Goal: Communication & Community: Answer question/provide support

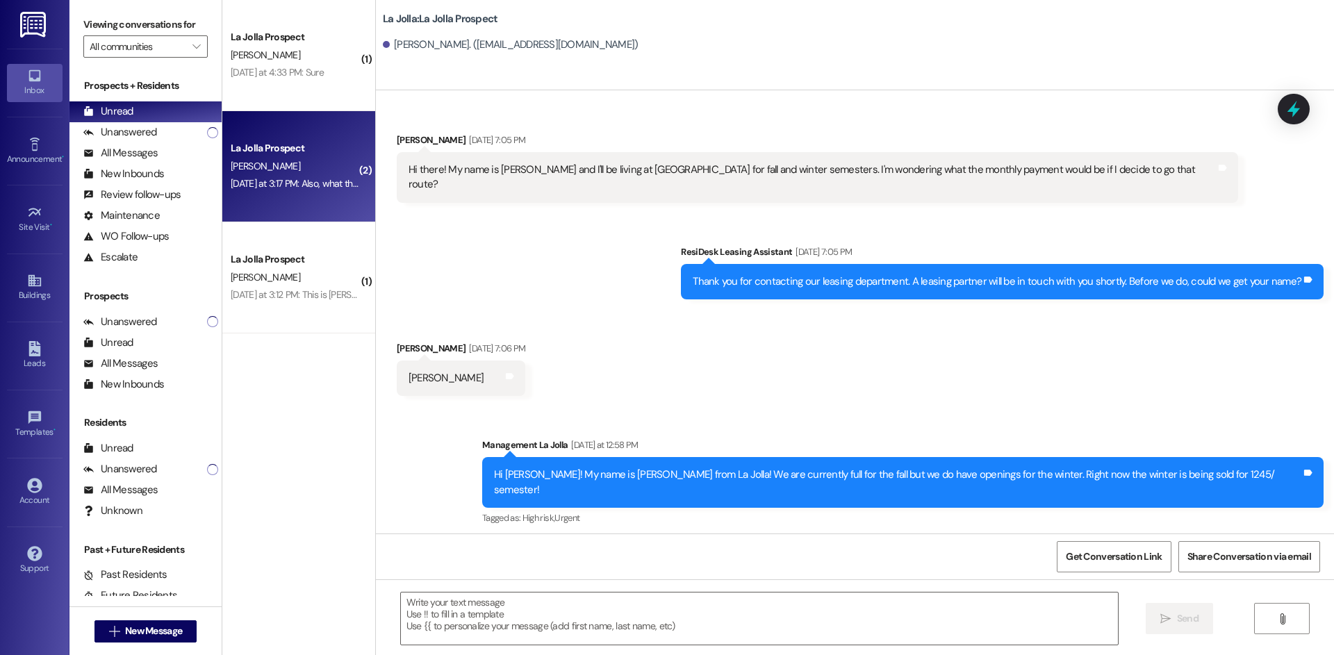
scroll to position [634, 0]
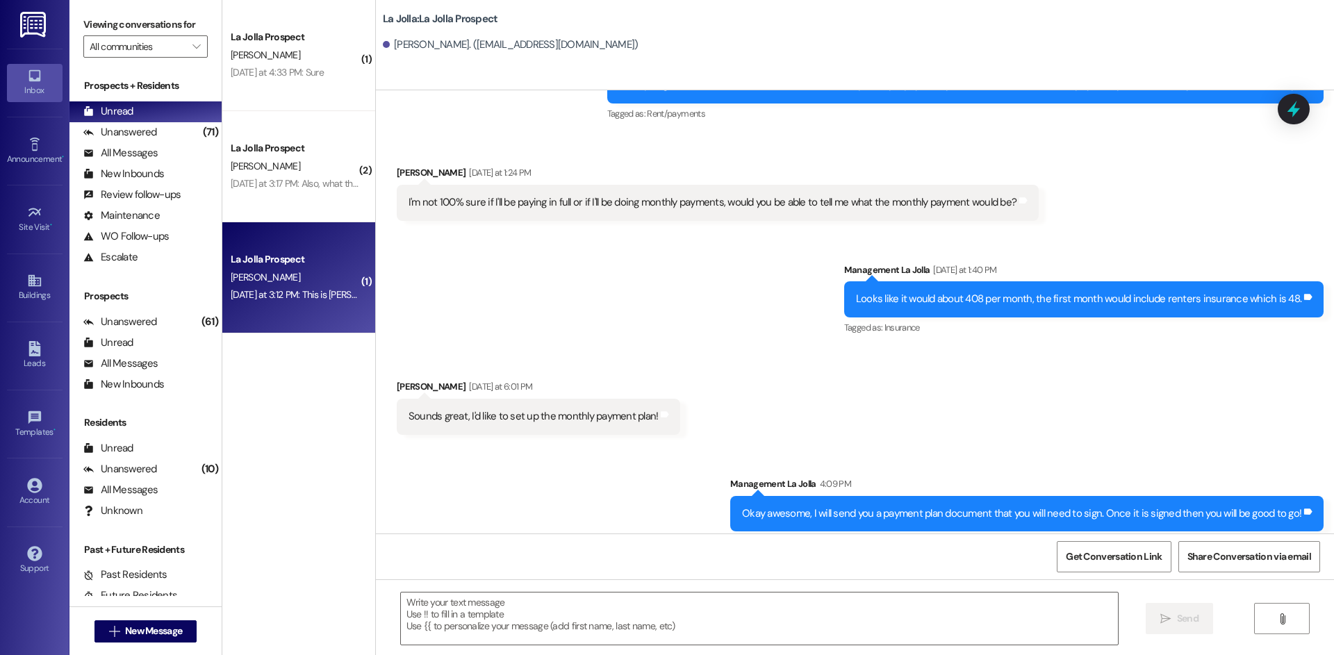
click at [286, 252] on div "La Jolla Prospect" at bounding box center [295, 259] width 129 height 15
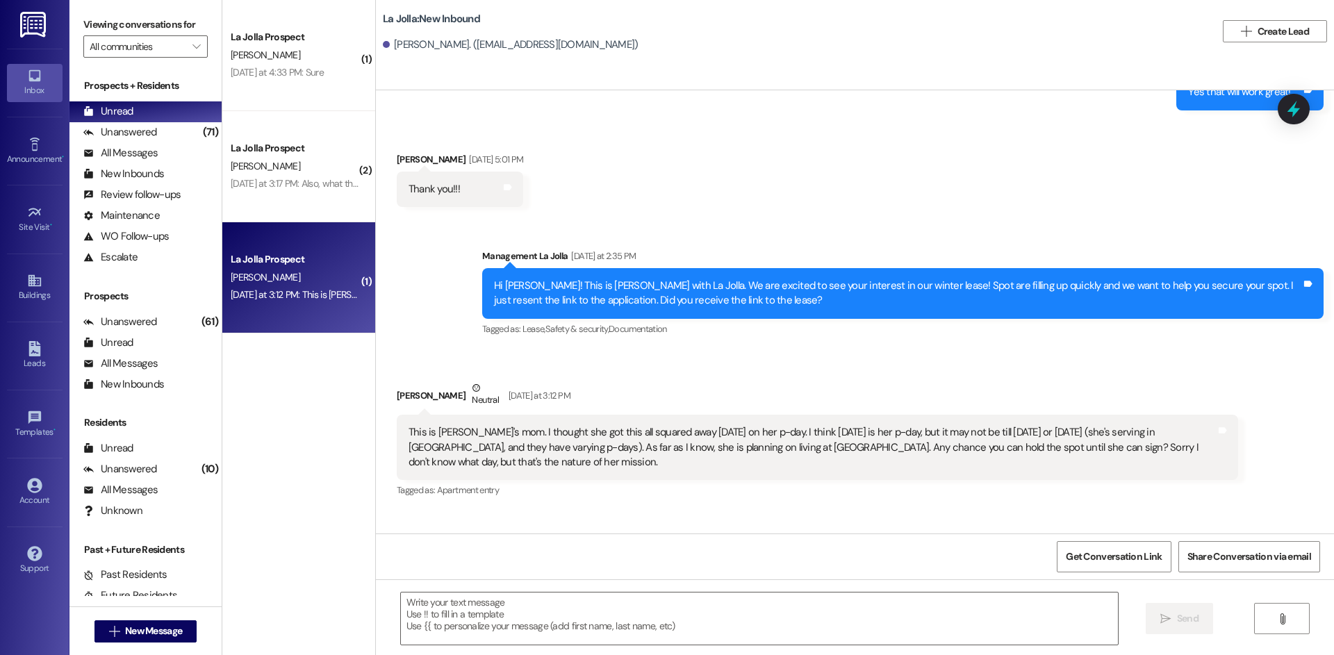
scroll to position [661, 0]
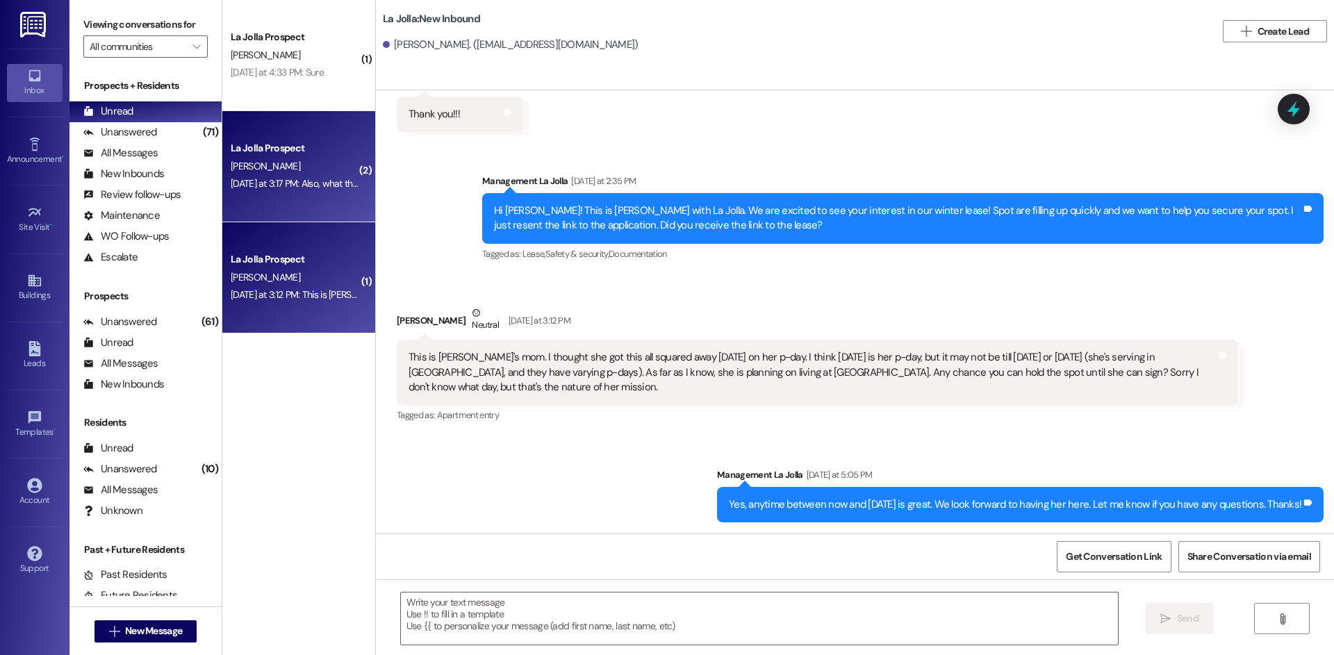
click at [317, 197] on div "La Jolla Prospect O. Haynes Yesterday at 3:17 PM: Also, what things do you reco…" at bounding box center [298, 166] width 153 height 111
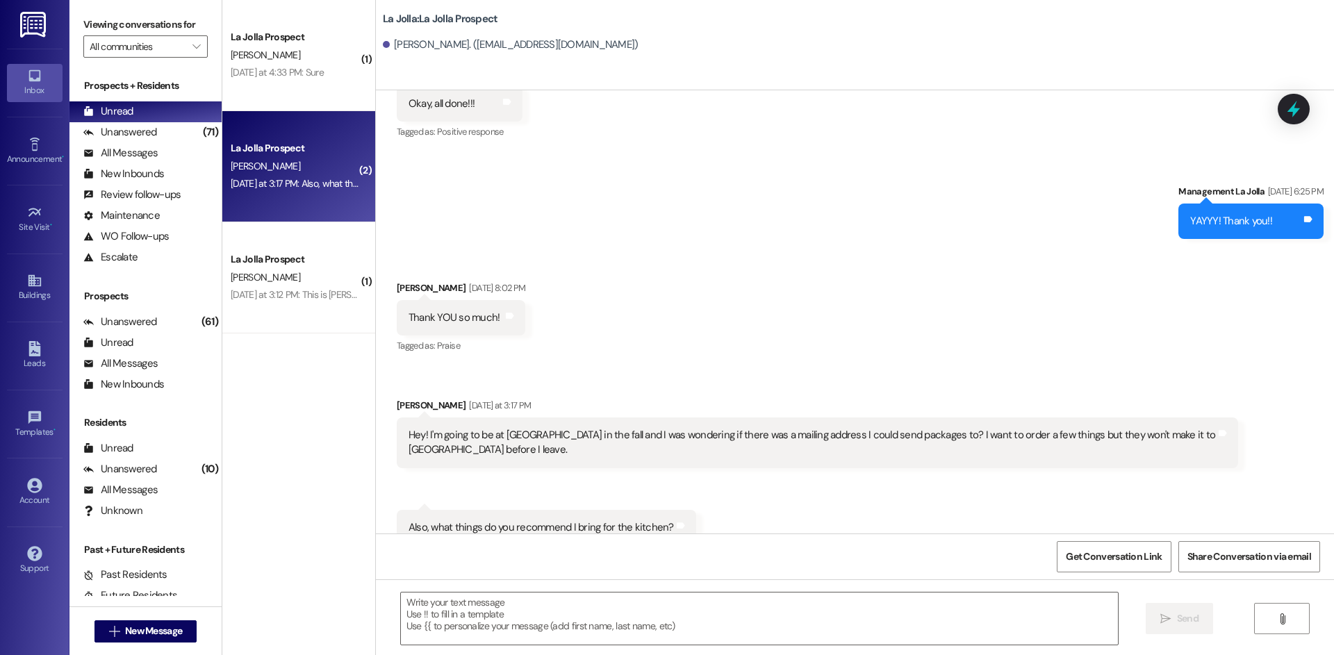
scroll to position [2994, 0]
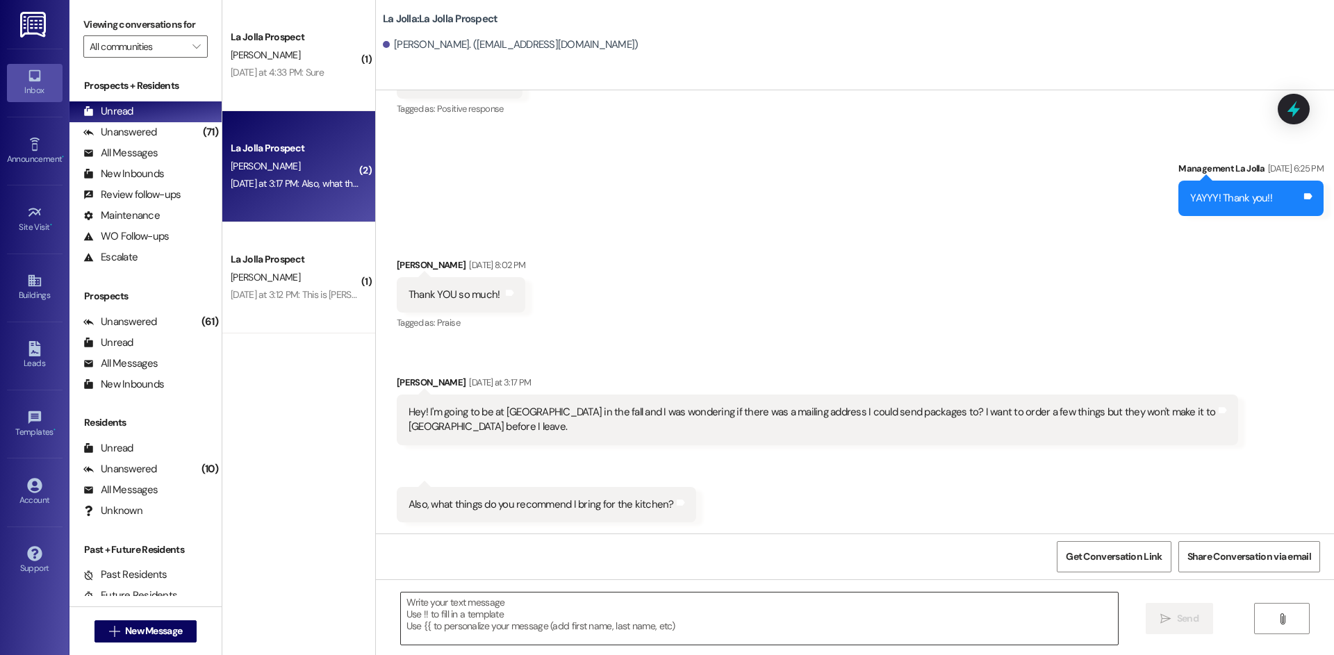
click at [511, 626] on textarea at bounding box center [759, 619] width 717 height 52
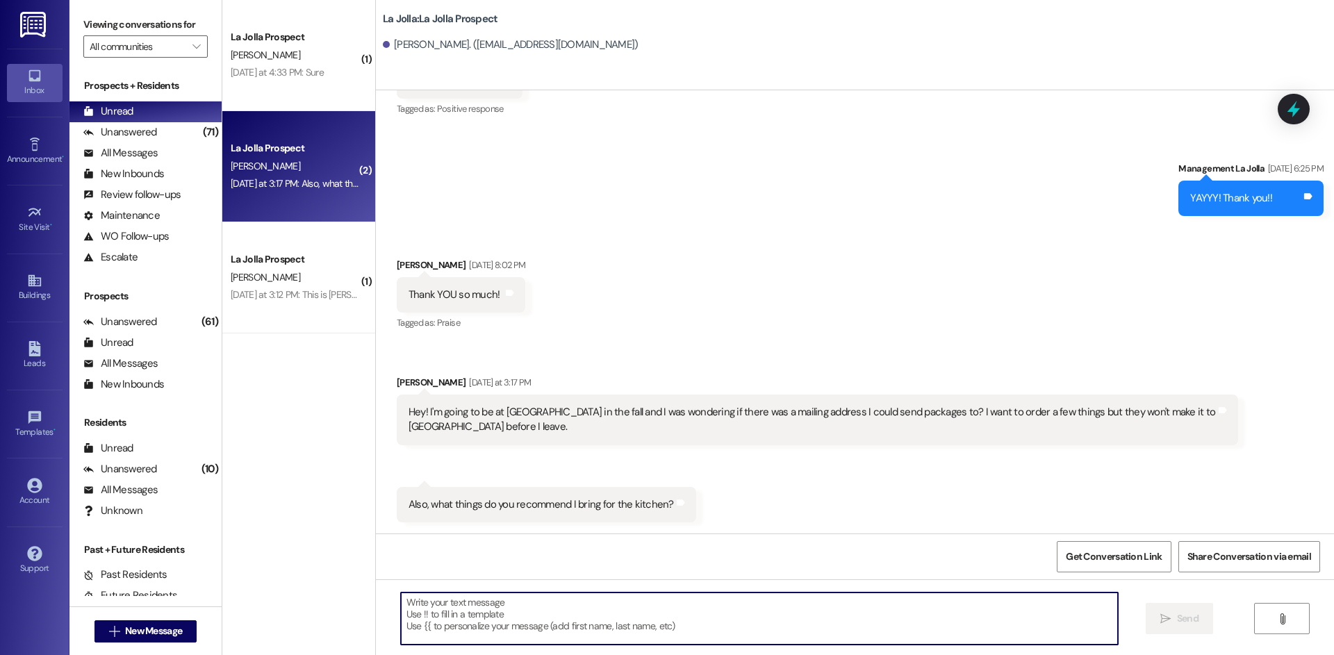
type textarea "H"
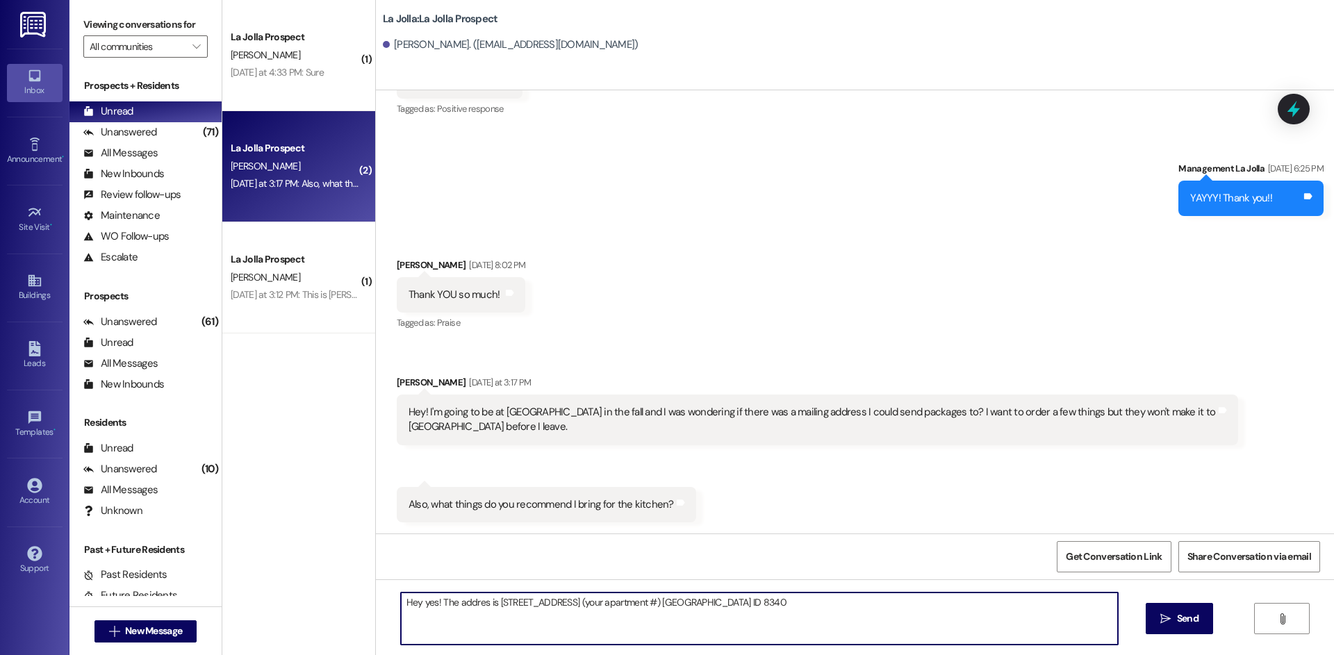
type textarea "Hey yes! The addres is 65 S 1 W APT (your apartment #) Rexburg ID 83401"
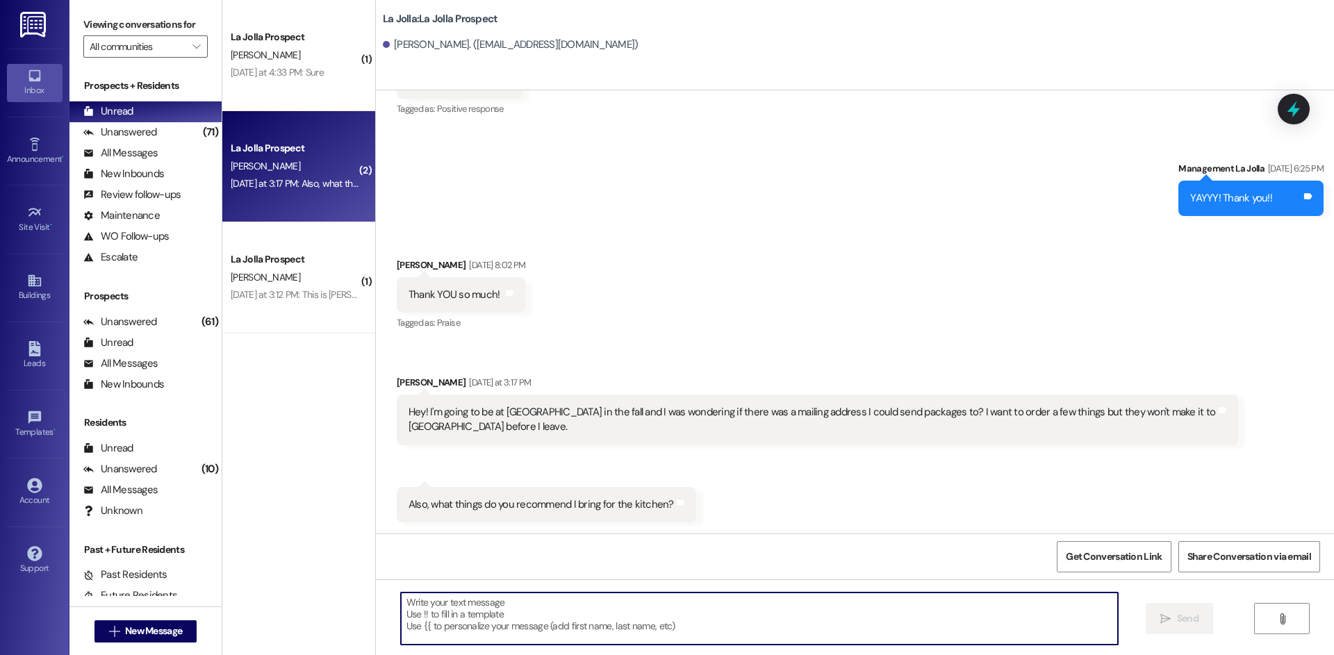
scroll to position [2993, 0]
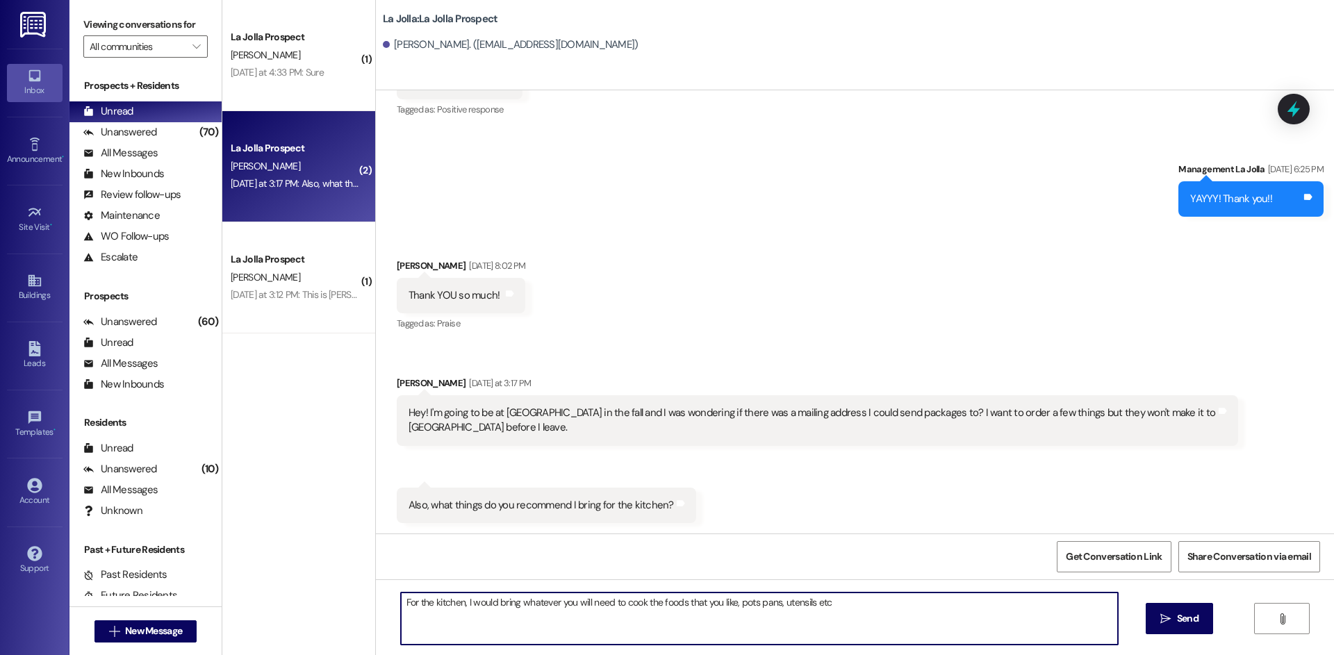
type textarea "For the kitchen, I would bring whatever you will need to cook the foods that yo…"
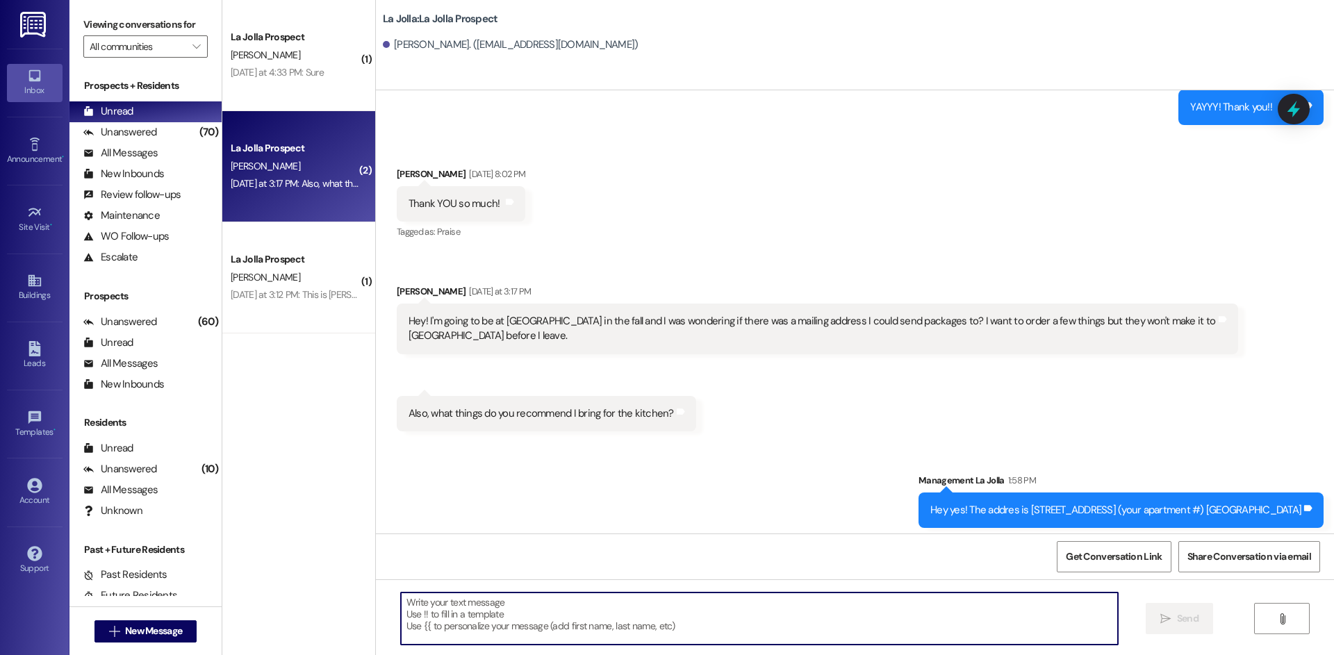
scroll to position [3187, 0]
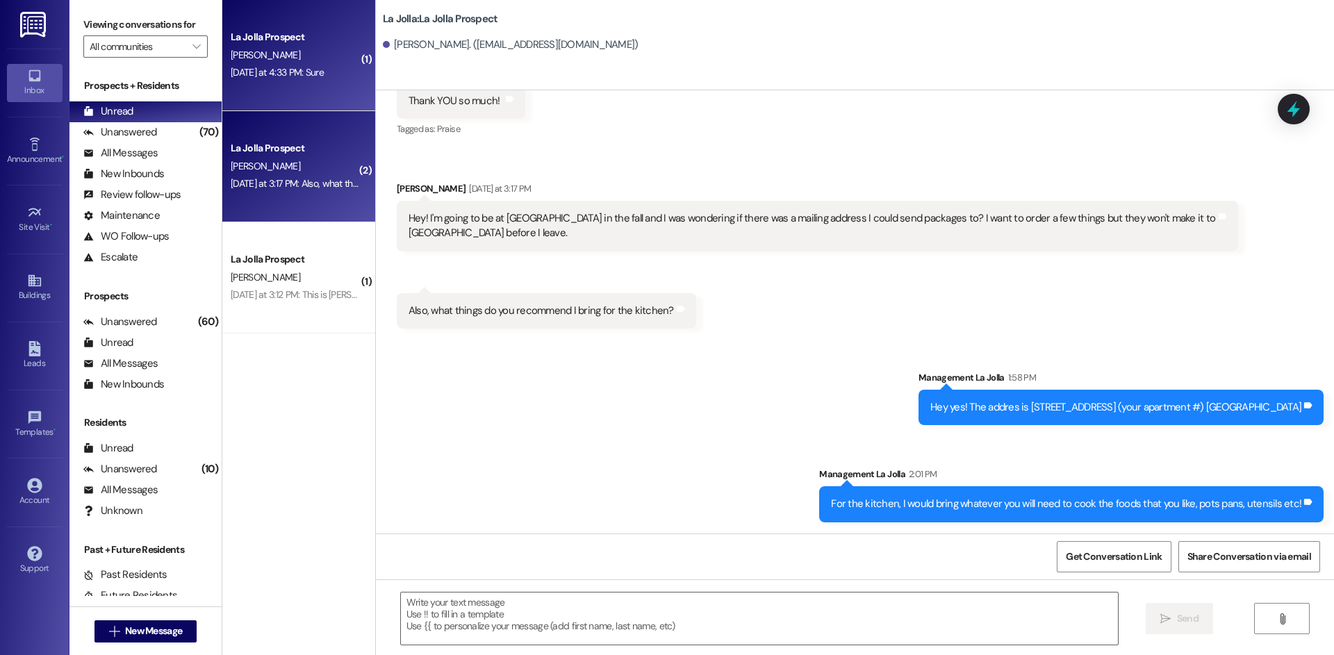
click at [313, 75] on div "Yesterday at 4:33 PM: Sure Yesterday at 4:33 PM: Sure" at bounding box center [277, 72] width 93 height 13
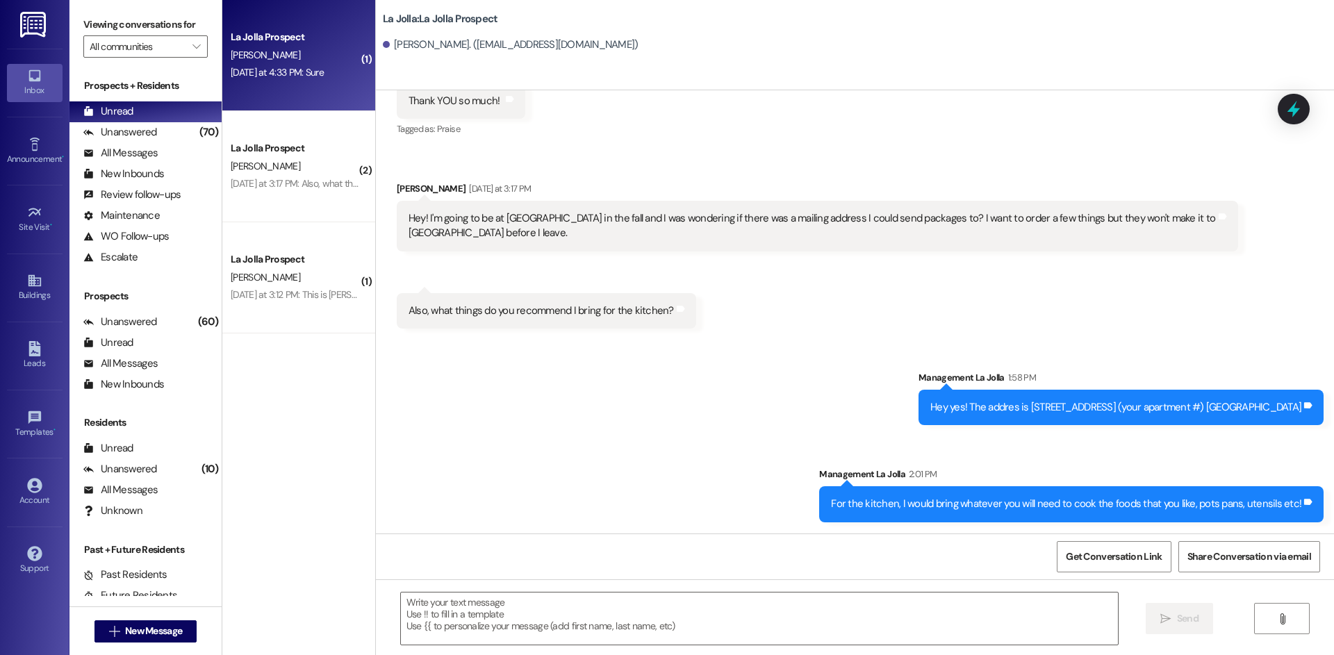
scroll to position [916, 0]
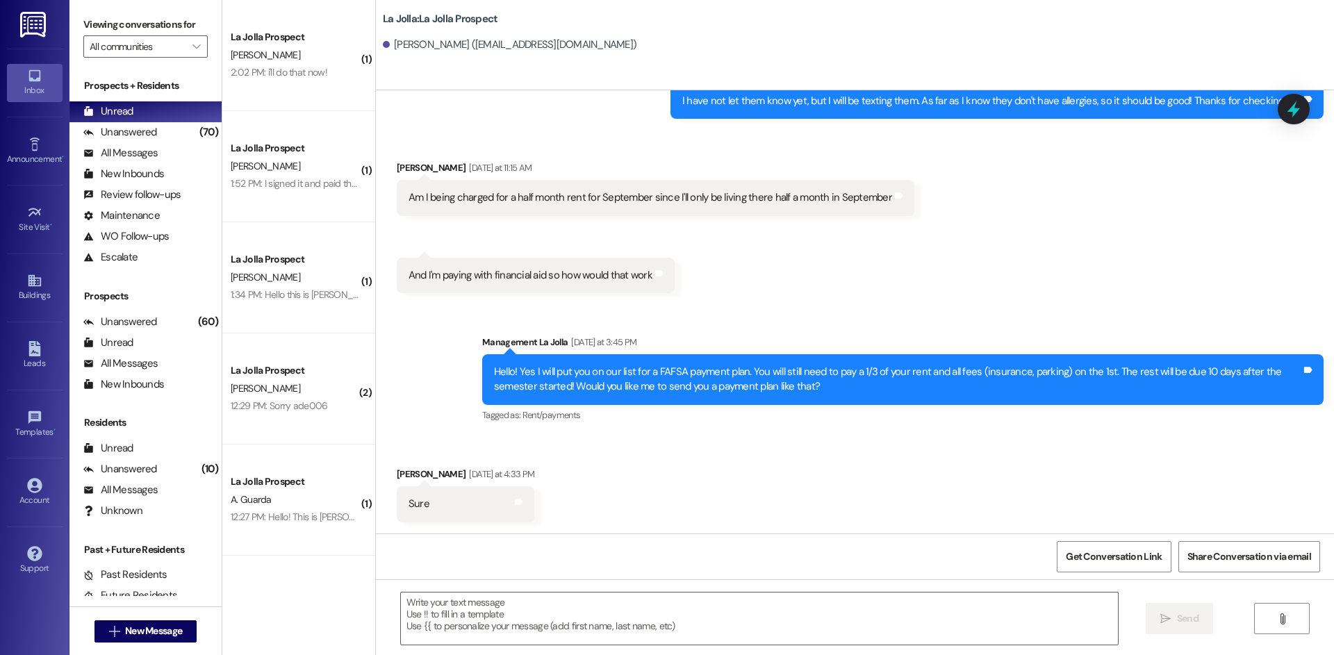
drag, startPoint x: 495, startPoint y: 598, endPoint x: 487, endPoint y: 591, distance: 11.3
click at [493, 598] on textarea at bounding box center [759, 619] width 717 height 52
click at [535, 603] on textarea "Awesome! I just sent that" at bounding box center [759, 619] width 717 height 52
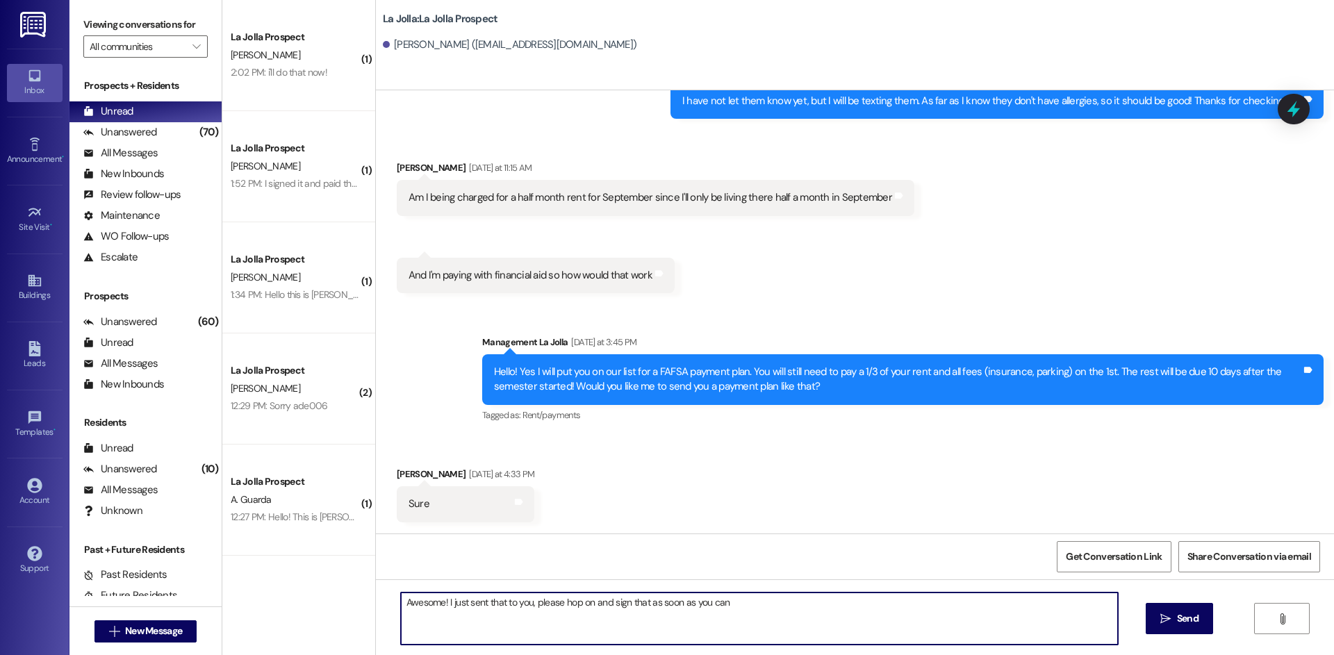
type textarea "Awesome! I just sent that to you, please hop on and sign that as soon as you ca…"
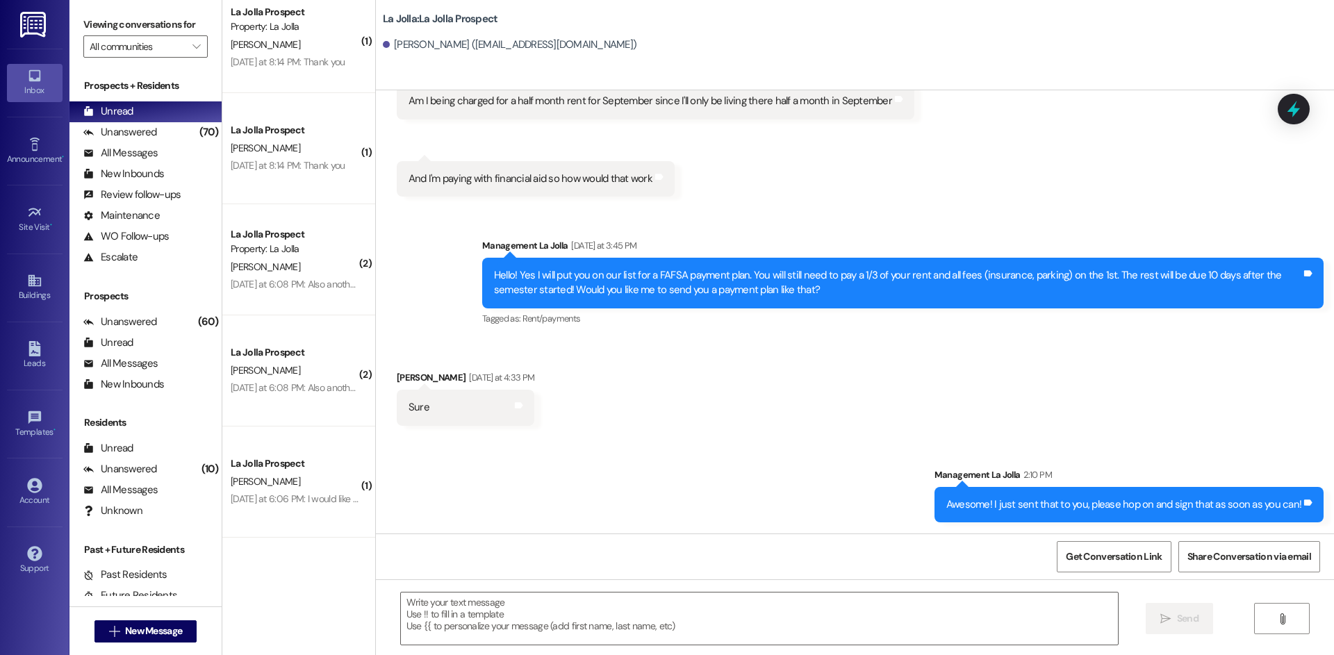
scroll to position [1667, 0]
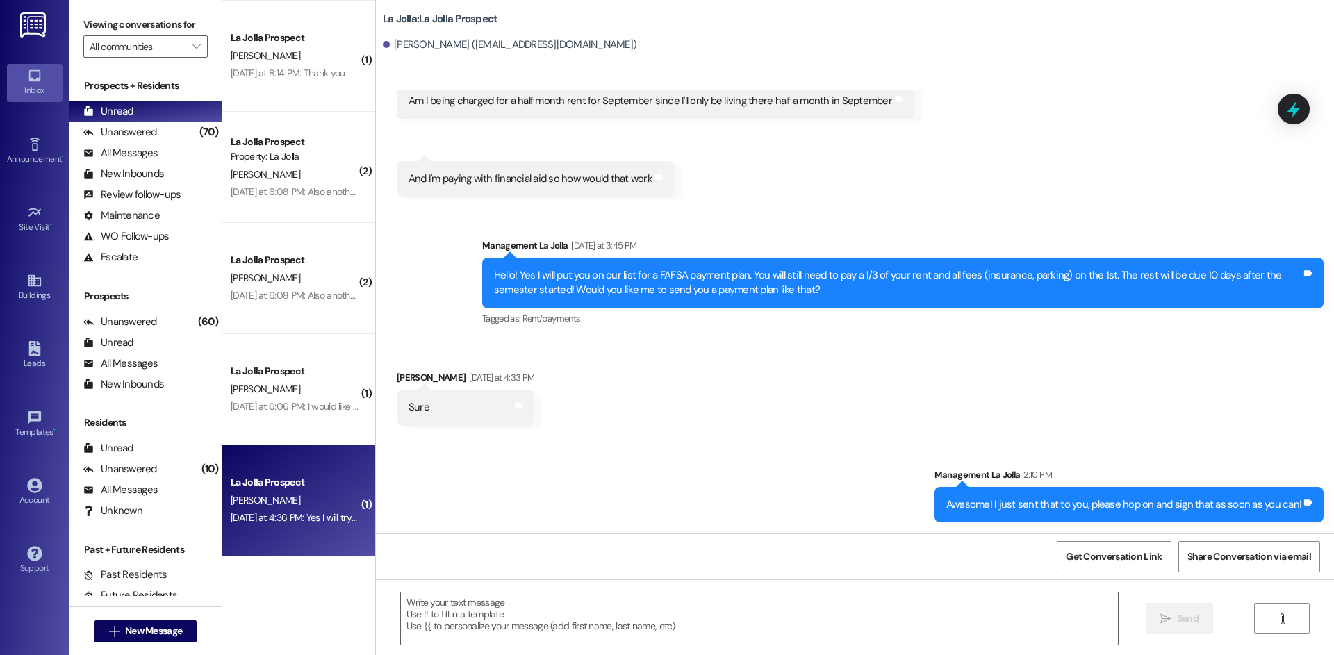
click at [272, 484] on div "La Jolla Prospect" at bounding box center [295, 482] width 129 height 15
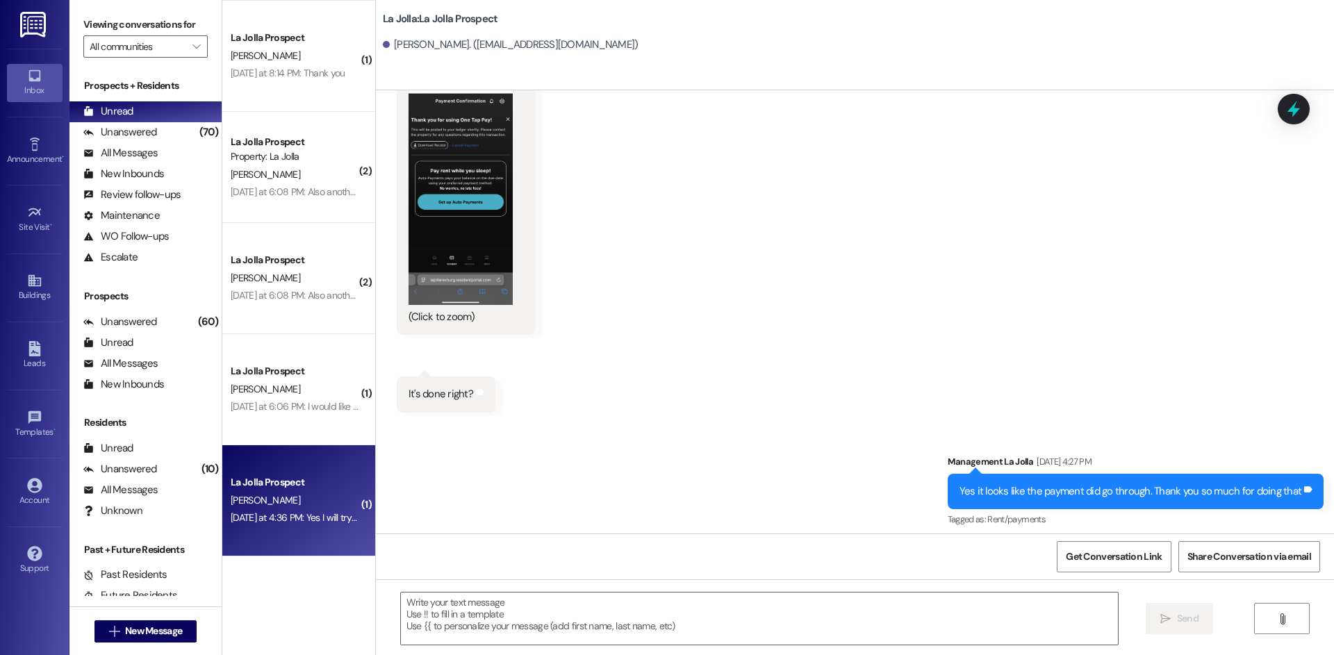
scroll to position [1772, 0]
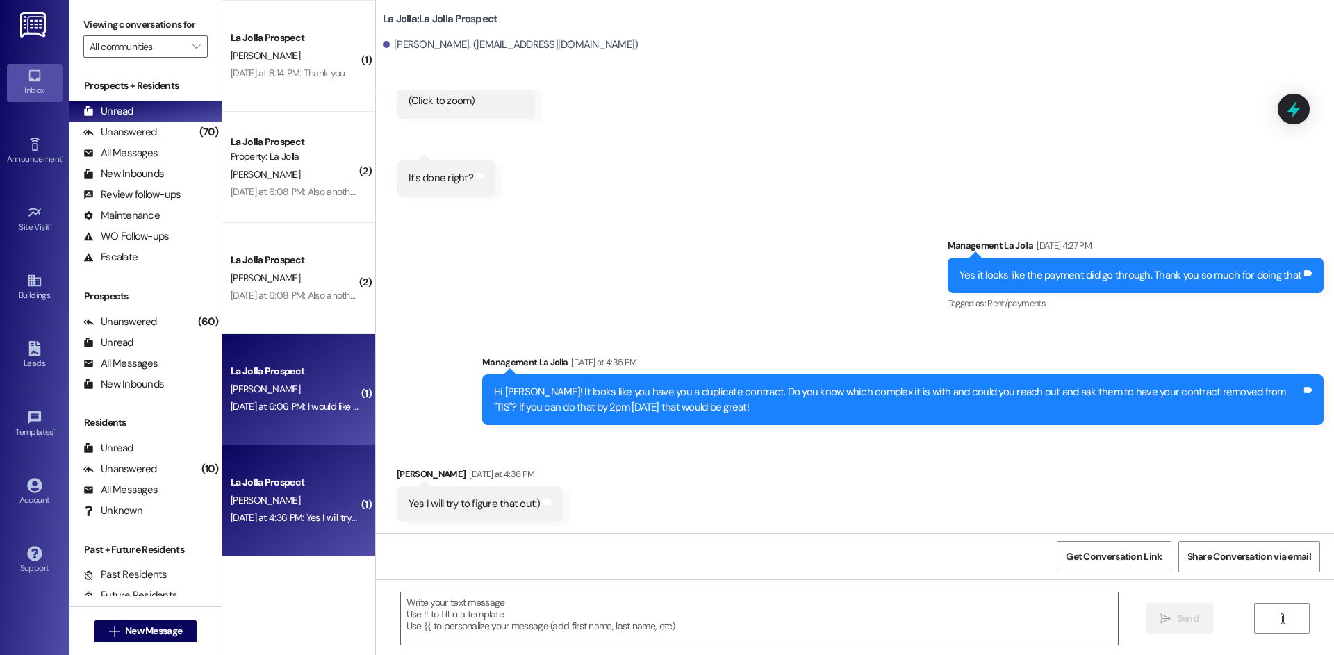
click at [327, 426] on div "La Jolla Prospect B. Hollingsworth Yesterday at 6:06 PM: I would like to ask, i…" at bounding box center [298, 389] width 153 height 111
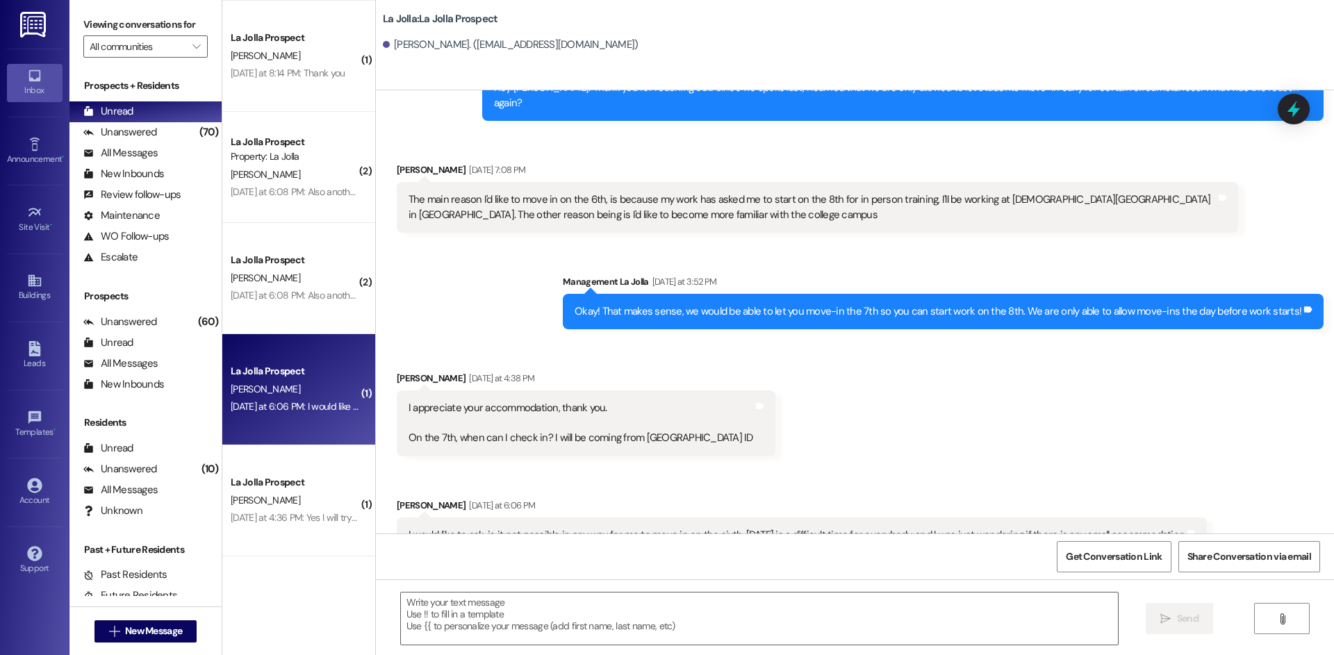
scroll to position [2126, 0]
click at [511, 595] on textarea at bounding box center [759, 619] width 717 height 52
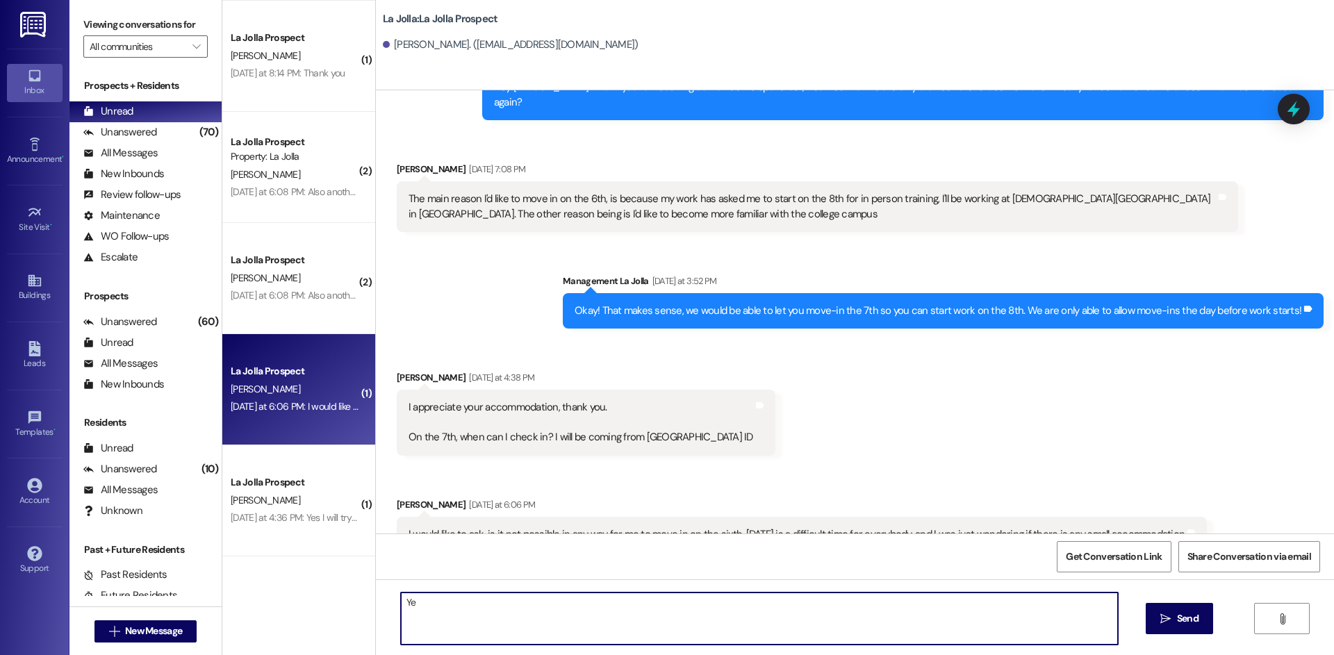
type textarea "Y"
type textarea "P"
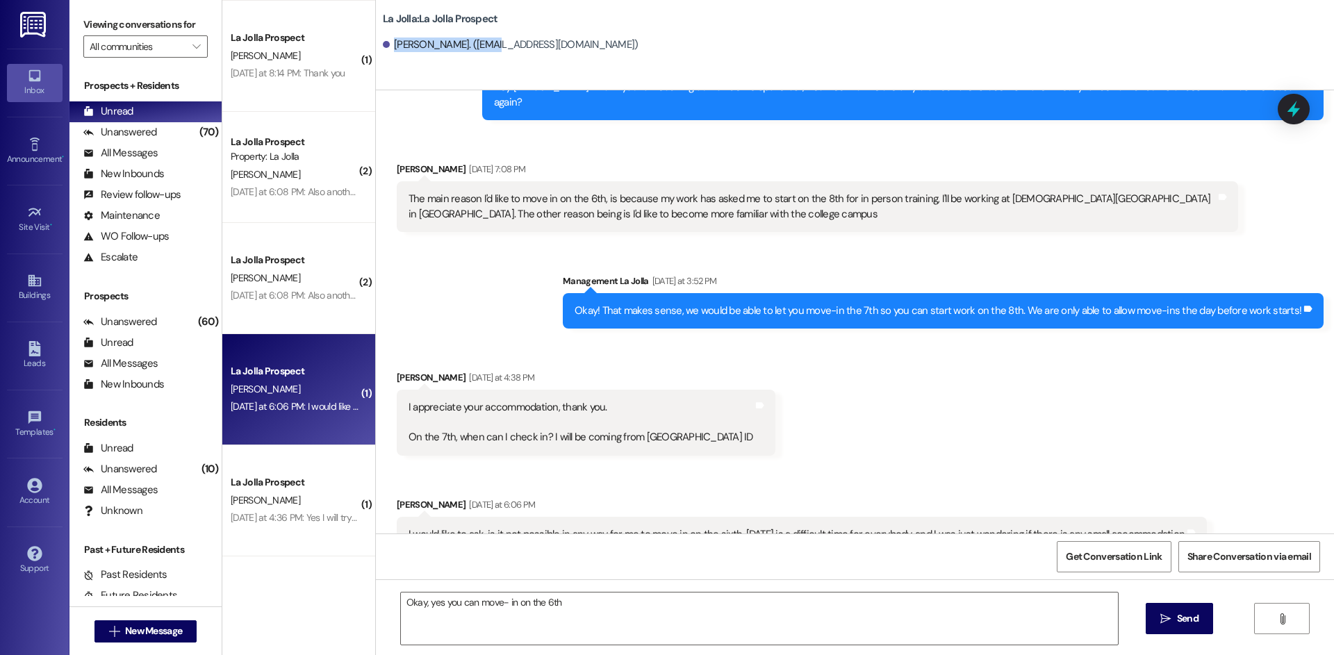
drag, startPoint x: 383, startPoint y: 46, endPoint x: 479, endPoint y: 54, distance: 96.2
click at [479, 54] on div "[PERSON_NAME]. ([EMAIL_ADDRESS][DOMAIN_NAME])" at bounding box center [858, 45] width 951 height 28
copy div "[PERSON_NAME]"
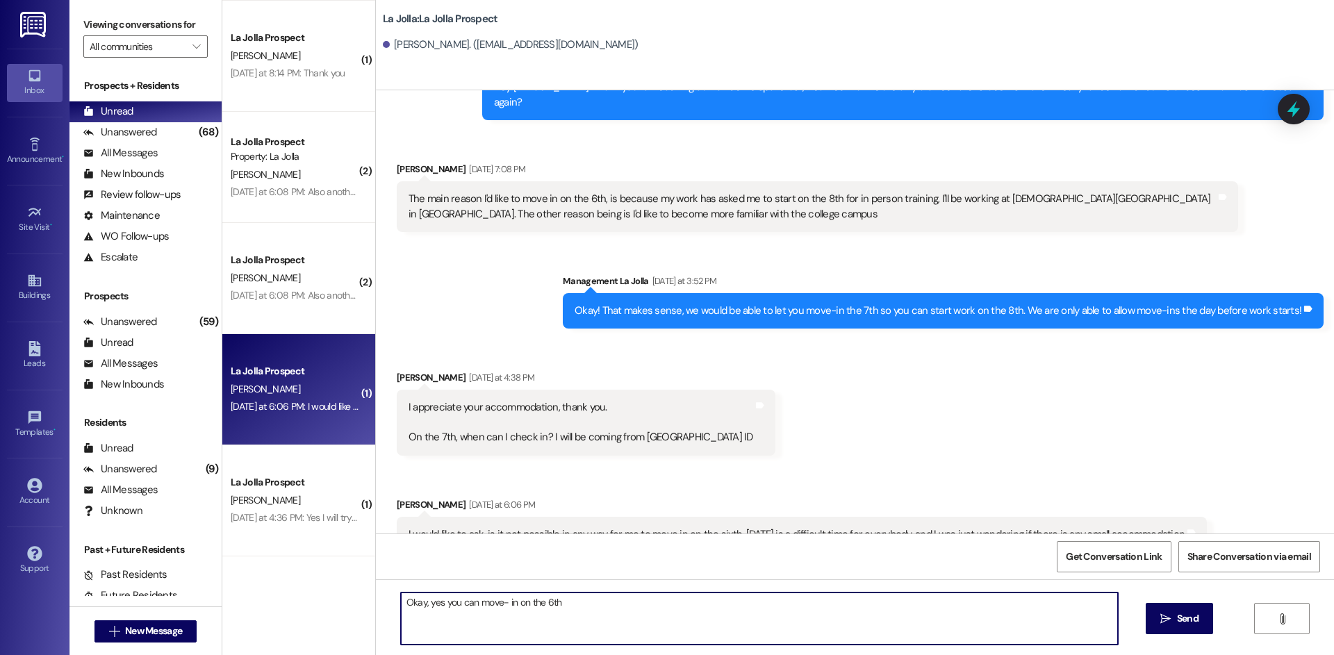
drag, startPoint x: 568, startPoint y: 605, endPoint x: 336, endPoint y: 600, distance: 231.4
click at [336, 600] on div "( 1 ) La Jolla Prospect I. Miles 6:48 AM: Thanks! I logged into the portal but …" at bounding box center [778, 327] width 1112 height 655
type textarea "O"
click at [798, 611] on textarea "Hey Brayden I completely understand that you need to move-in earlier. For those…" at bounding box center [759, 619] width 717 height 52
click at [795, 609] on textarea "Hey Brayden I completely understand that you need to move-in earlier. For those…" at bounding box center [759, 619] width 717 height 52
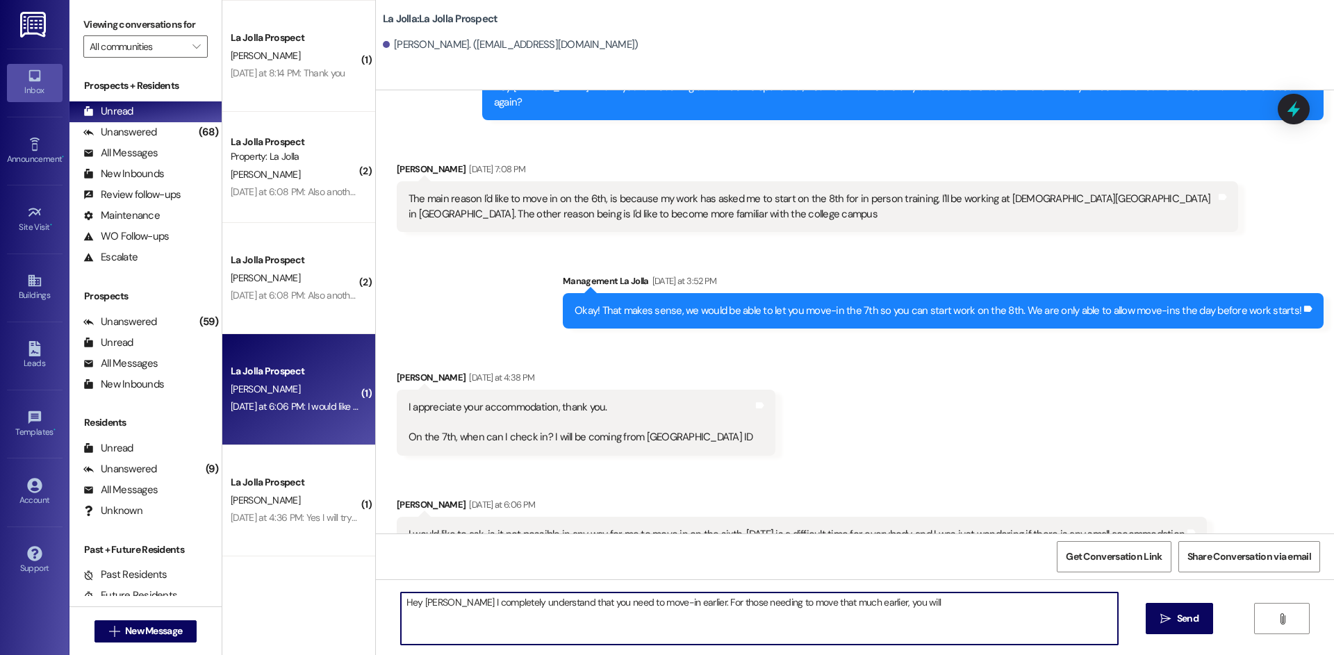
click at [930, 600] on textarea "Hey Brayden I completely understand that you need to move-in earlier. For those…" at bounding box center [759, 619] width 717 height 52
drag, startPoint x: 923, startPoint y: 602, endPoint x: 868, endPoint y: 603, distance: 54.9
click at [868, 603] on textarea "Hey Brayden I completely understand that you need to move-in earlier. For those…" at bounding box center [759, 619] width 717 height 52
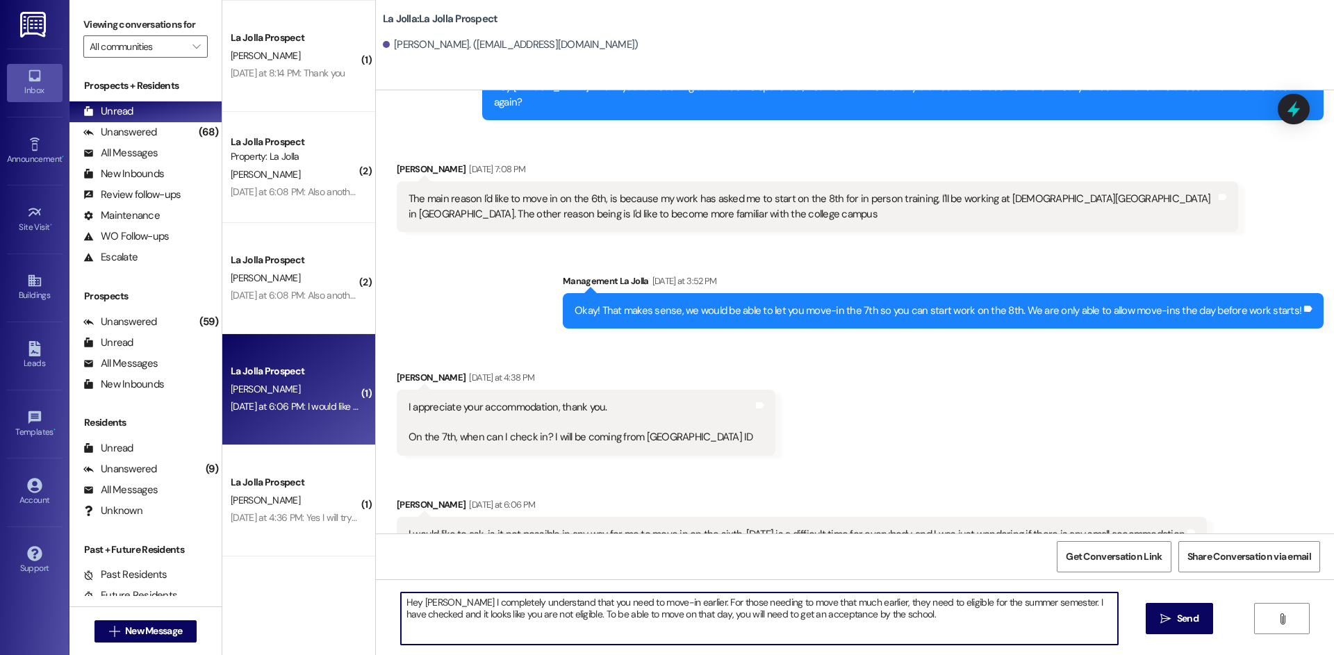
click at [917, 618] on textarea "Hey Brayden I completely understand that you need to move-in earlier. For those…" at bounding box center [759, 619] width 717 height 52
type textarea "Hey [PERSON_NAME] I completely understand that you need to move-in earlier. For…"
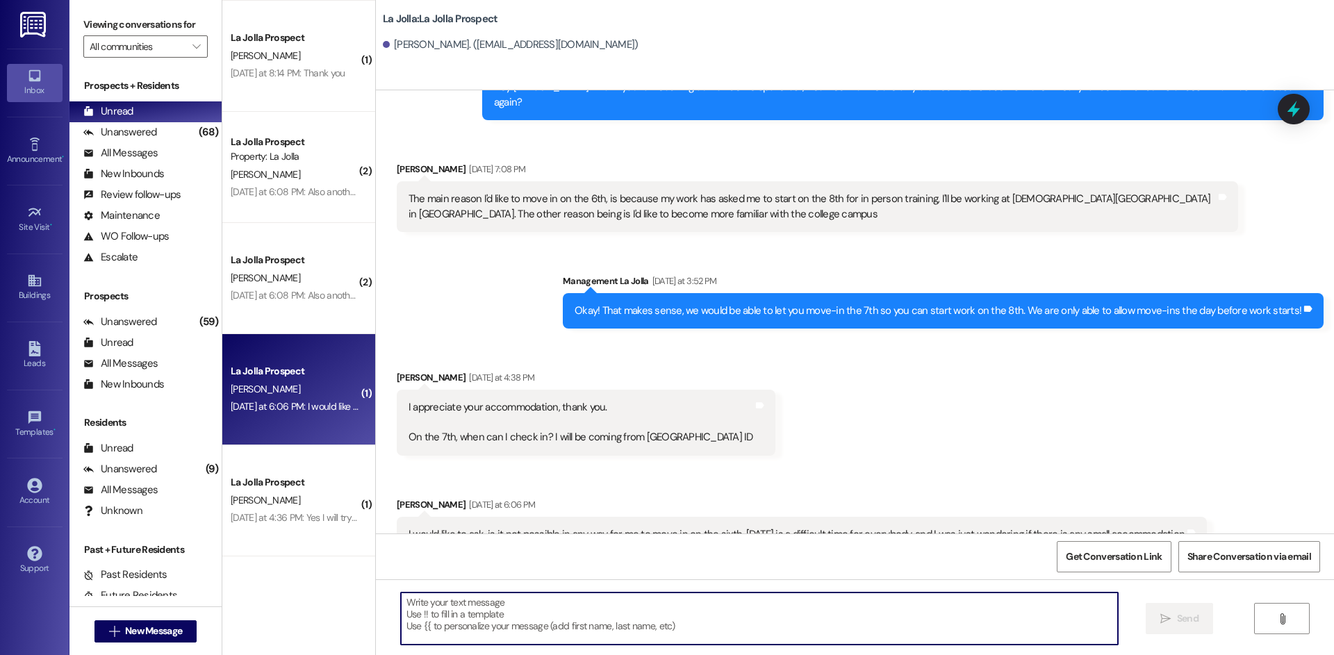
scroll to position [2125, 0]
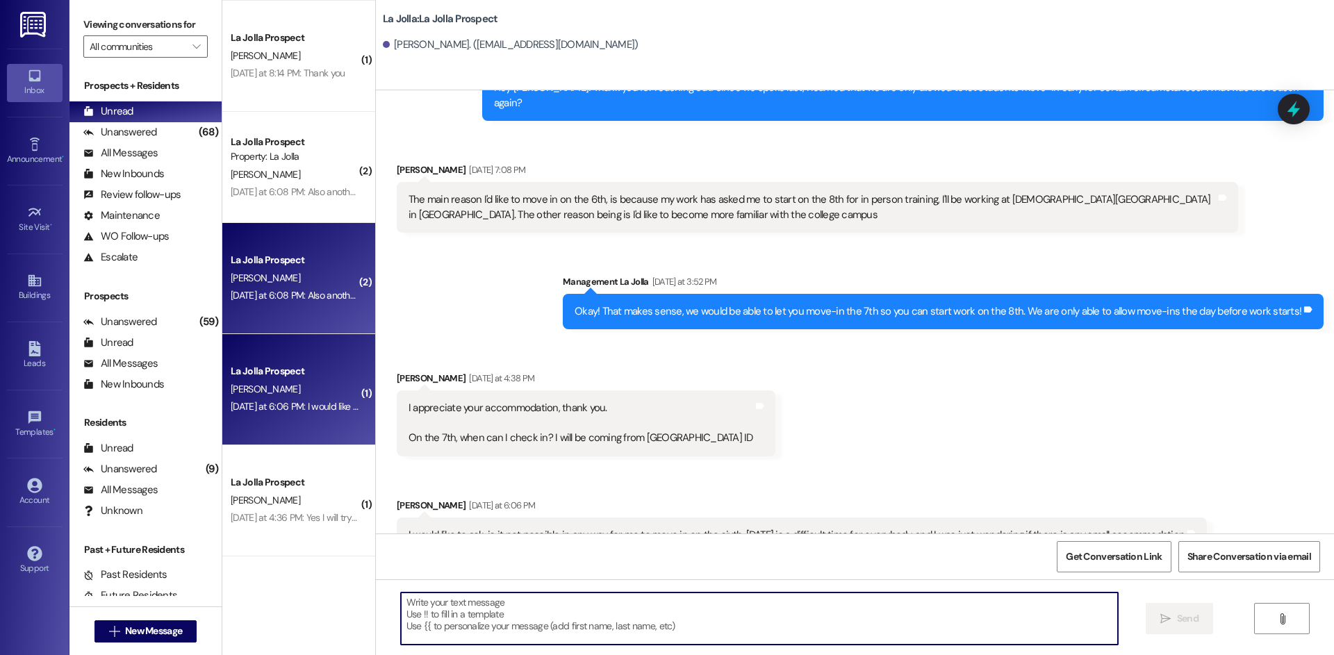
click at [231, 260] on div "La Jolla Prospect" at bounding box center [295, 260] width 129 height 15
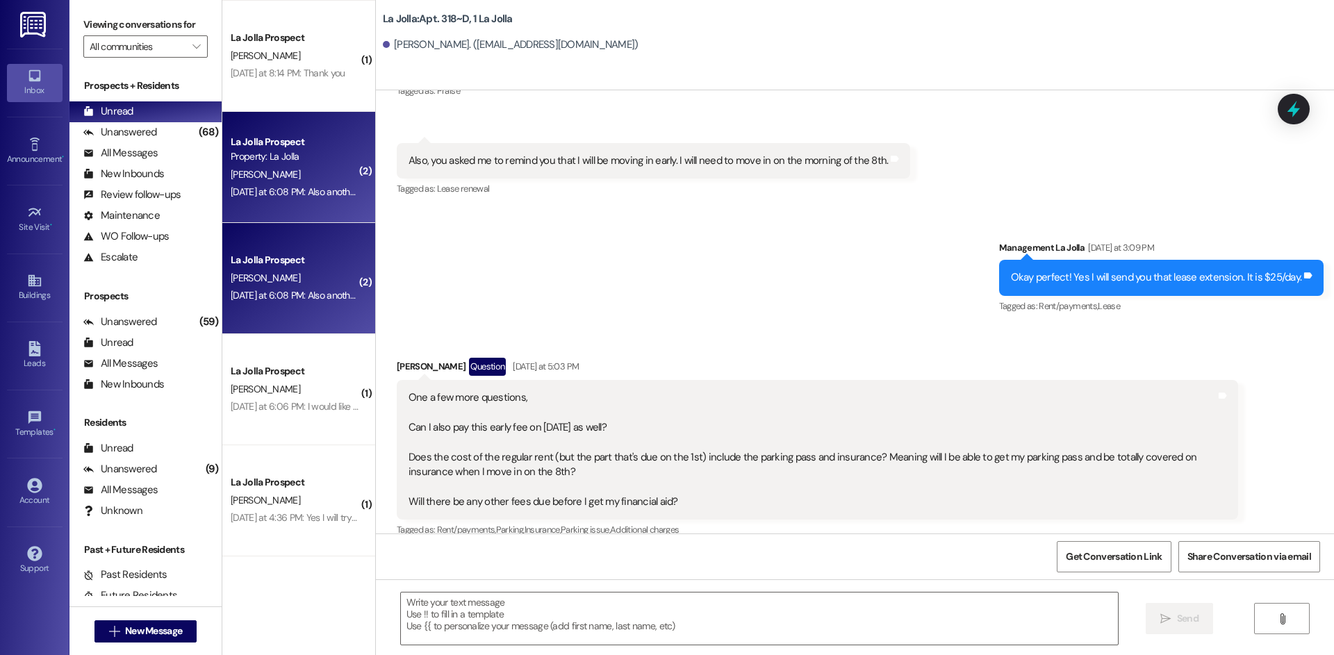
scroll to position [26299, 0]
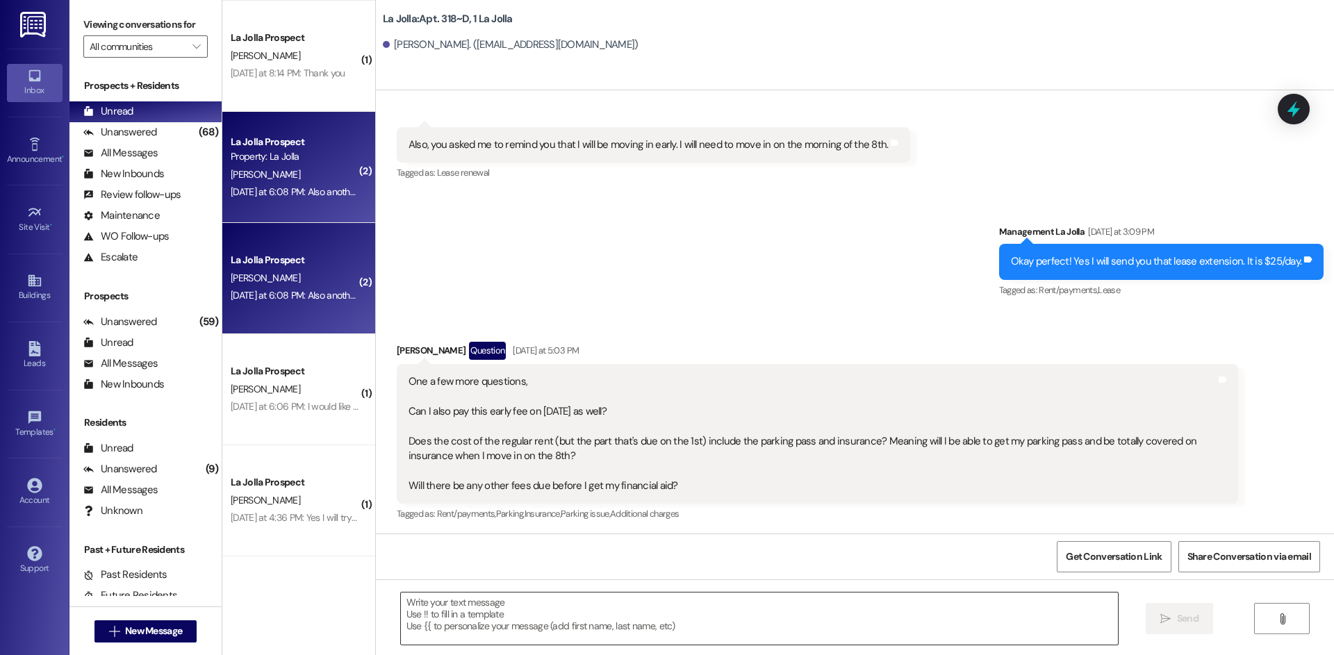
click at [446, 615] on textarea at bounding box center [759, 619] width 717 height 52
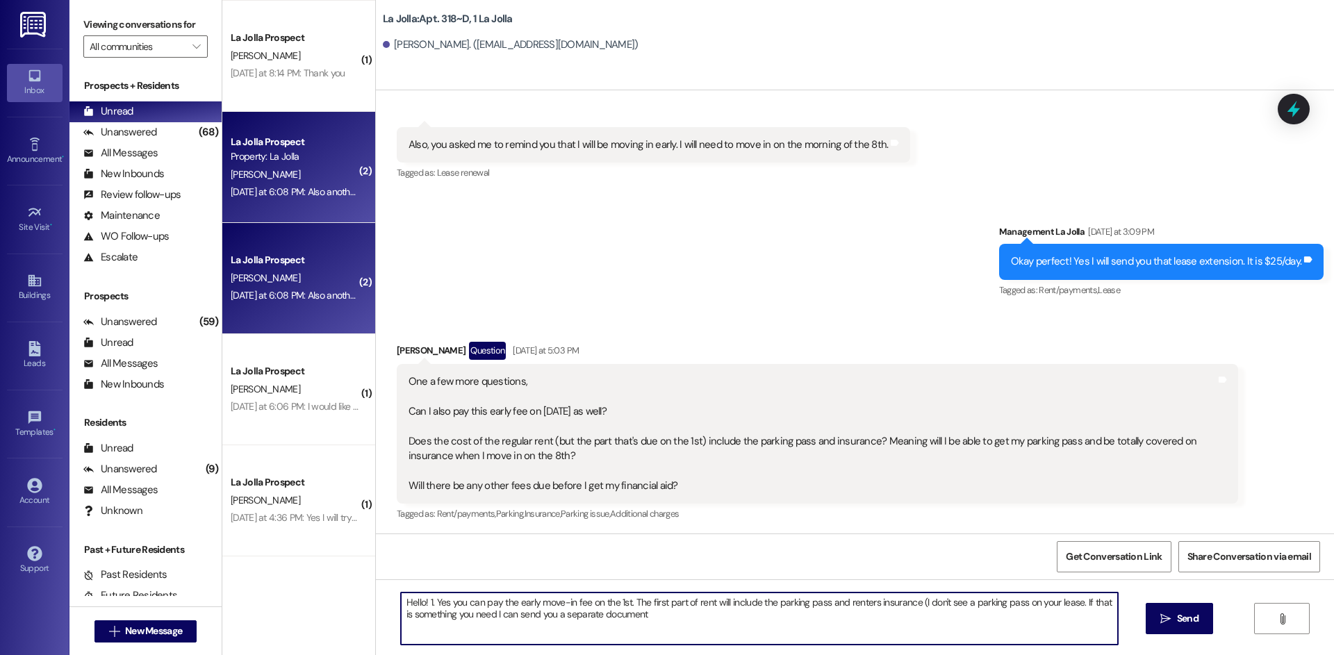
click at [673, 616] on textarea "Hello! 1. Yes you can pay the early move-in fee on the 1st. The first part of r…" at bounding box center [759, 619] width 717 height 52
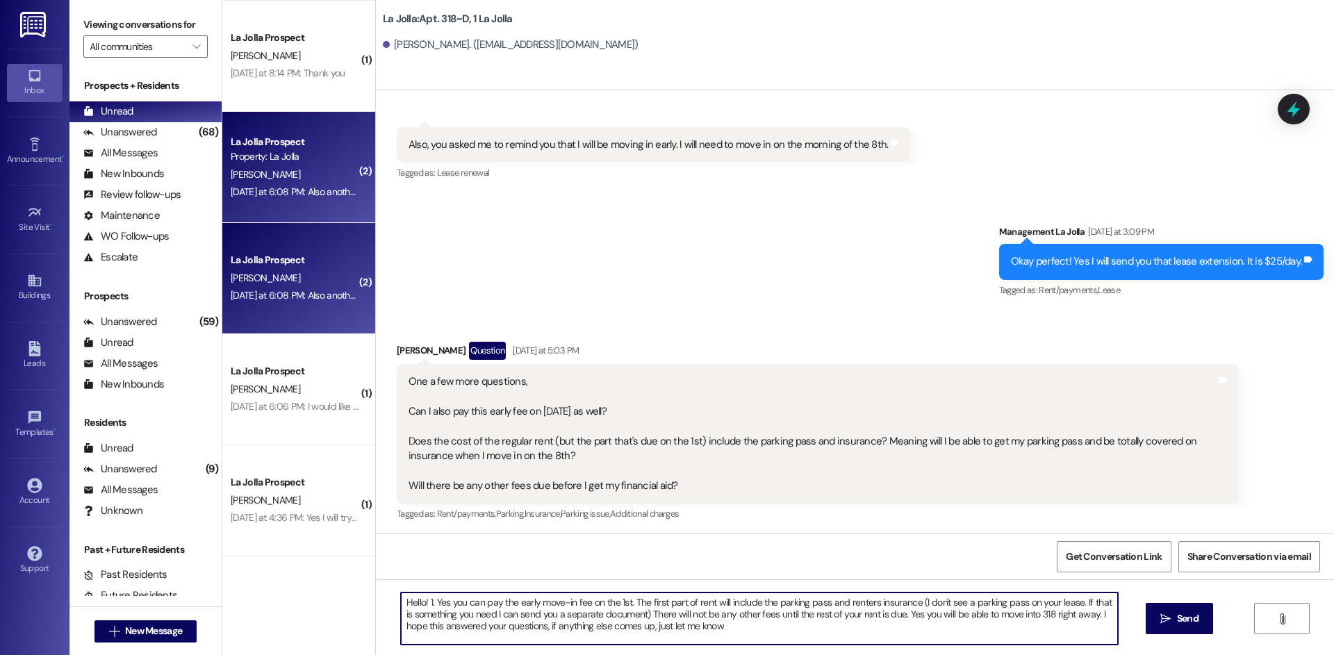
type textarea "Hello! 1. Yes you can pay the early move-in fee on the 1st. The first part of r…"
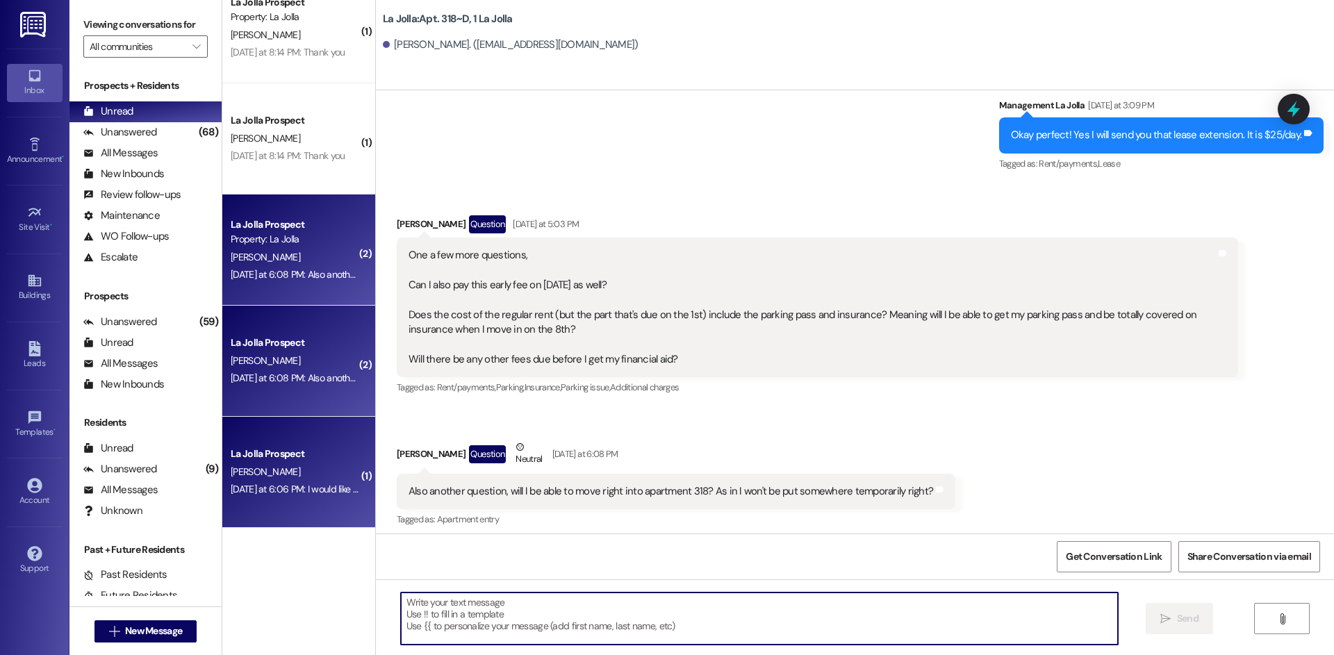
scroll to position [1458, 0]
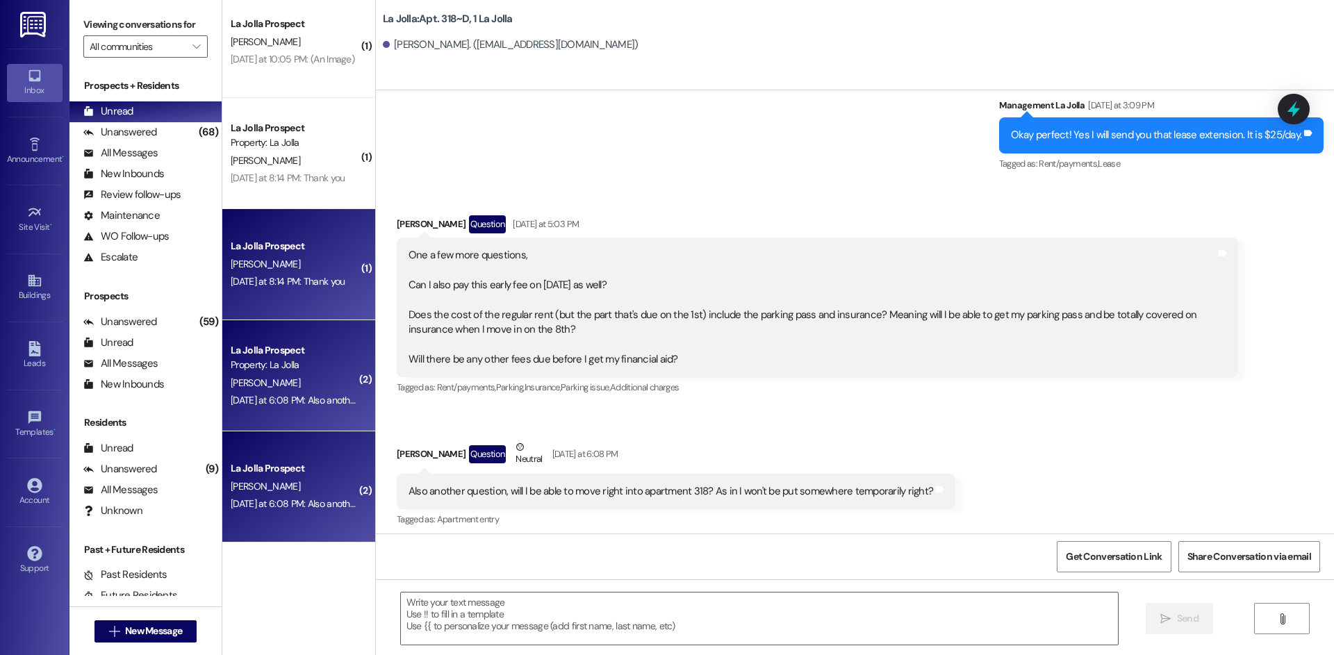
click at [306, 263] on div "M. Mills" at bounding box center [294, 264] width 131 height 17
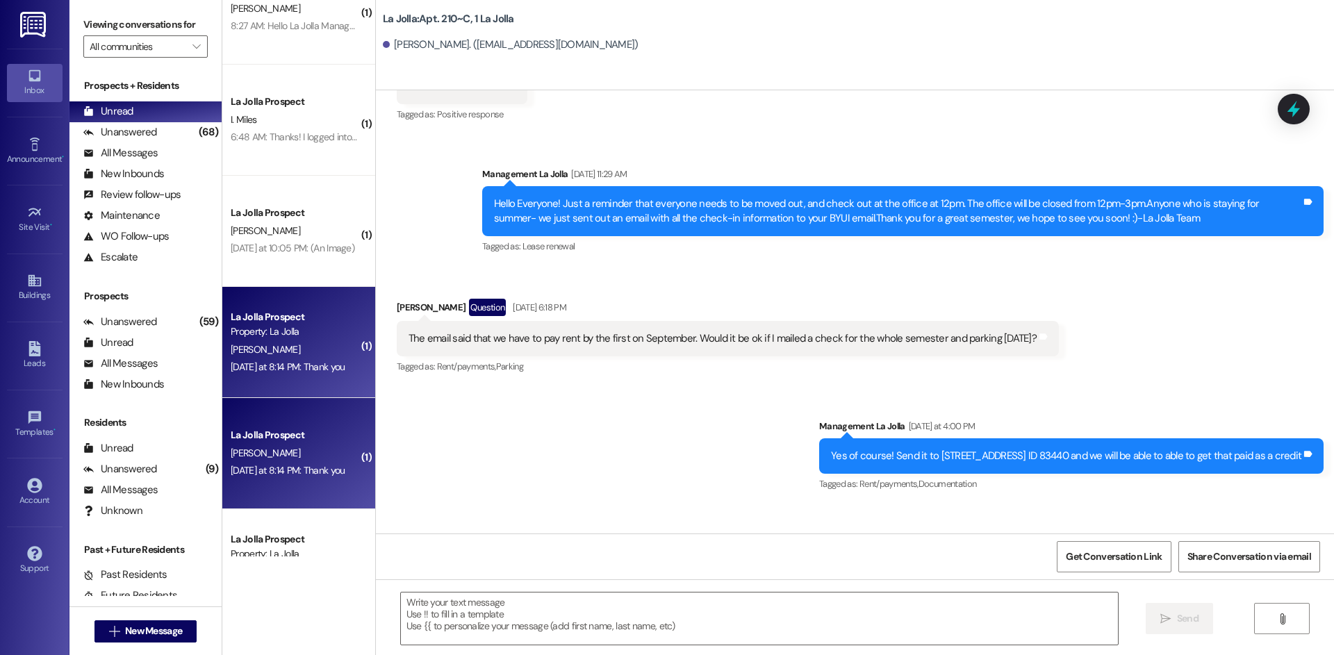
scroll to position [1250, 0]
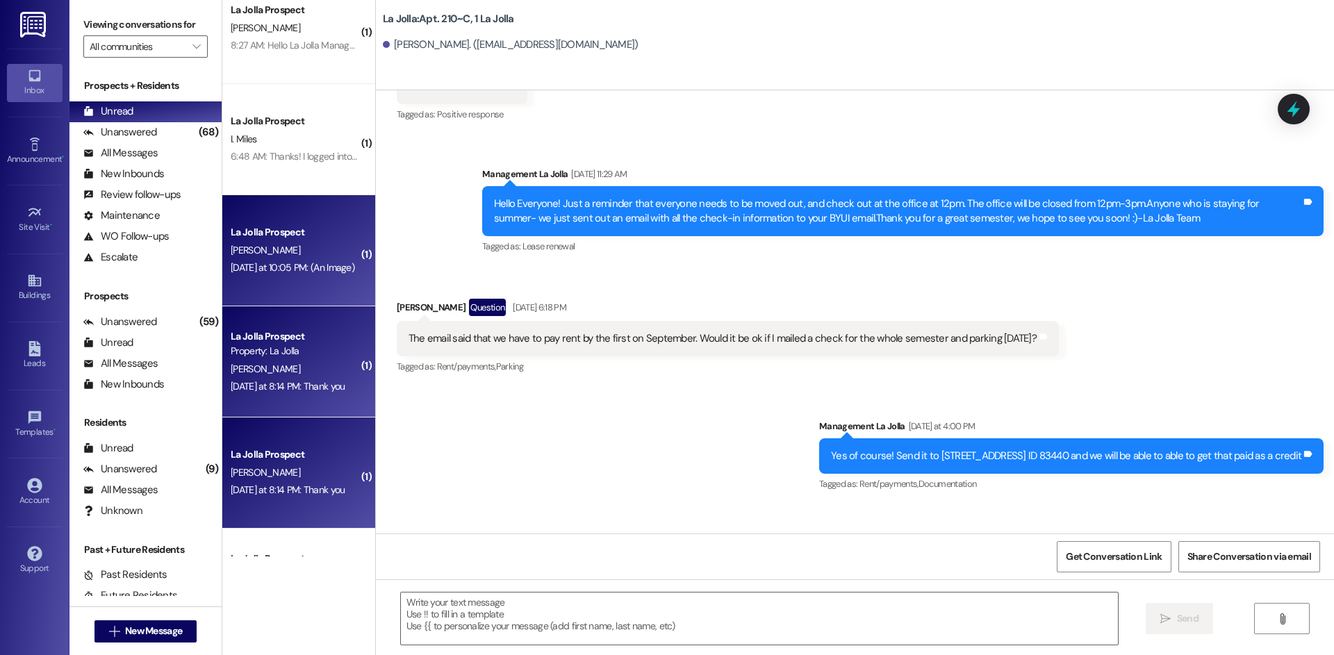
click at [271, 226] on div "La Jolla Prospect" at bounding box center [295, 232] width 129 height 15
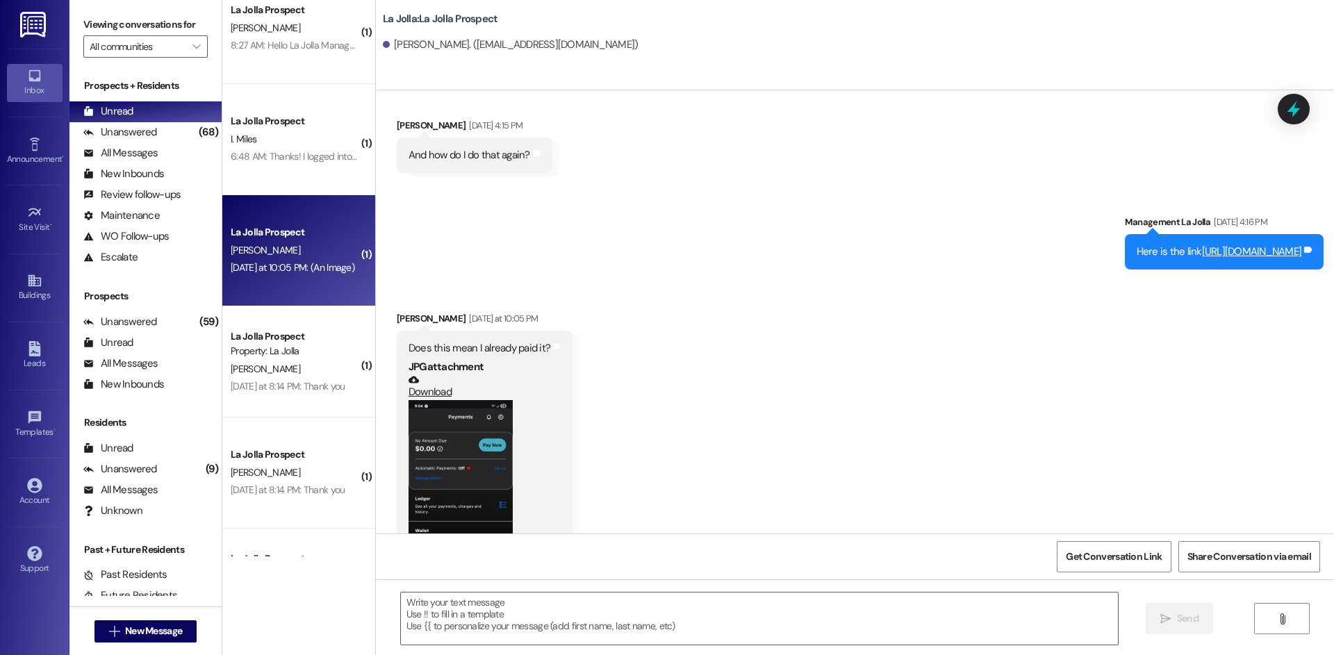
scroll to position [2091, 0]
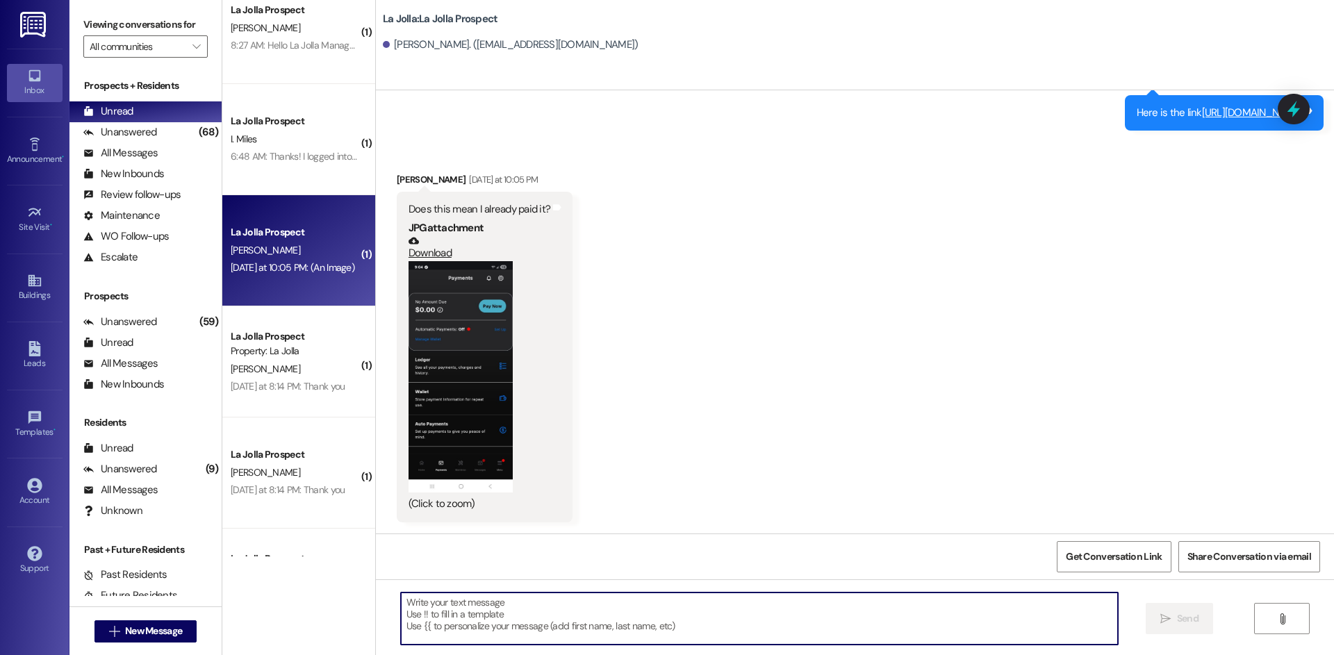
click at [472, 627] on textarea at bounding box center [759, 619] width 717 height 52
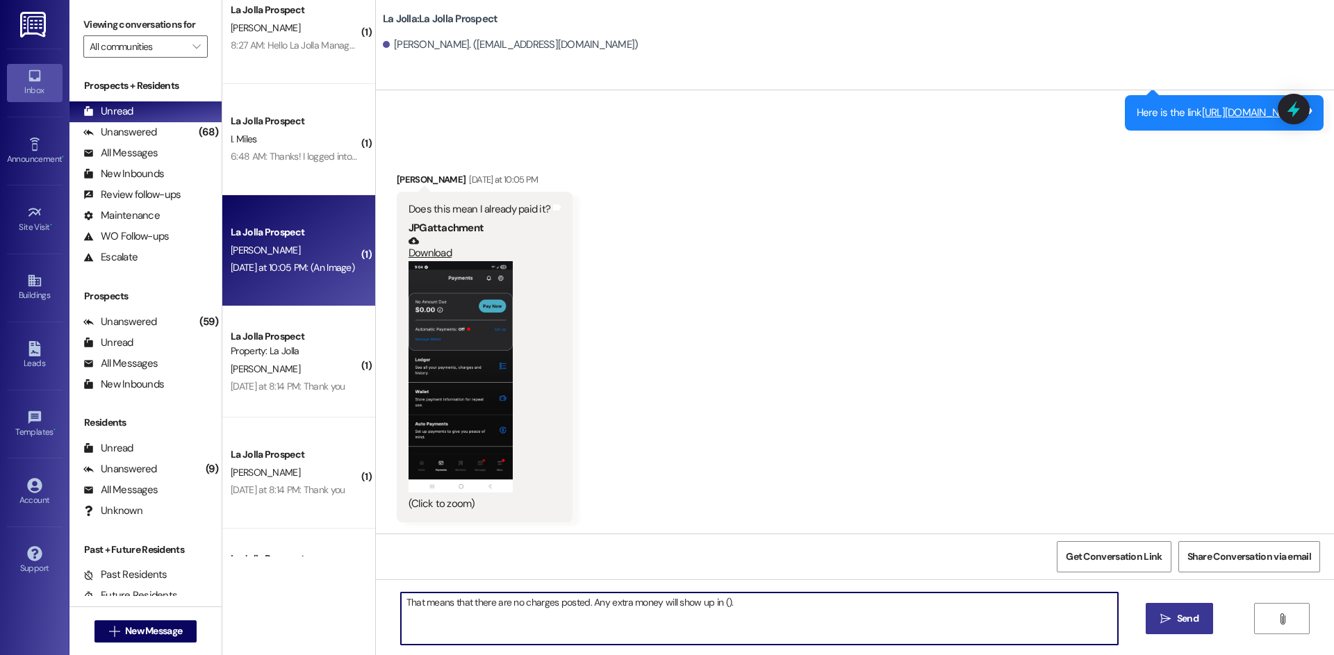
type textarea "That means that there are no charges posted. Any extra money will show up in ()."
click at [1180, 631] on button " Send" at bounding box center [1179, 618] width 67 height 31
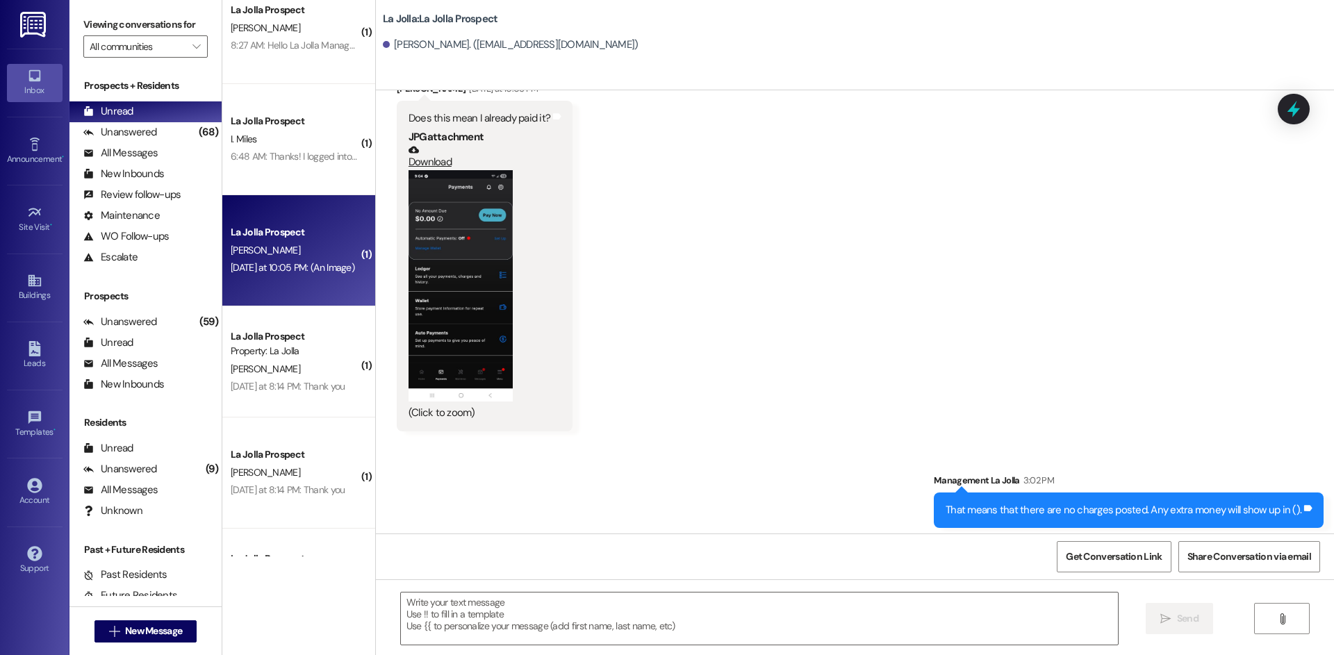
scroll to position [2188, 0]
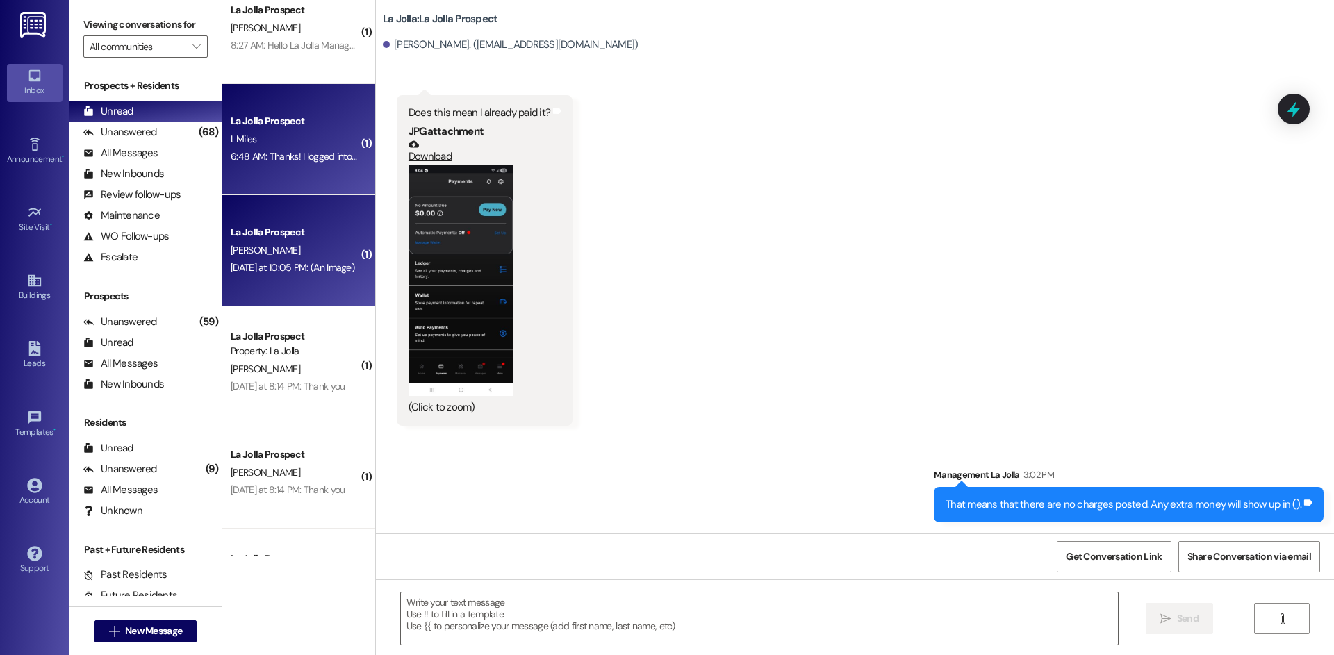
click at [319, 182] on div "La Jolla Prospect I. Miles 6:48 AM: Thanks! I logged into the portal but it say…" at bounding box center [298, 139] width 153 height 111
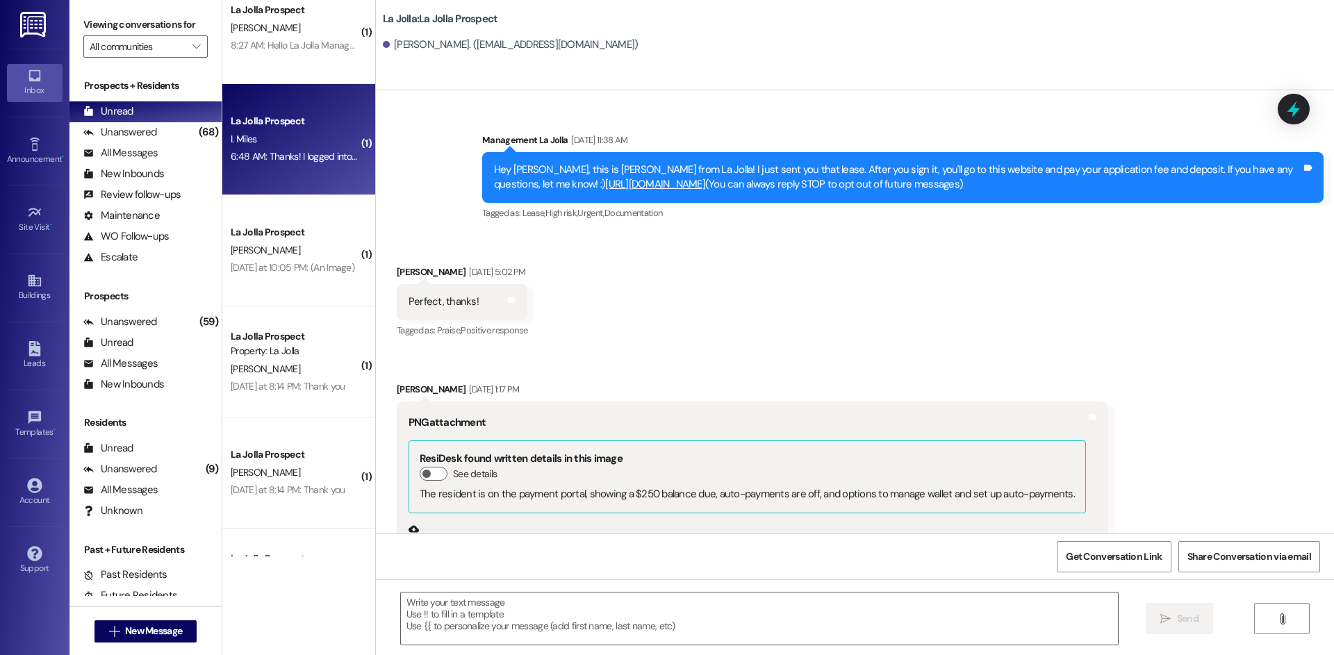
scroll to position [1378, 0]
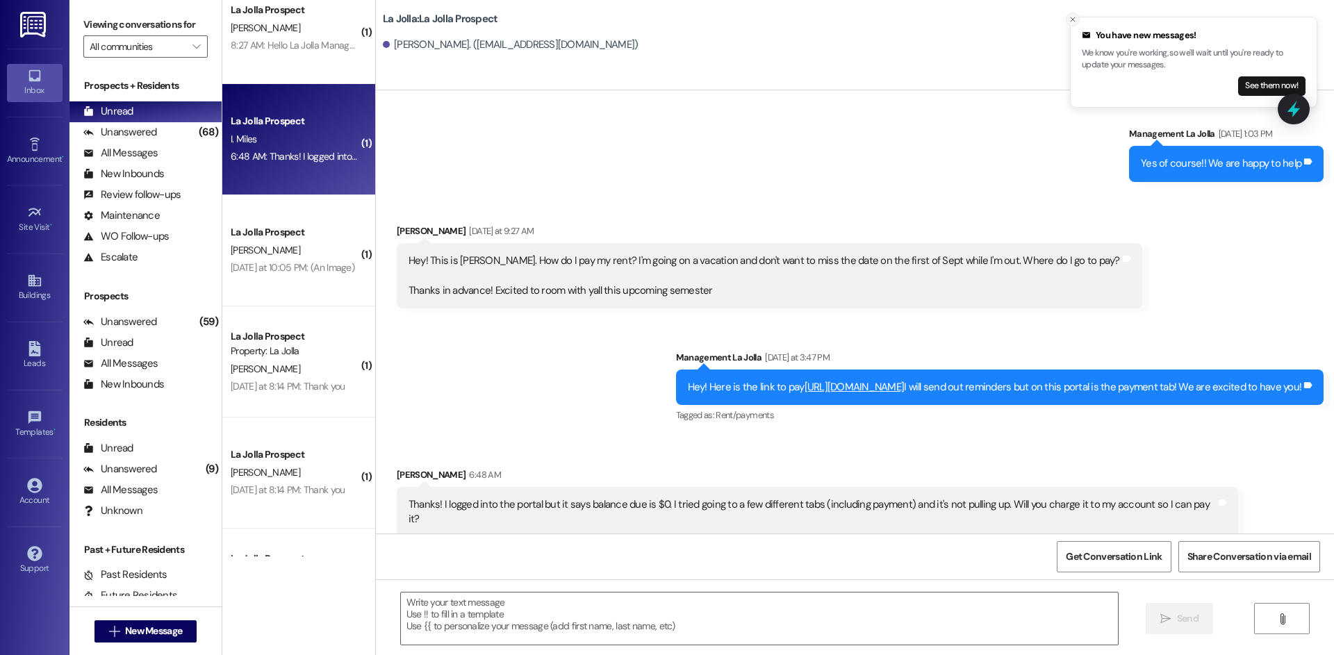
click at [1076, 18] on icon "Close toast" at bounding box center [1072, 19] width 8 height 8
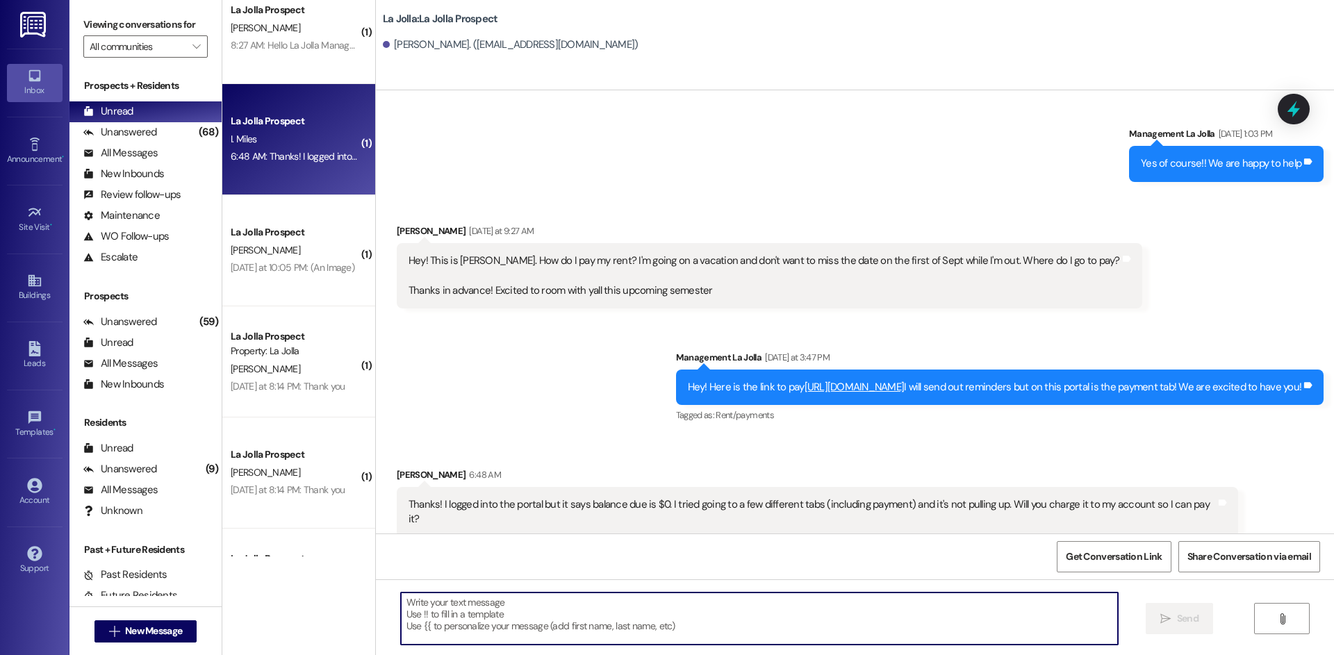
click at [546, 615] on textarea at bounding box center [759, 619] width 717 height 52
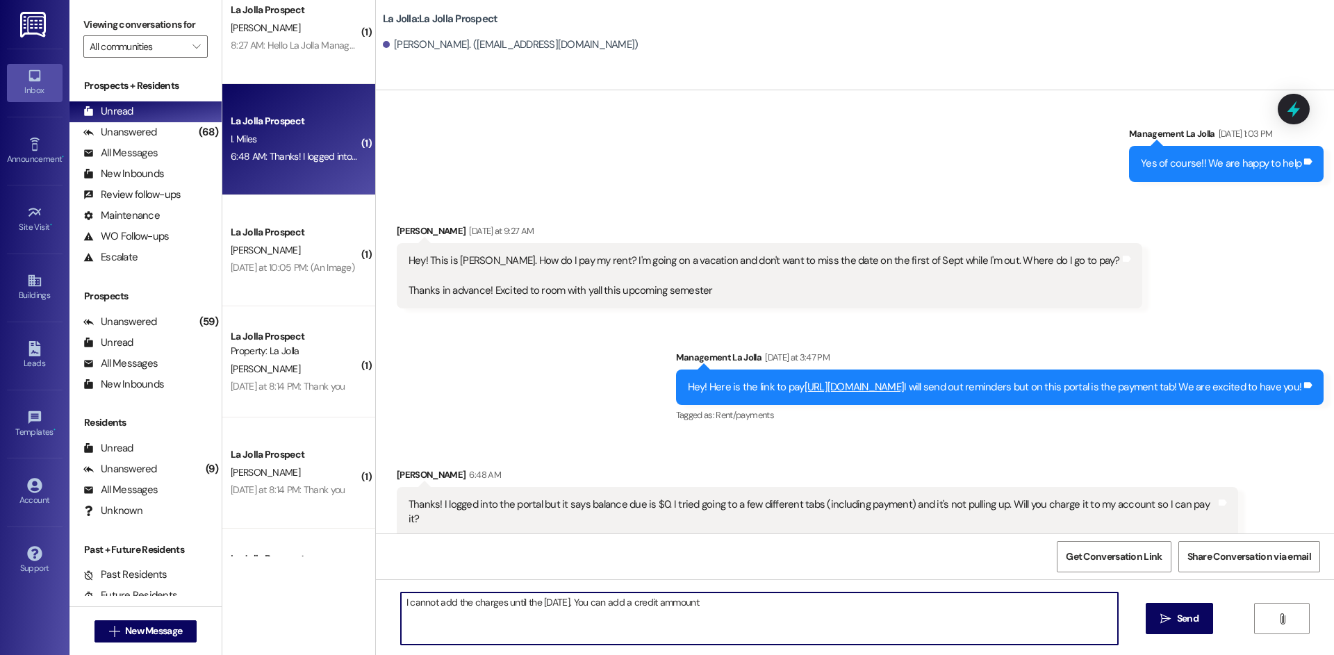
click at [699, 602] on textarea "I cannot add the charges until the 1st of September. You can add a credit ammou…" at bounding box center [759, 619] width 717 height 52
click at [1066, 606] on textarea "I cannot add the charges until the 1st of September. You can add a credit amoun…" at bounding box center [759, 619] width 717 height 52
type textarea "I cannot add the charges until the 1st of September. You can add a credit amoun…"
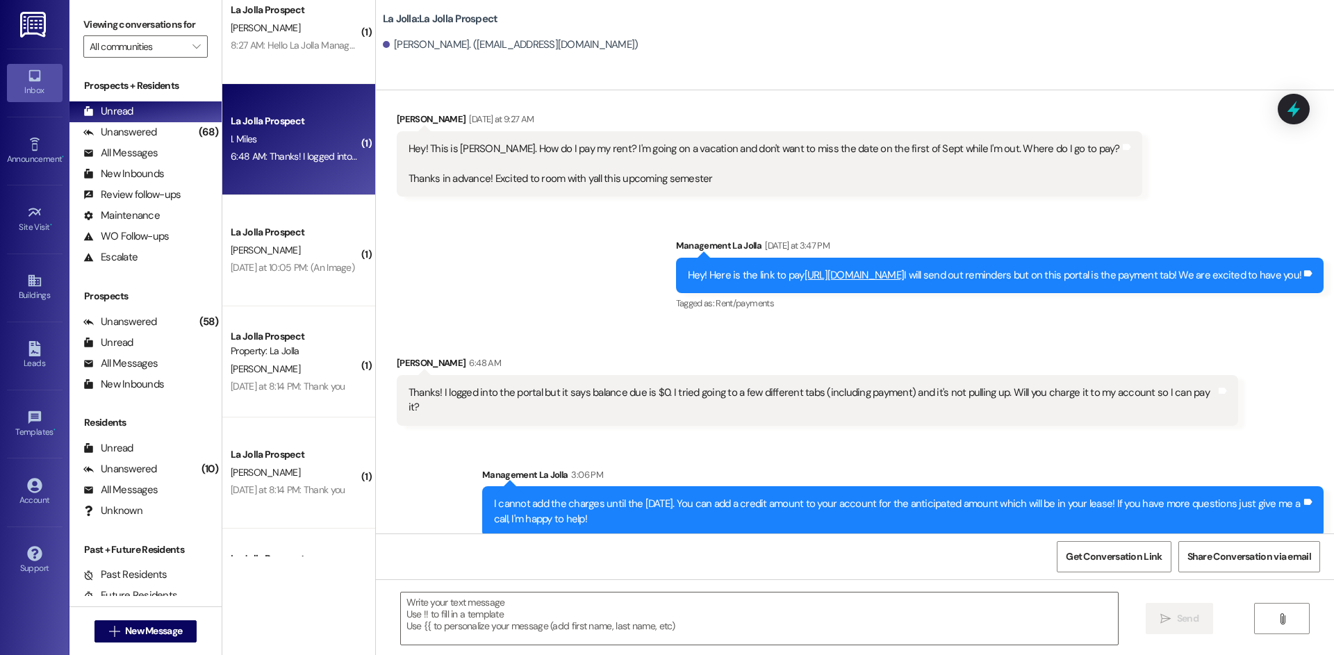
scroll to position [1041, 0]
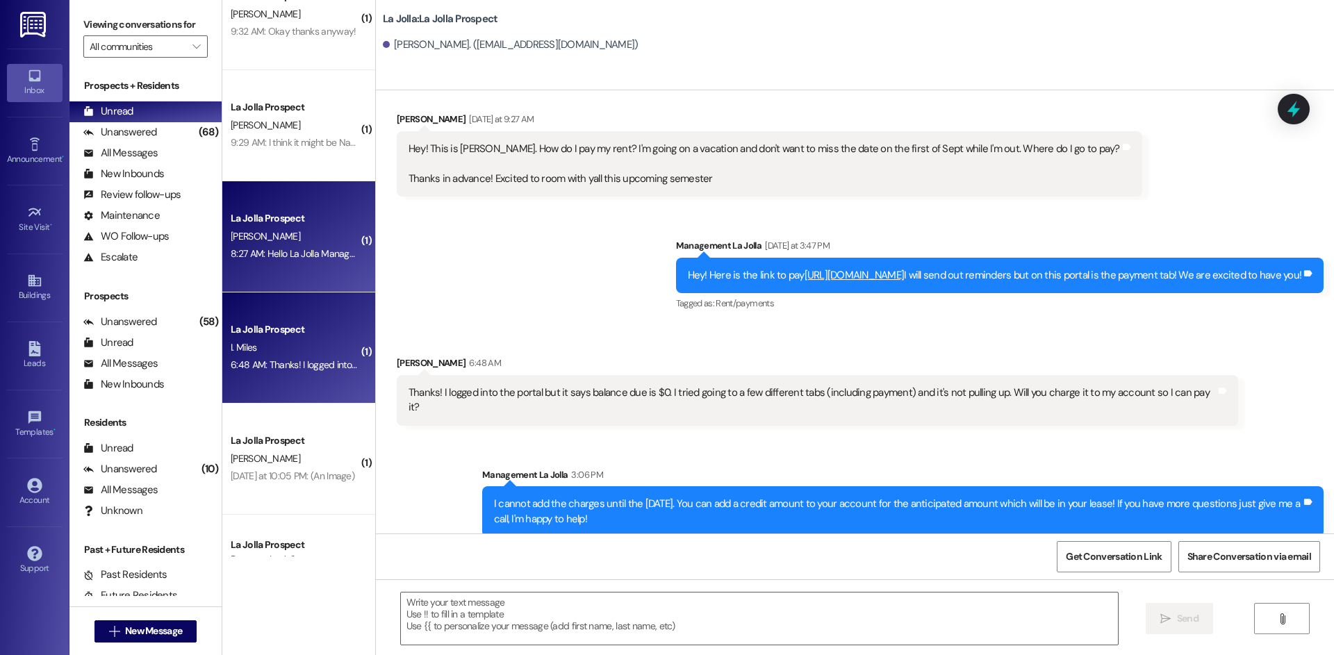
click at [271, 242] on div "S. Goodman" at bounding box center [294, 236] width 131 height 17
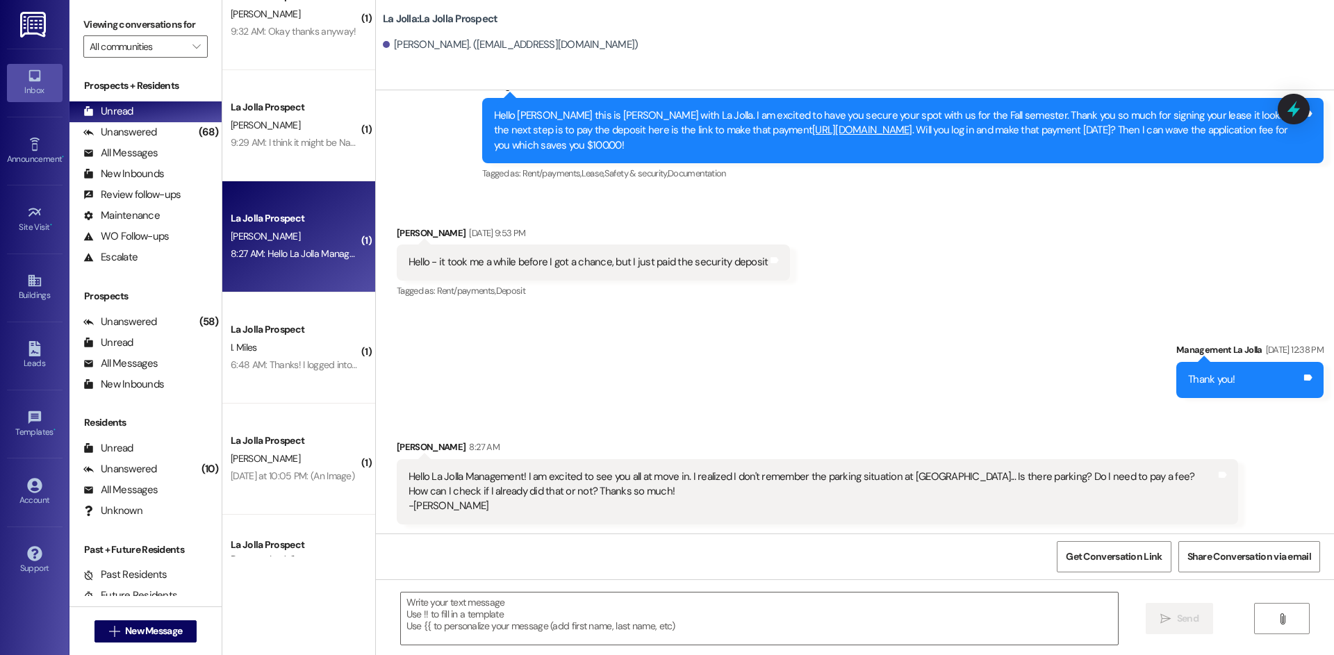
scroll to position [306, 0]
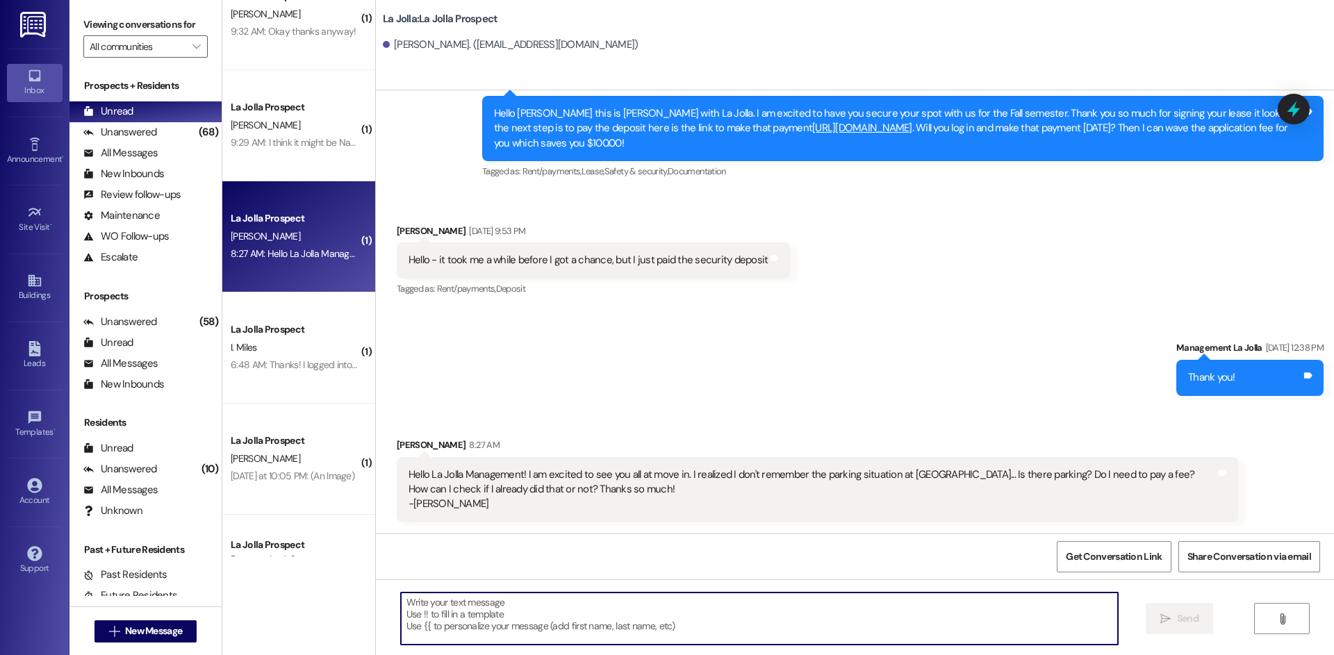
click at [452, 622] on textarea at bounding box center [759, 619] width 717 height 52
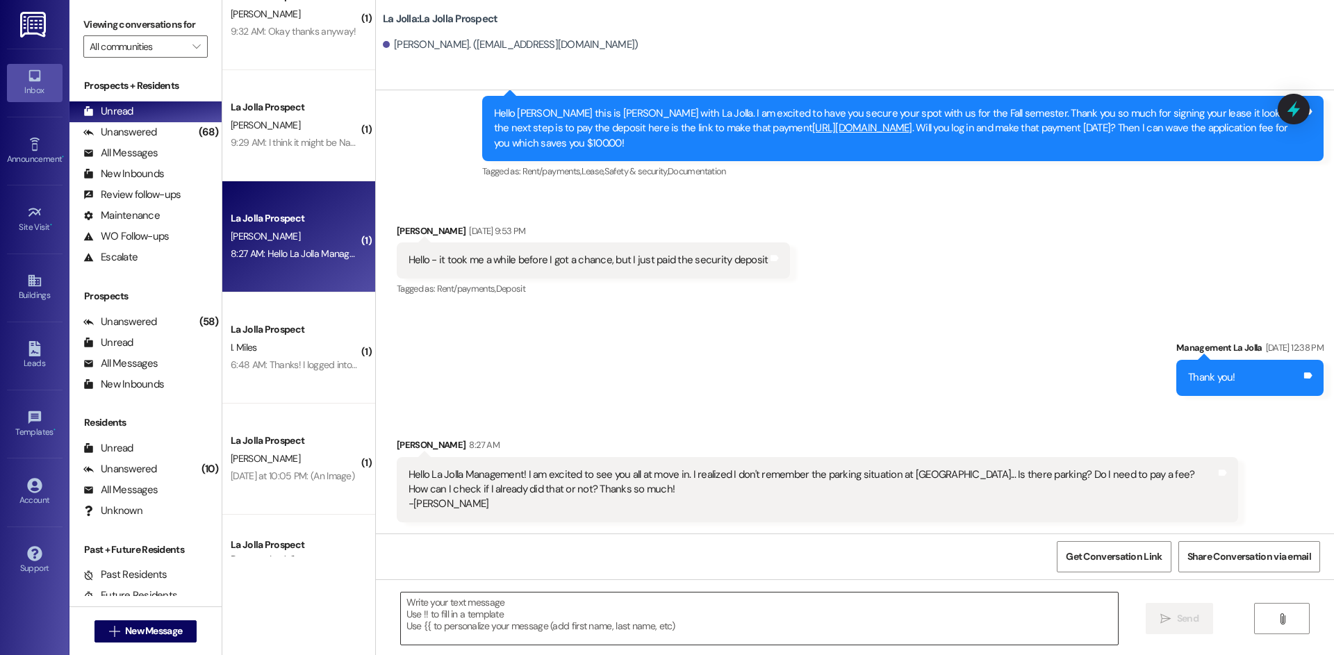
click at [568, 624] on textarea at bounding box center [759, 619] width 717 height 52
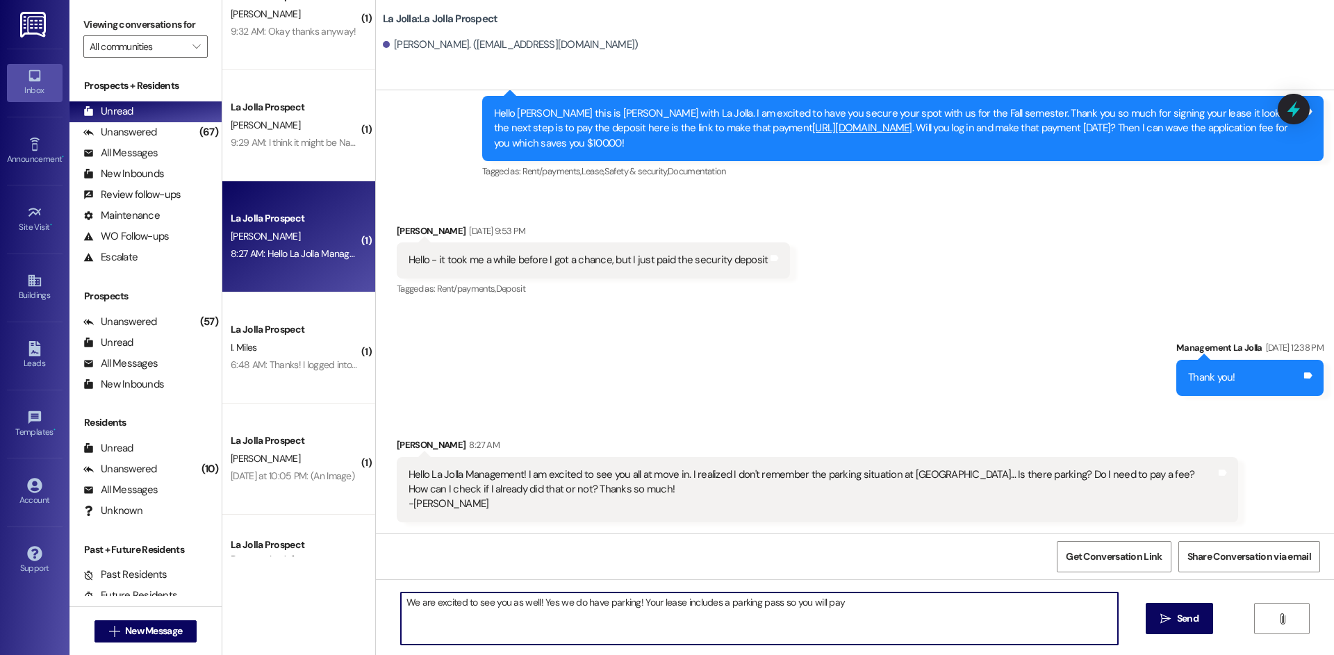
click at [897, 602] on textarea "We are excited to see you as well! Yes we do have parking! Your lease includes …" at bounding box center [759, 619] width 717 height 52
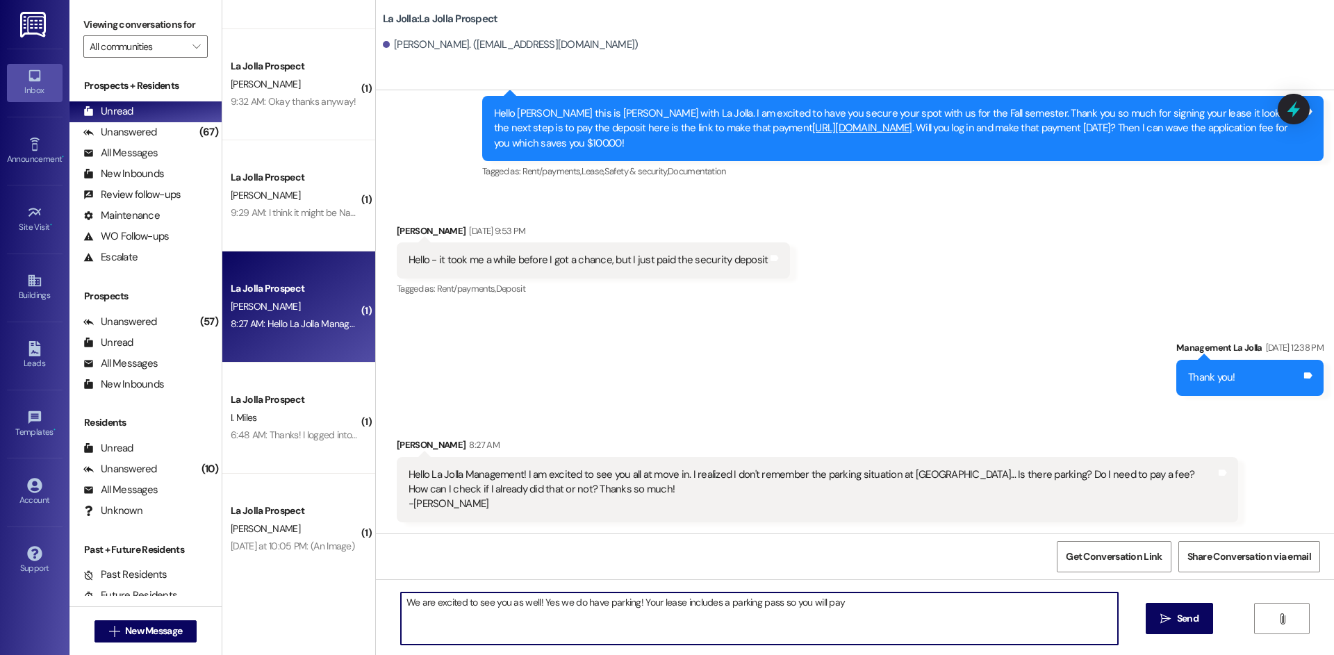
scroll to position [972, 0]
click at [843, 602] on textarea "We are excited to see you as well! Yes we do have parking! Your lease includes …" at bounding box center [759, 619] width 717 height 52
type textarea "We are excited to see you as well! Yes we do have parking! Your lease includes …"
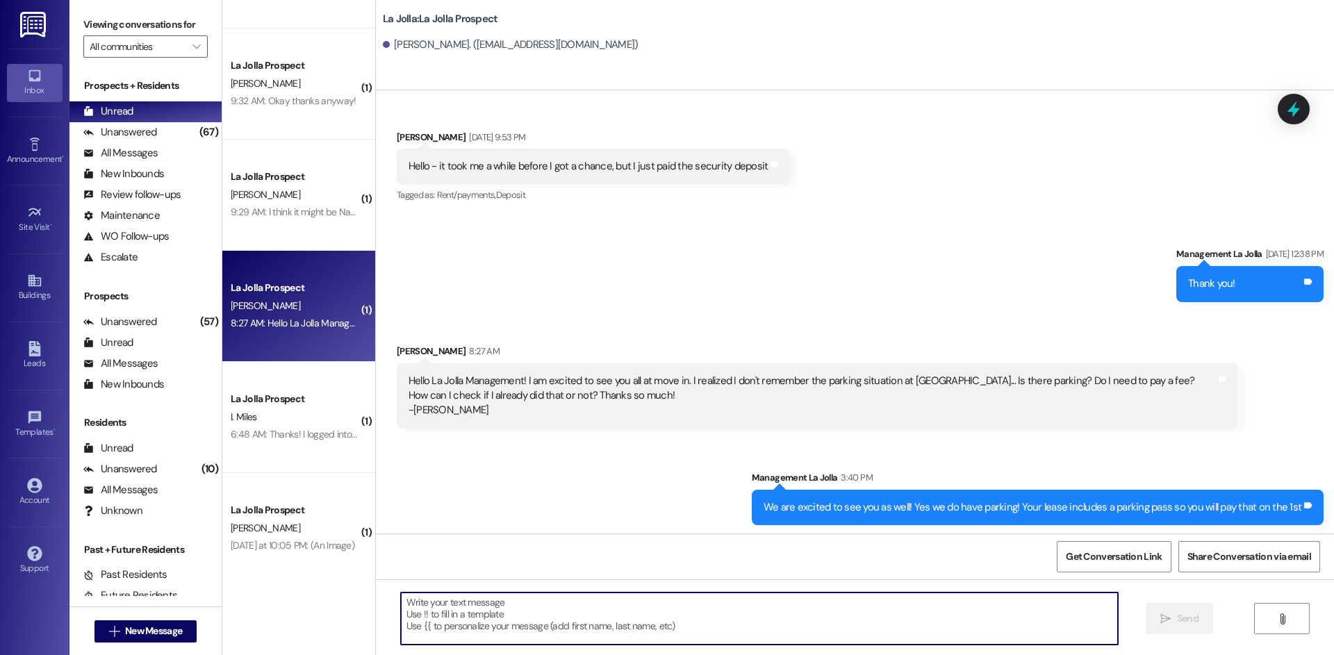
scroll to position [402, 0]
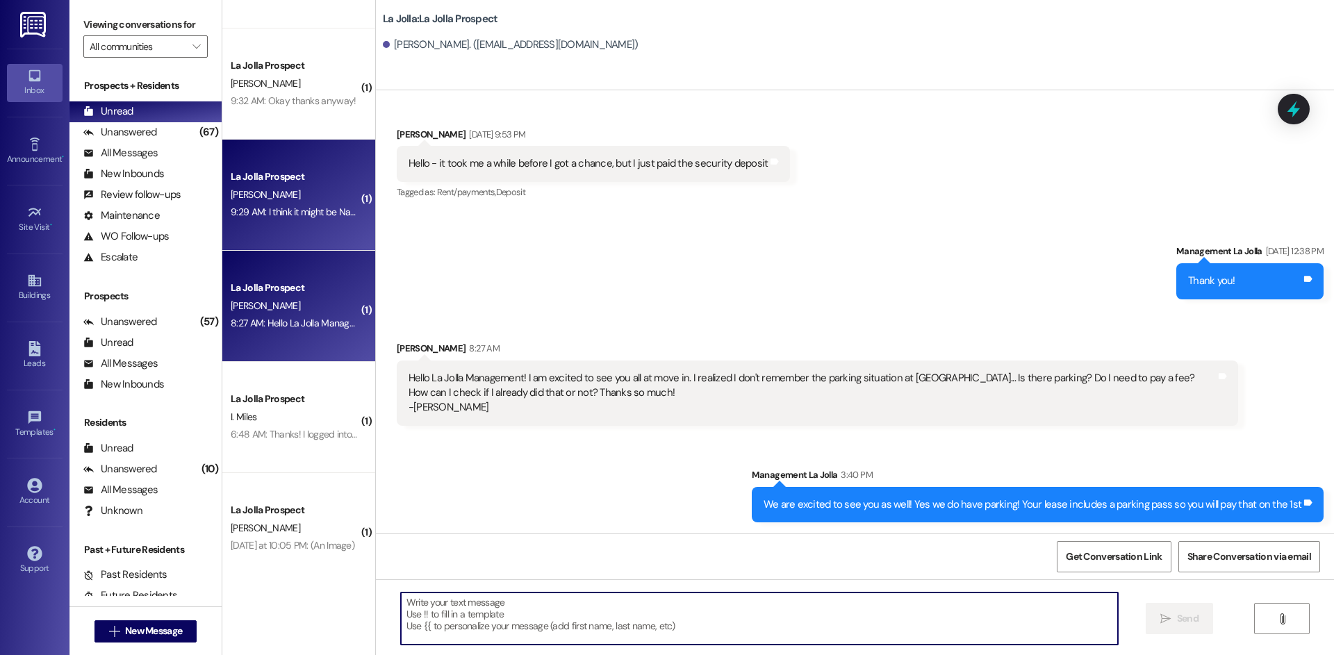
click at [275, 218] on div "9:29 AM: I think it might be Nahvoo house 9:29 AM: I think it might be Nahvoo h…" at bounding box center [314, 212] width 166 height 13
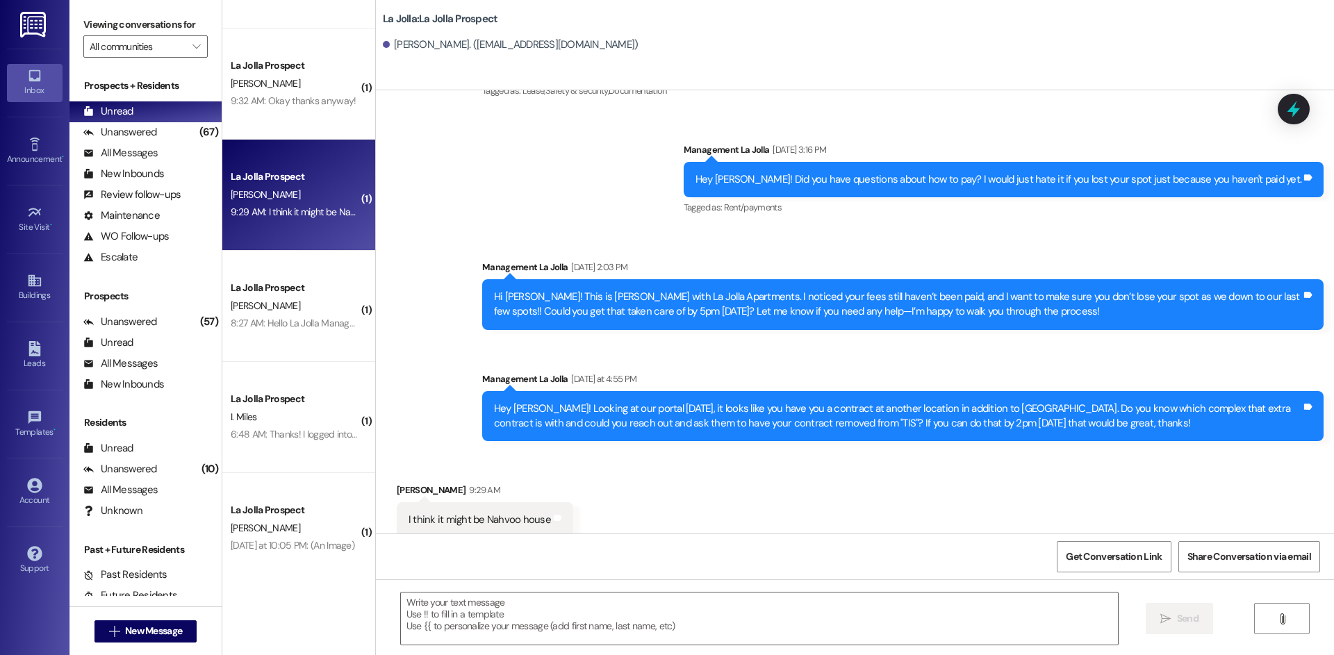
scroll to position [1246, 0]
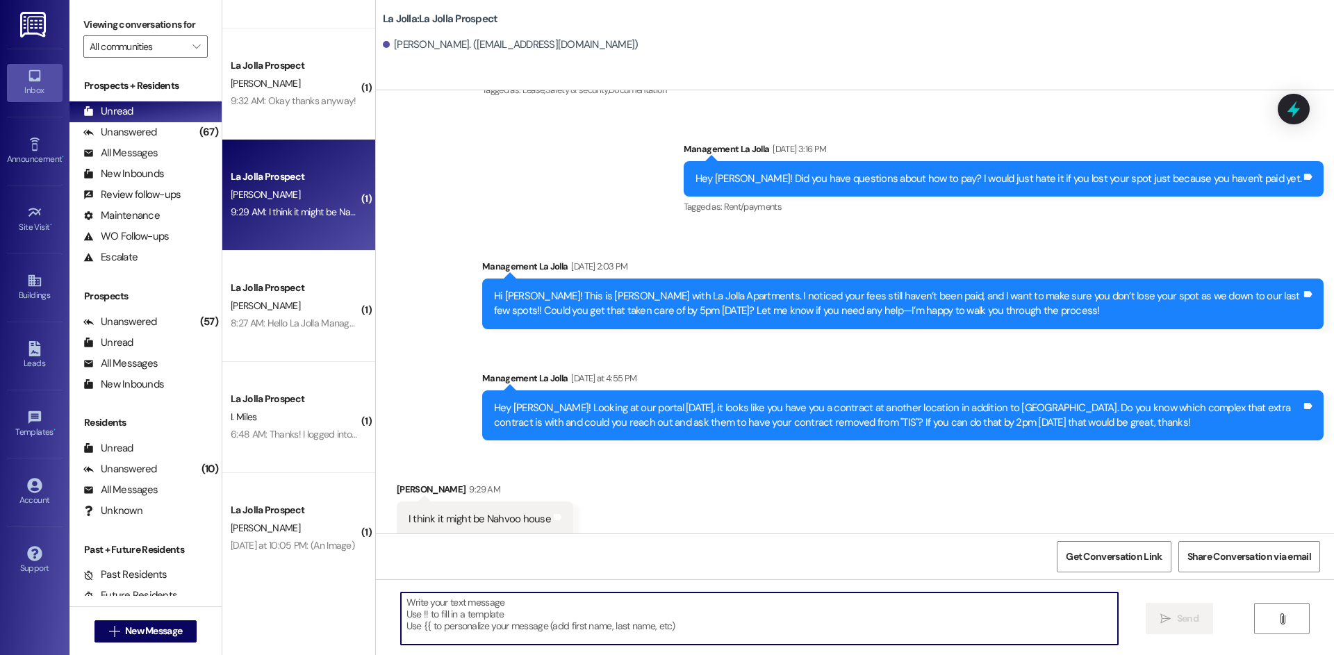
click at [496, 611] on textarea at bounding box center [759, 619] width 717 height 52
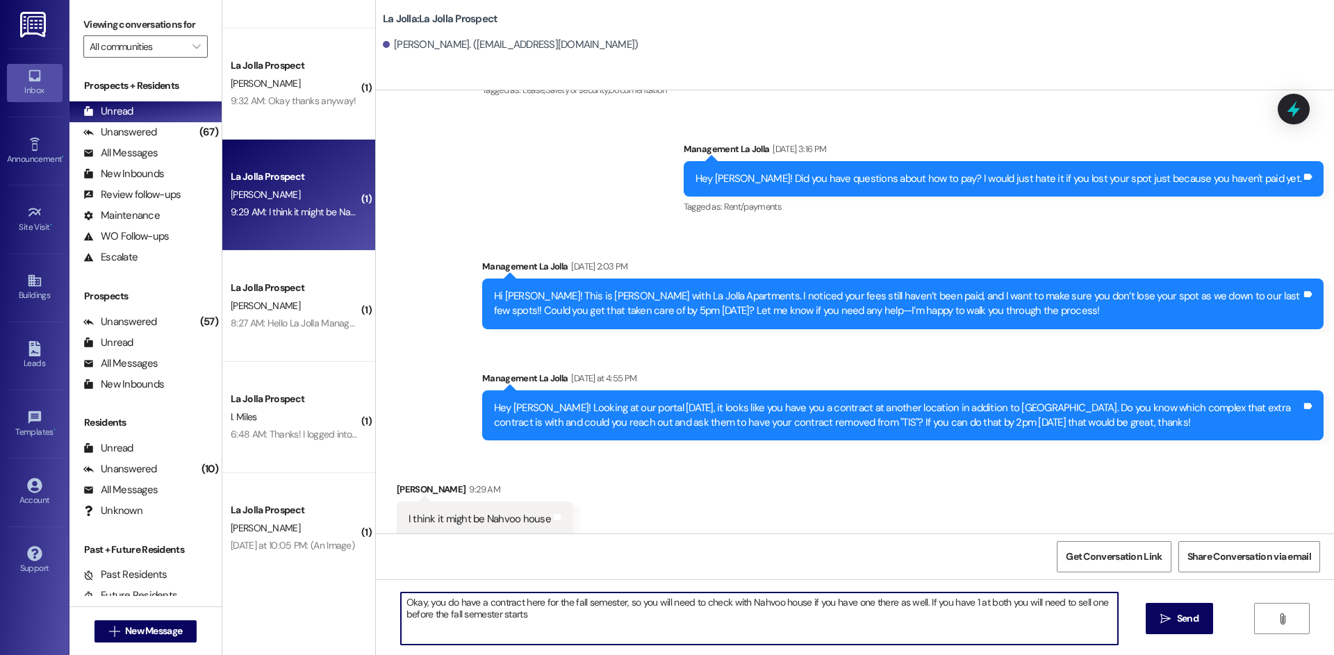
type textarea "Okay, you do have a contract here for the fall semester, so you will need to ch…"
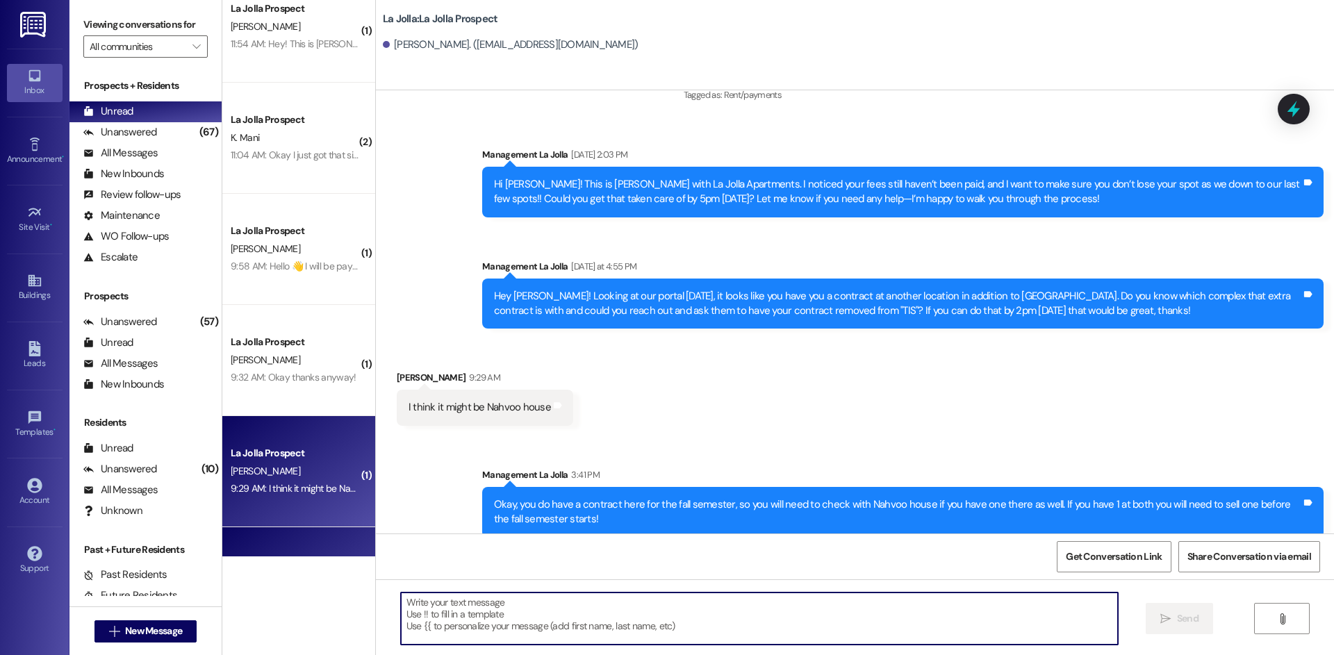
scroll to position [694, 0]
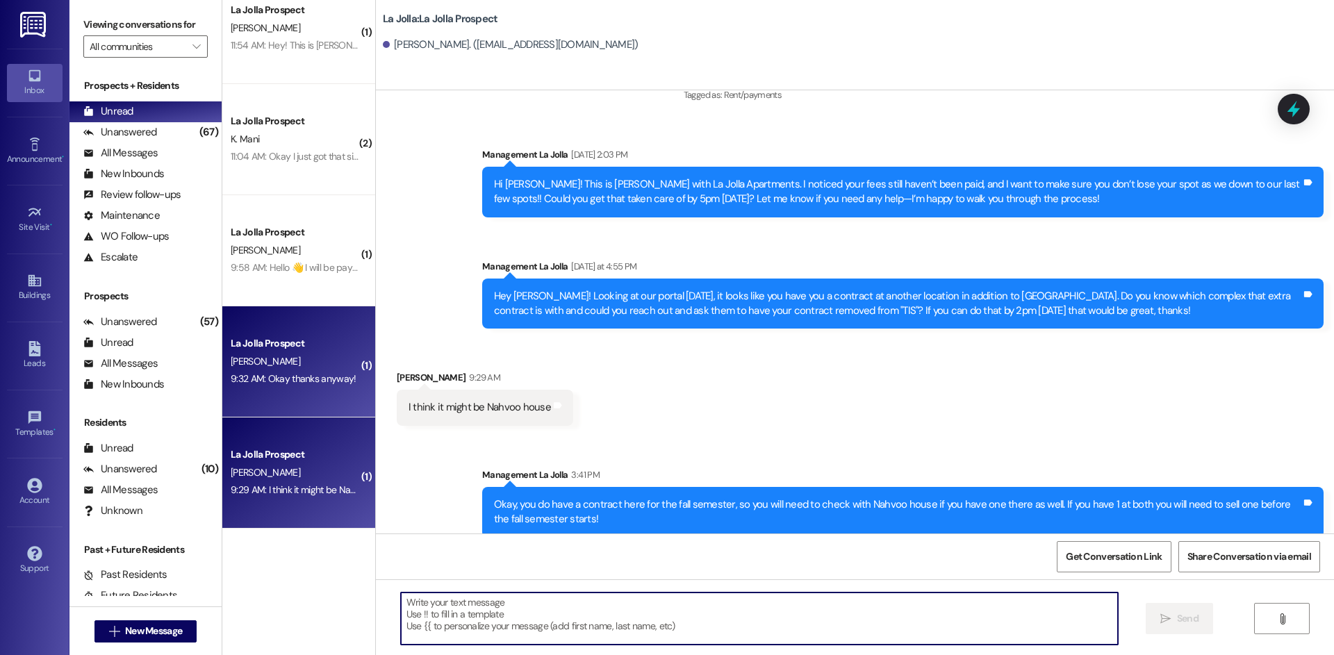
click at [304, 346] on div "La Jolla Prospect" at bounding box center [295, 343] width 129 height 15
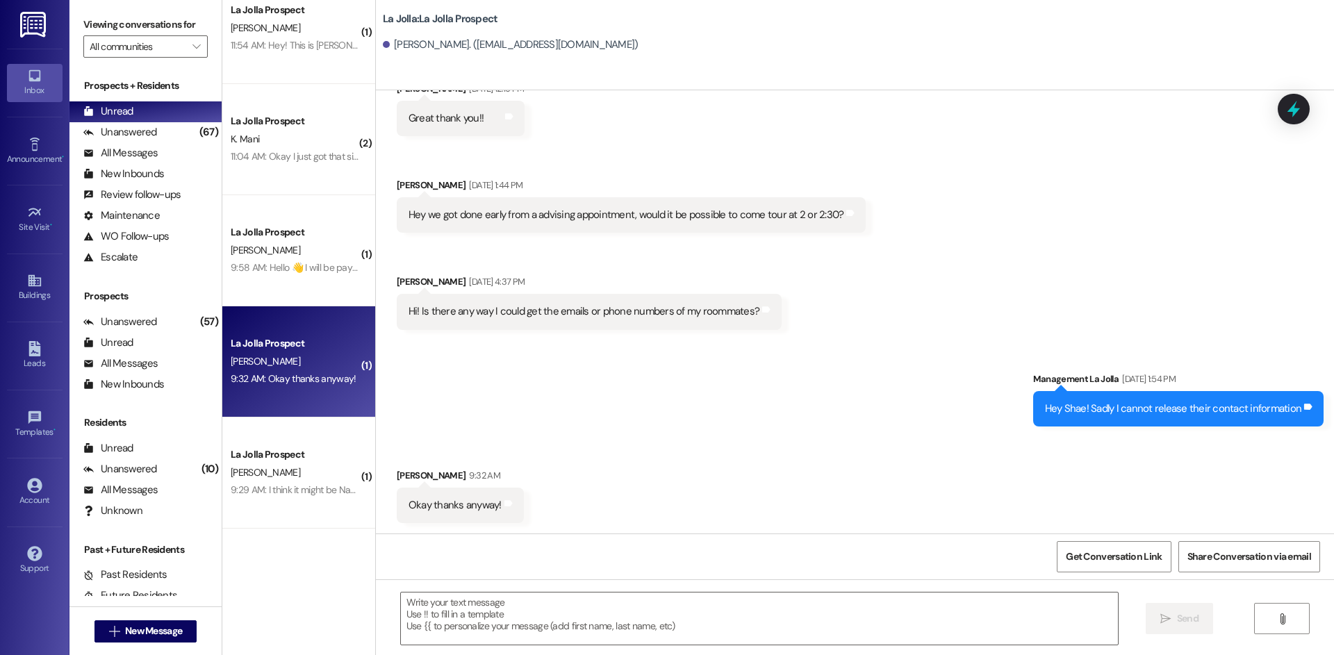
scroll to position [1092, 0]
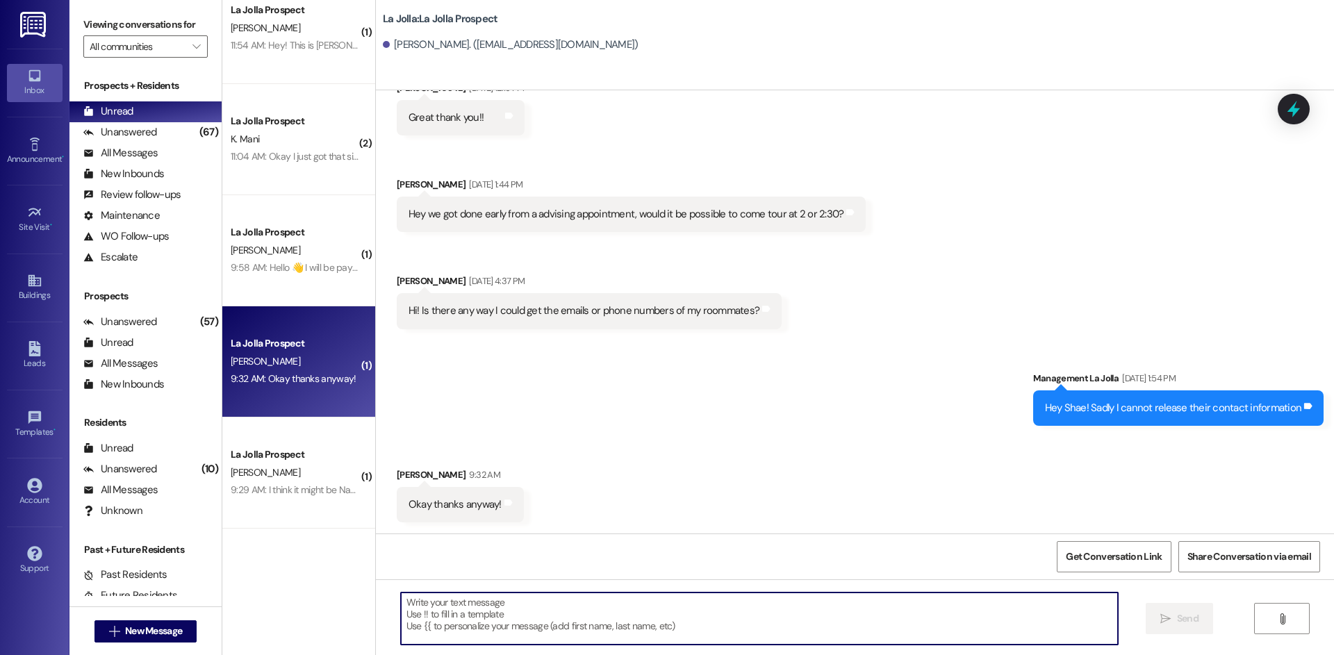
click at [499, 618] on textarea at bounding box center [759, 619] width 717 height 52
type textarea "Y"
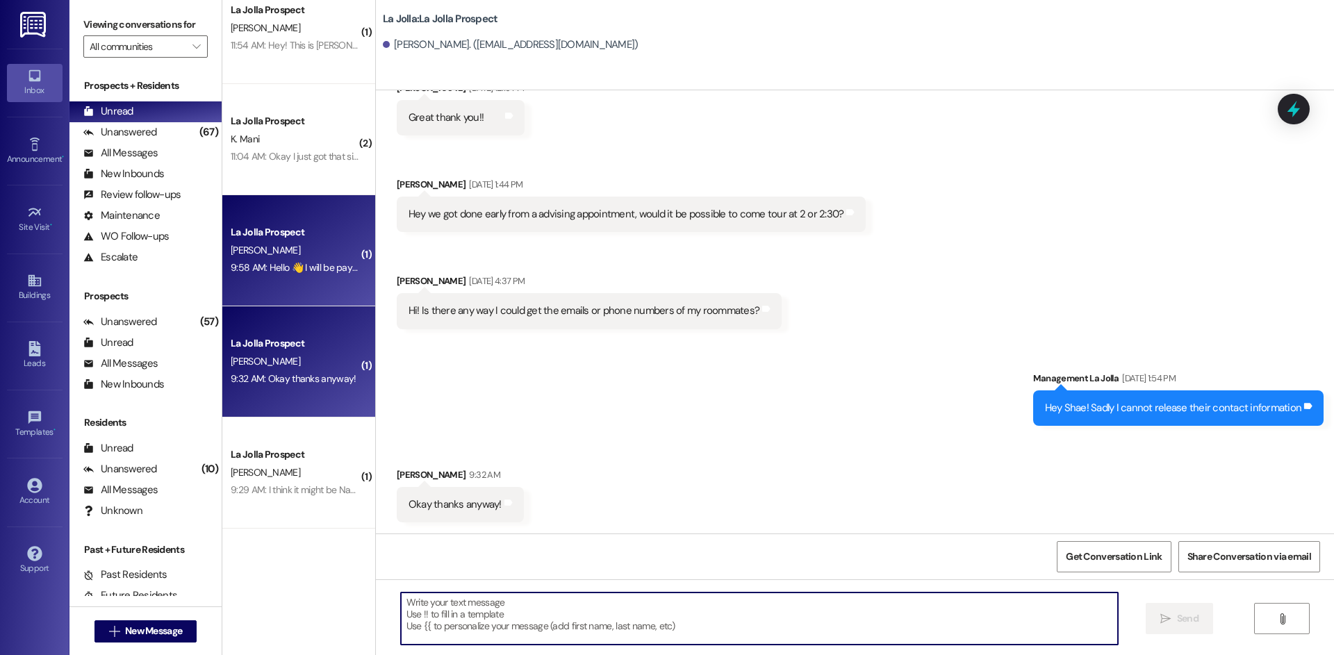
click at [308, 231] on div "La Jolla Prospect" at bounding box center [295, 232] width 129 height 15
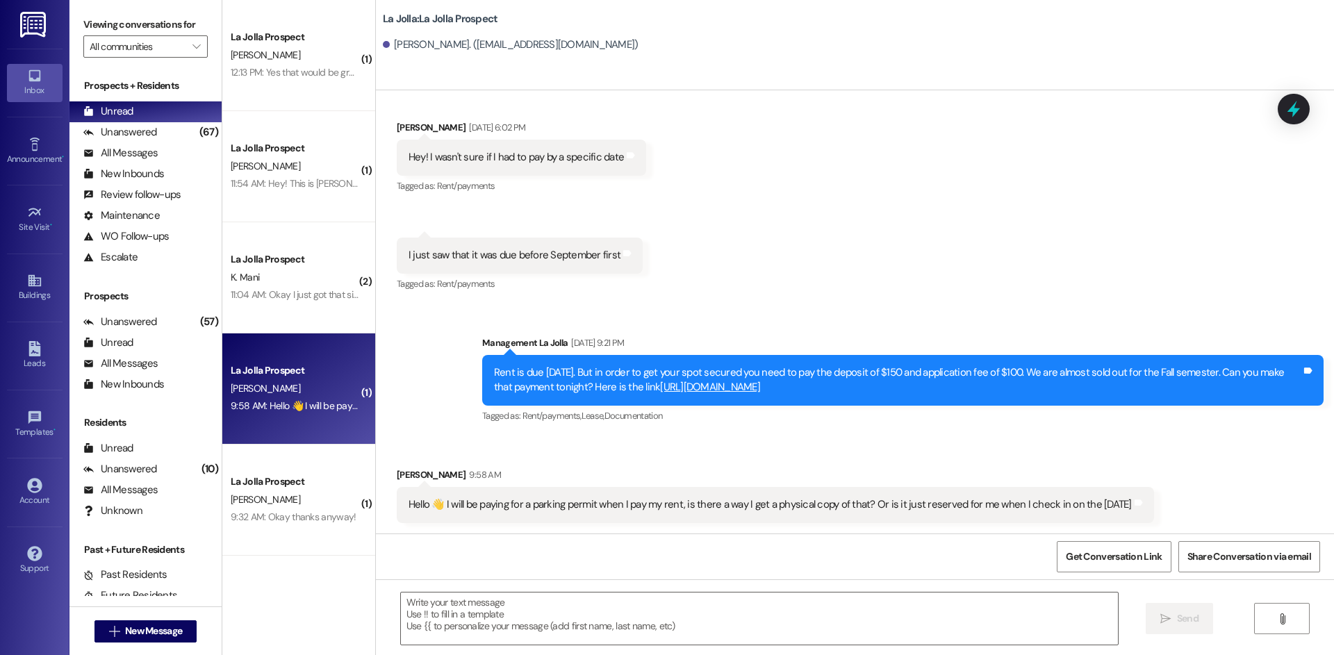
scroll to position [555, 0]
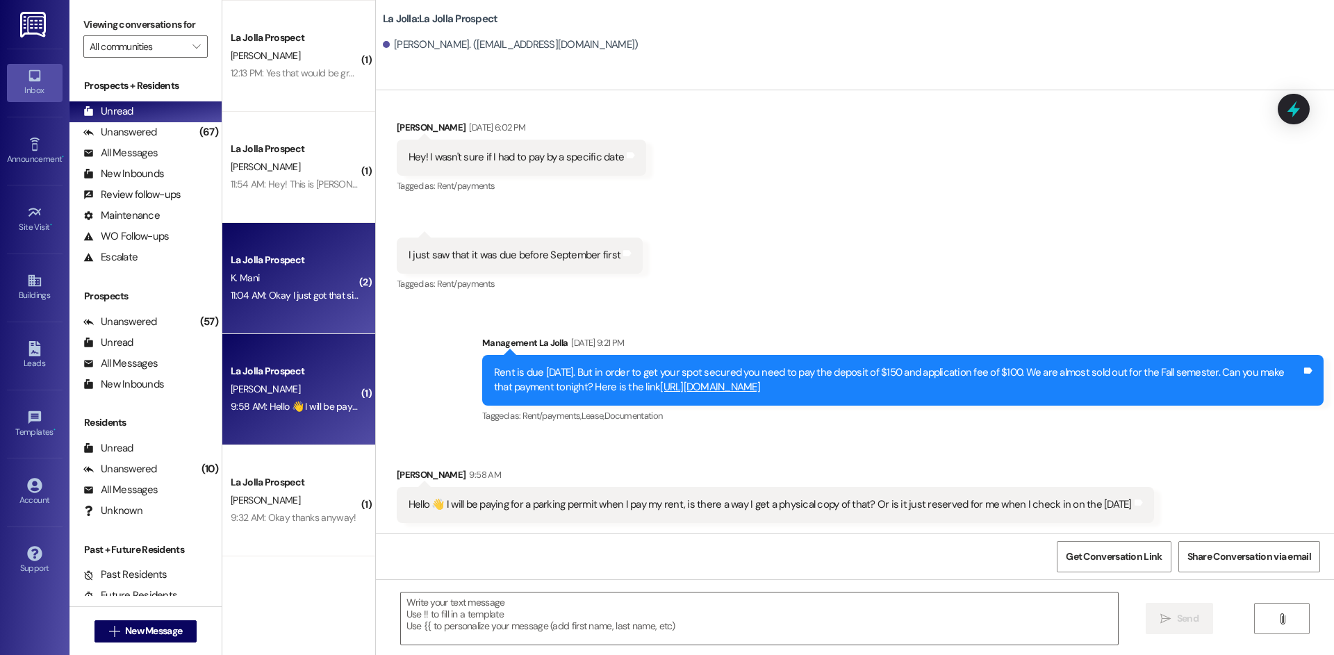
click at [319, 292] on div "11:04 AM: Okay I just got that signed, is there anything else I need to do on m…" at bounding box center [397, 295] width 333 height 13
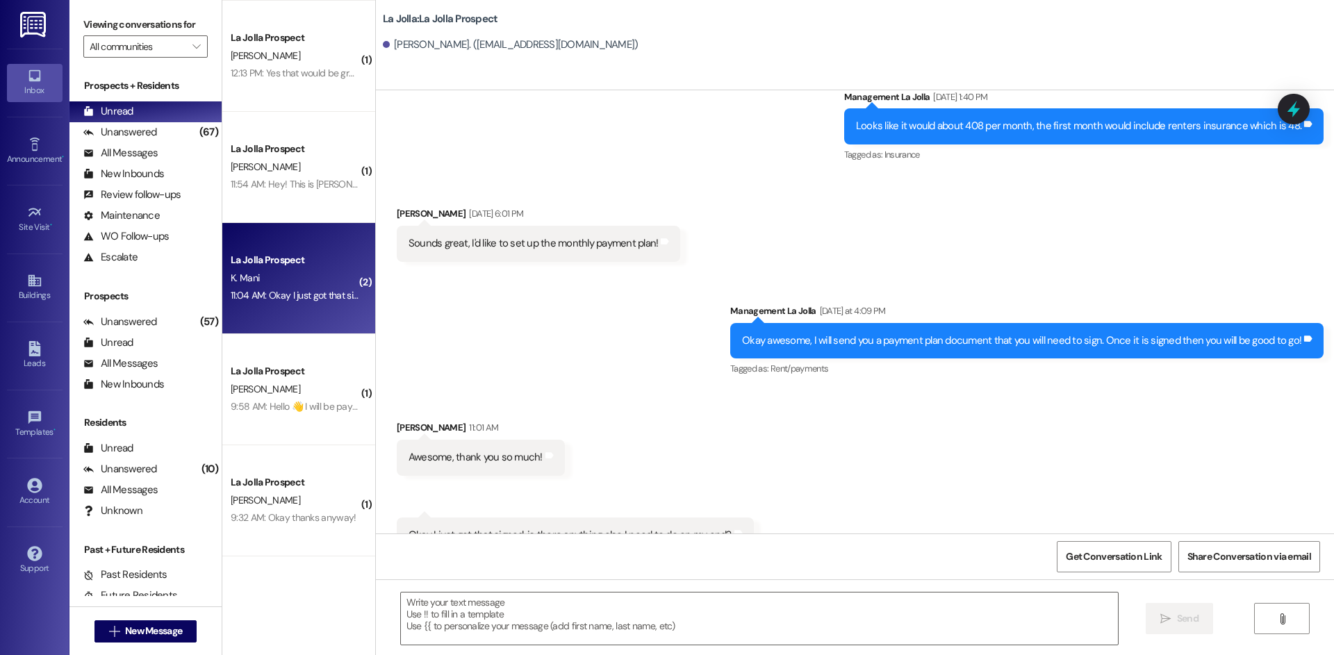
scroll to position [807, 0]
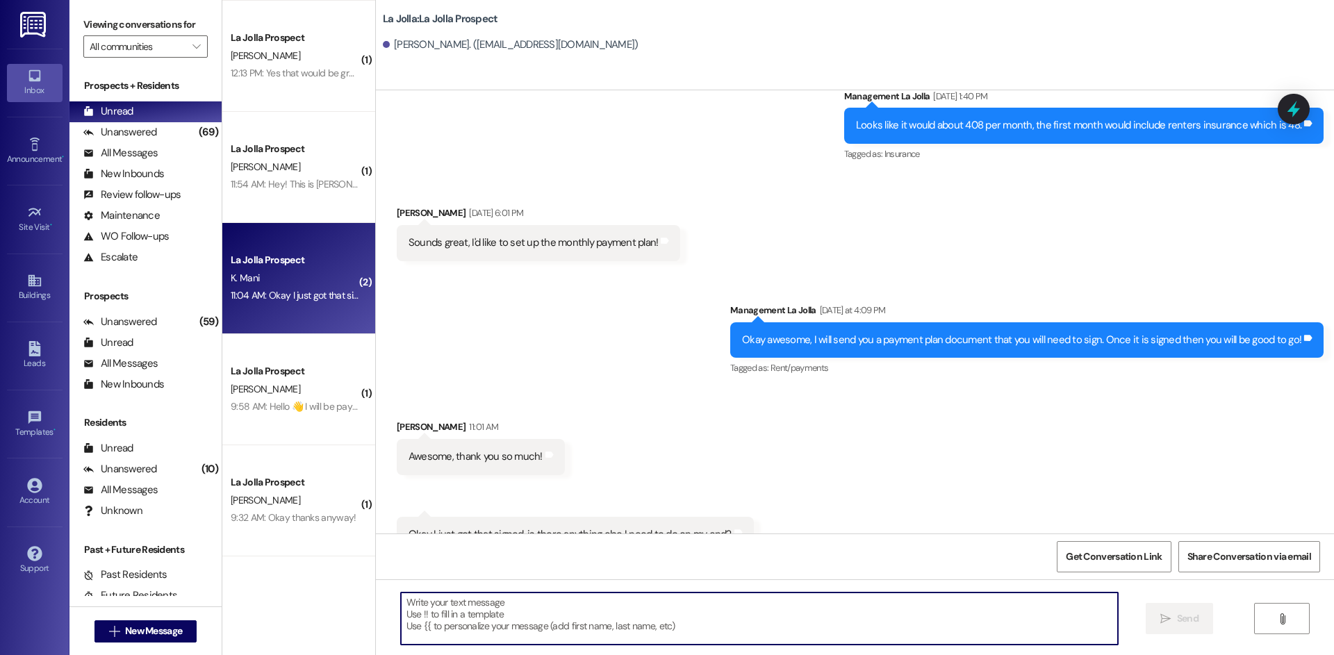
click at [527, 595] on textarea at bounding box center [759, 619] width 717 height 52
type textarea "O"
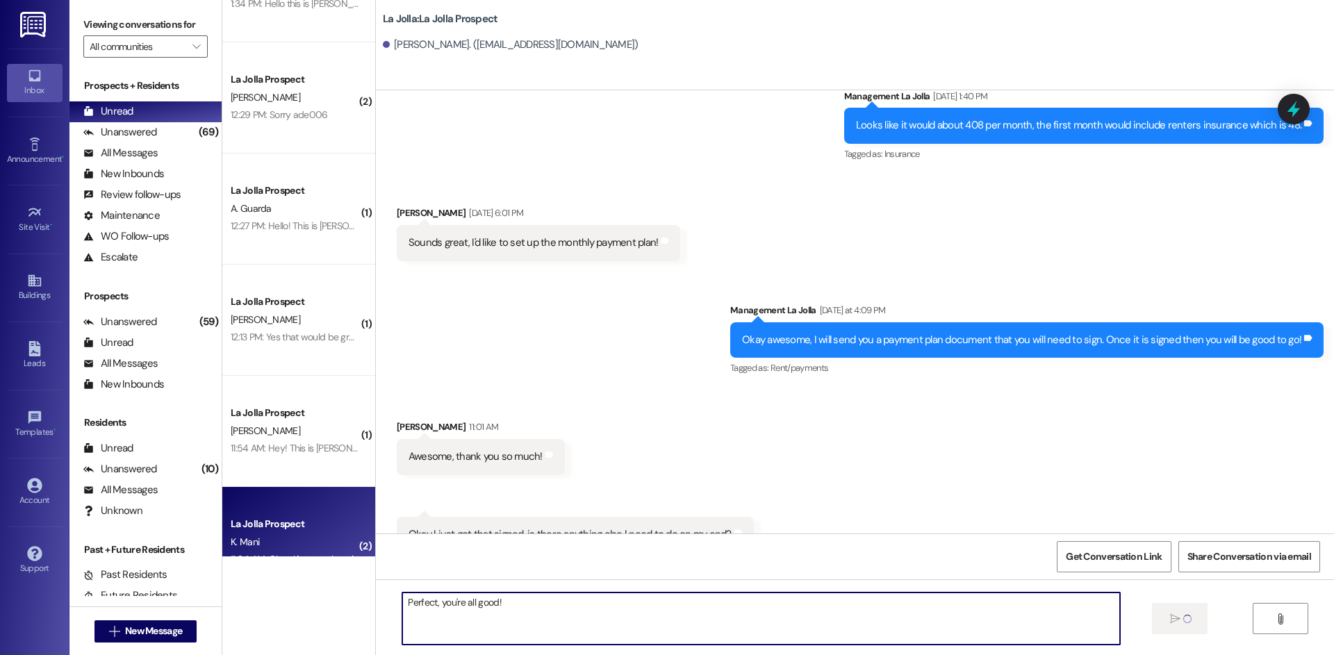
scroll to position [277, 0]
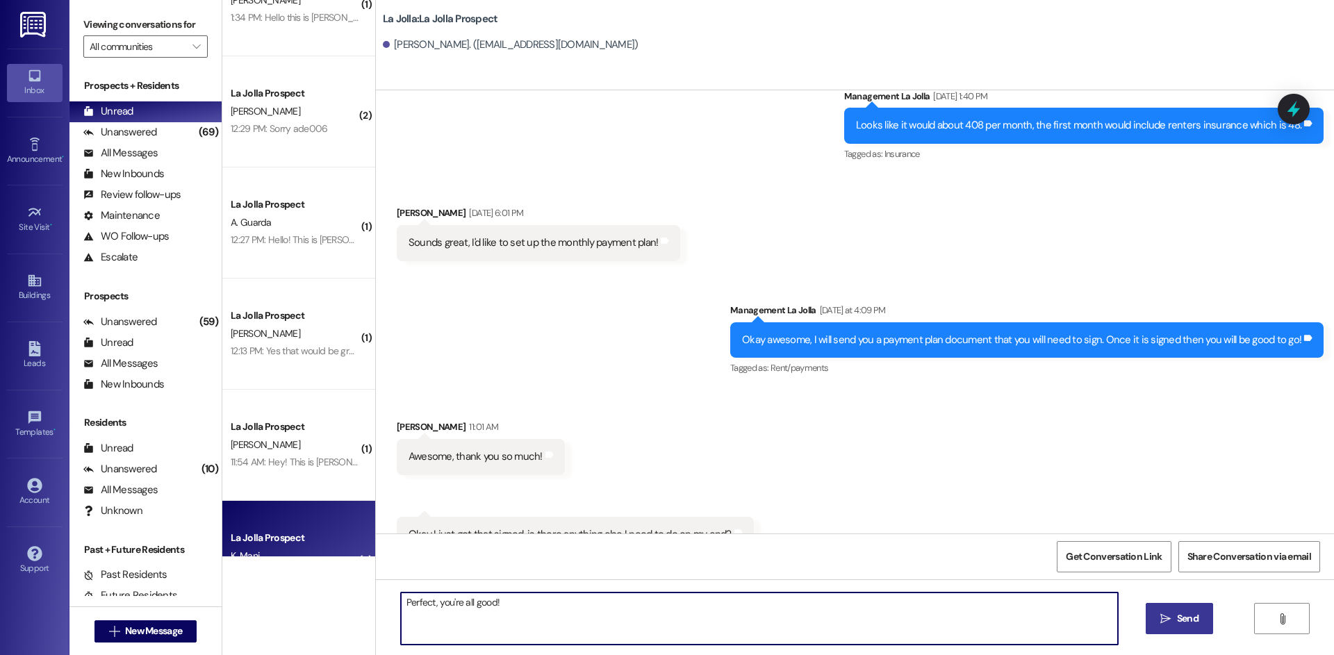
type textarea "Perfect, you're all good!"
click at [1183, 622] on span "Send" at bounding box center [1188, 618] width 22 height 15
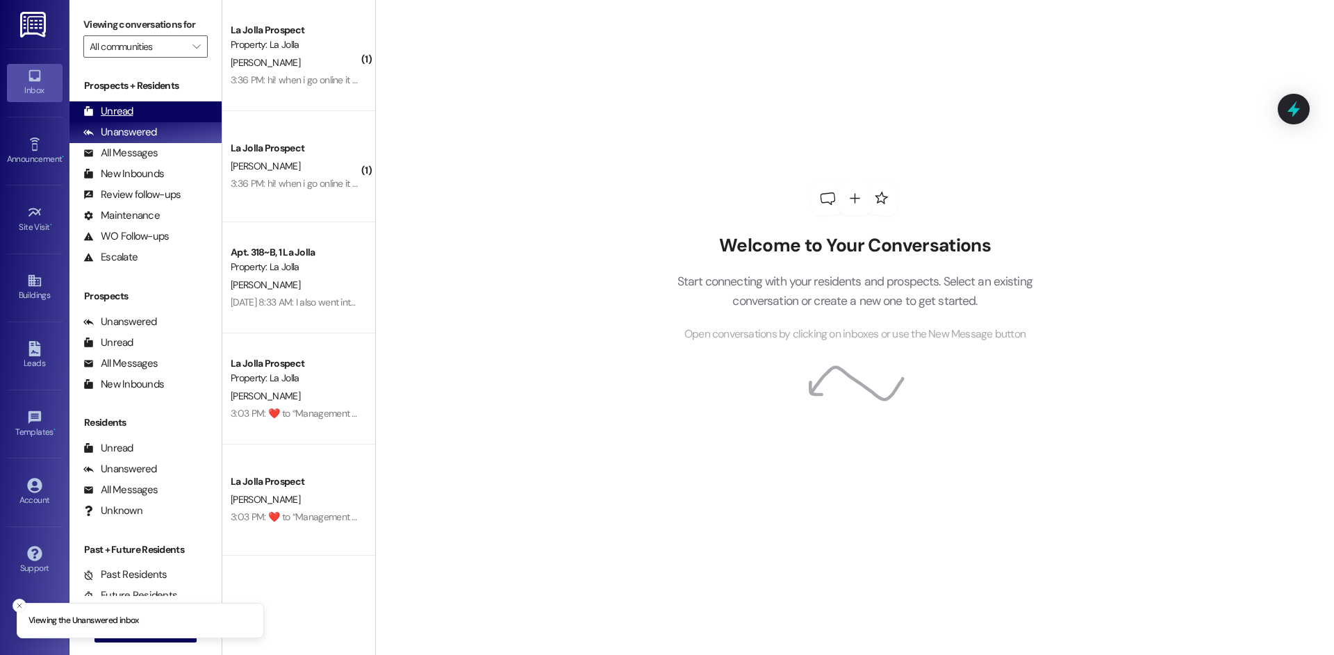
click at [149, 115] on div "Unread (0)" at bounding box center [145, 111] width 152 height 21
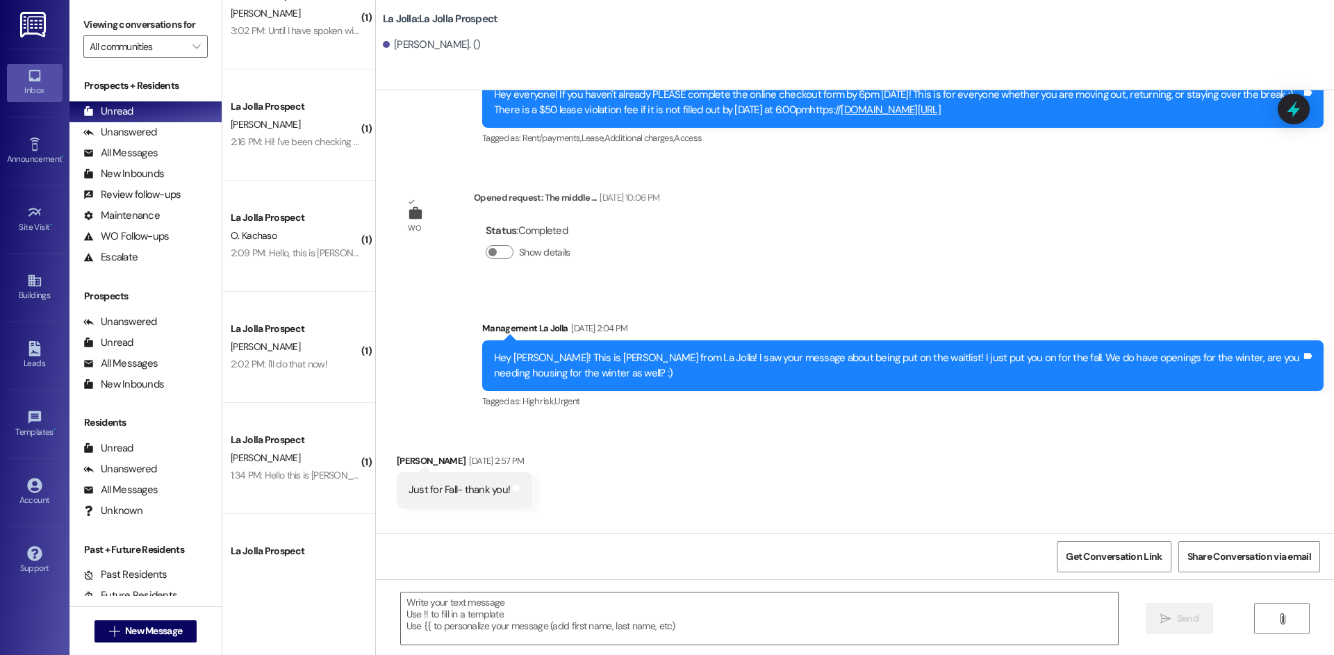
scroll to position [889, 0]
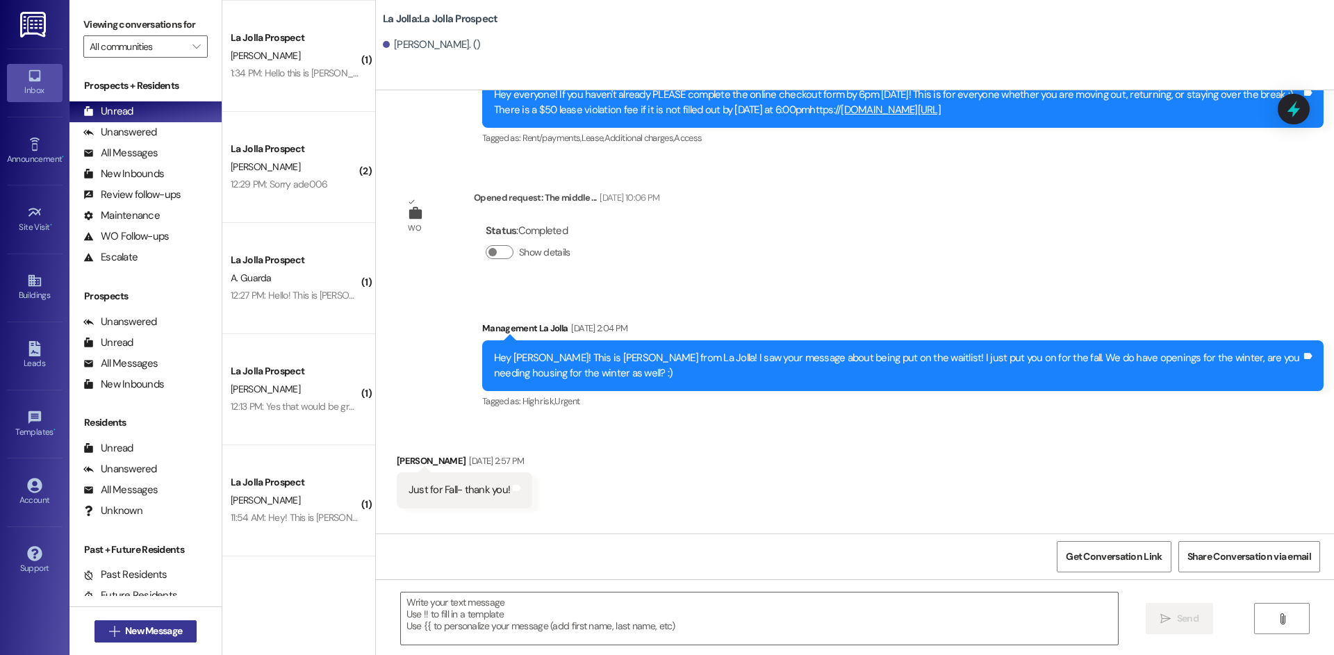
click at [151, 629] on span "New Message" at bounding box center [153, 631] width 57 height 15
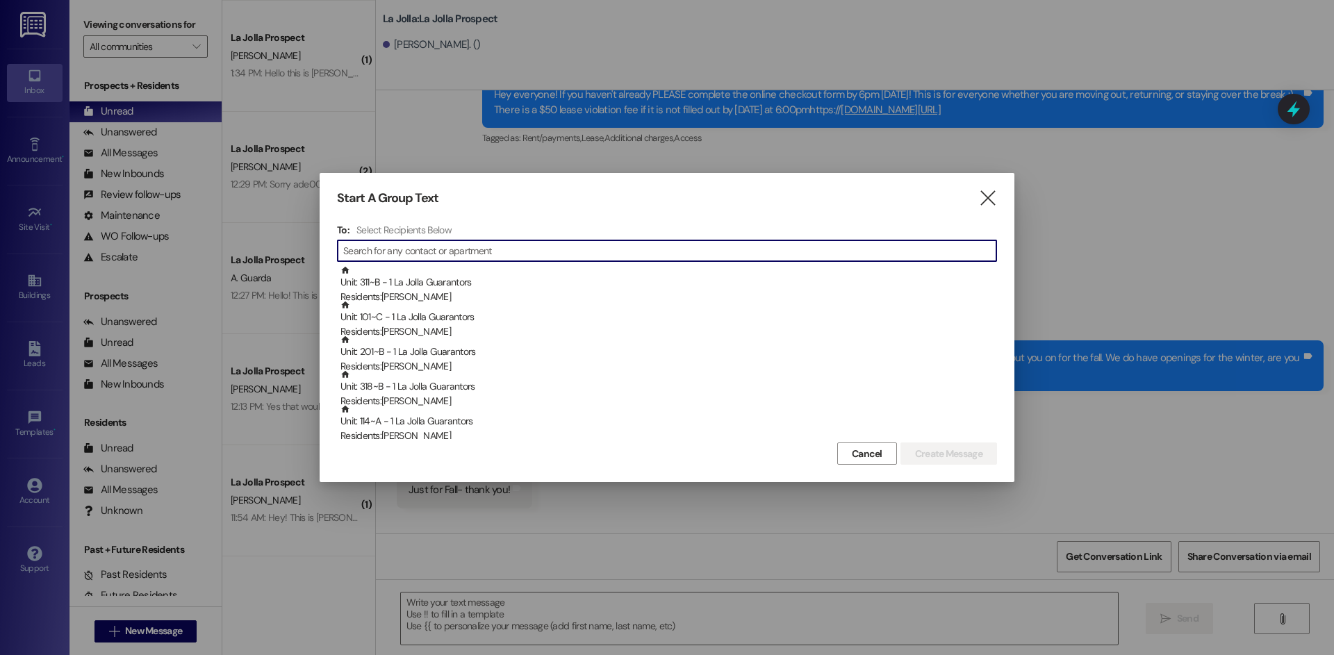
type input "N"
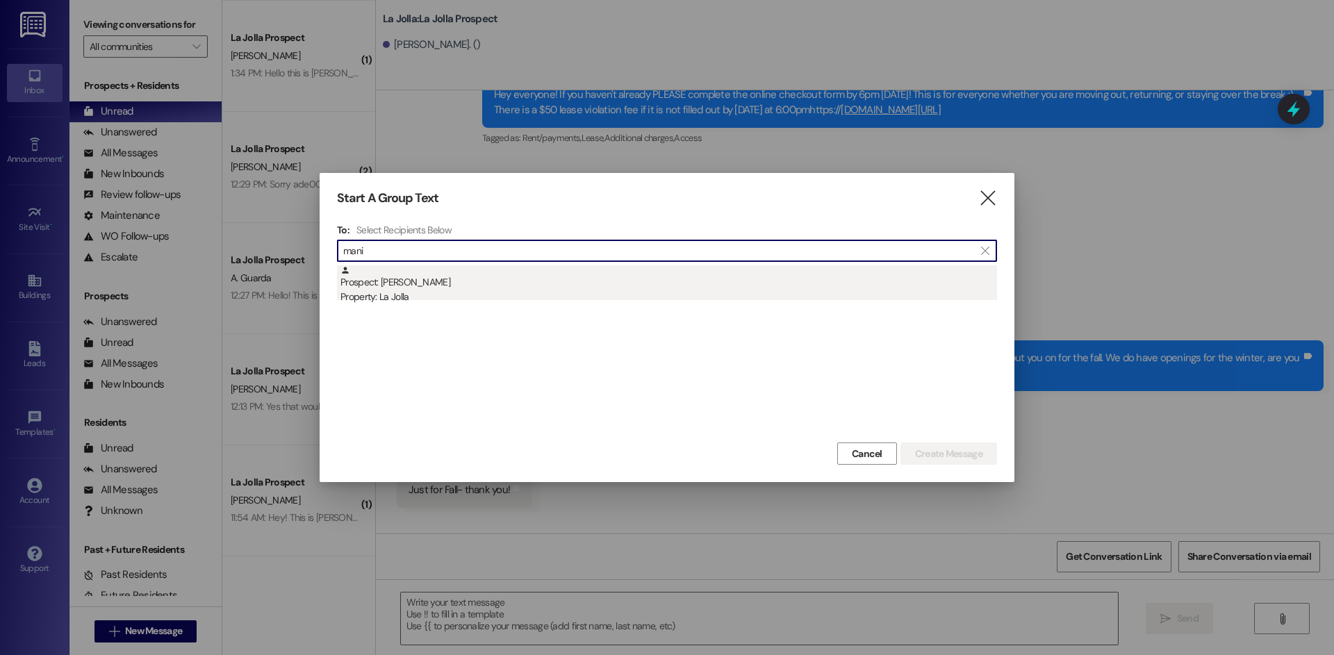
type input "mani"
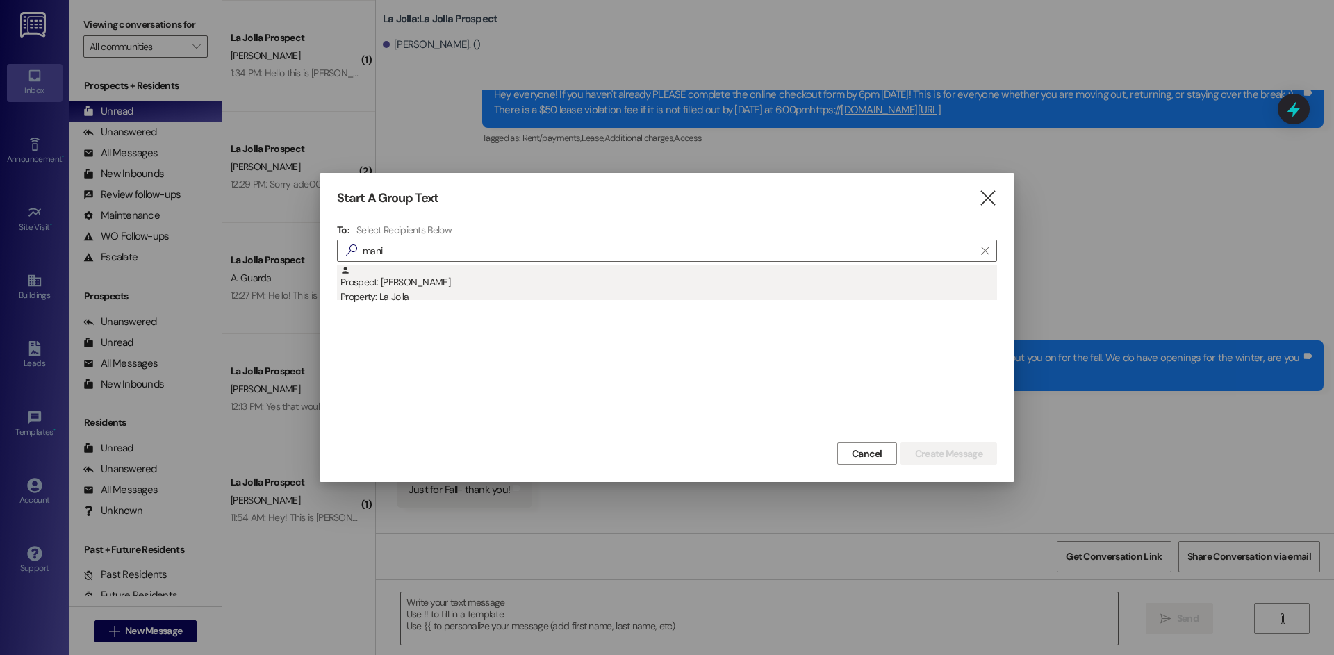
click at [472, 288] on div "Prospect: Kailila Mani Property: [GEOGRAPHIC_DATA]" at bounding box center [668, 285] width 657 height 40
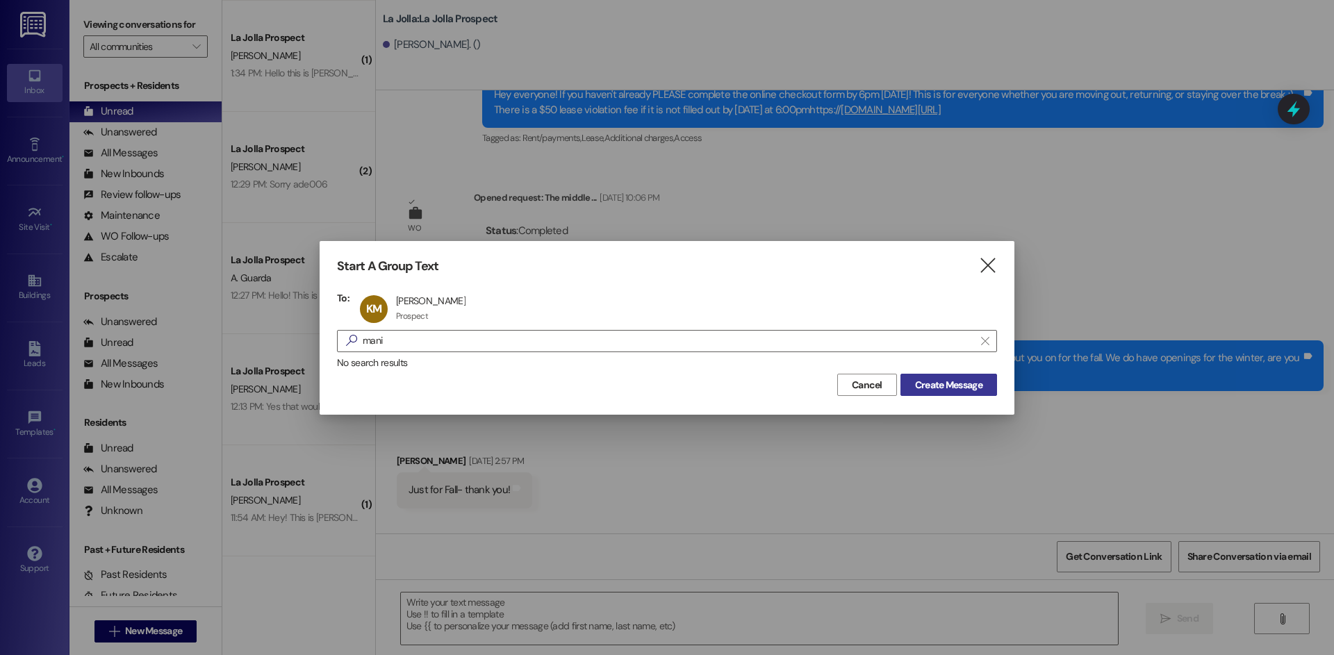
click at [902, 382] on button "Create Message" at bounding box center [948, 385] width 97 height 22
click at [965, 383] on span "Create Message" at bounding box center [948, 385] width 67 height 15
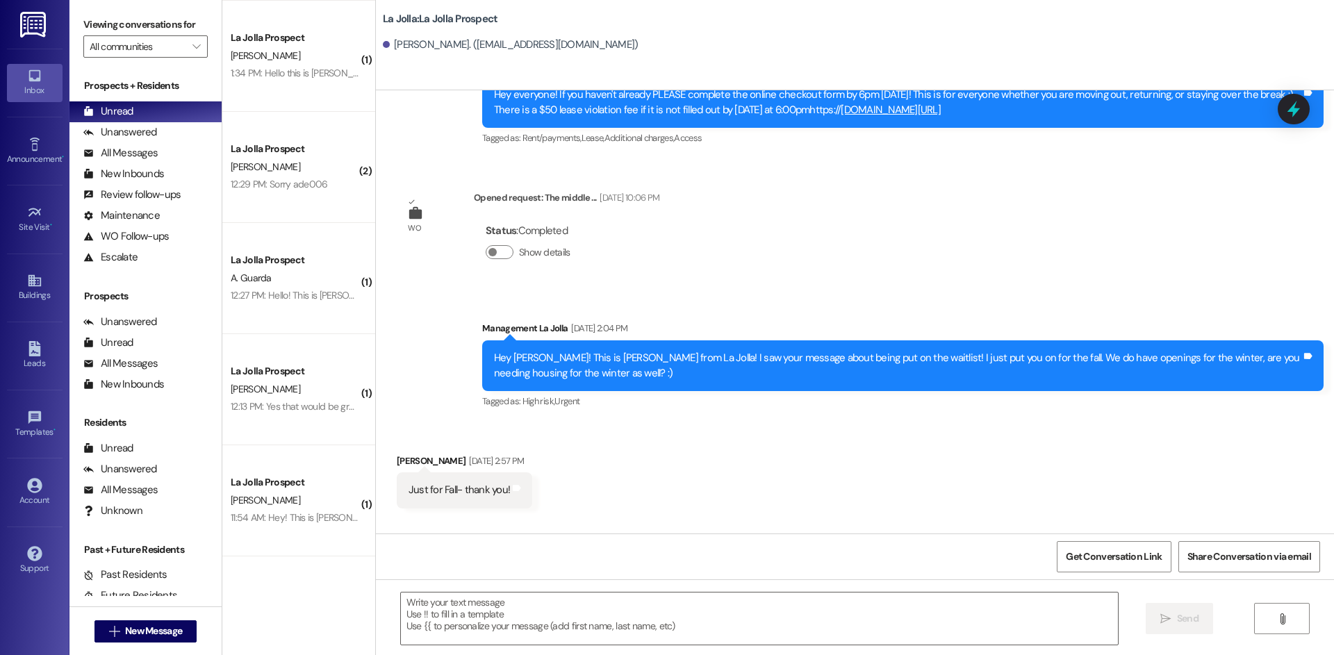
scroll to position [1078, 0]
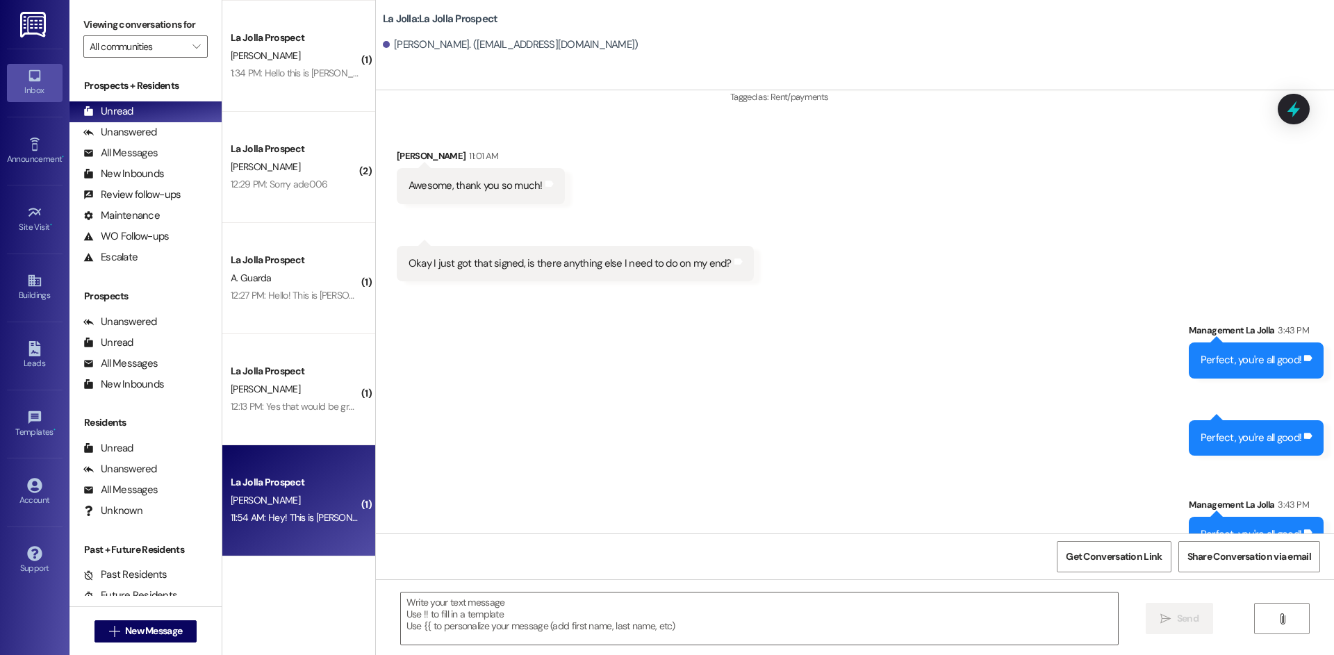
click at [299, 510] on div "11:54 AM: Hey! This is [PERSON_NAME] and I have a fall contract with y’all. Whe…" at bounding box center [294, 517] width 131 height 17
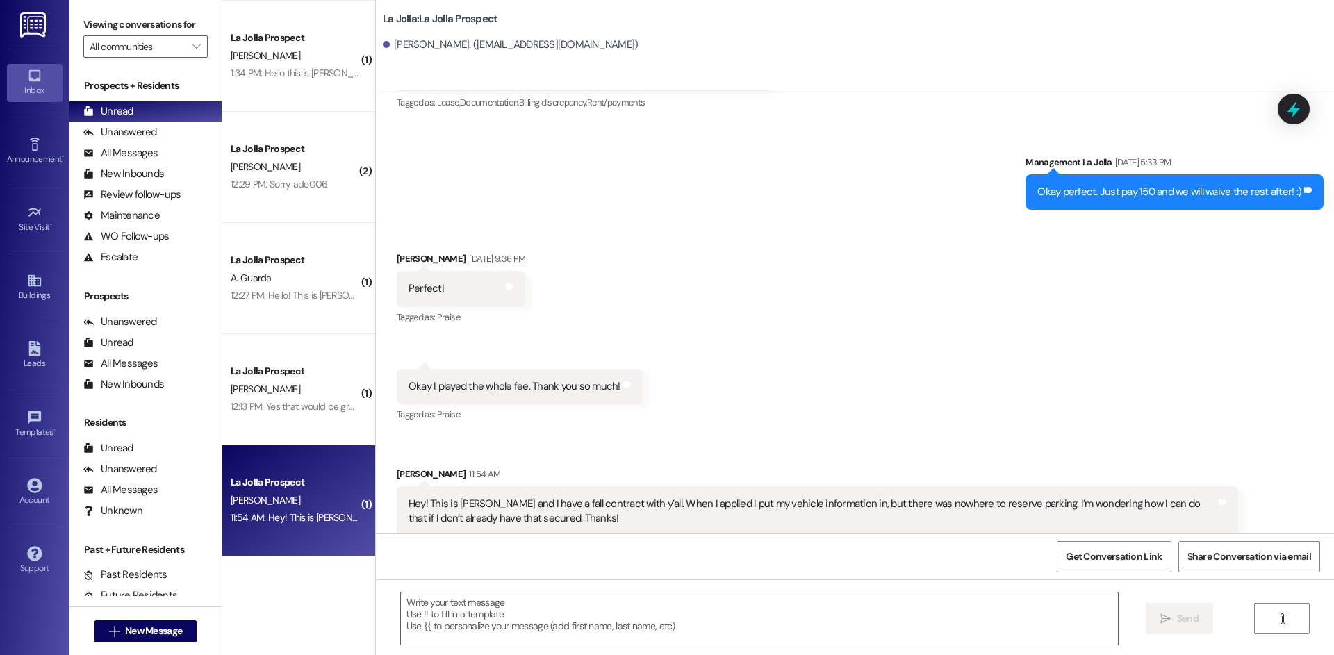
scroll to position [993, 0]
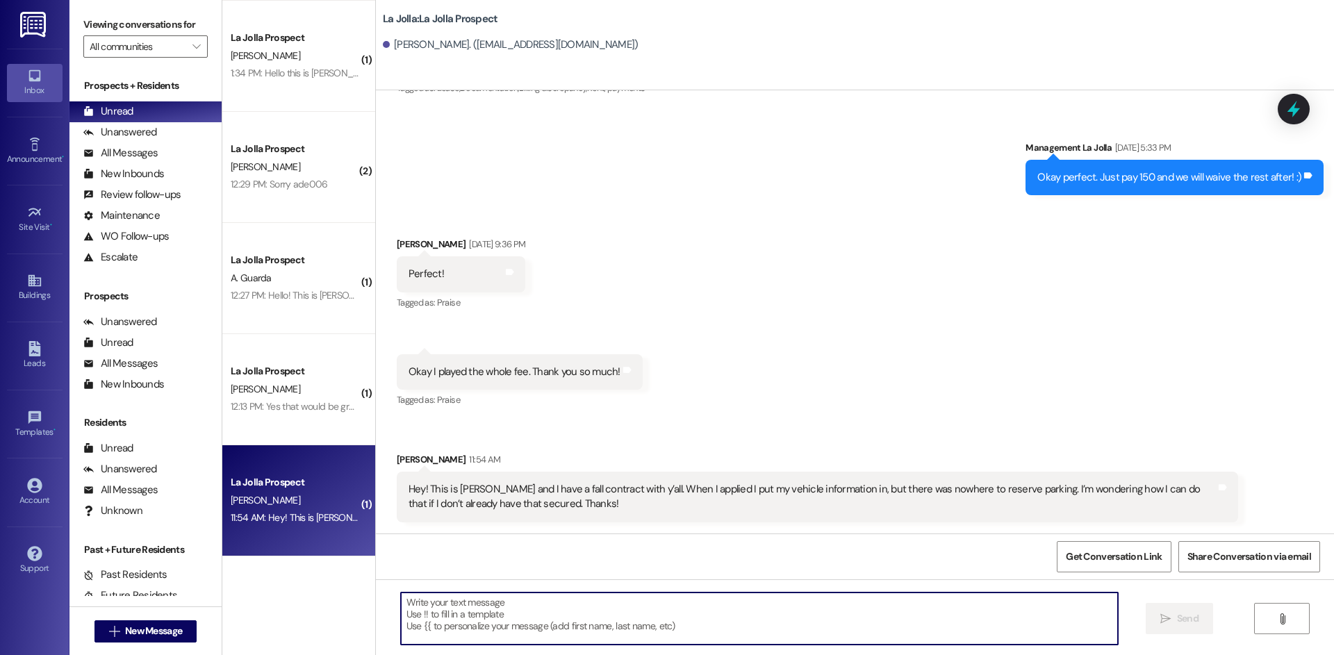
click at [603, 622] on textarea at bounding box center [759, 619] width 717 height 52
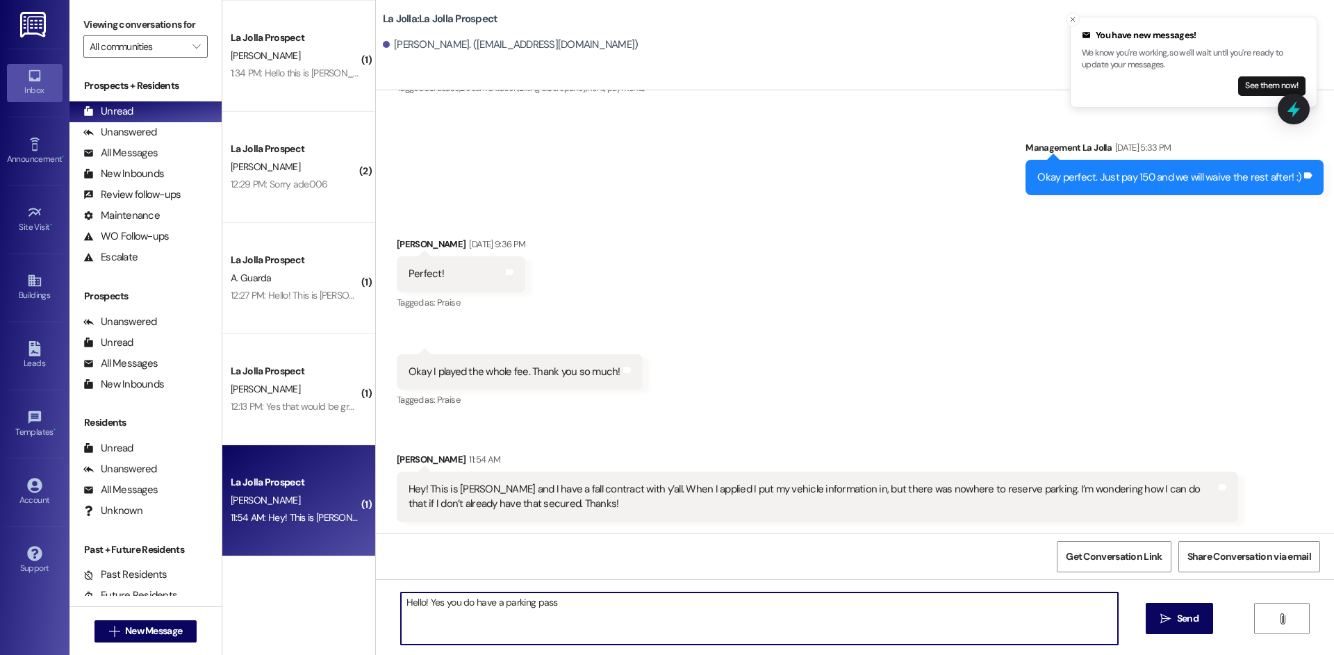
type textarea "Hello! Yes you do have a parking pass!"
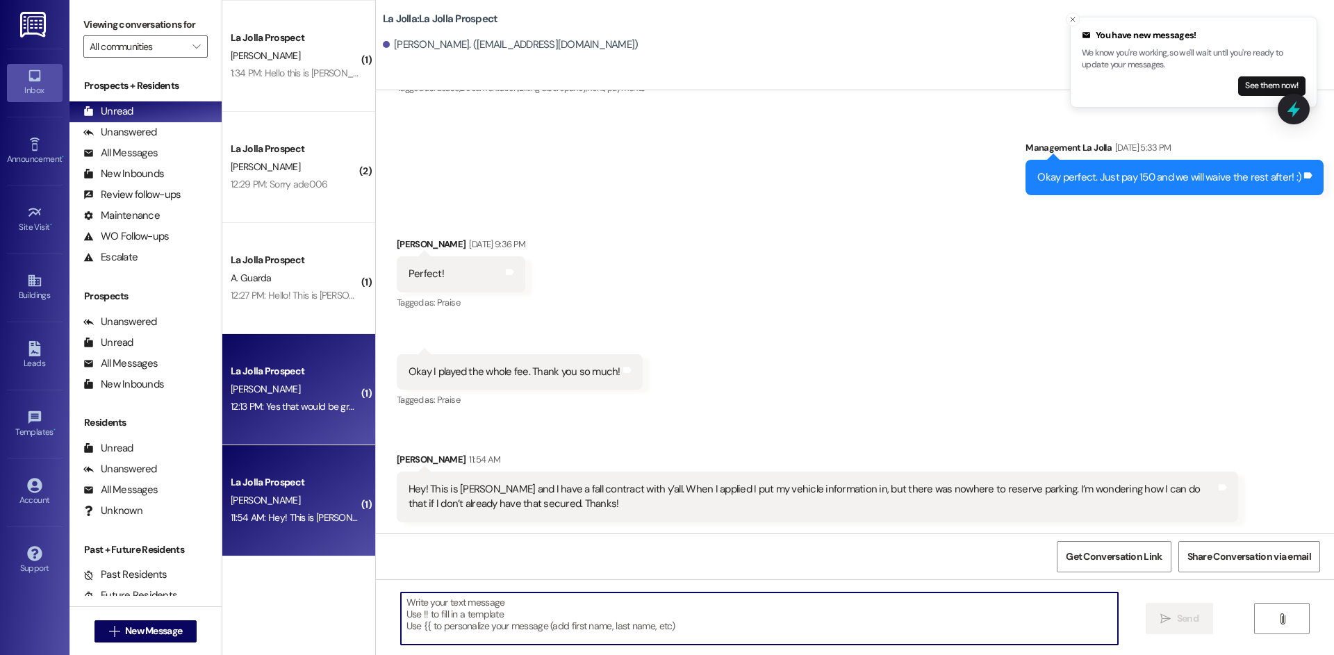
click at [311, 370] on div "La Jolla Prospect" at bounding box center [295, 371] width 129 height 15
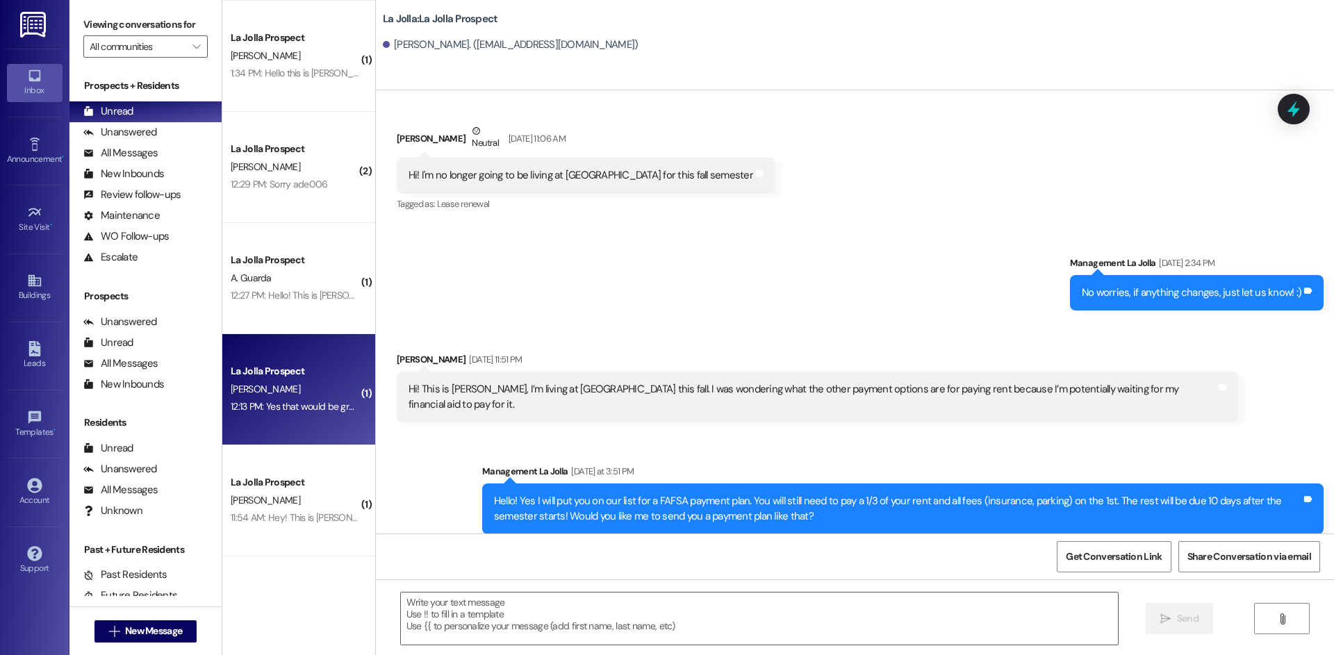
scroll to position [1496, 0]
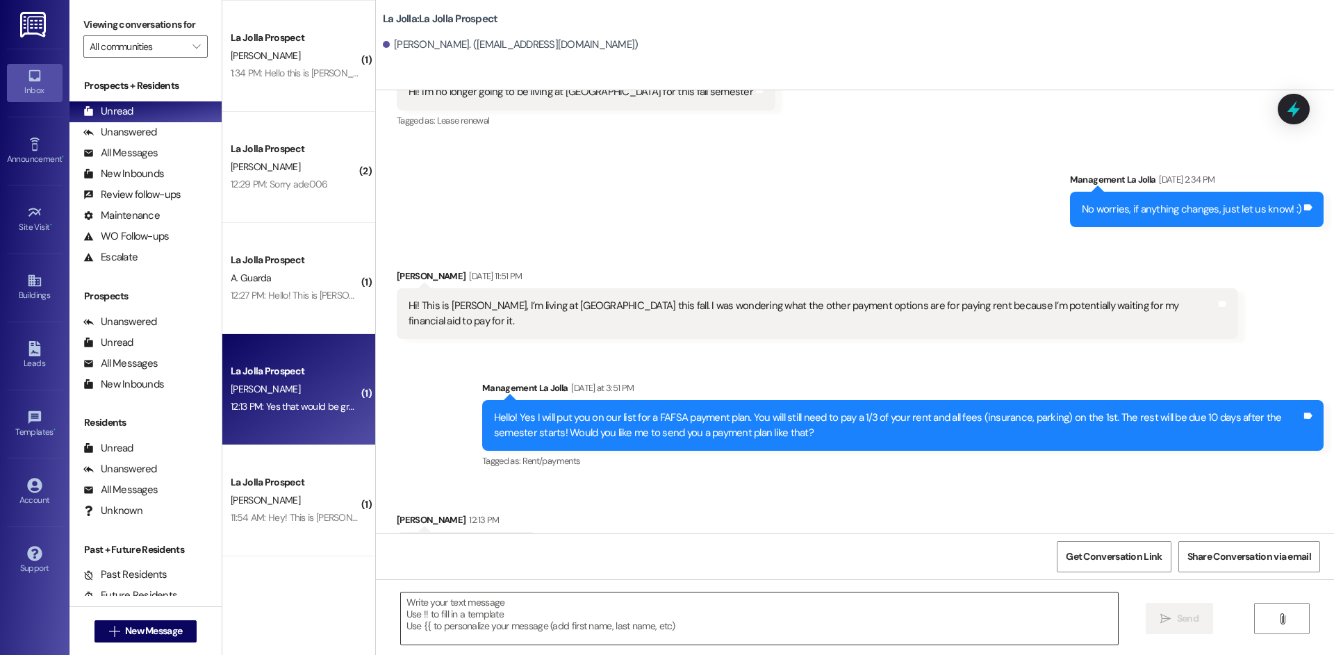
click at [545, 602] on textarea at bounding box center [759, 619] width 717 height 52
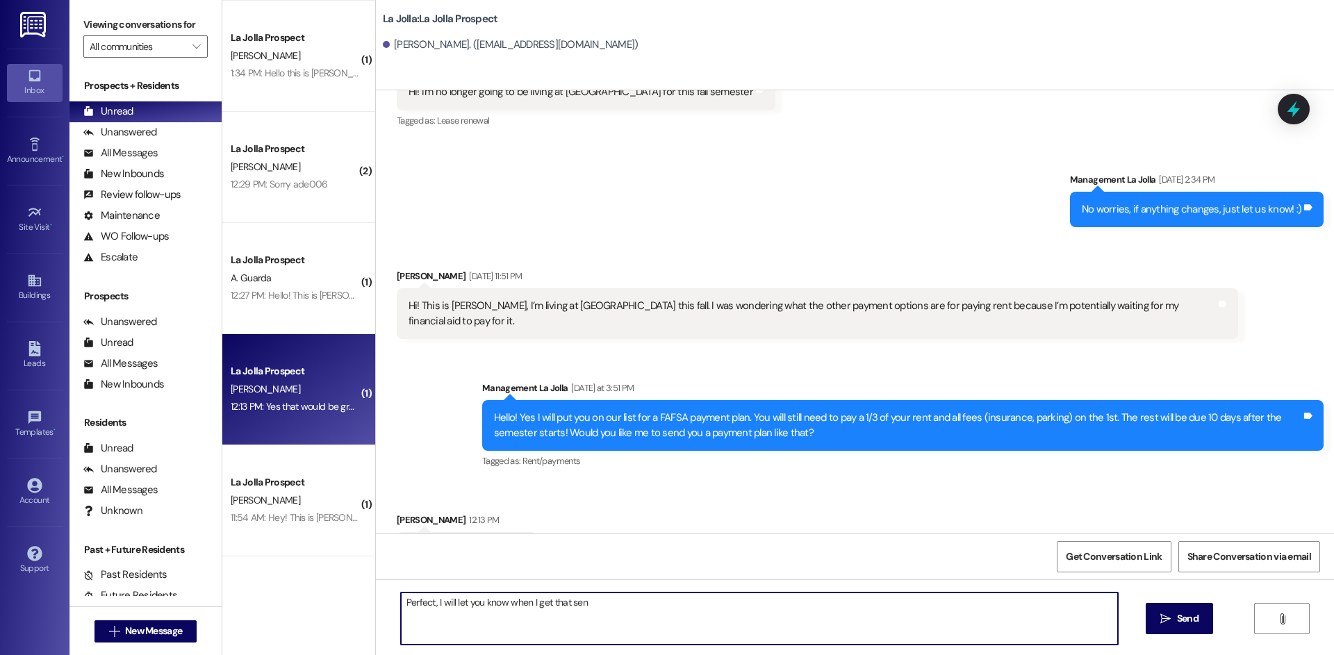
type textarea "Perfect, I will let you know when I get that sent"
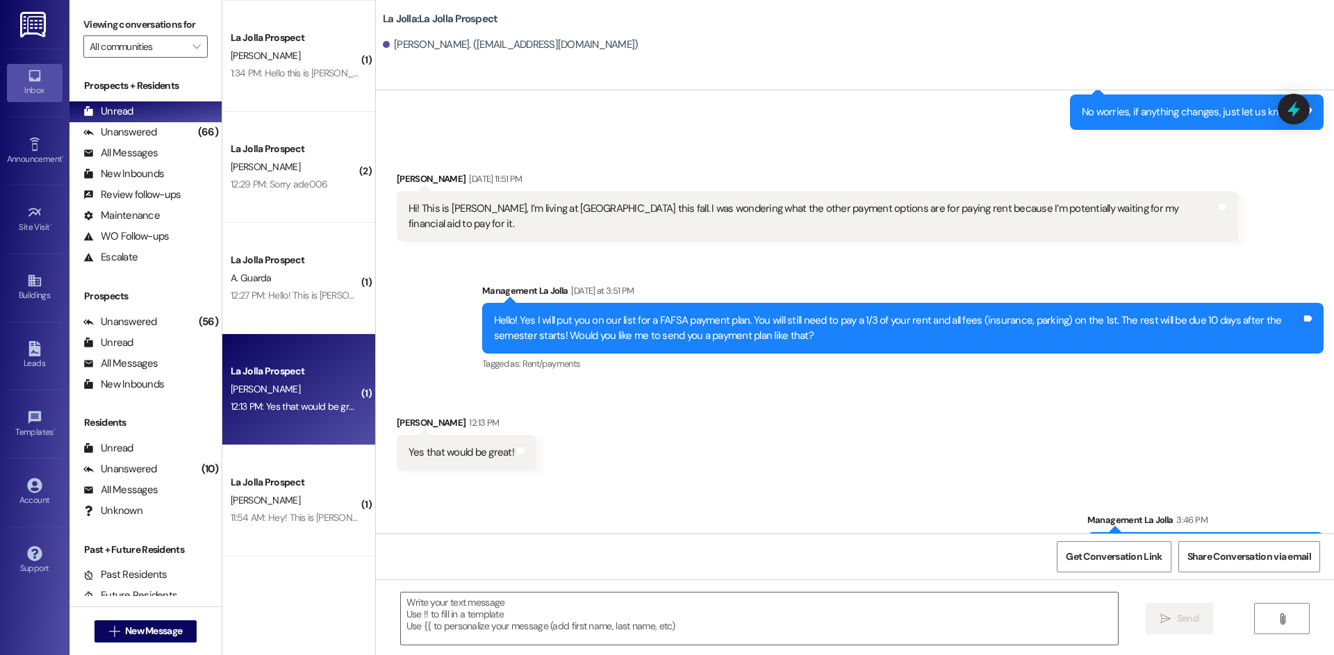
scroll to position [1594, 0]
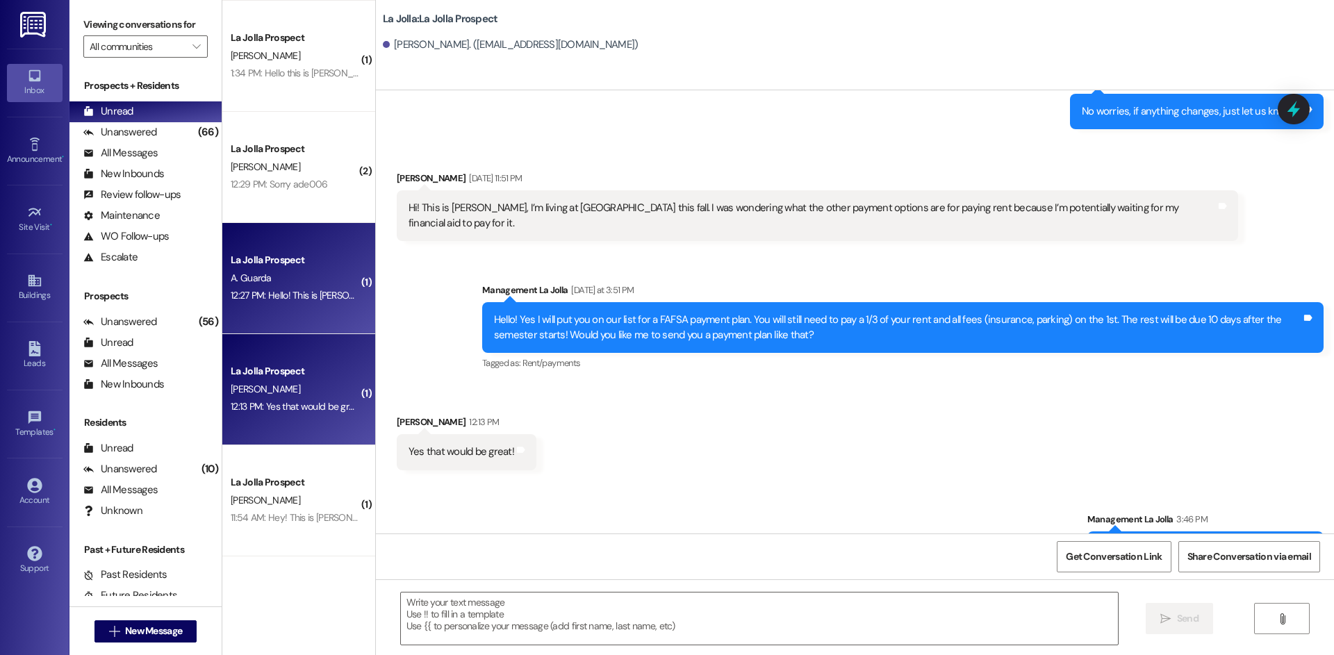
click at [311, 267] on div "La Jolla Prospect" at bounding box center [295, 260] width 129 height 15
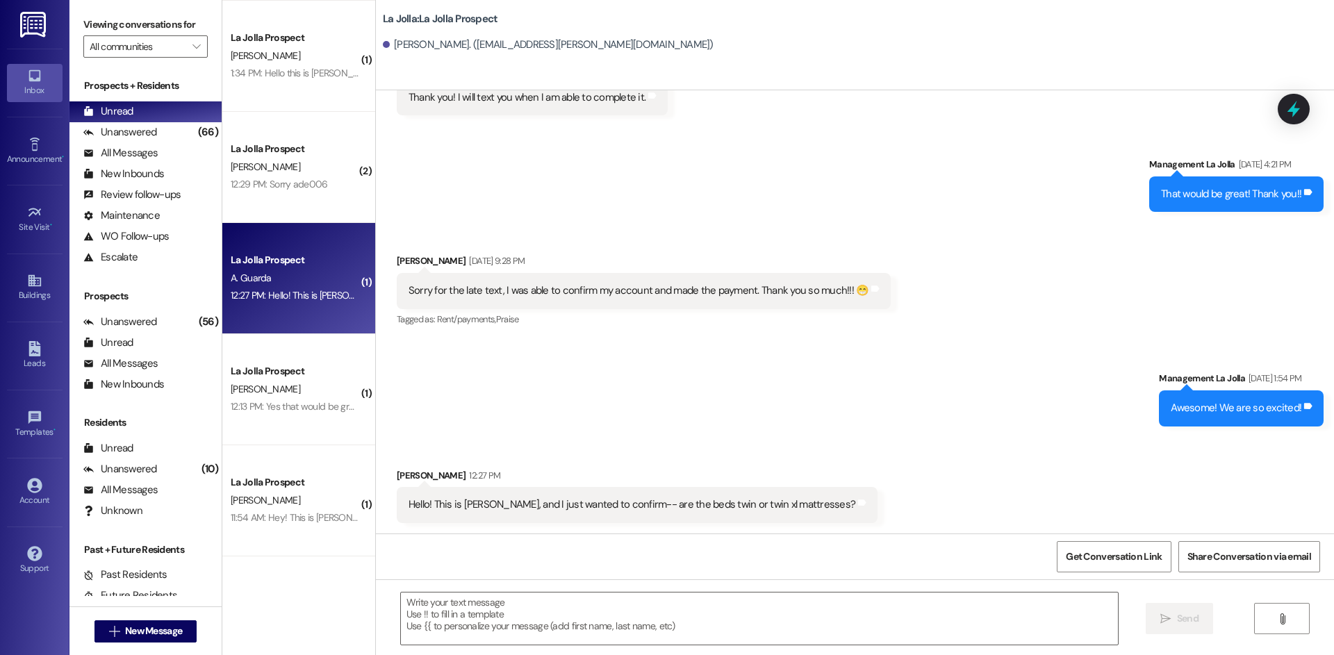
scroll to position [434, 0]
click at [500, 608] on textarea at bounding box center [759, 619] width 717 height 52
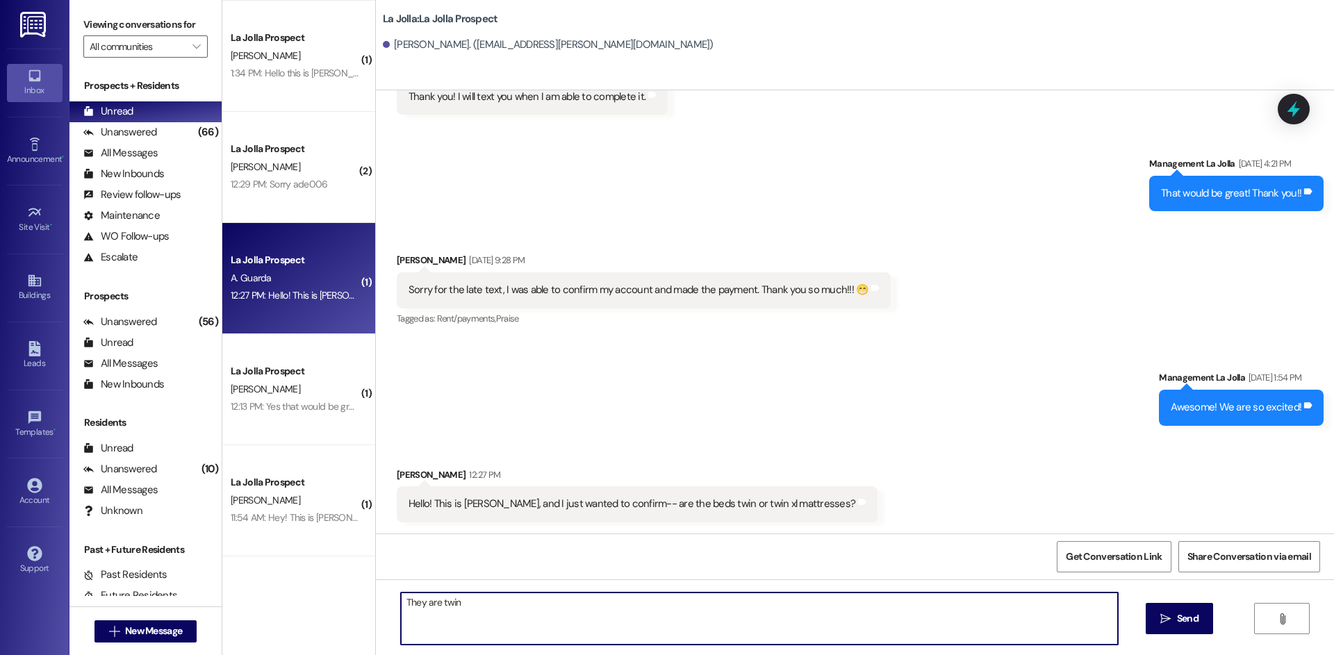
type textarea "They are twin!"
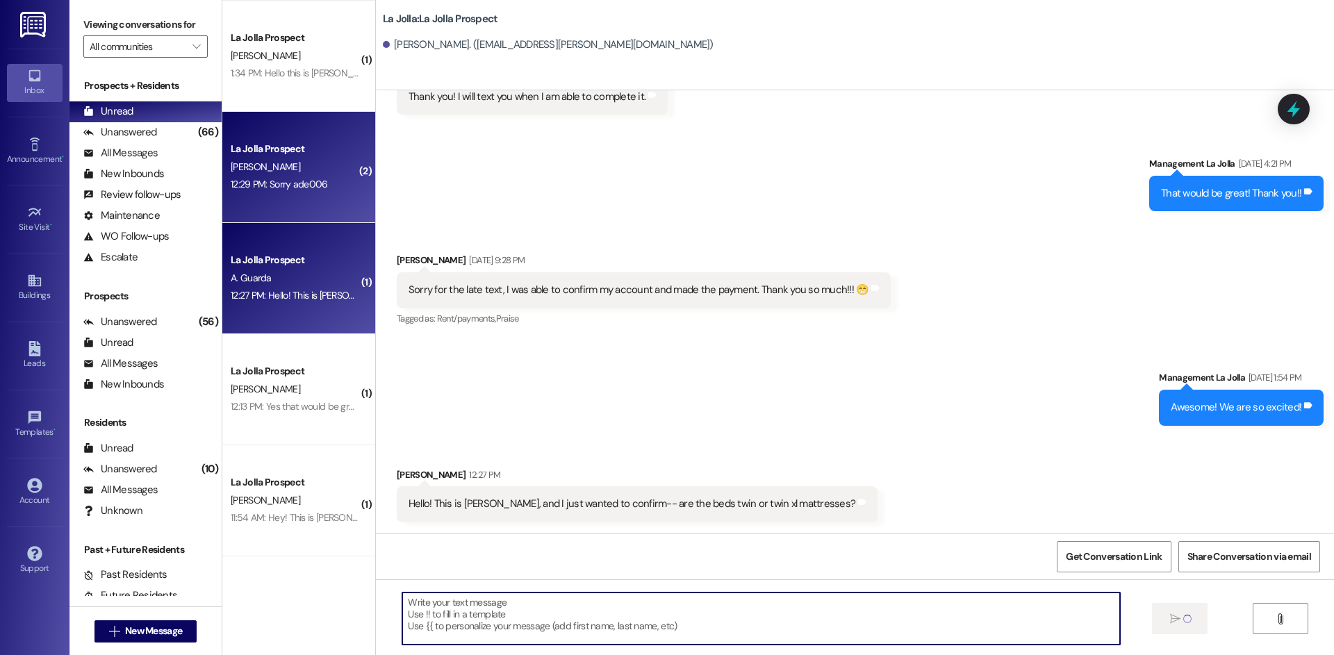
scroll to position [434, 0]
click at [313, 184] on div "12:29 PM: Sorry ade006 12:29 PM: Sorry ade006" at bounding box center [279, 184] width 97 height 13
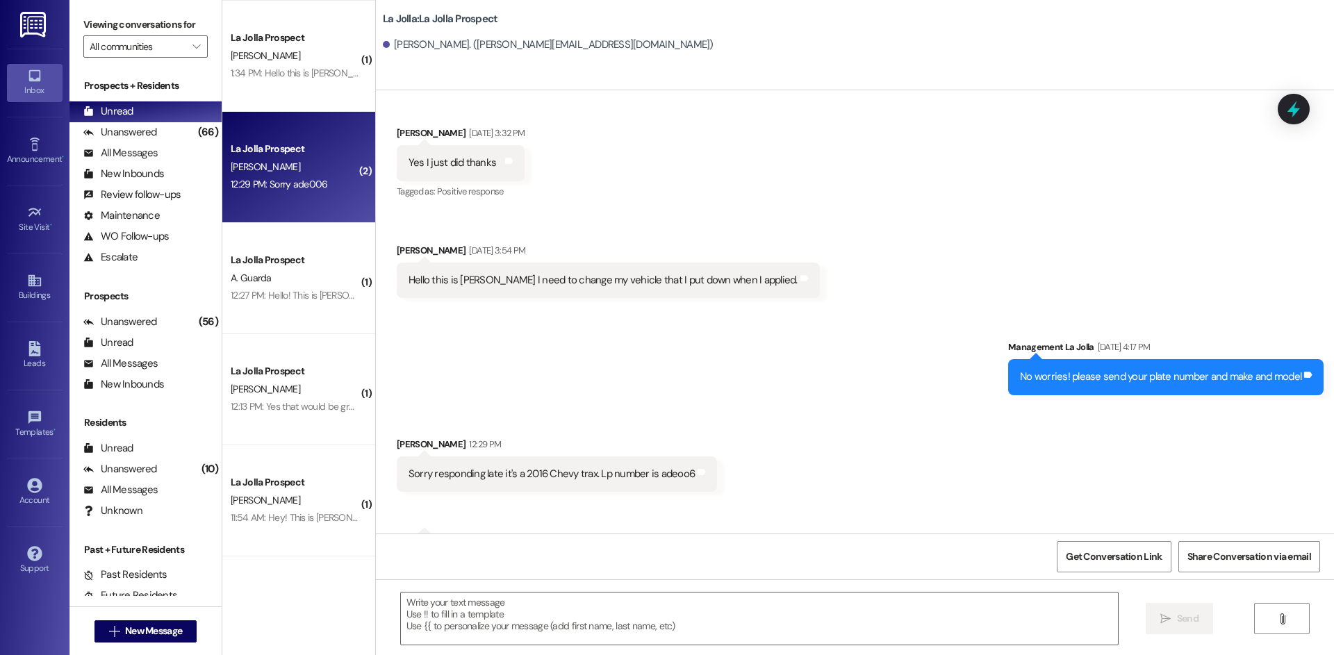
scroll to position [1153, 0]
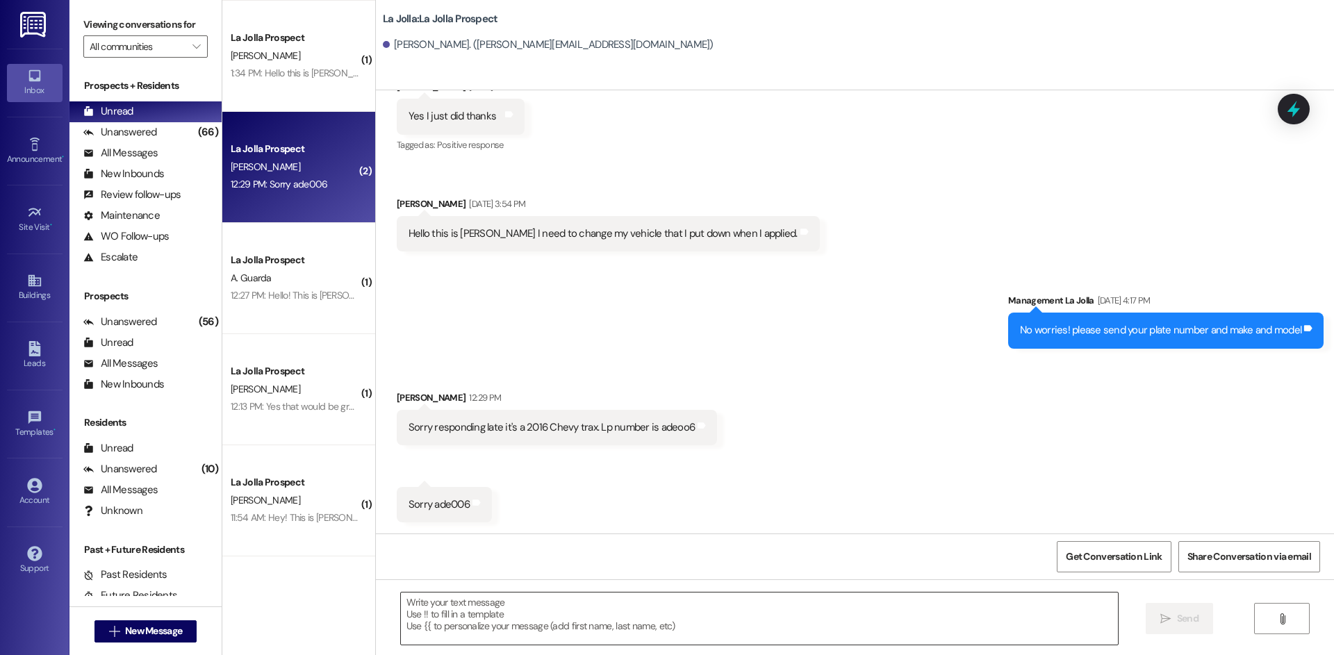
click at [479, 623] on textarea at bounding box center [759, 619] width 717 height 52
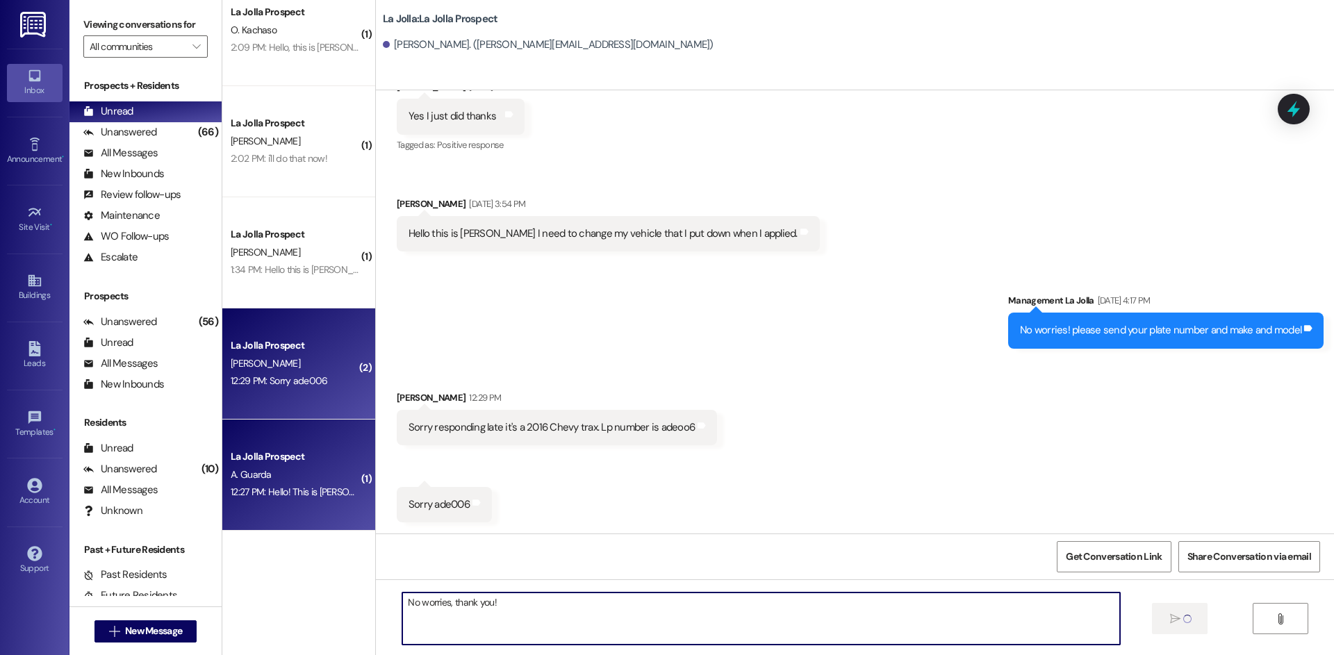
scroll to position [680, 0]
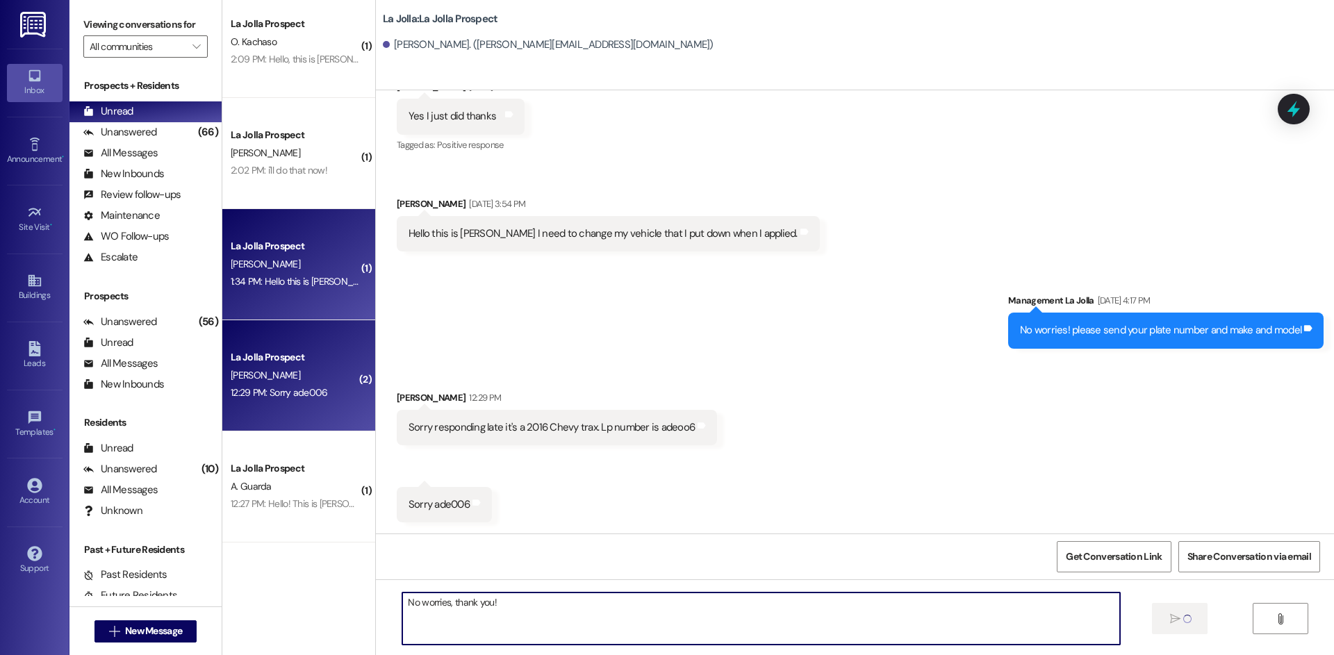
type textarea "No worries, thank you!"
click at [291, 247] on div "La Jolla Prospect" at bounding box center [295, 246] width 129 height 15
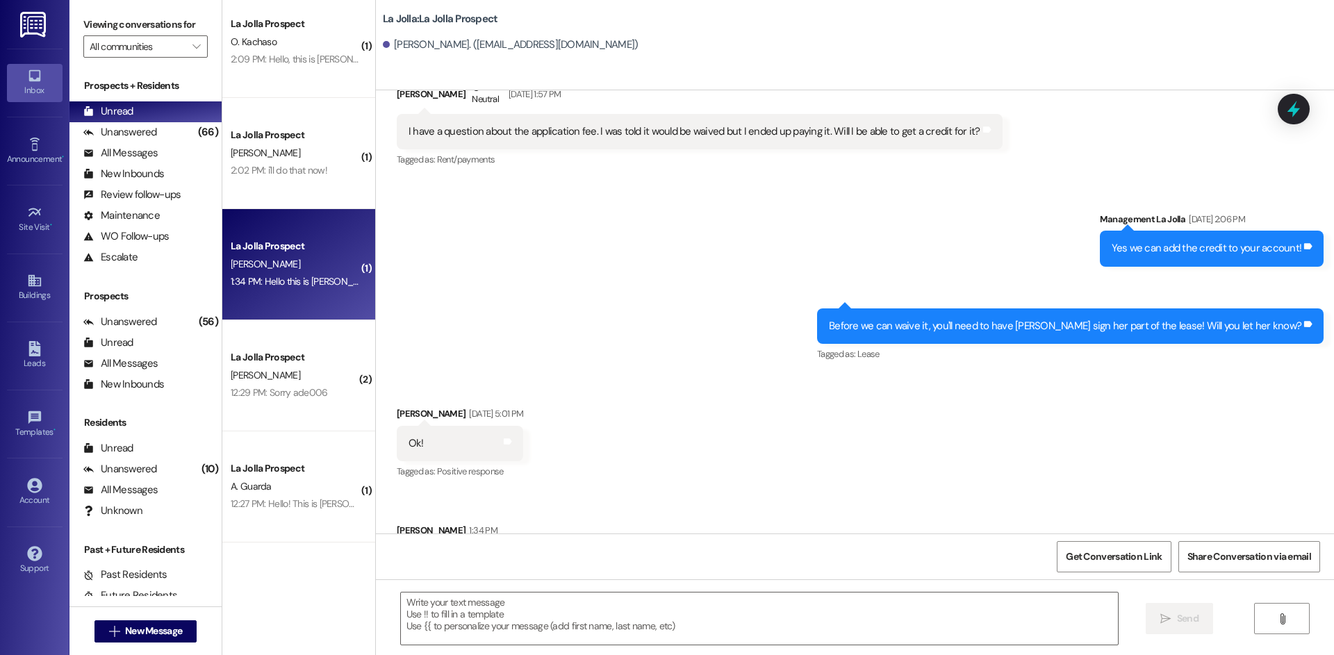
scroll to position [637, 0]
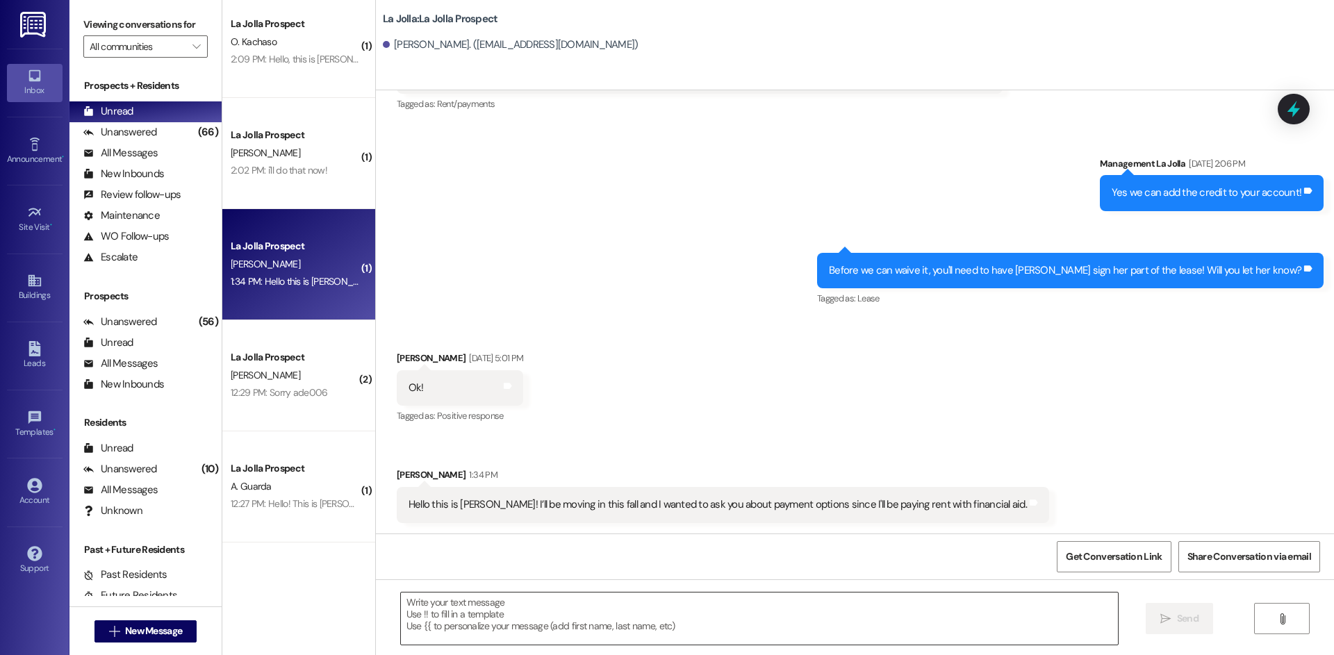
click at [587, 611] on textarea at bounding box center [759, 619] width 717 height 52
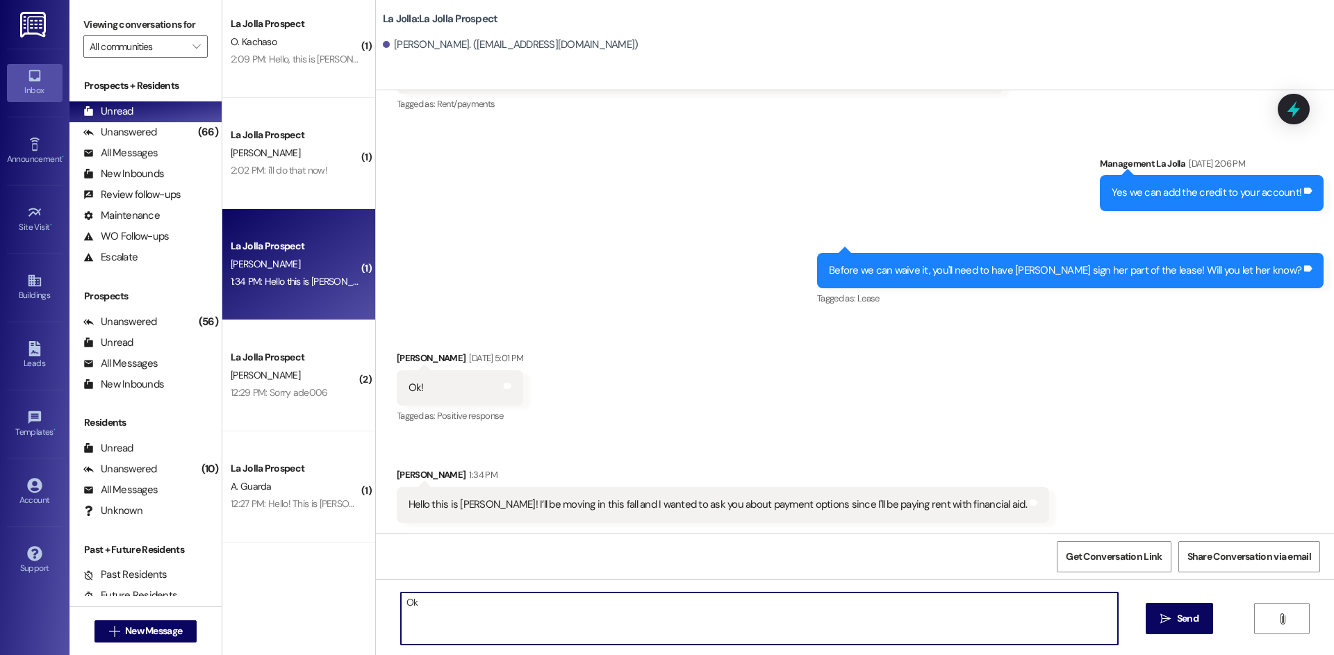
type textarea "O"
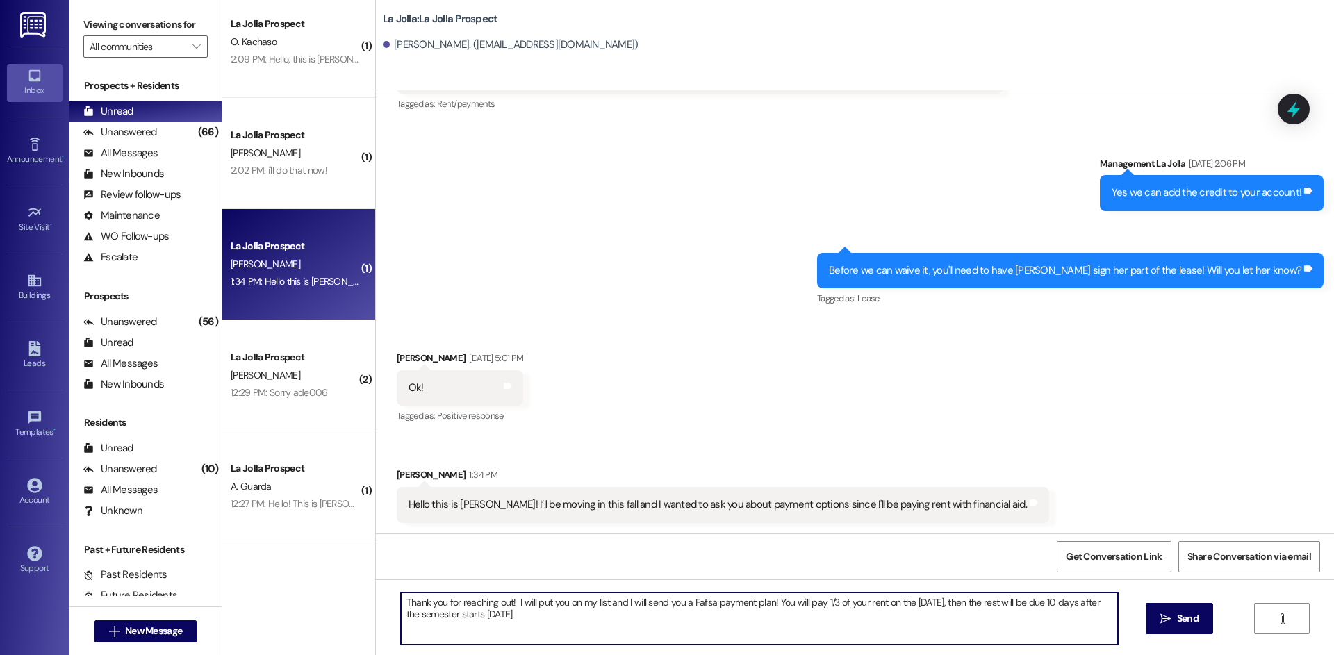
drag, startPoint x: 704, startPoint y: 606, endPoint x: 684, endPoint y: 607, distance: 19.5
click at [684, 607] on textarea "Thank you for reaching out! I will put you on my list and I will send you a Faf…" at bounding box center [759, 619] width 717 height 52
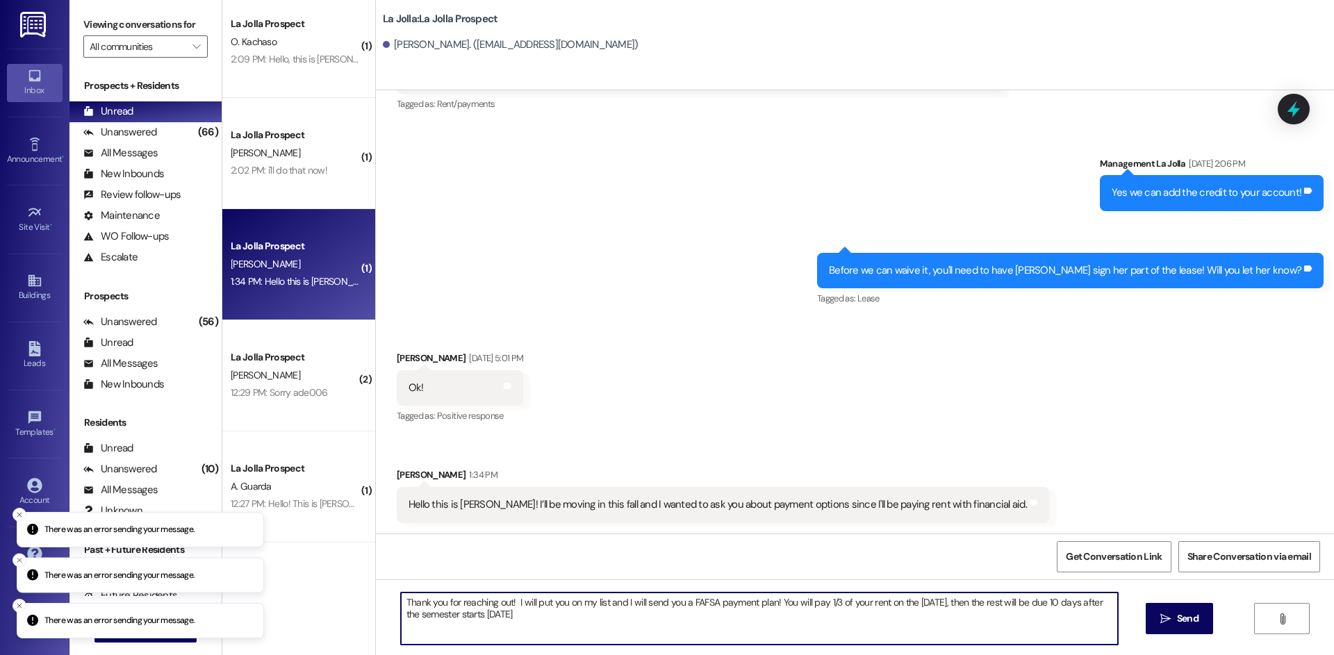
click at [570, 620] on textarea "Thank you for reaching out! I will put you on my list and I will send you a FAF…" at bounding box center [759, 619] width 717 height 52
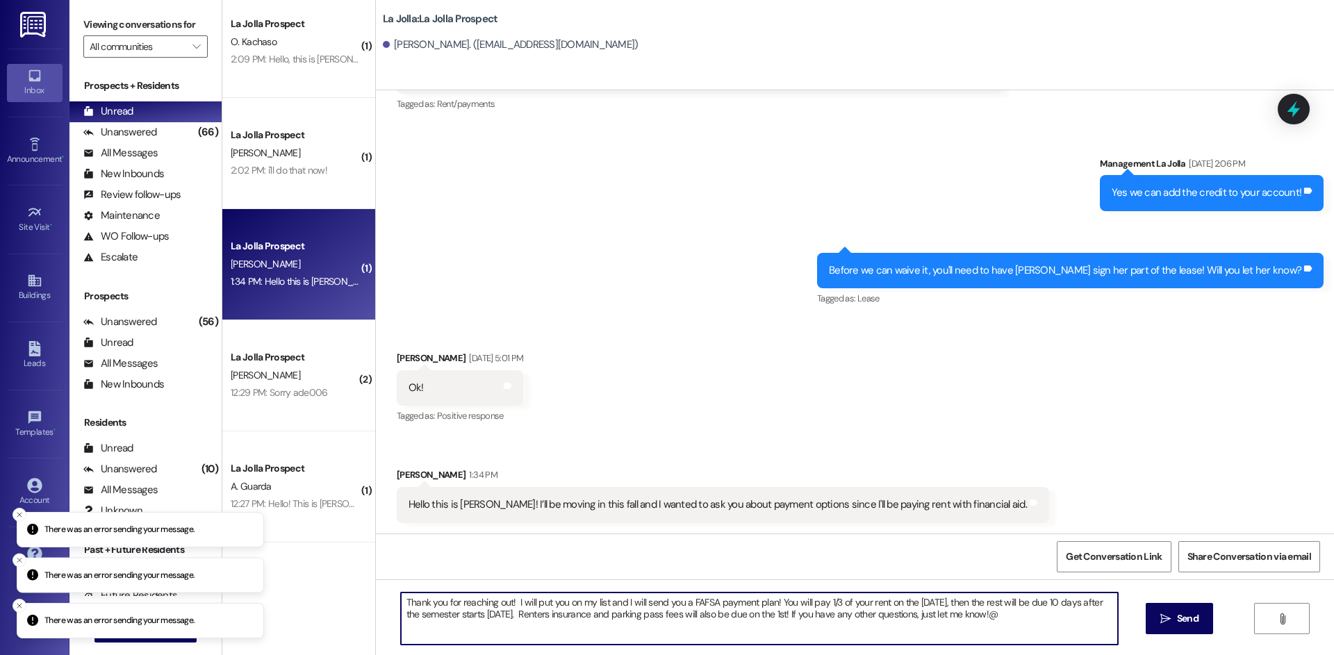
type textarea "Thank you for reaching out! I will put you on my list and I will send you a FAF…"
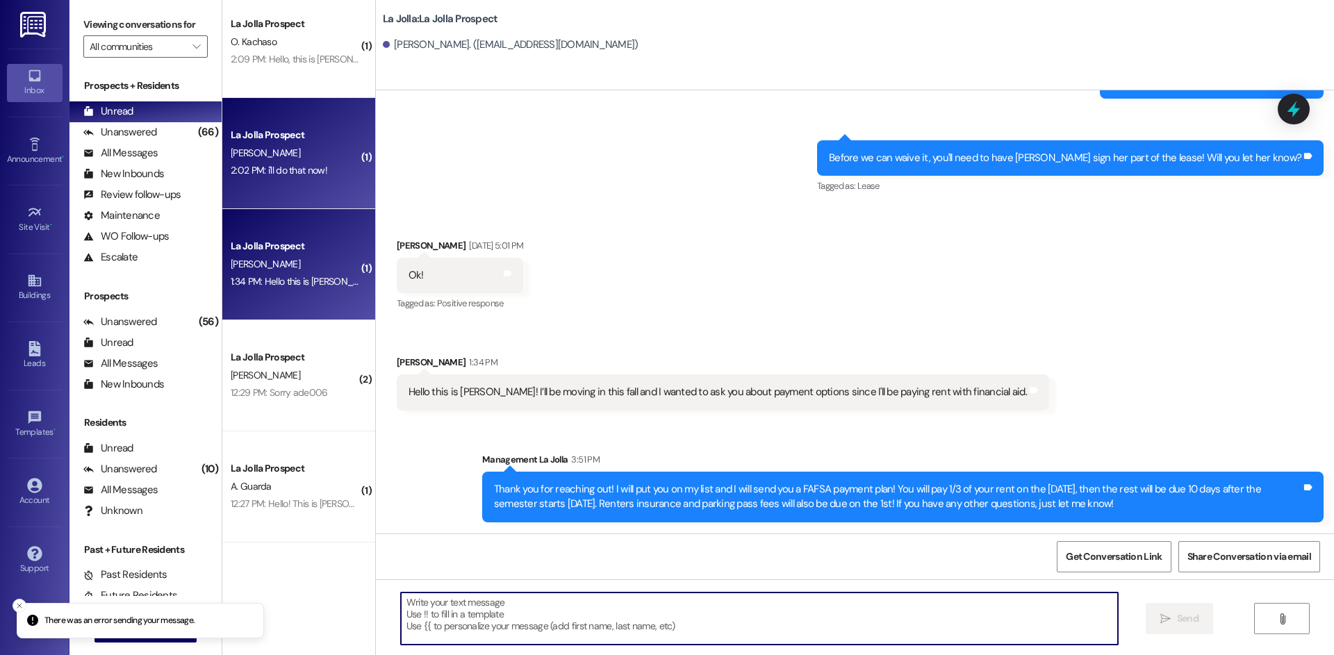
scroll to position [402, 0]
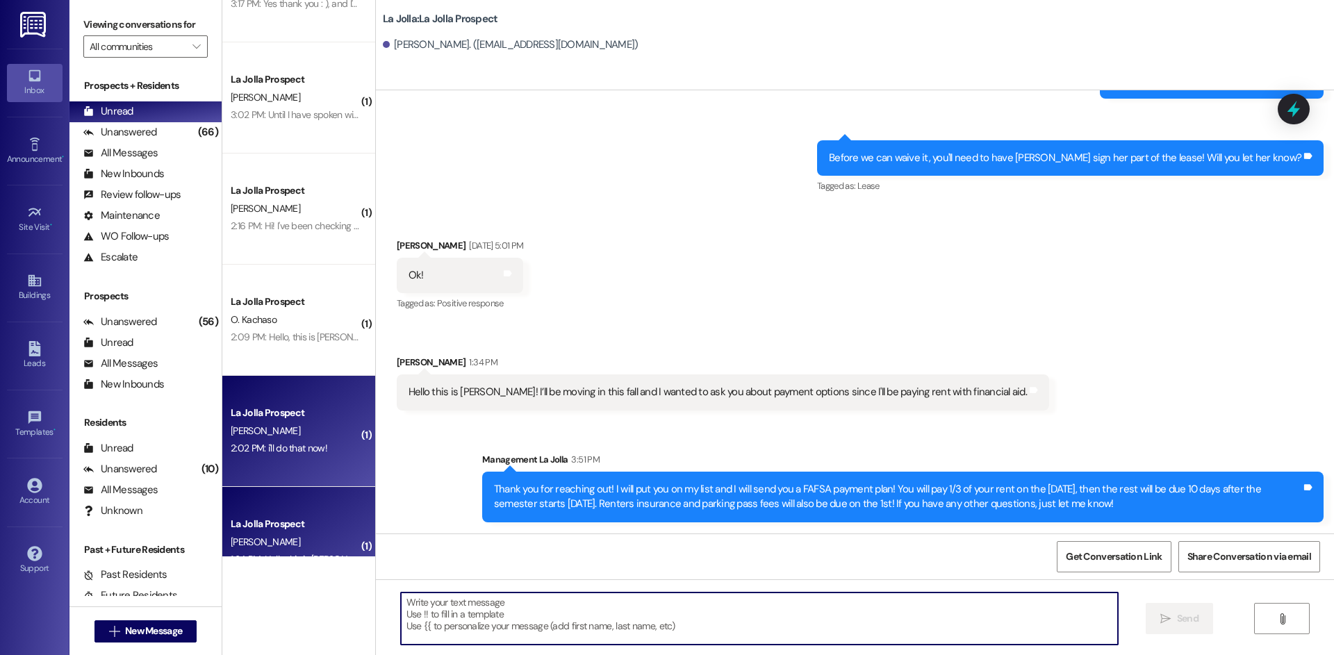
click at [299, 434] on div "[PERSON_NAME]" at bounding box center [294, 430] width 131 height 17
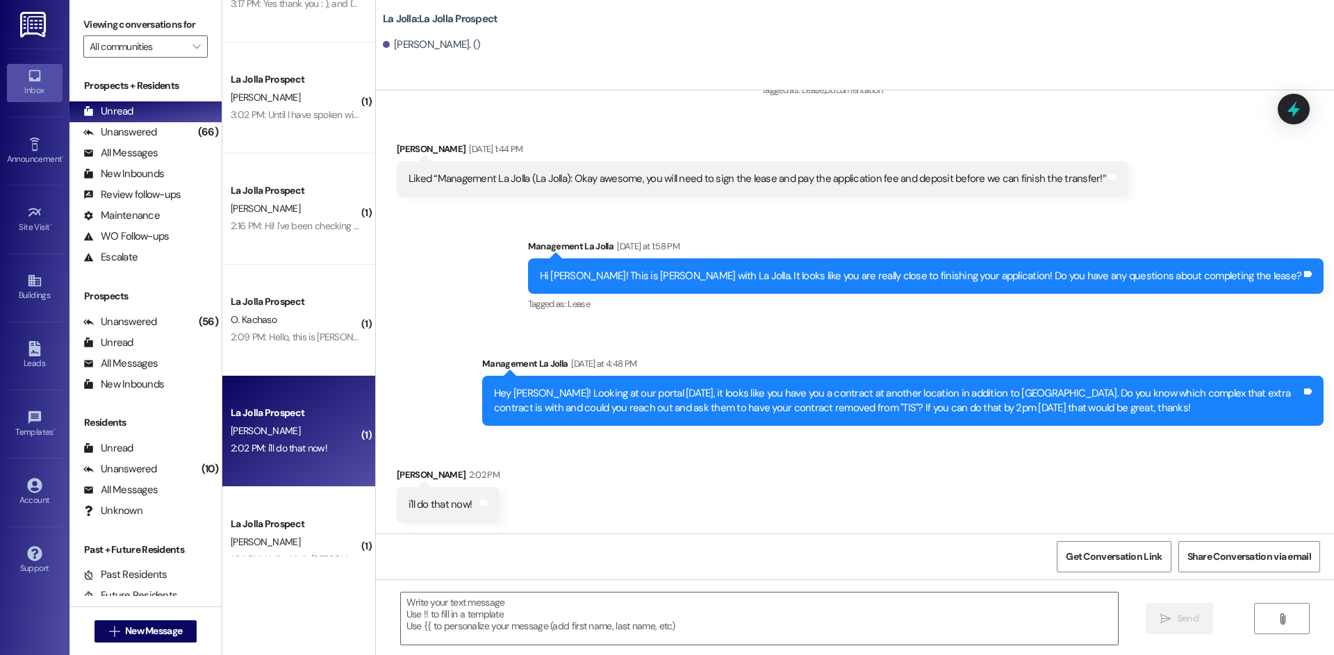
scroll to position [470, 0]
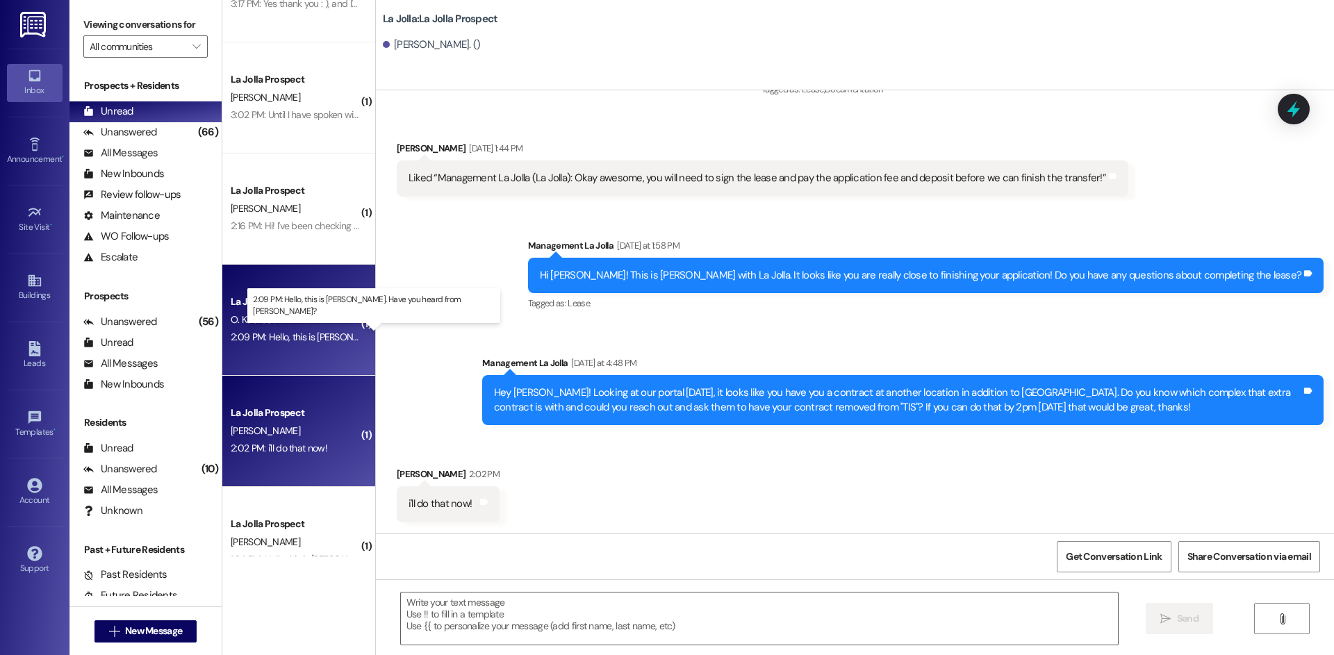
click at [287, 342] on div "2:09 PM: Hello, this is [PERSON_NAME]. Have you heard from [PERSON_NAME]? 2:09 …" at bounding box center [391, 337] width 321 height 13
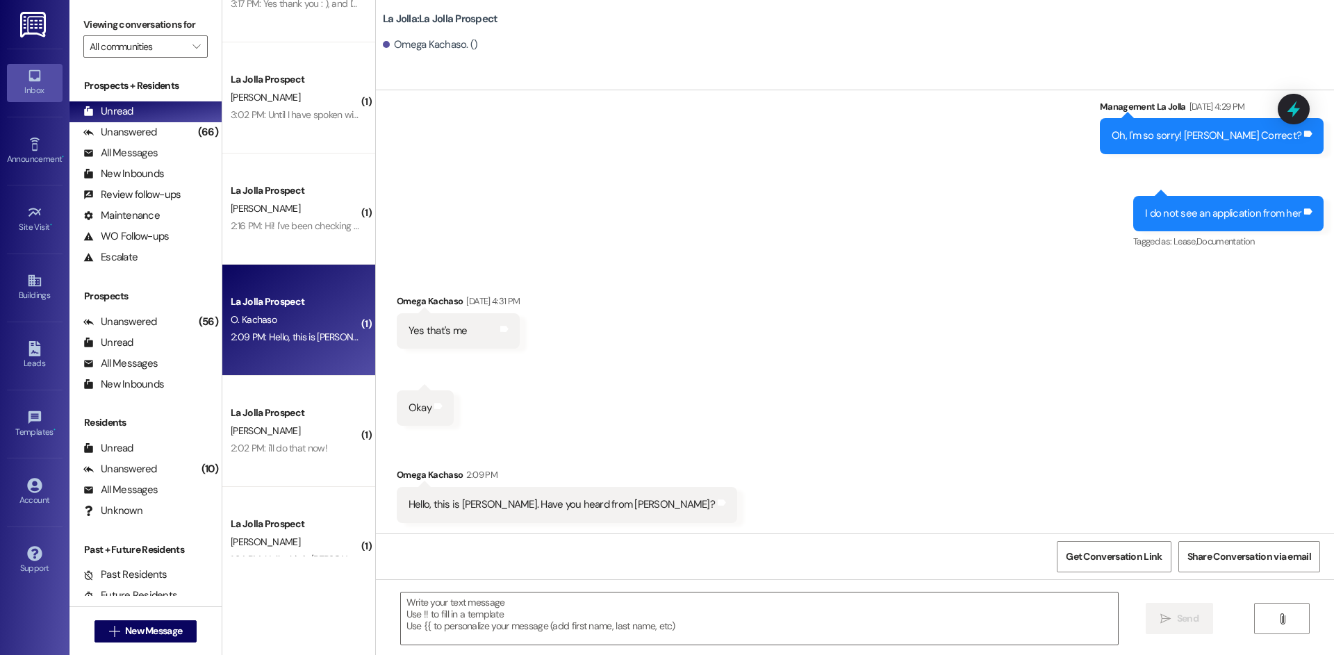
scroll to position [1402, 0]
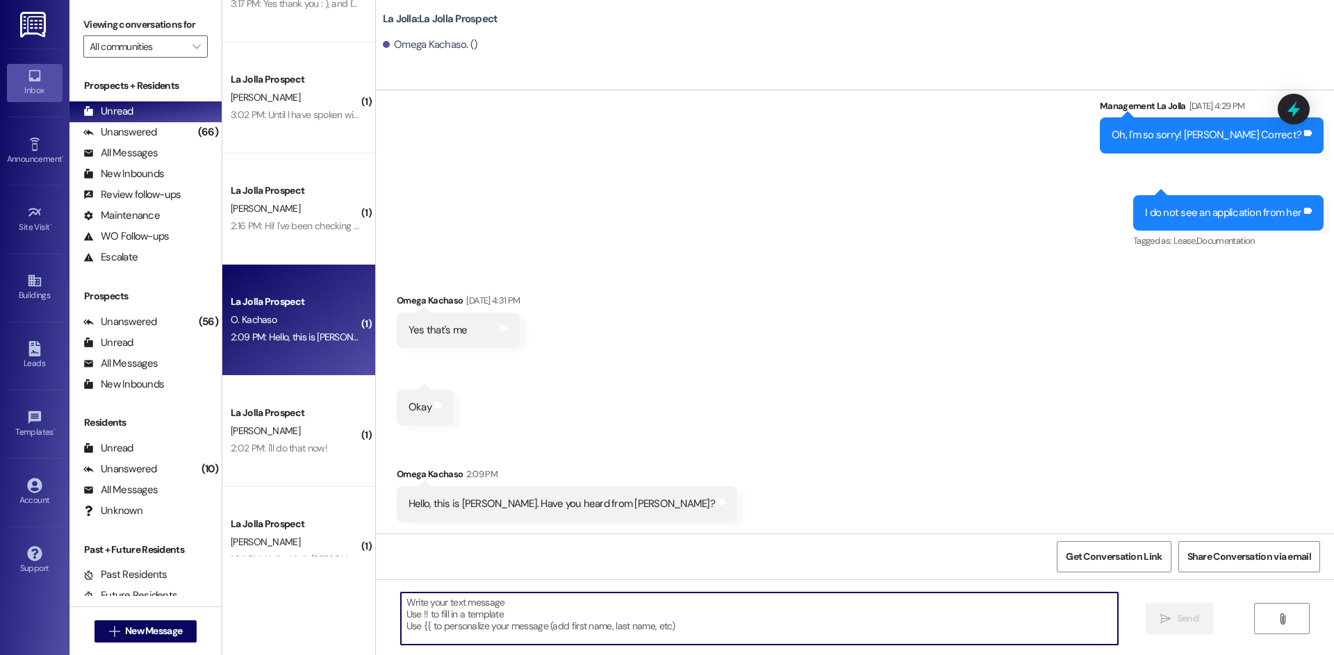
click at [489, 614] on textarea at bounding box center [759, 619] width 717 height 52
click at [565, 620] on textarea at bounding box center [759, 619] width 717 height 52
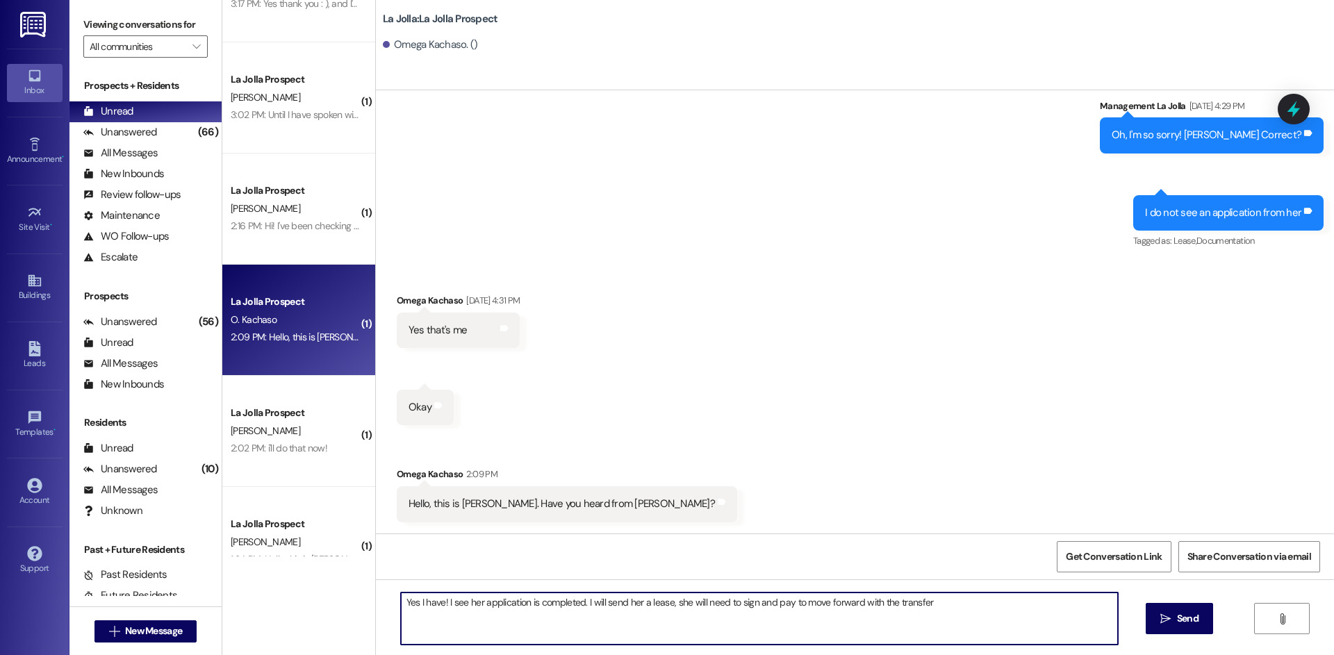
type textarea "Yes I have! I see her application is completed. I will send her a lease, she wi…"
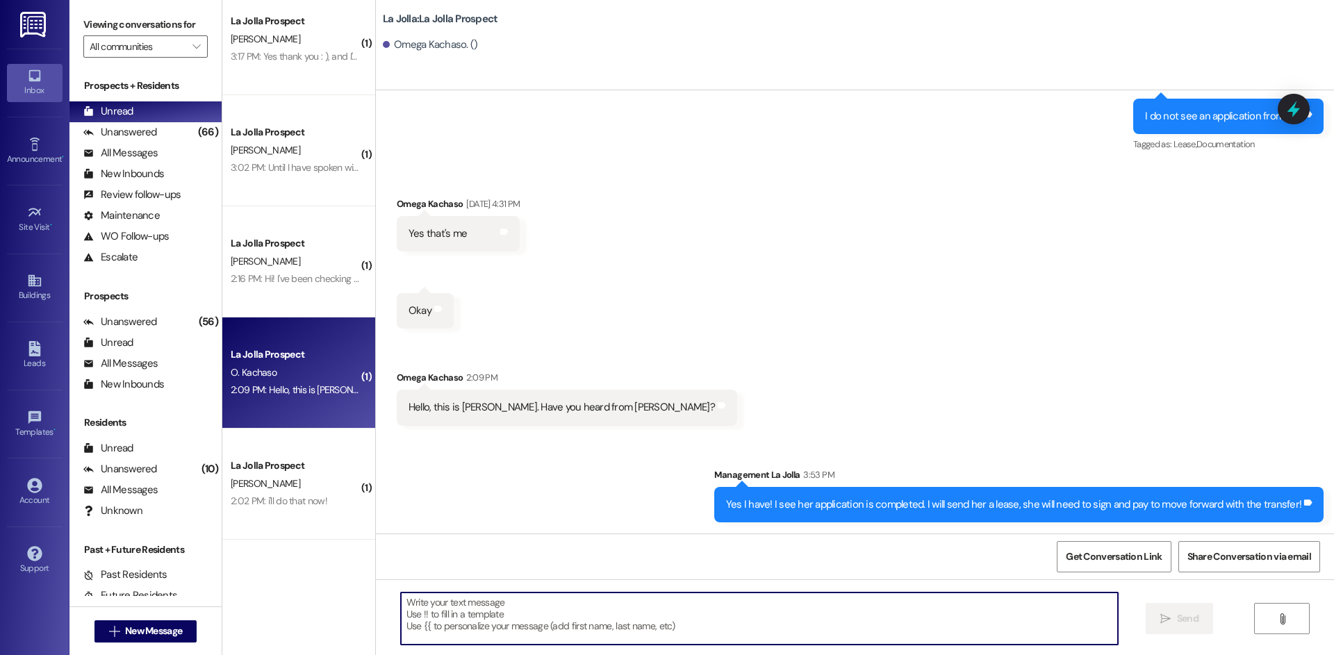
scroll to position [263, 0]
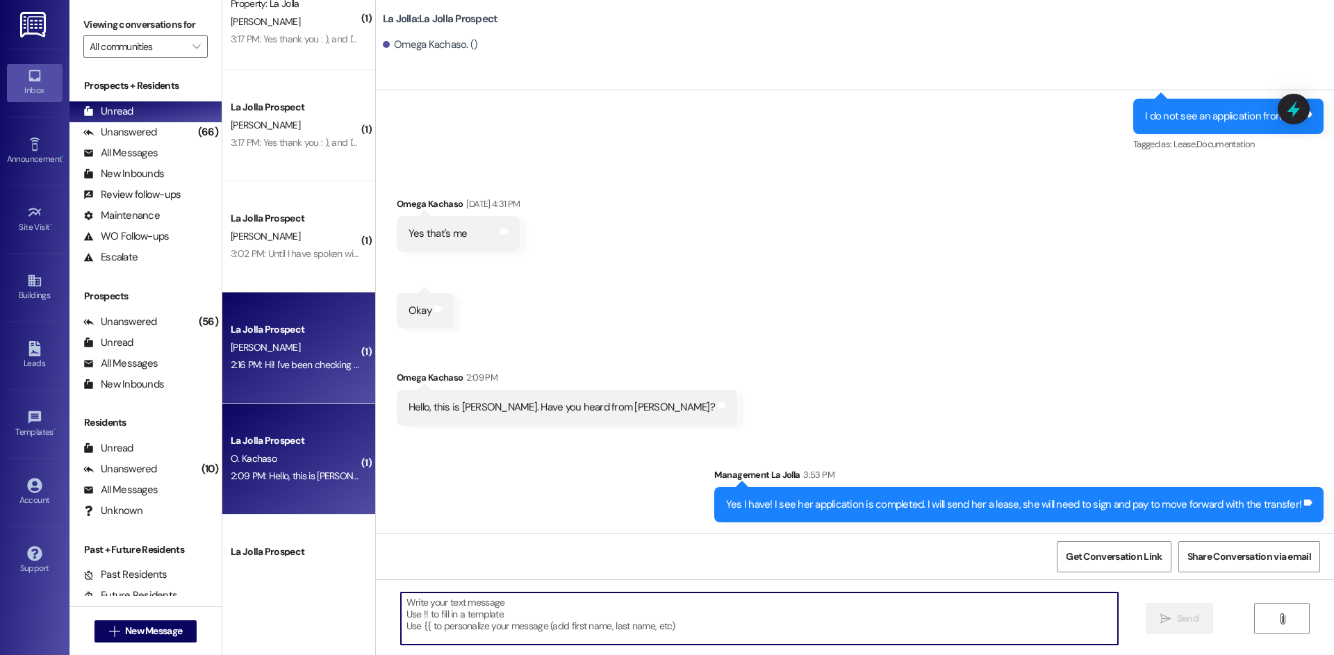
click at [256, 363] on div "2:16 PM: Hi! I've been checking my rent and I was wondering if there is a way f…" at bounding box center [496, 364] width 531 height 13
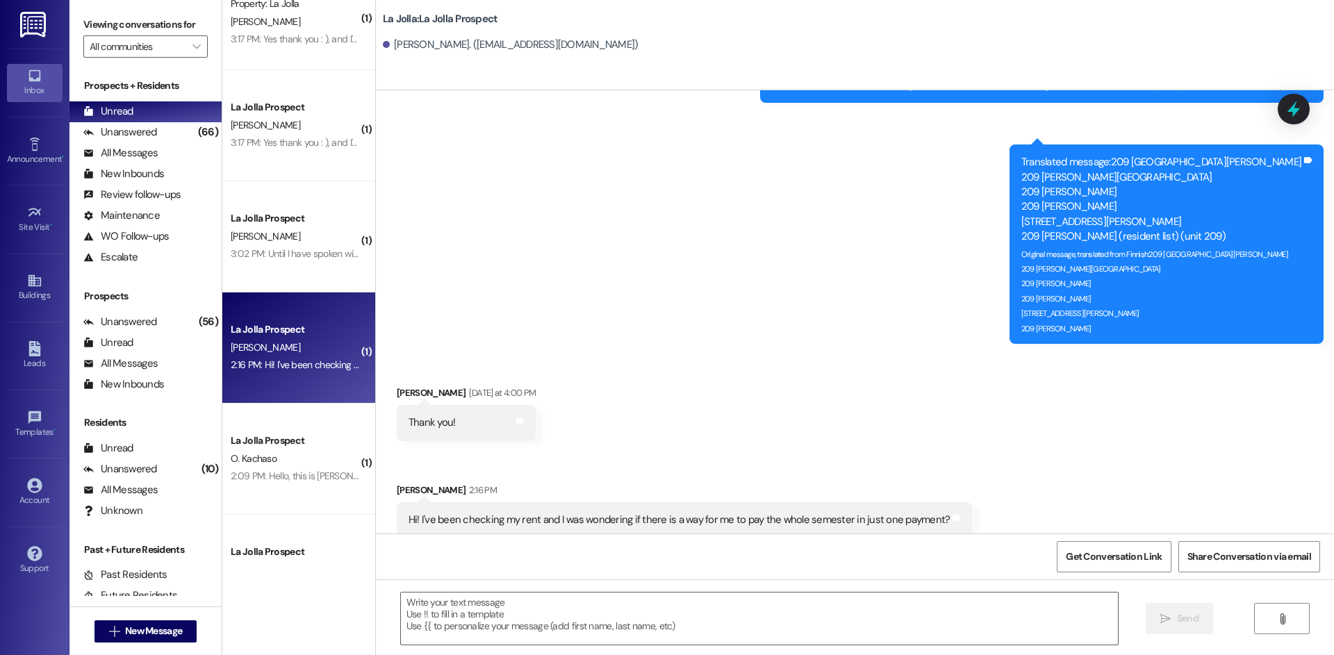
scroll to position [1322, 0]
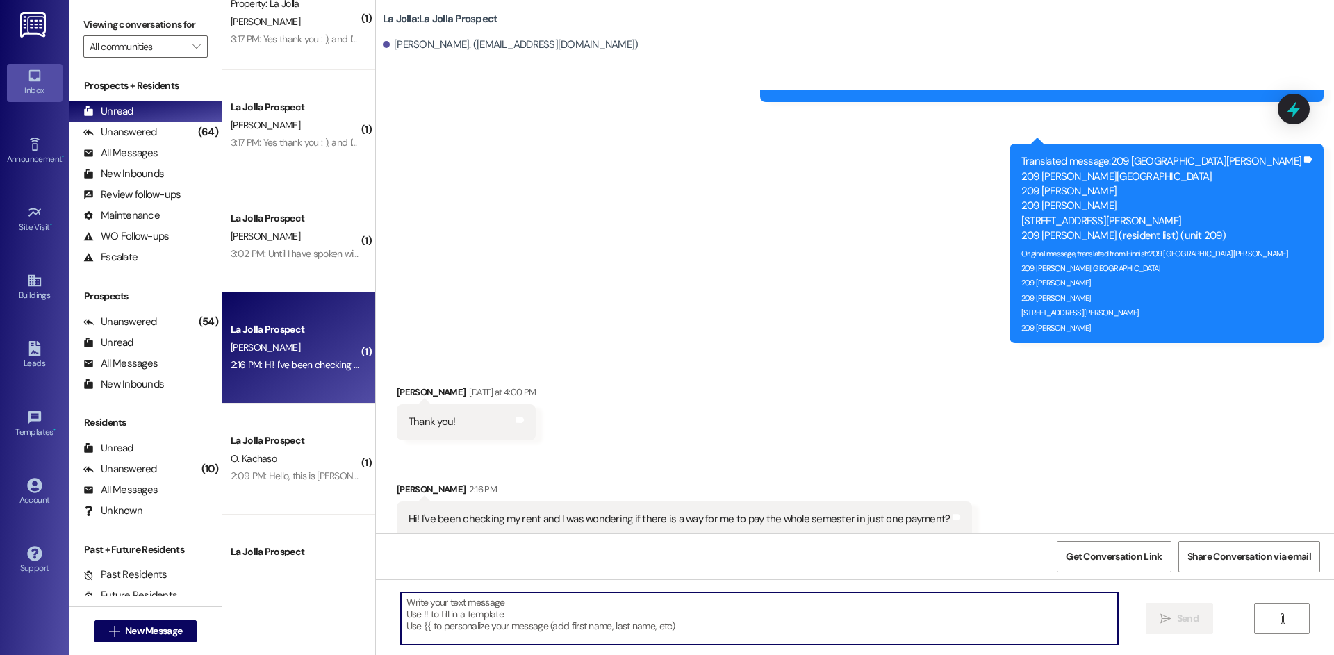
click at [563, 597] on textarea at bounding box center [759, 619] width 717 height 52
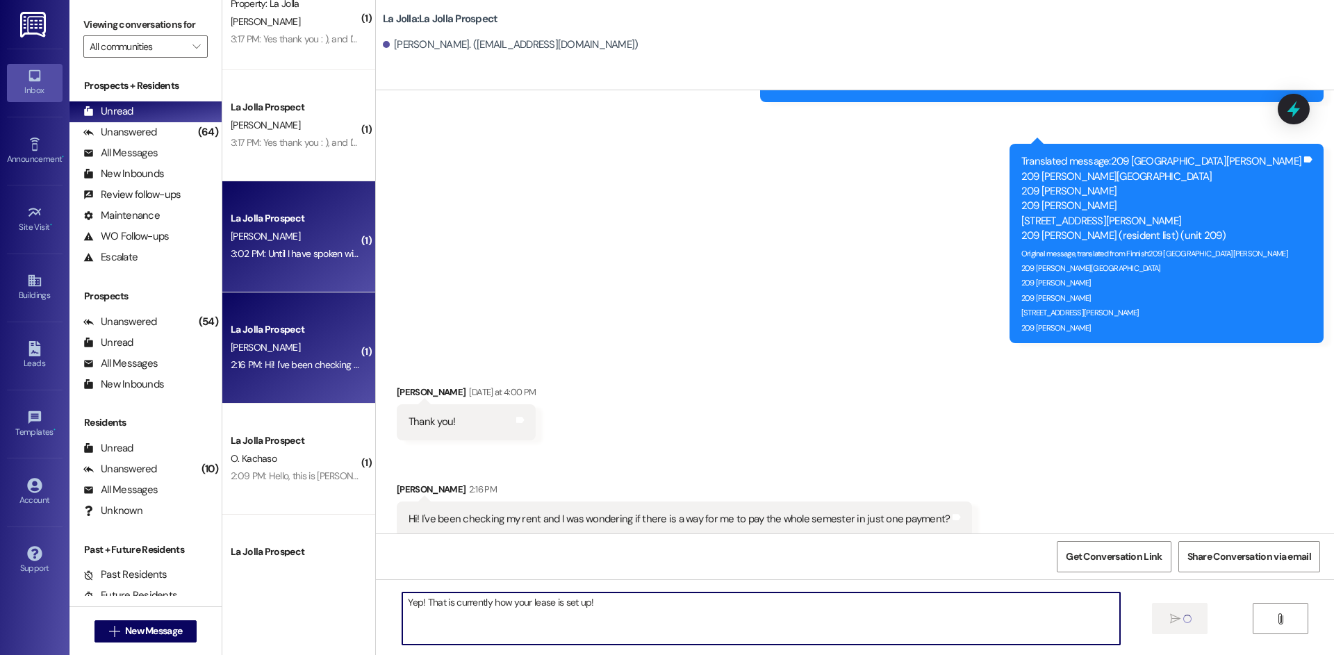
type textarea "Yep! That is currently how your lease is set up!"
click at [298, 250] on div "3:02 PM: Until I have spoken wirh the housing offices, i can still plan on the …" at bounding box center [387, 253] width 313 height 13
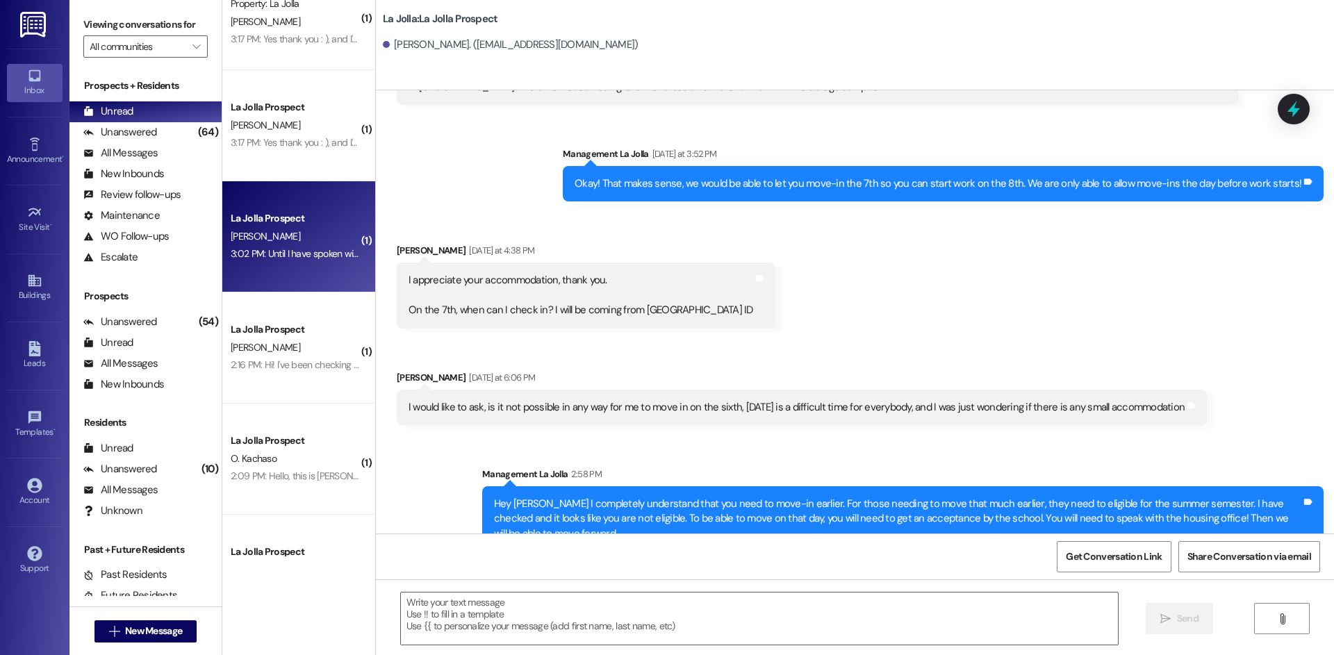
scroll to position [2349, 0]
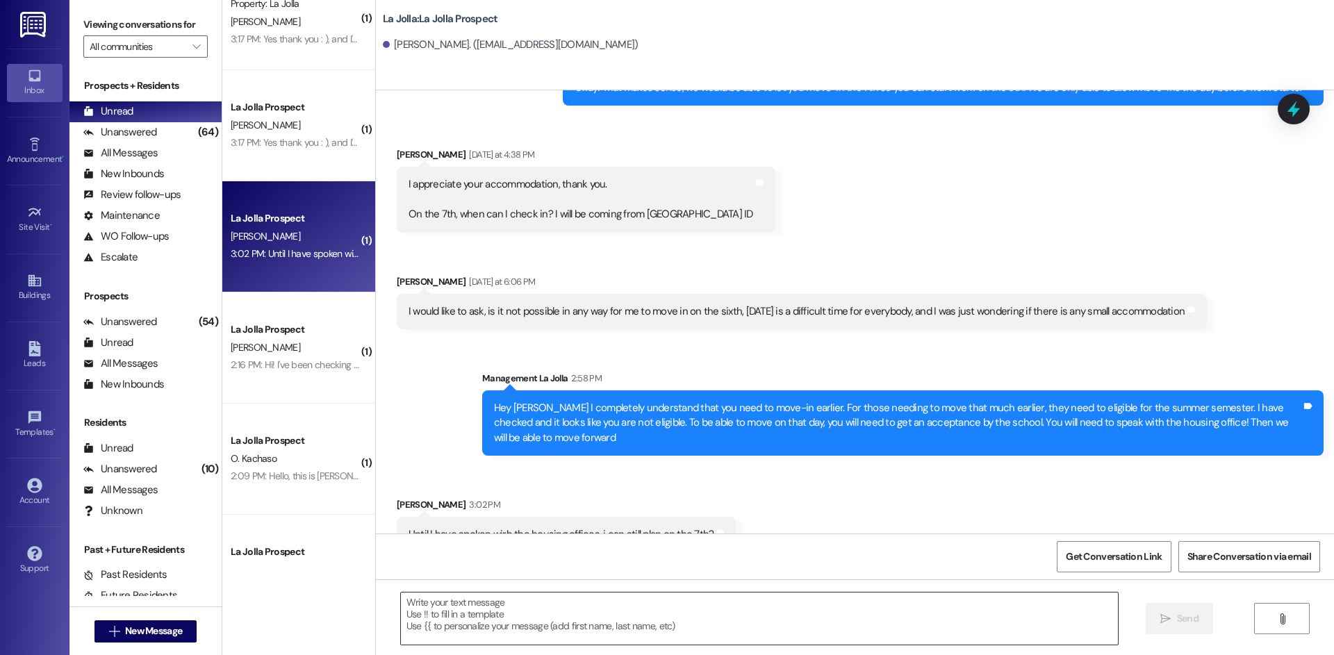
click at [592, 615] on textarea at bounding box center [759, 619] width 717 height 52
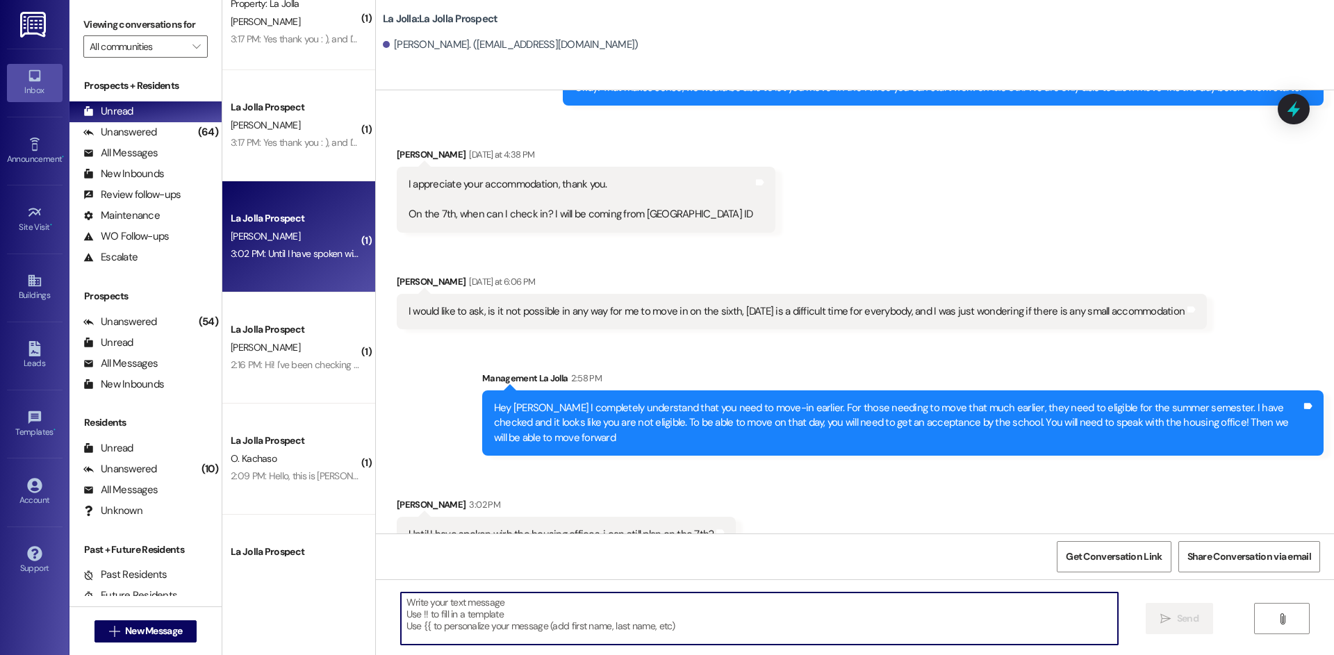
click at [585, 614] on textarea at bounding box center [759, 619] width 717 height 52
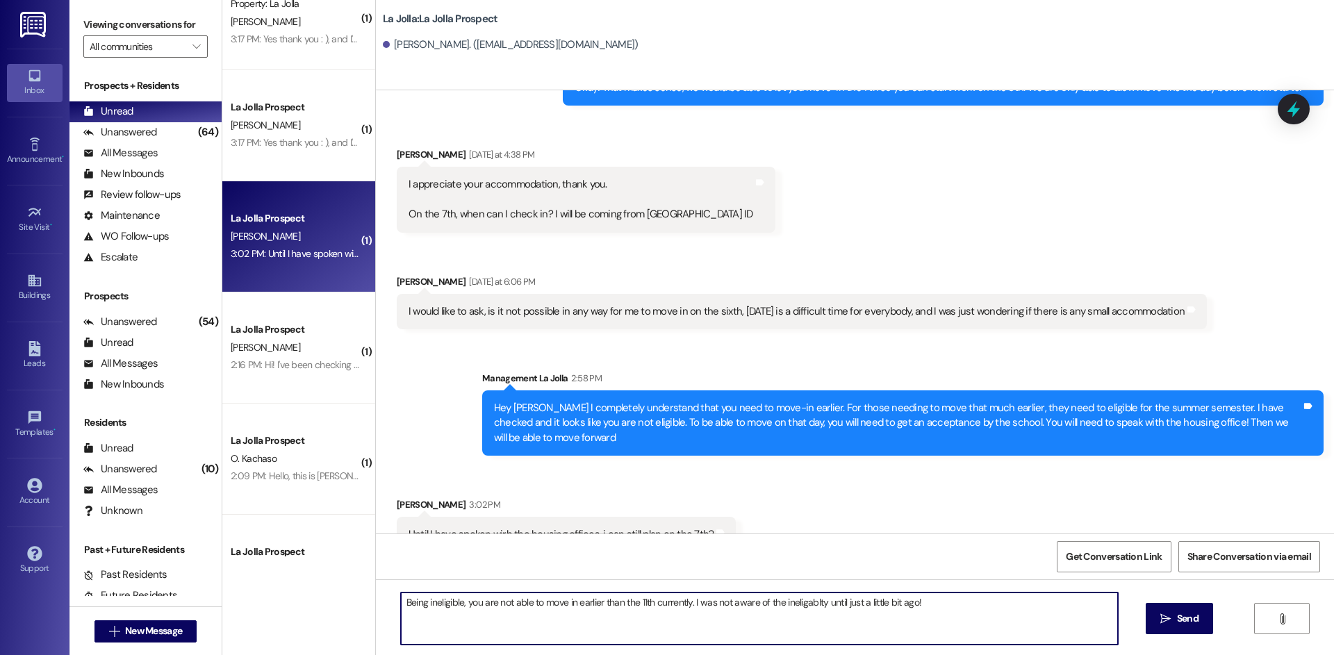
click at [791, 605] on textarea "Being ineligible, you are not able to move in earlier than the 11th currently. …" at bounding box center [759, 619] width 717 height 52
type textarea "Being ineligible, you are not able to move in earlier than the 11th currently. …"
click at [1188, 622] on span "Send" at bounding box center [1188, 618] width 22 height 15
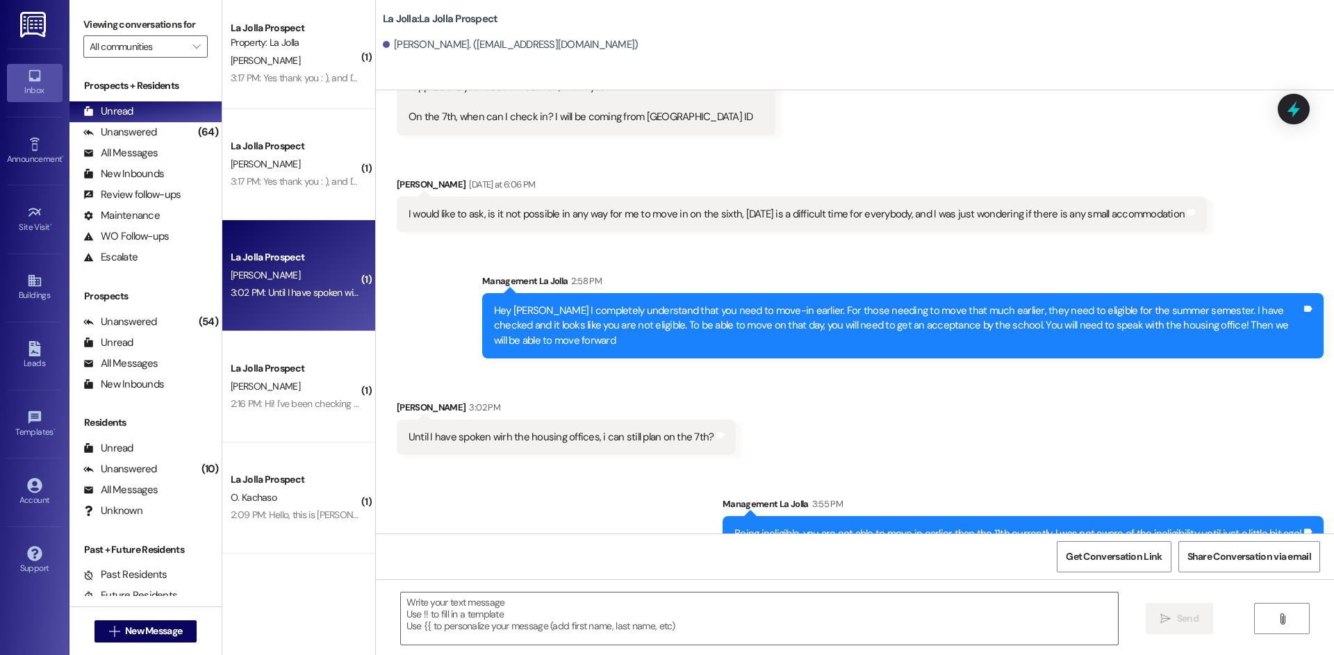
scroll to position [194, 0]
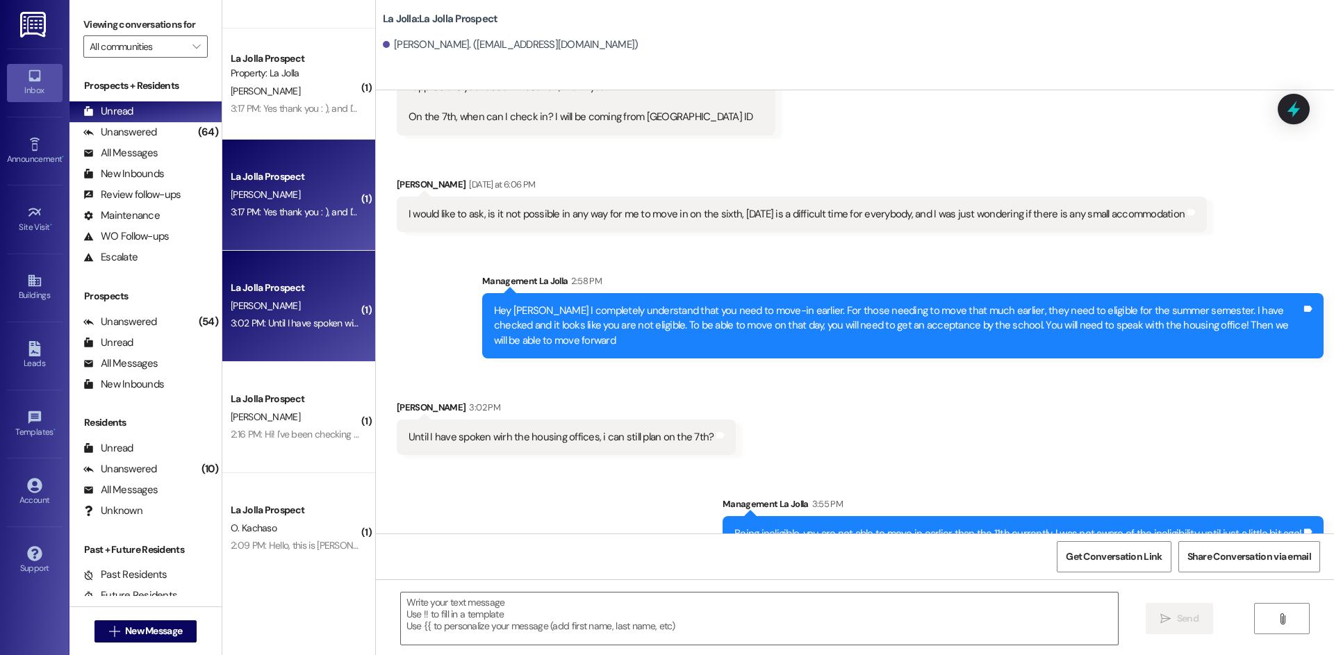
click at [284, 217] on div "3:17 PM: Yes thank you : ), and I'd love a parking pass. 3:17 PM: Yes thank you…" at bounding box center [335, 212] width 208 height 13
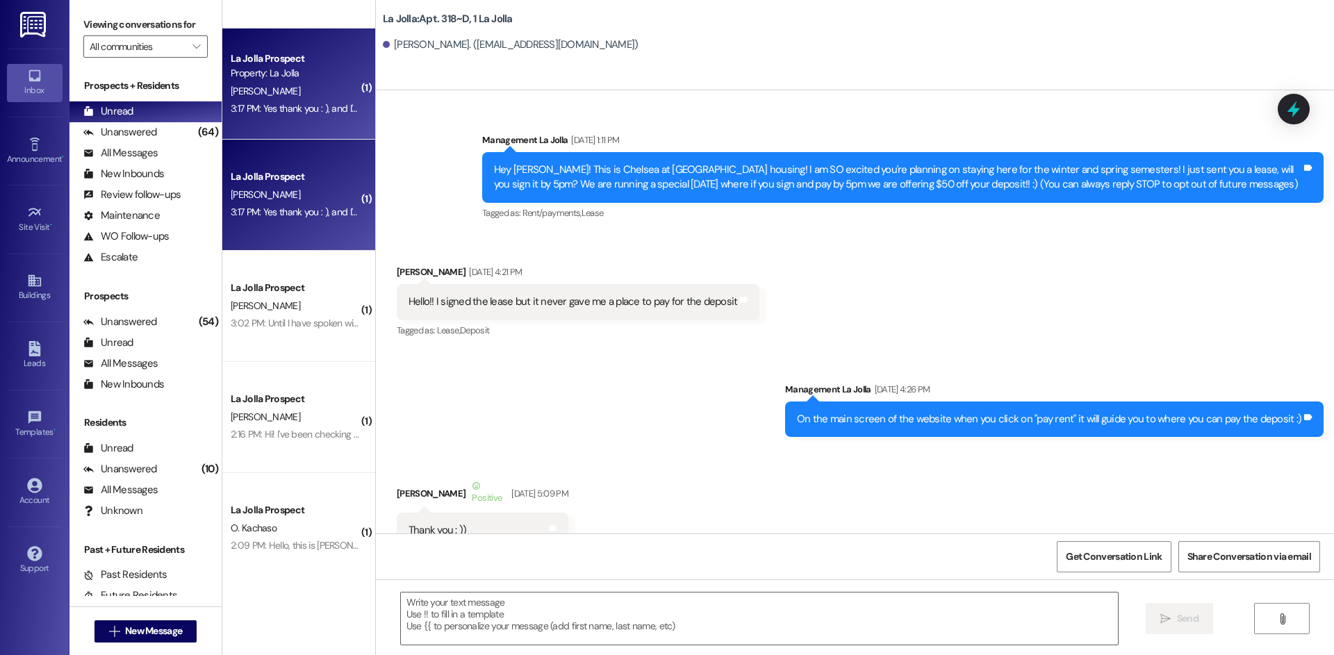
scroll to position [26543, 0]
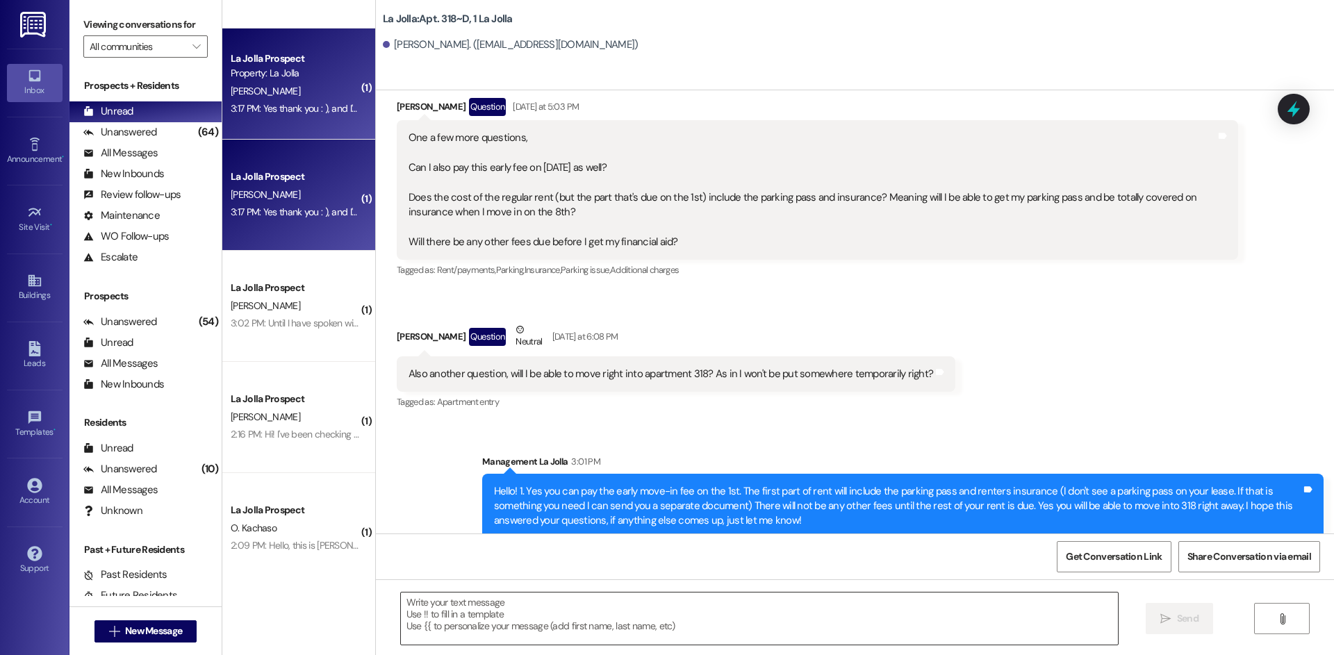
click at [579, 609] on textarea at bounding box center [759, 619] width 717 height 52
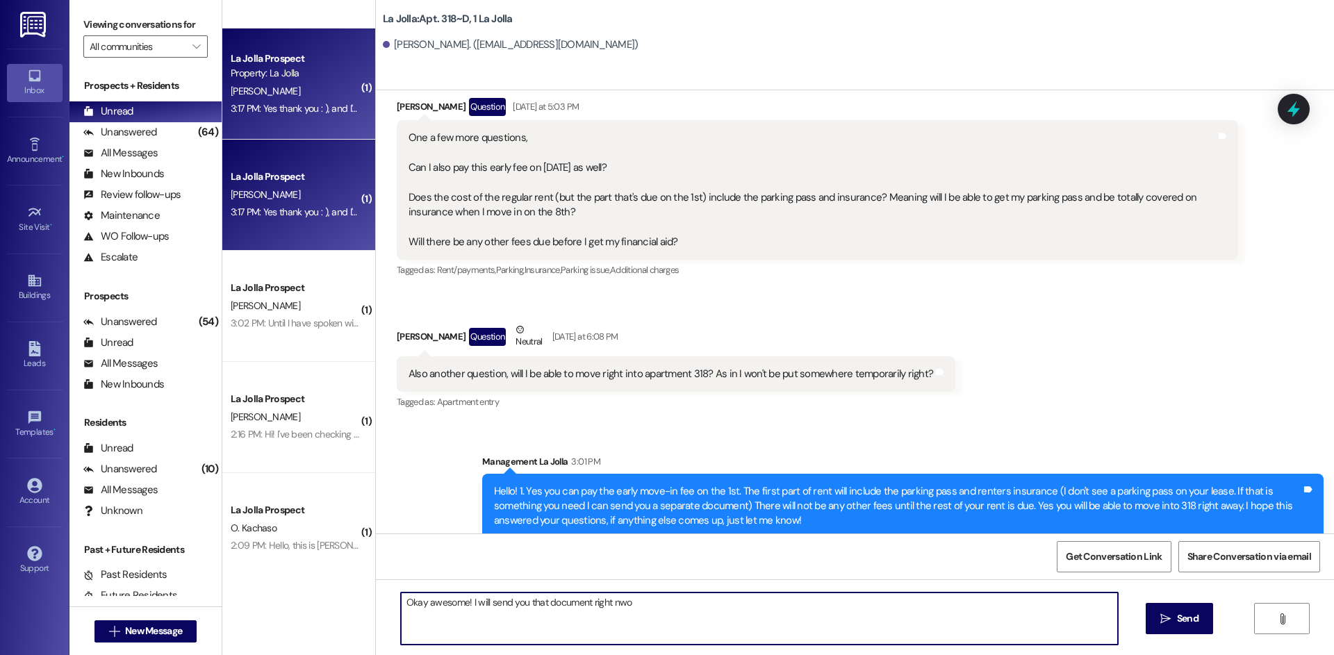
drag, startPoint x: 624, startPoint y: 603, endPoint x: 606, endPoint y: 604, distance: 18.1
click at [606, 604] on textarea "Okay awesome! I will send you that document right nwo" at bounding box center [759, 619] width 717 height 52
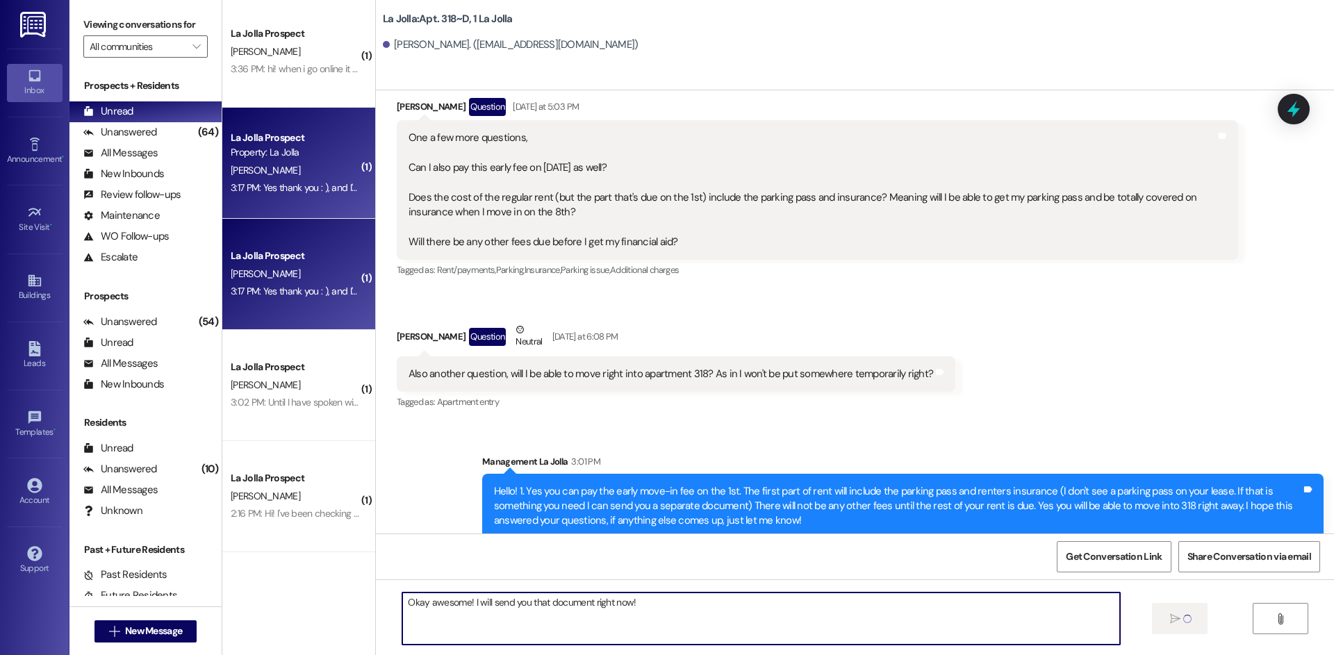
scroll to position [0, 0]
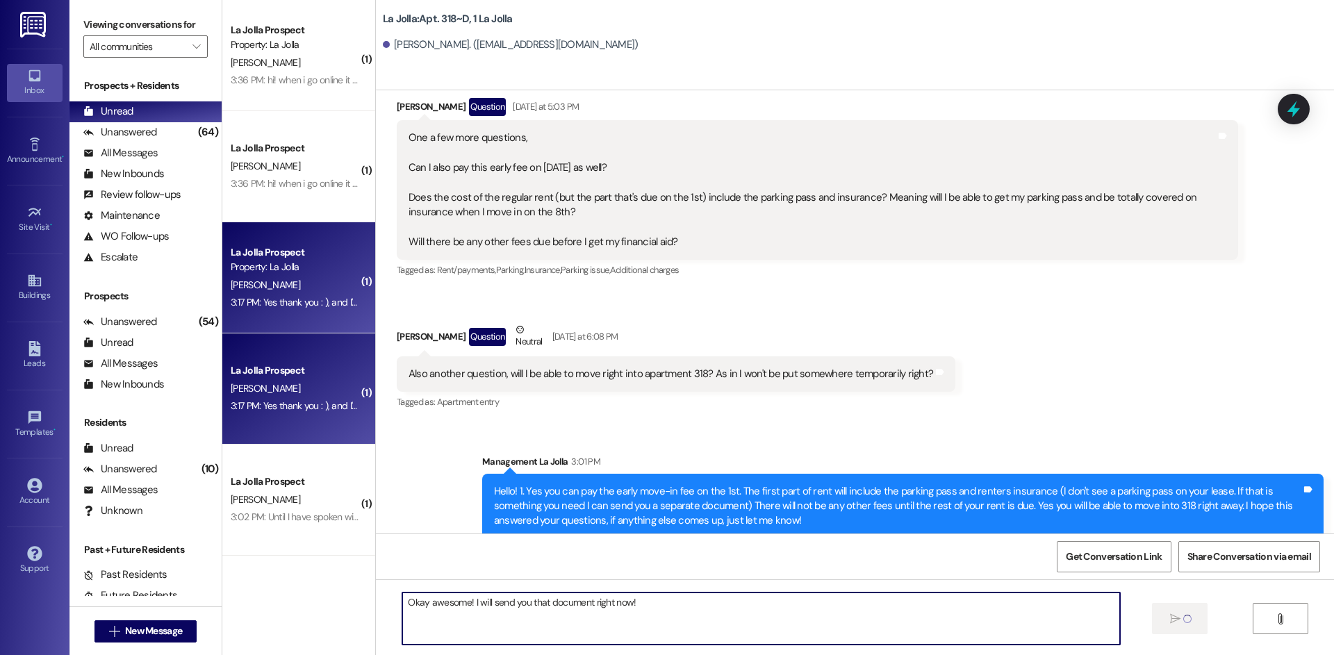
type textarea "Okay awesome! I will send you that document right now!"
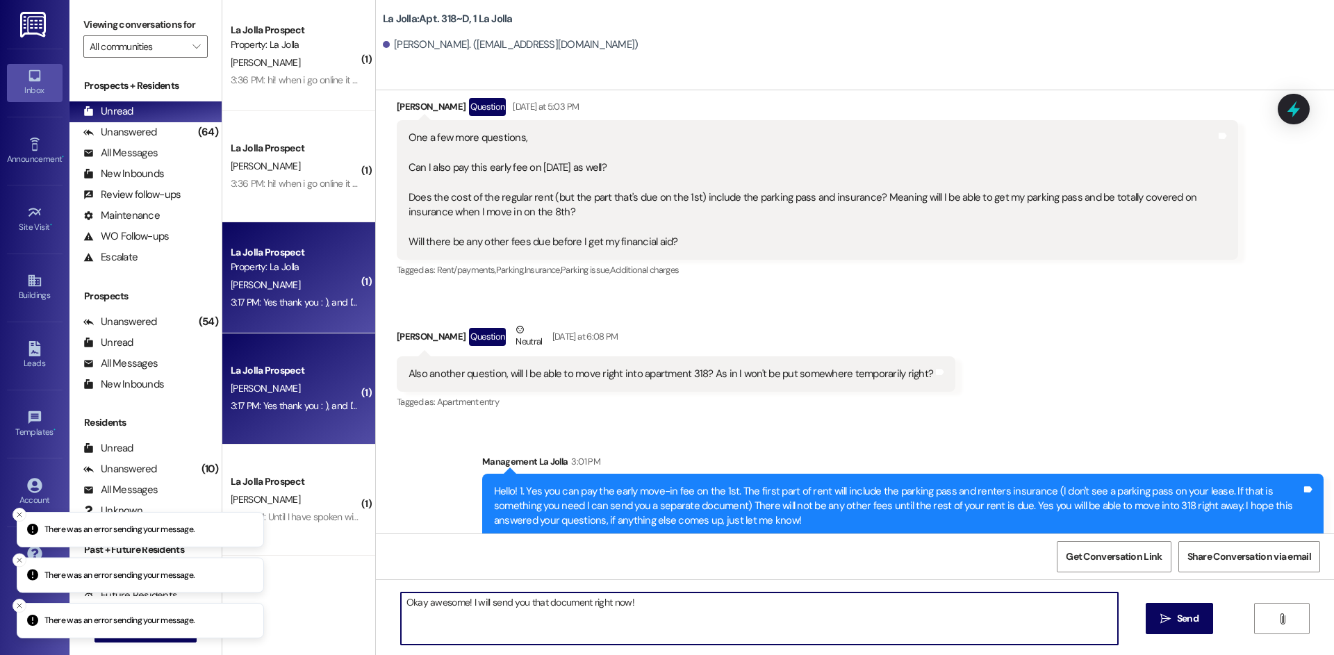
scroll to position [26542, 0]
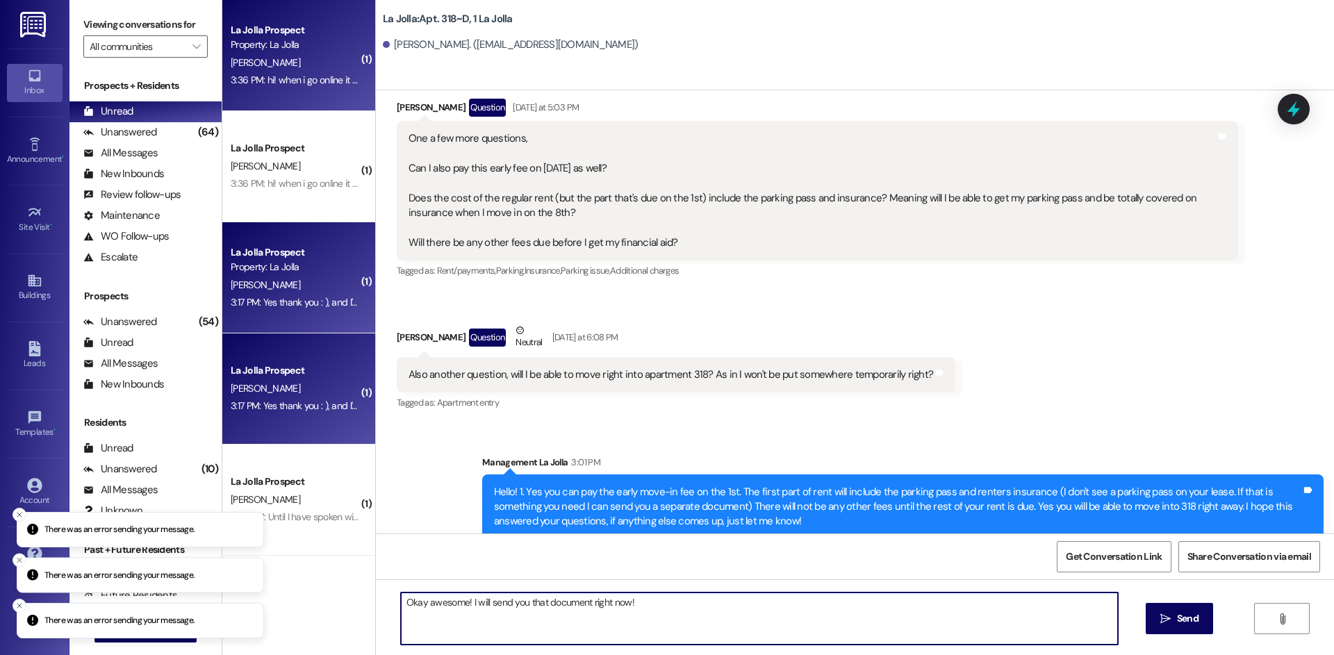
click at [299, 92] on div "La Jolla Prospect Property: La Jolla [PERSON_NAME] 3:36 PM: hi! when i go onlin…" at bounding box center [298, 55] width 153 height 111
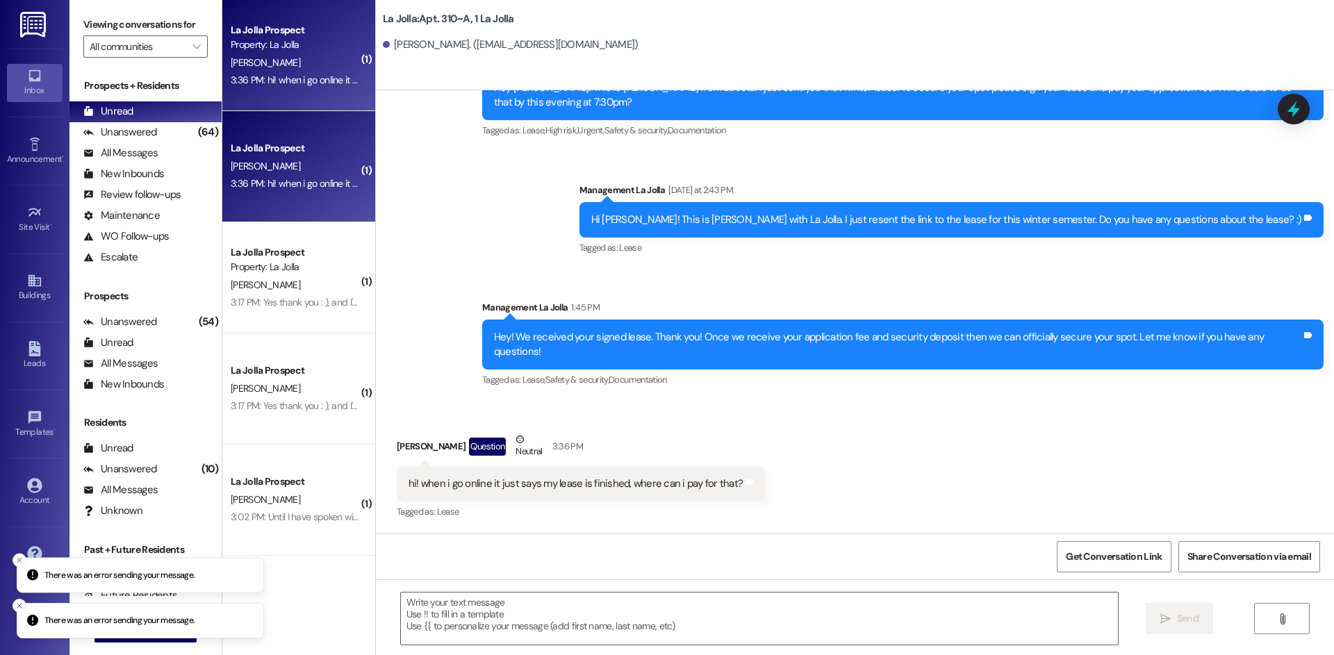
scroll to position [21695, 0]
click at [464, 602] on textarea at bounding box center [759, 619] width 717 height 52
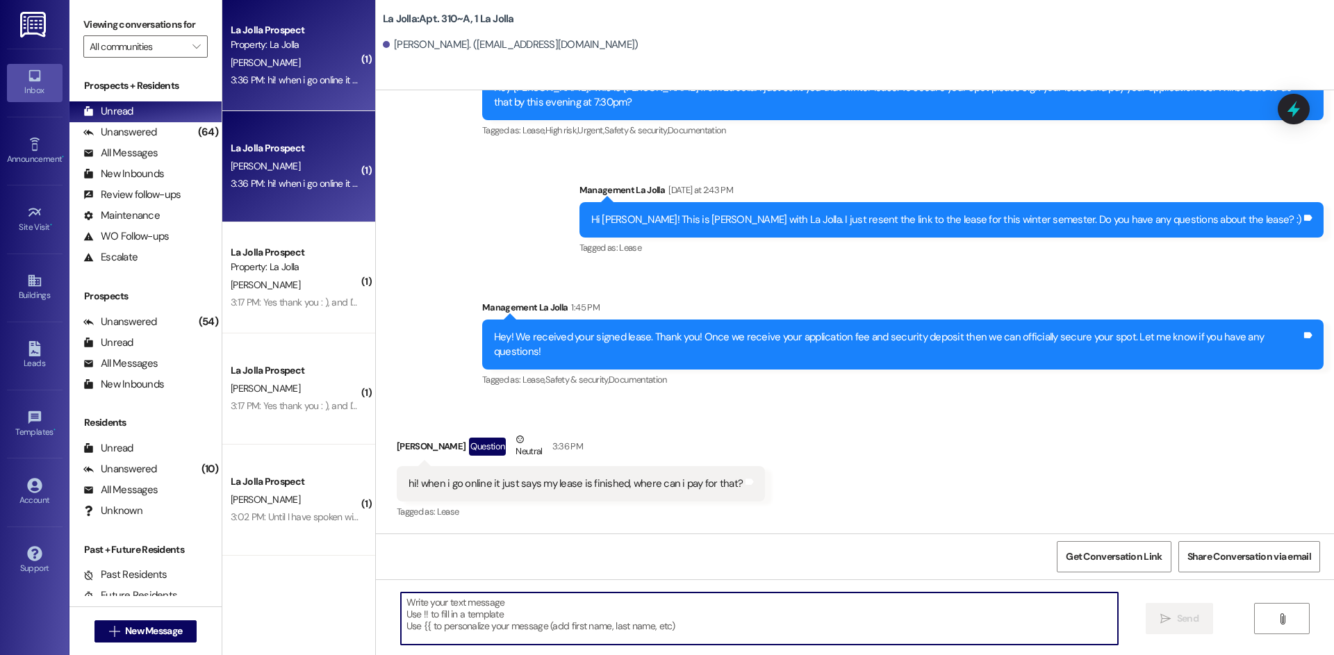
paste textarea "[URL][DOMAIN_NAME]"
click at [671, 604] on textarea "[URL][DOMAIN_NAME]" at bounding box center [759, 619] width 717 height 52
click at [401, 602] on textarea "[URL][DOMAIN_NAME]" at bounding box center [759, 619] width 717 height 52
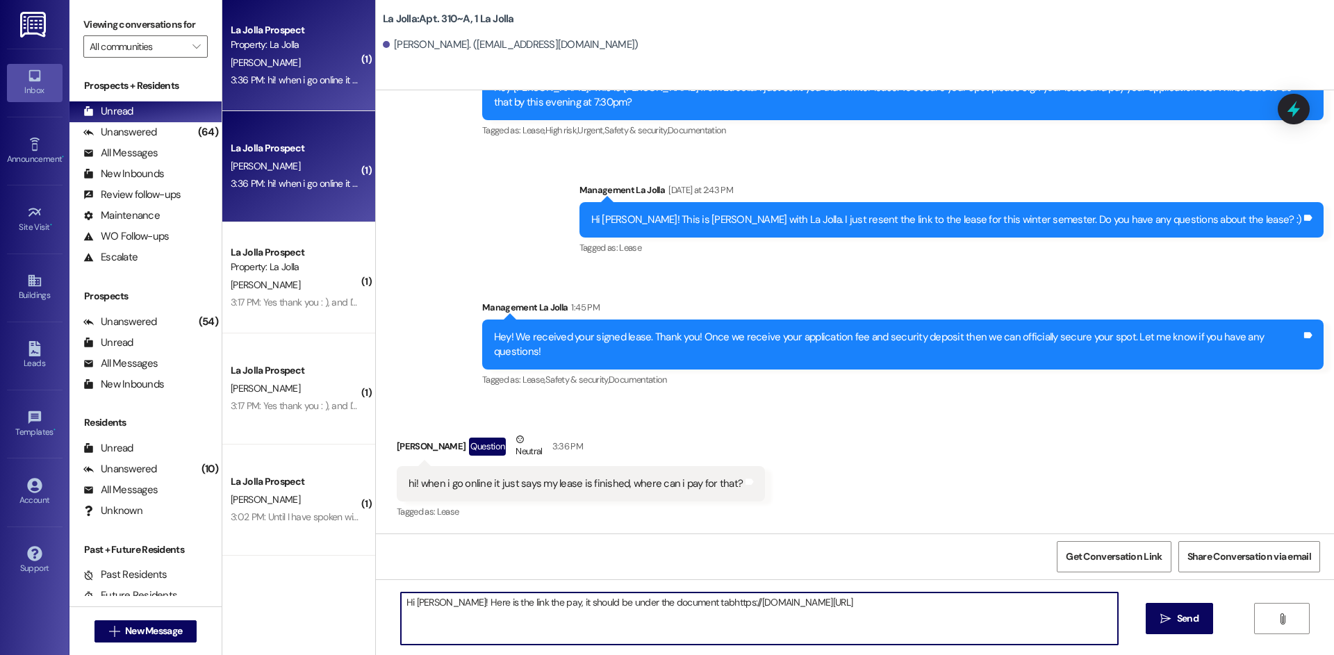
type textarea "Hi [PERSON_NAME]! Here is the link the pay, it should be under the document tab…"
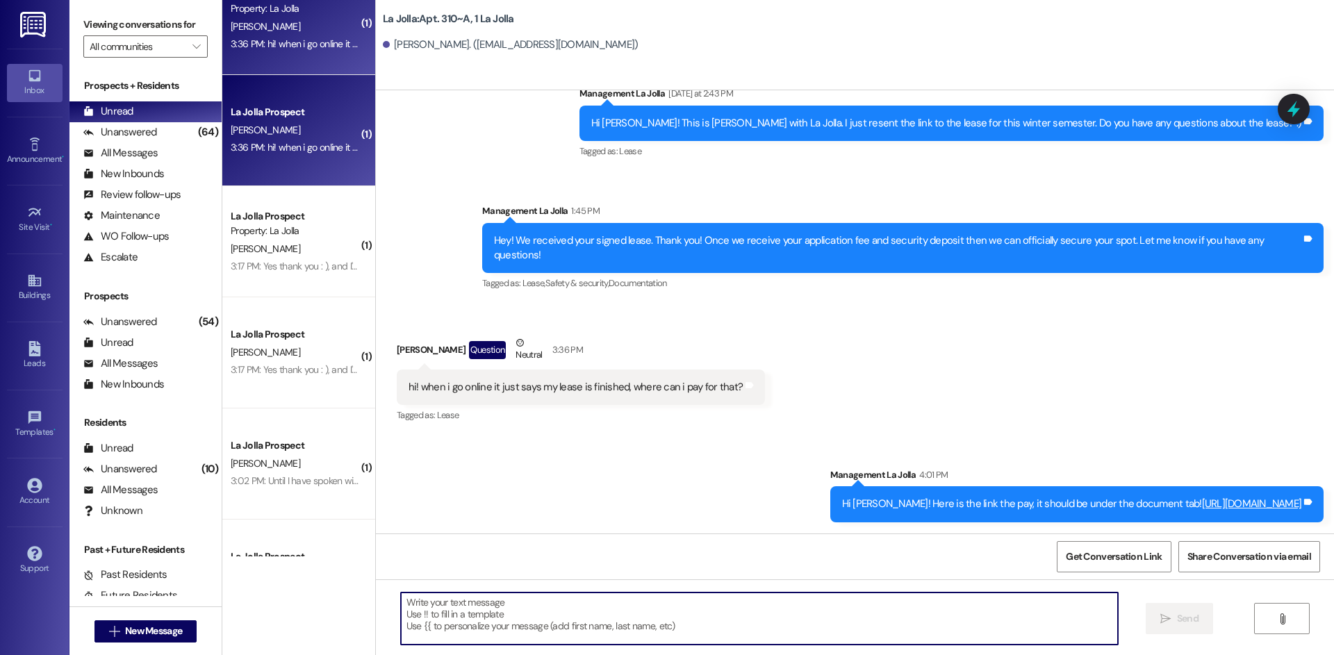
scroll to position [0, 0]
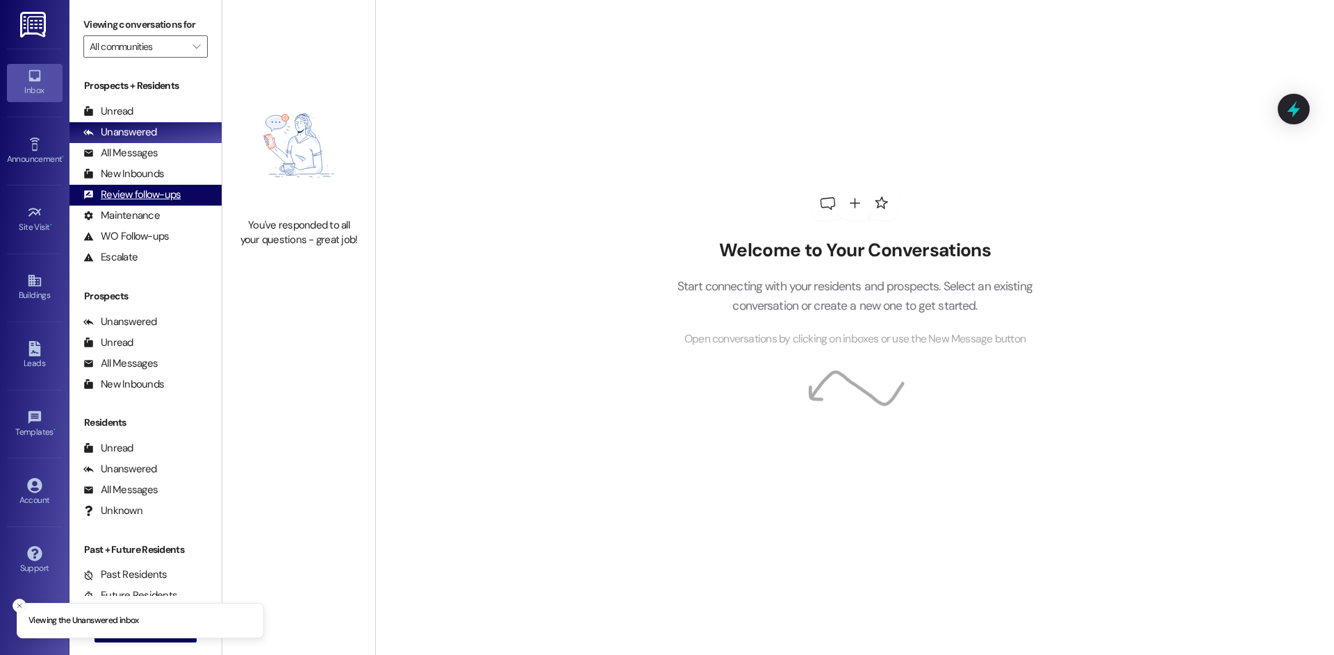
click at [145, 190] on div "Review follow-ups" at bounding box center [131, 195] width 97 height 15
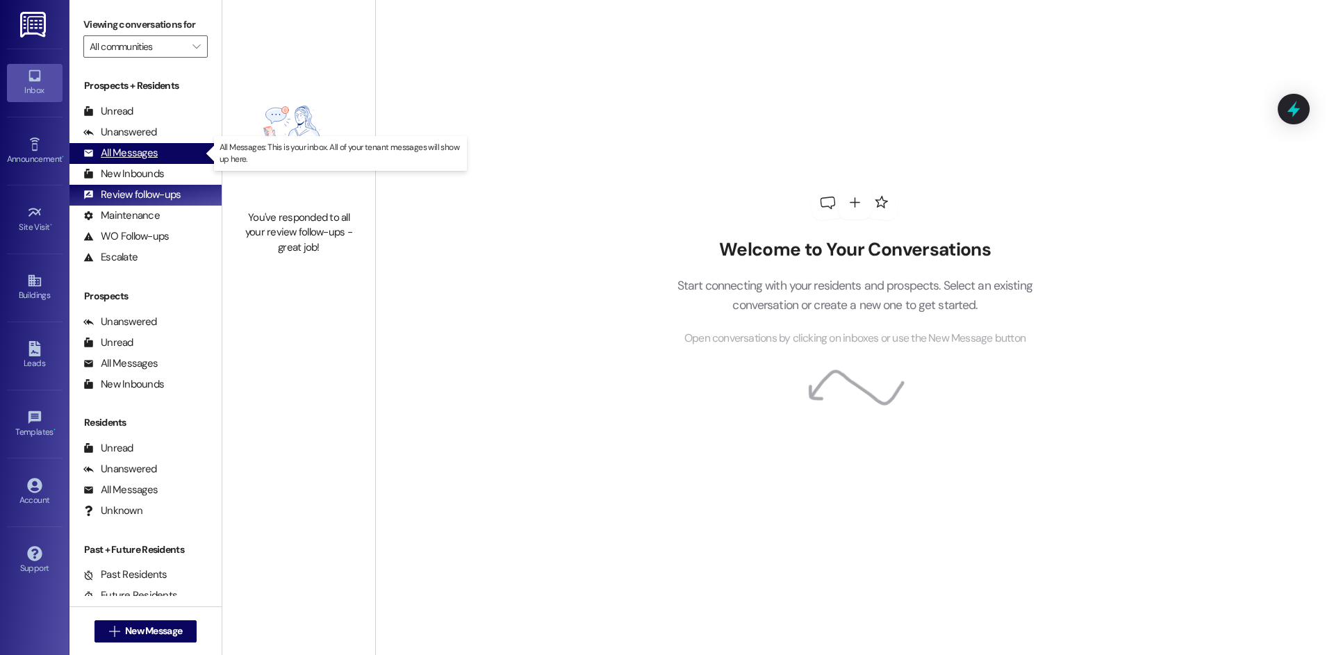
click at [154, 153] on div "All Messages" at bounding box center [120, 153] width 74 height 15
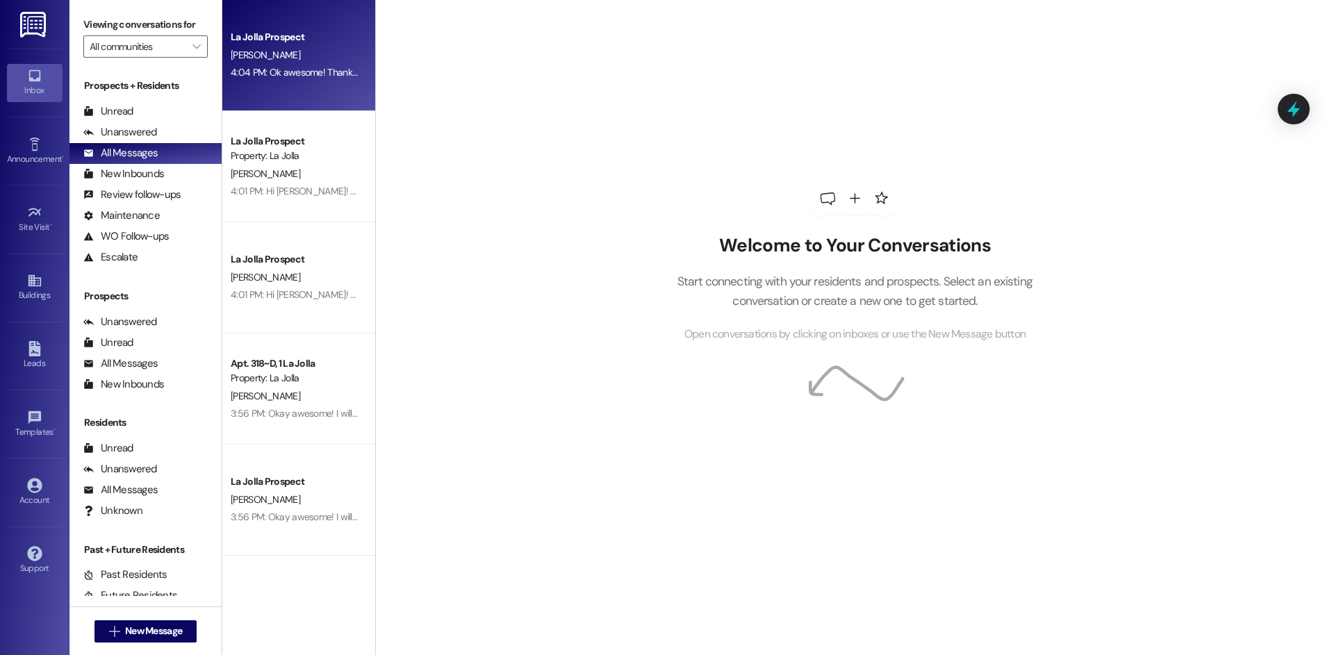
click at [308, 59] on div "N. Miller" at bounding box center [294, 55] width 131 height 17
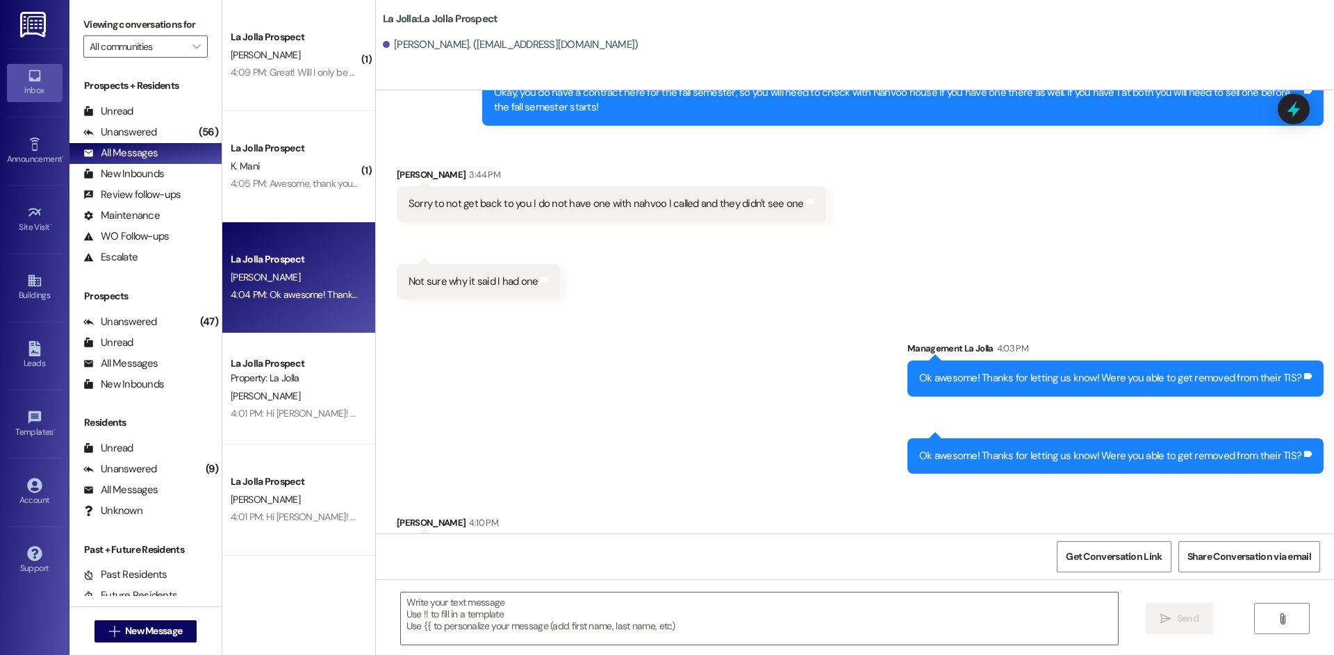
scroll to position [1803, 0]
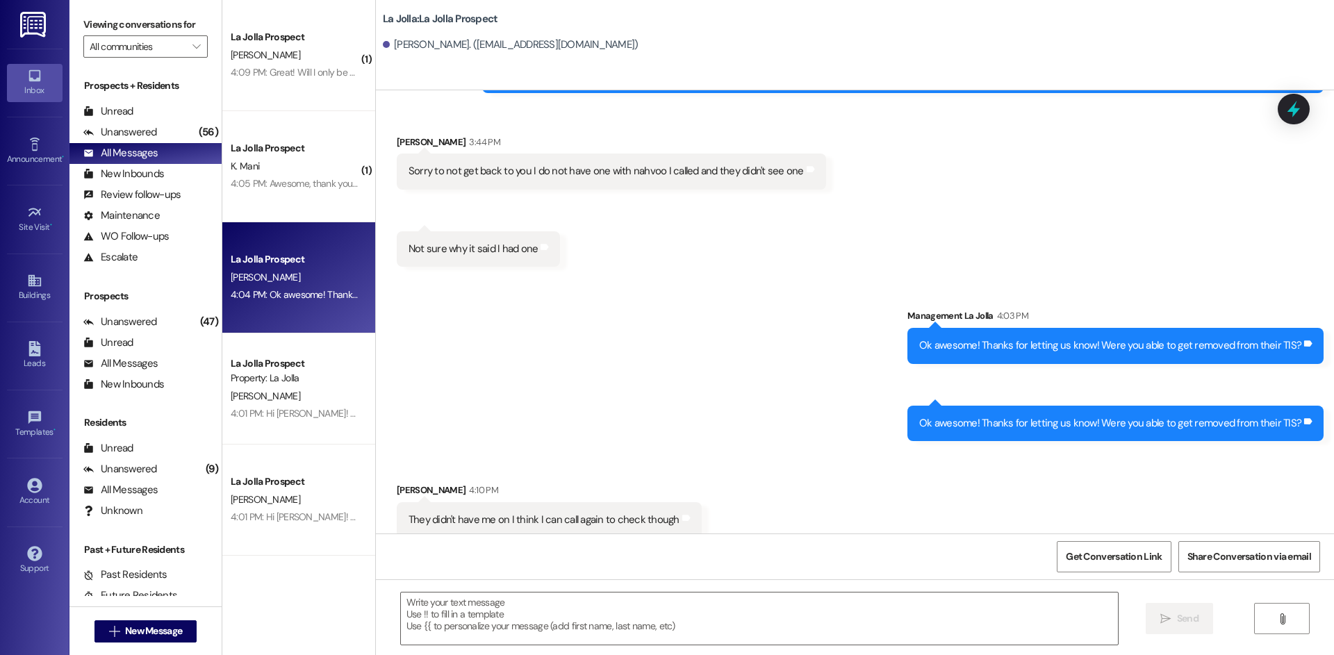
click at [757, 350] on div "Sent via SMS Management La Jolla 4:03 PM Ok awesome! Thanks for letting us know…" at bounding box center [855, 364] width 958 height 174
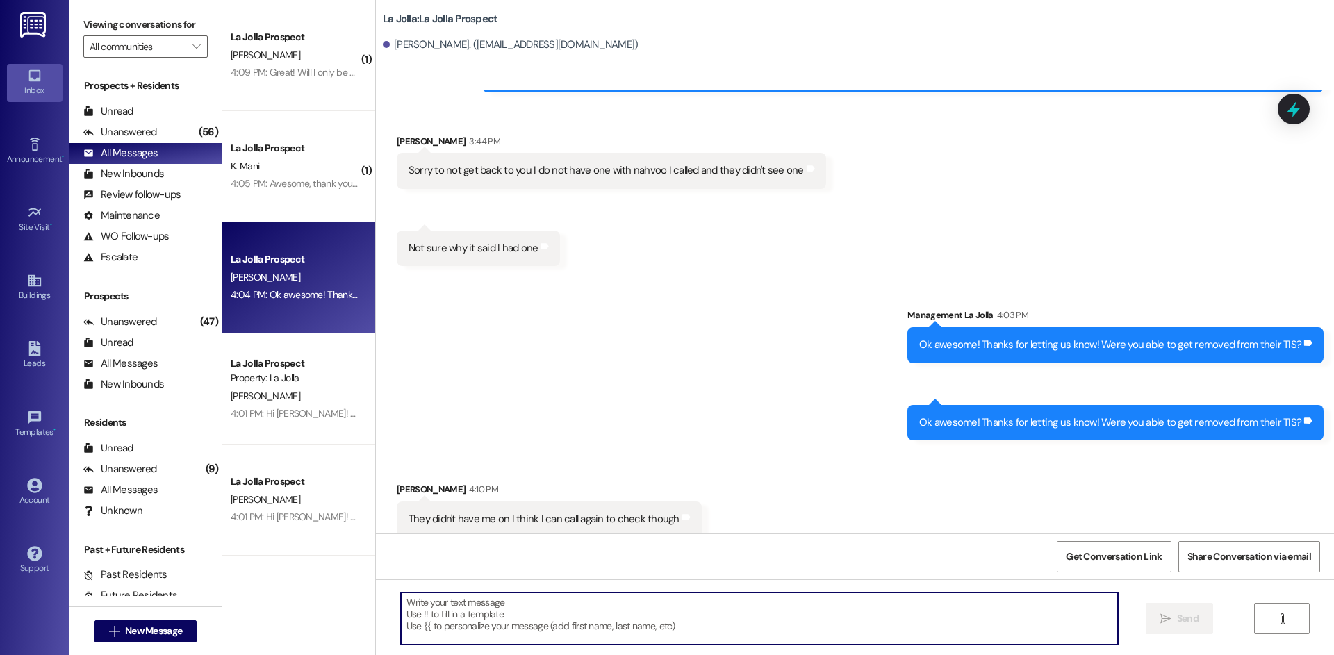
click at [530, 617] on textarea at bounding box center [759, 619] width 717 height 52
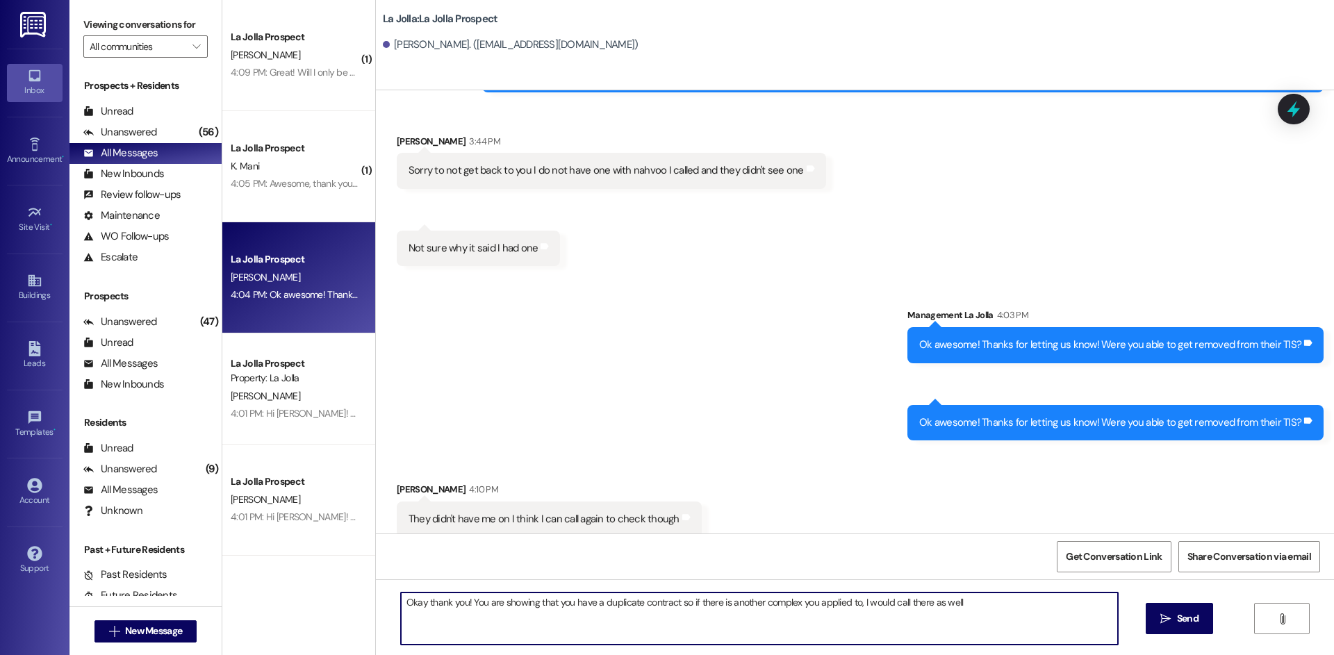
type textarea "Okay thank you! You are showing that you have a duplicate contract so if there …"
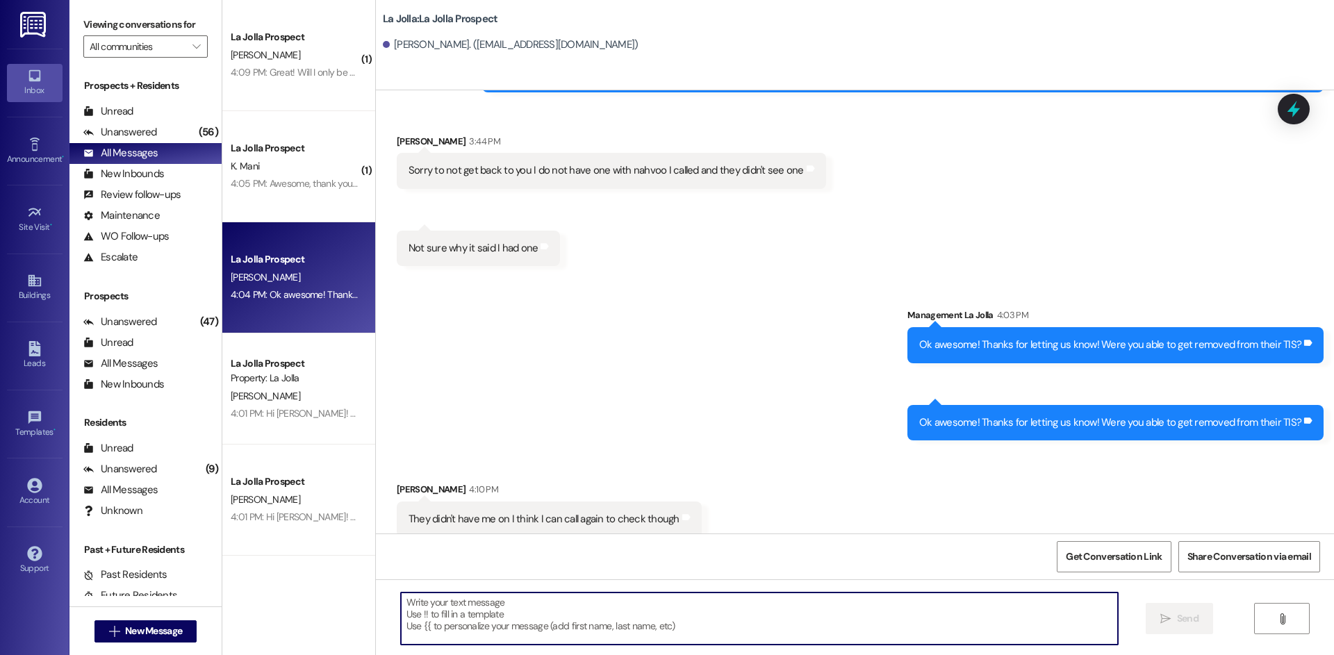
scroll to position [1803, 0]
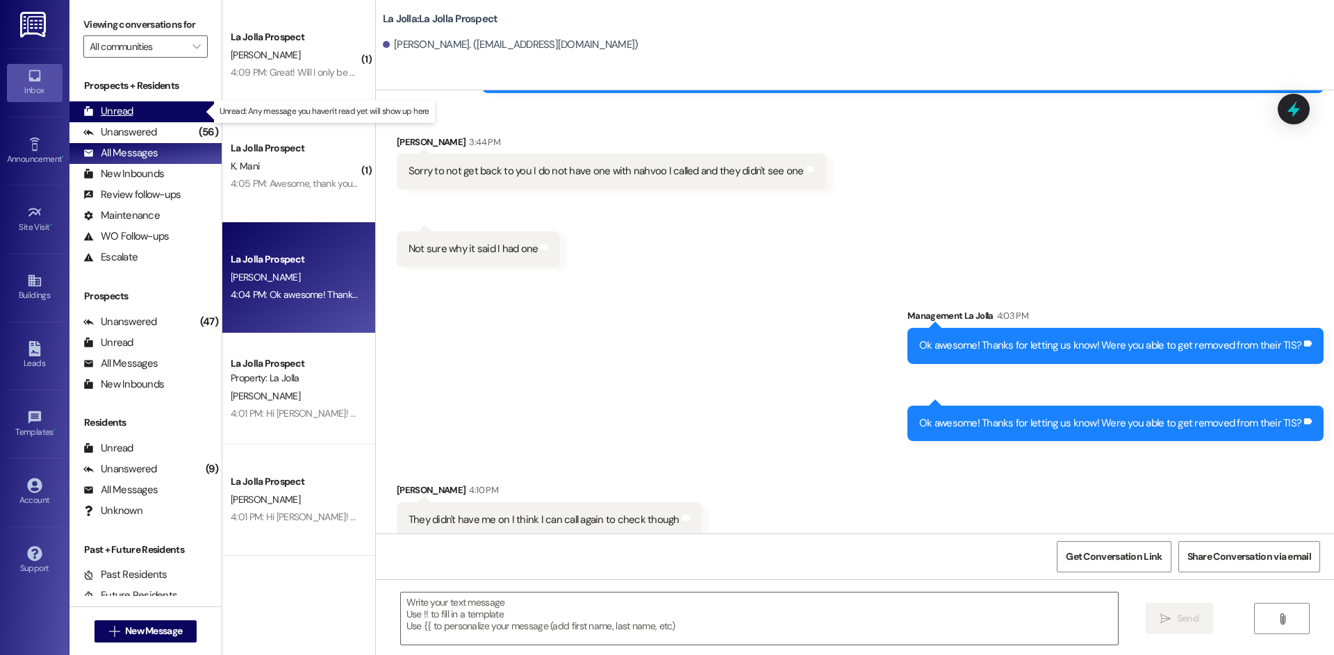
click at [149, 107] on div "Unread (0)" at bounding box center [145, 111] width 152 height 21
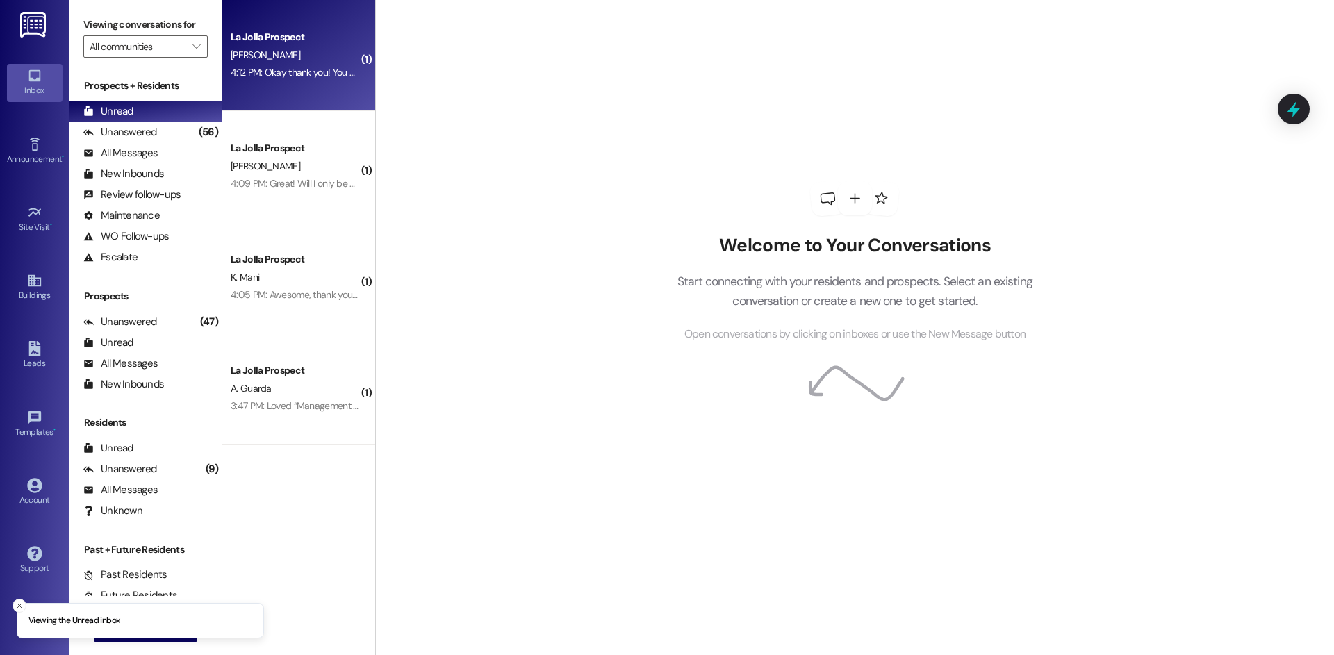
click at [298, 59] on div "N. Miller" at bounding box center [294, 55] width 131 height 17
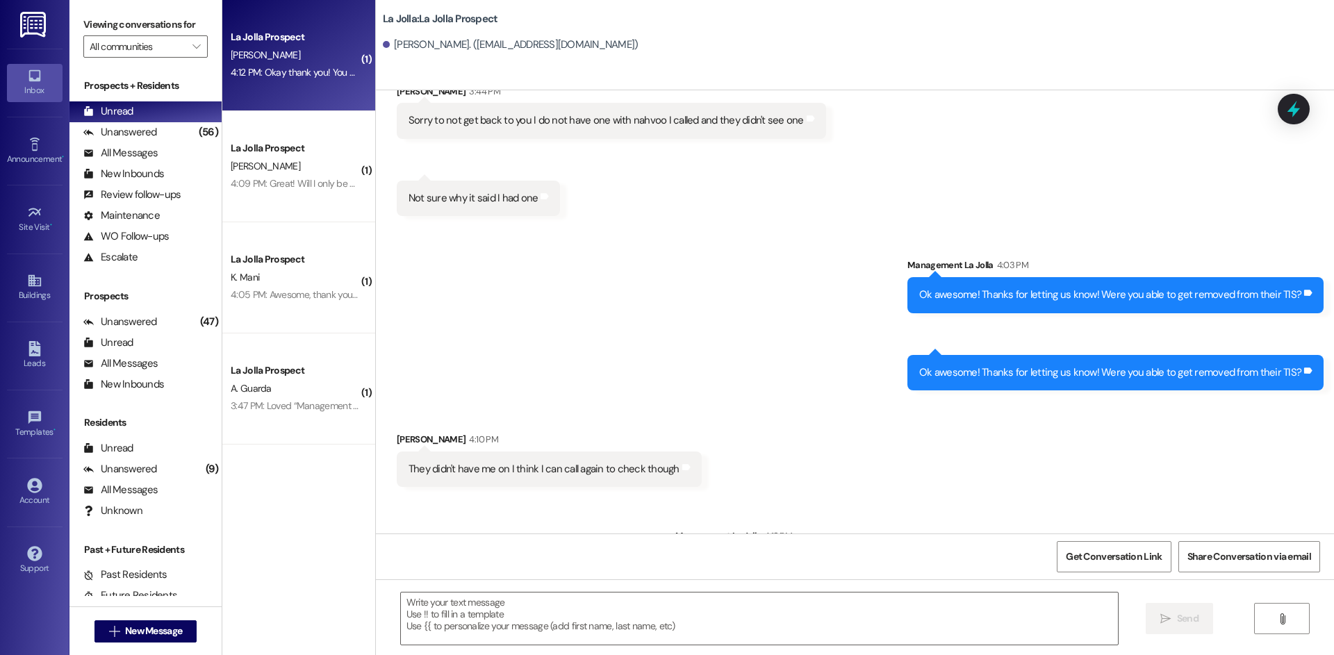
scroll to position [1900, 0]
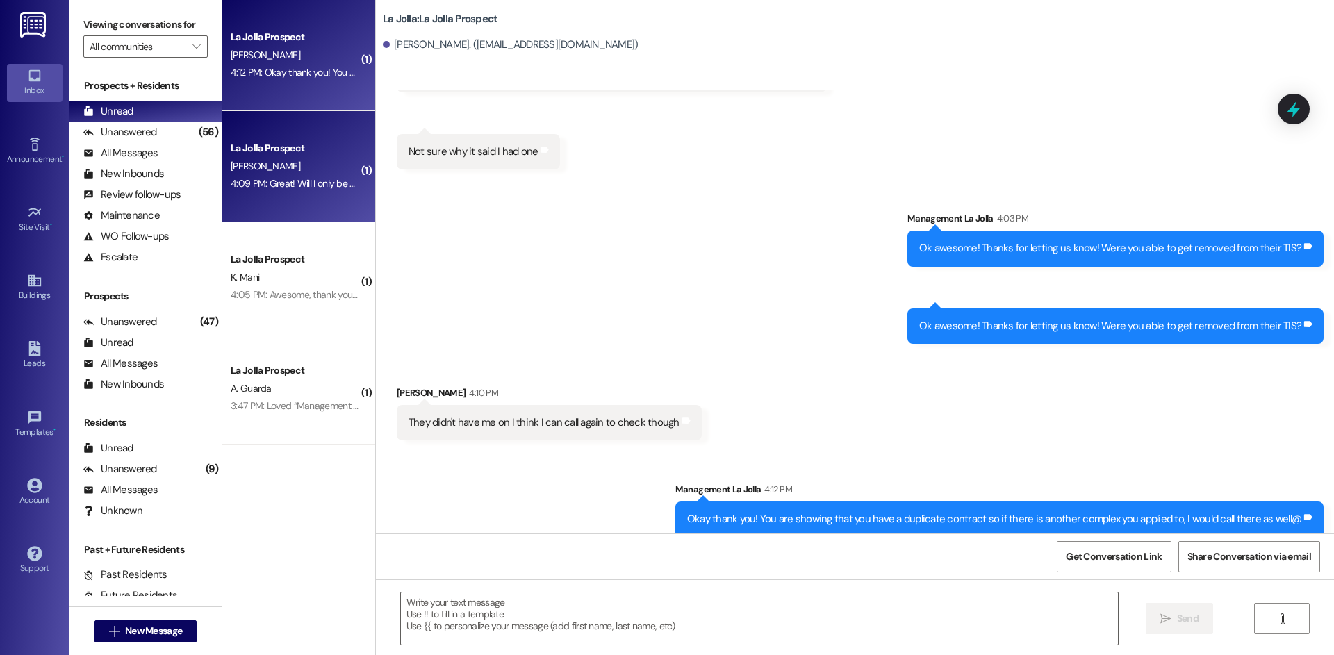
click at [269, 139] on div "La Jolla Prospect S. Boulton 4:09 PM: Great! Will I only be able to pay that on…" at bounding box center [298, 166] width 153 height 111
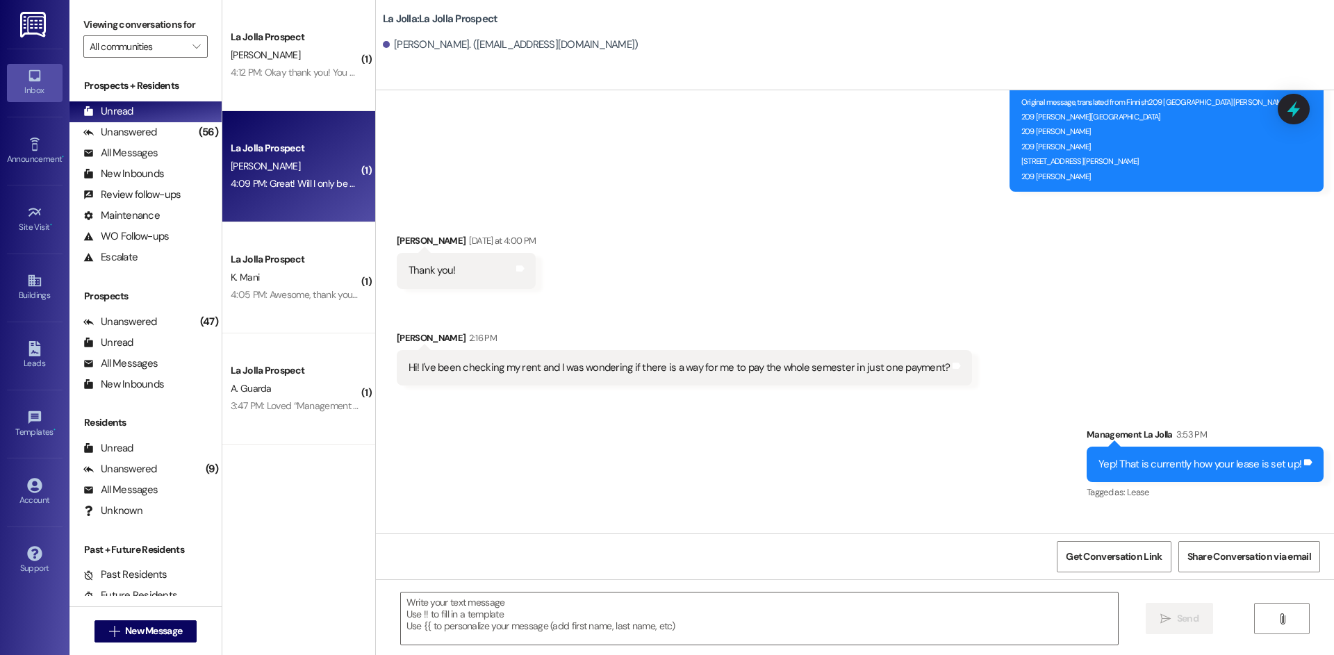
scroll to position [1535, 0]
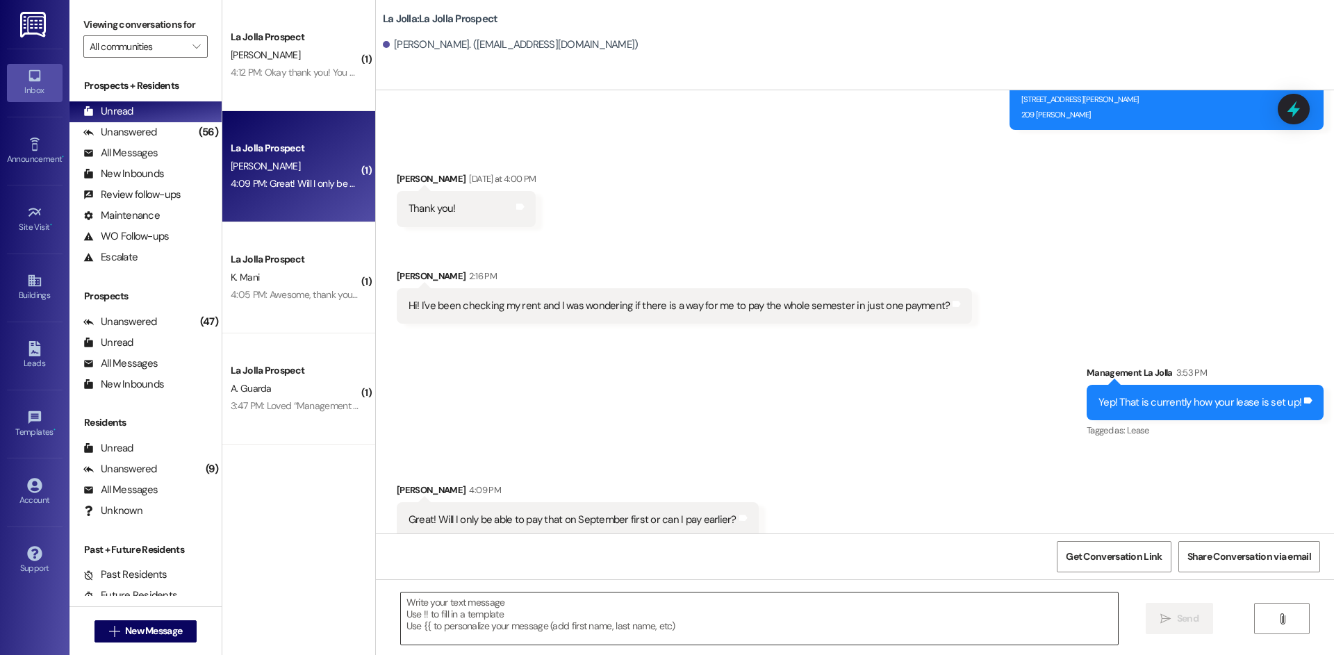
click at [557, 620] on textarea at bounding box center [759, 619] width 717 height 52
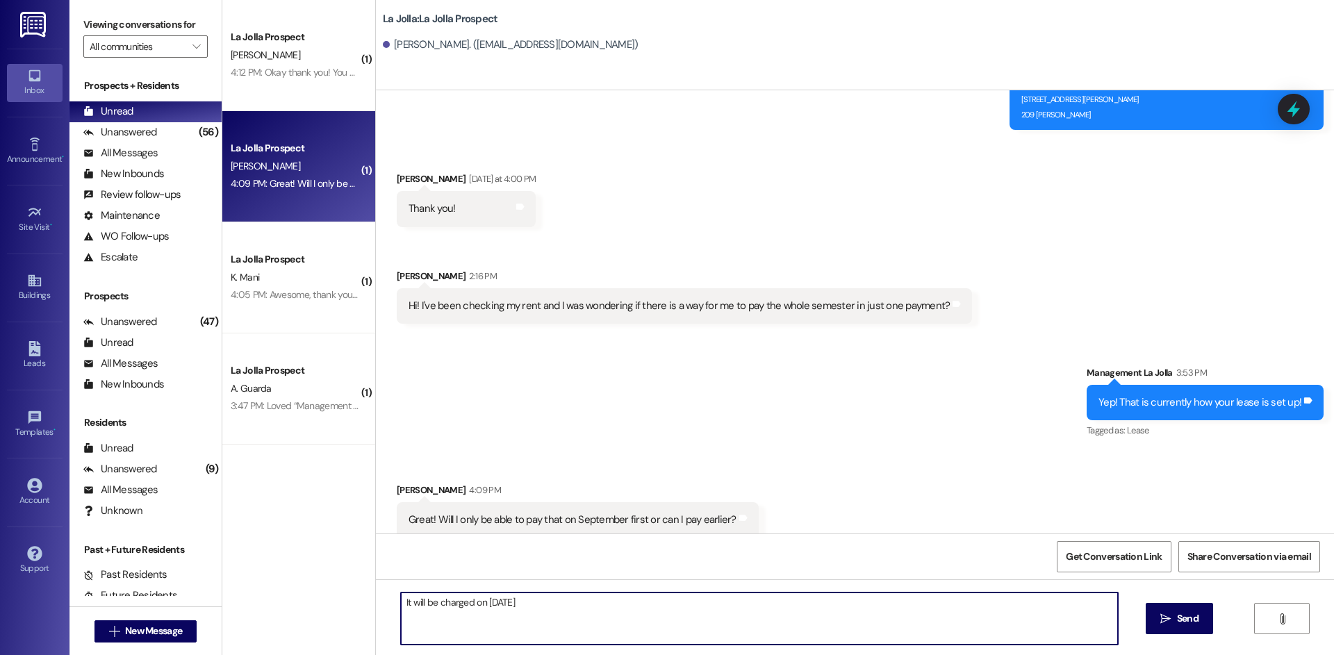
click at [574, 604] on textarea "It will be charged on September 1st" at bounding box center [759, 619] width 717 height 52
type textarea "It will be charged on September 1st, so that is the day I would pay!"
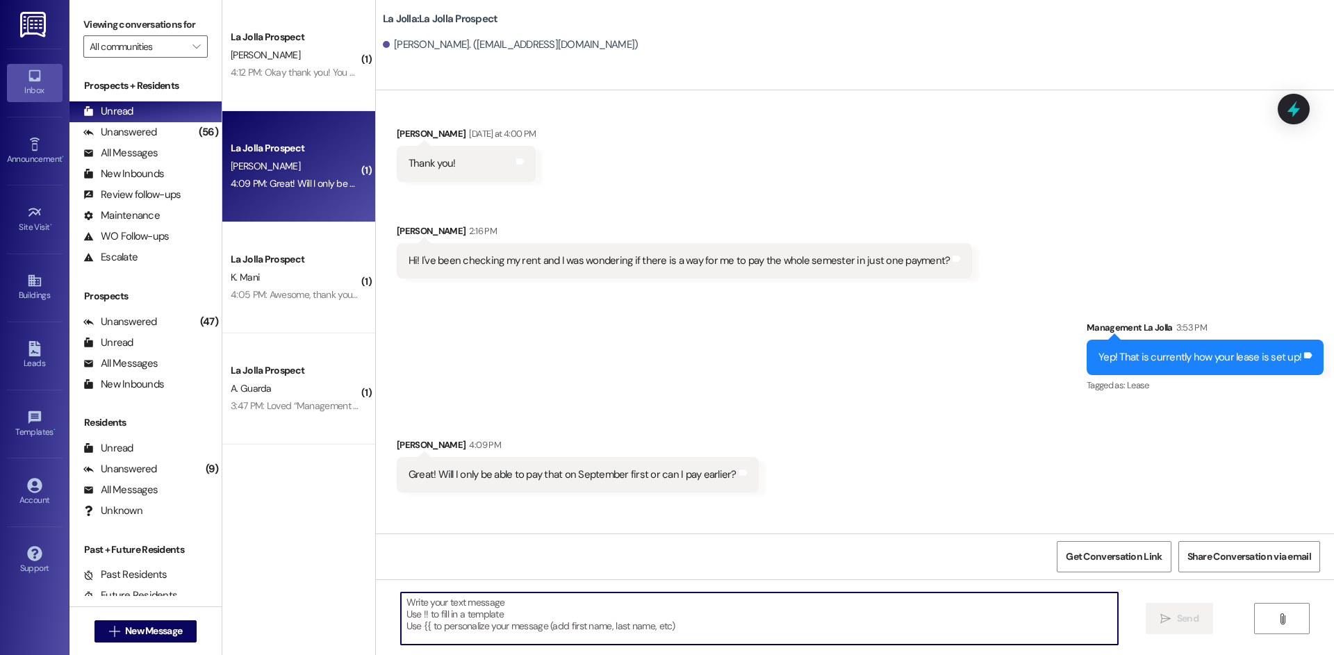
scroll to position [1633, 0]
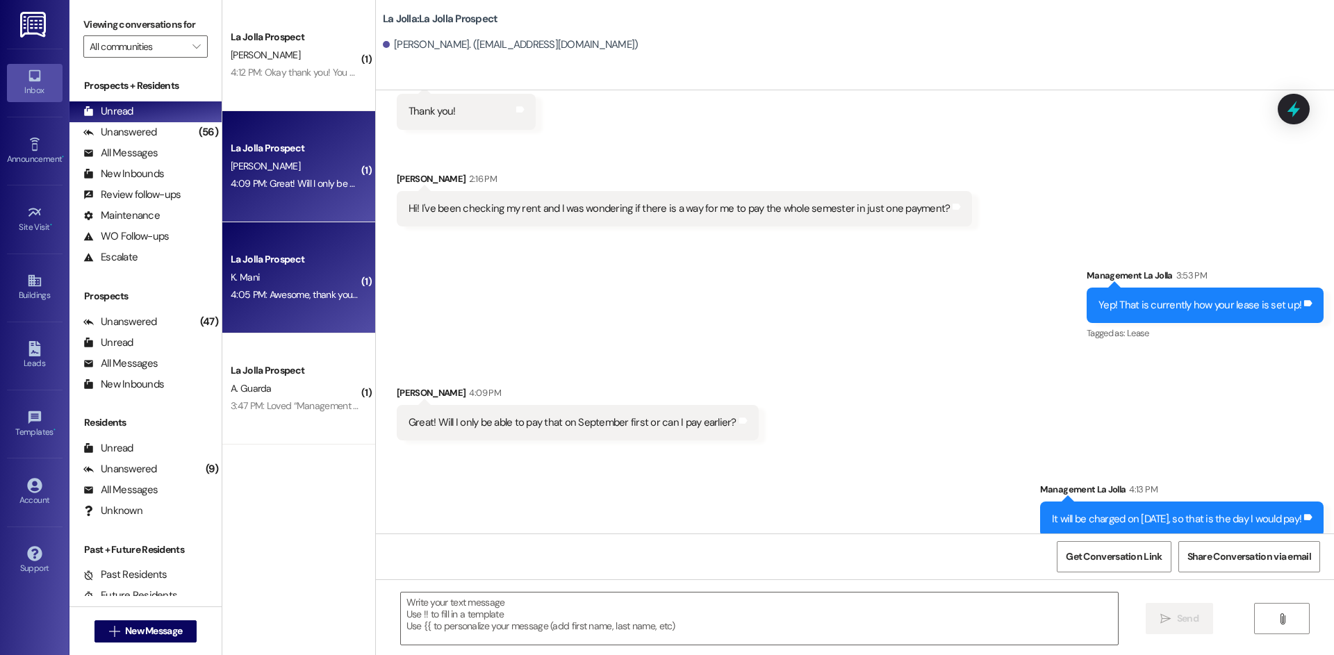
click at [246, 281] on span "K. Mani" at bounding box center [245, 277] width 28 height 13
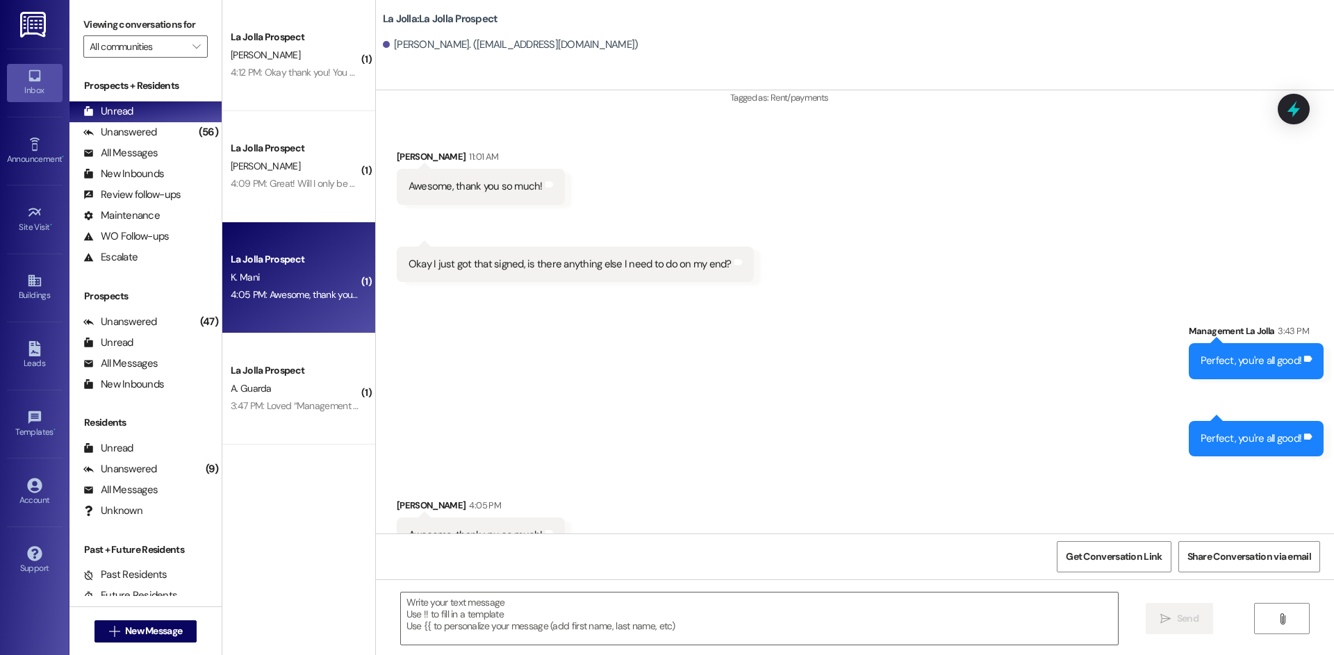
scroll to position [1078, 0]
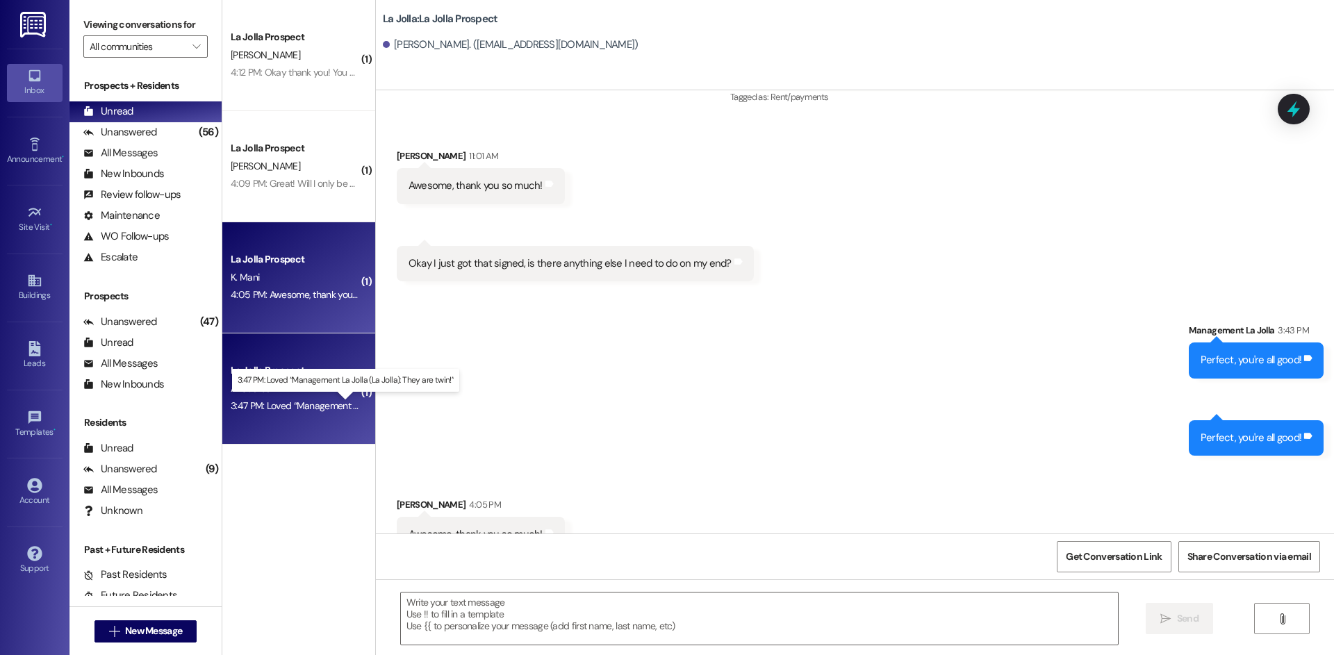
click at [322, 405] on div "3:47 PM: Loved “Management La Jolla (La Jolla): They are twin!” 3:47 PM: Loved …" at bounding box center [358, 405] width 254 height 13
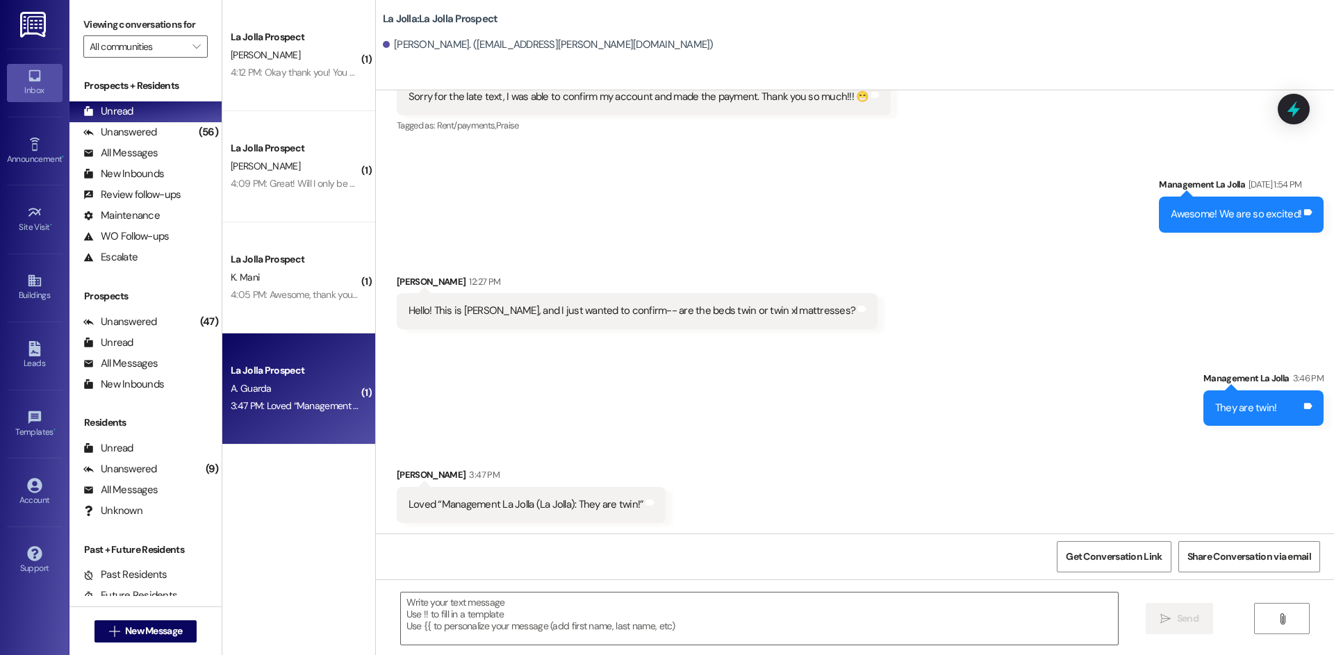
scroll to position [628, 0]
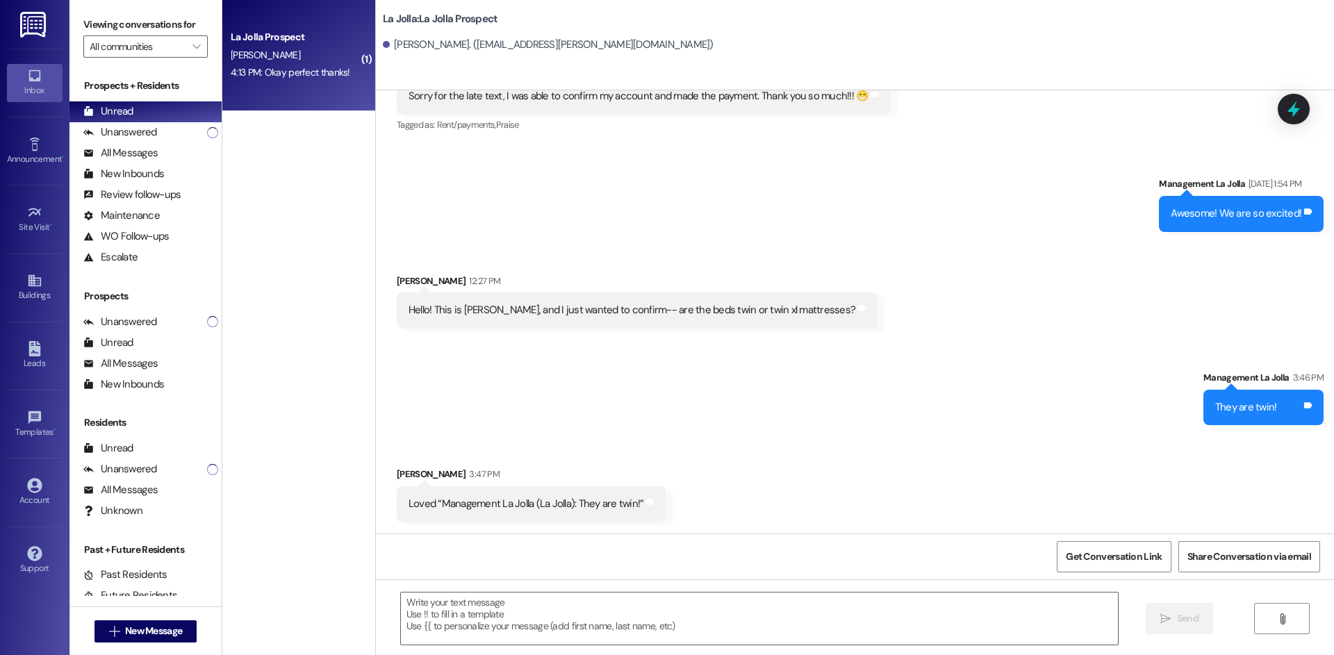
click at [283, 62] on div "[PERSON_NAME]" at bounding box center [294, 55] width 131 height 17
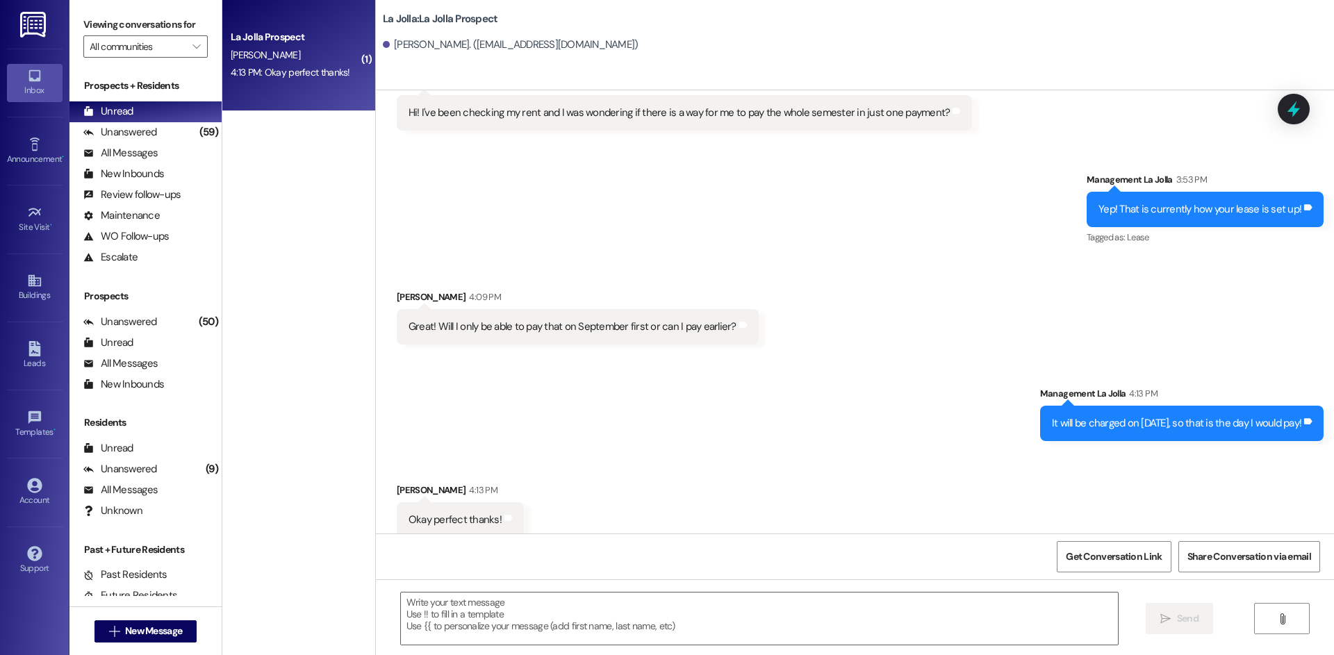
scroll to position [1729, 0]
click at [131, 630] on span "New Message" at bounding box center [153, 631] width 57 height 15
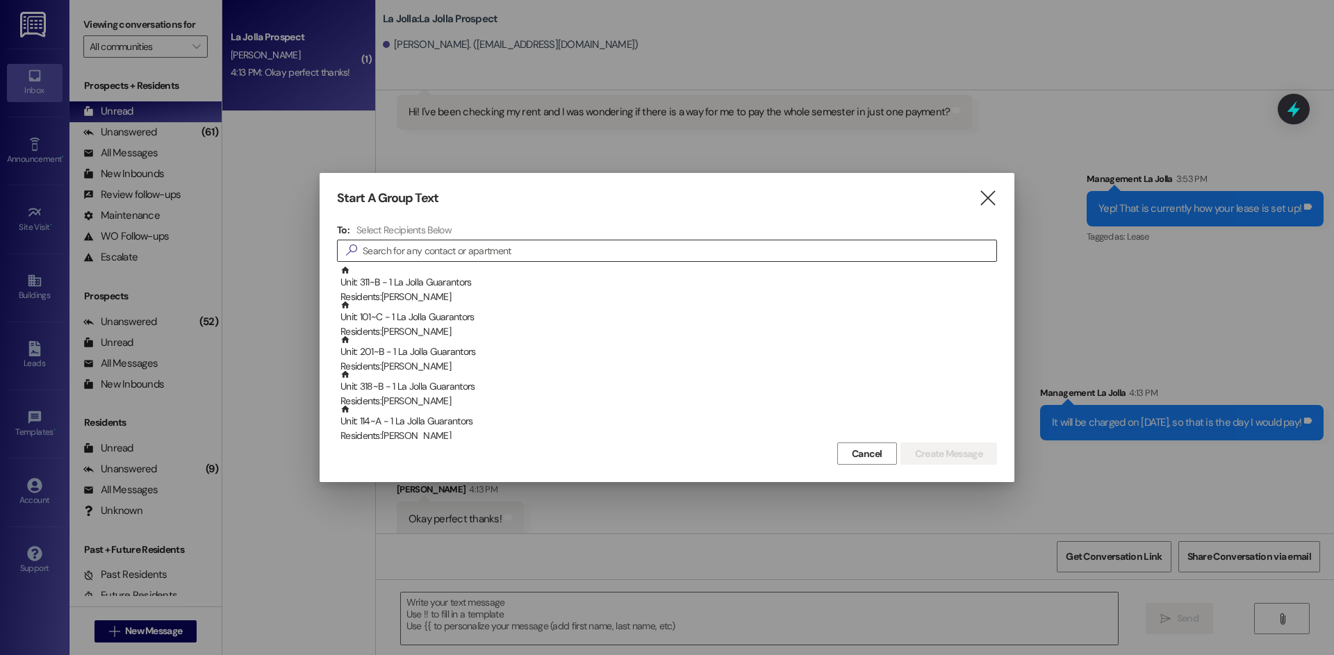
click at [378, 256] on input at bounding box center [680, 250] width 634 height 19
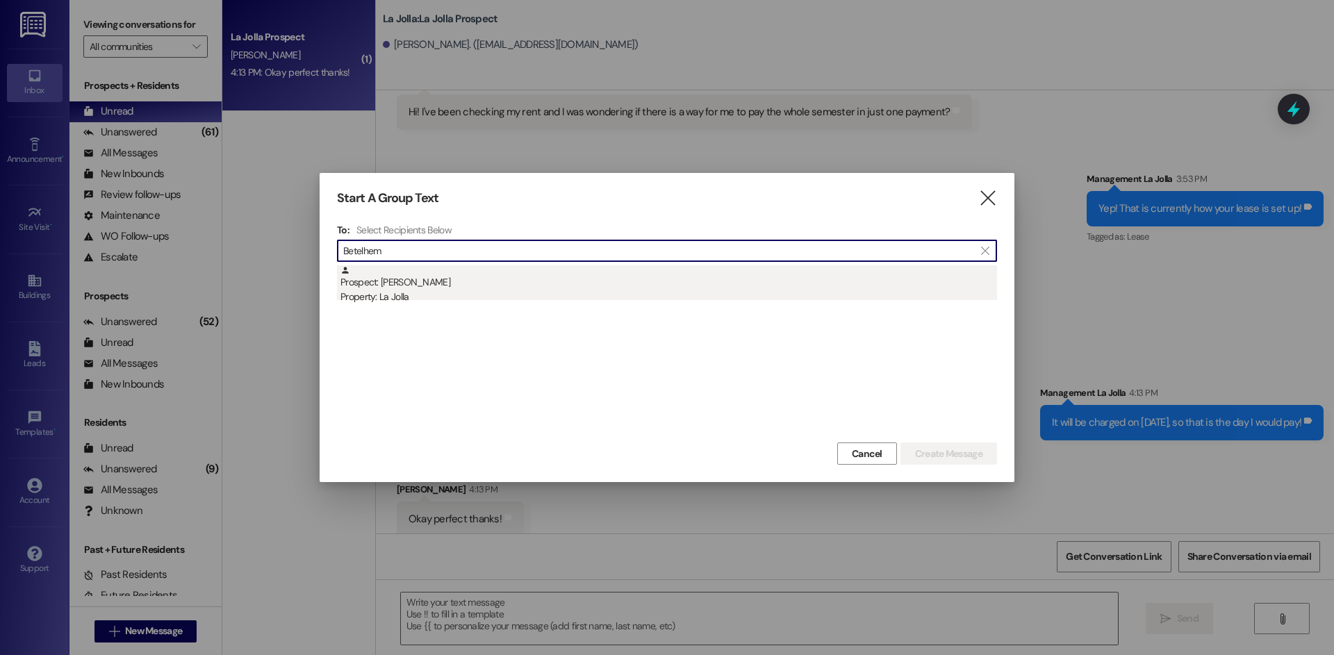
type input "Betelhem"
click at [414, 285] on div "Prospect: Betelhem Zewge Property: La Jolla" at bounding box center [668, 285] width 657 height 40
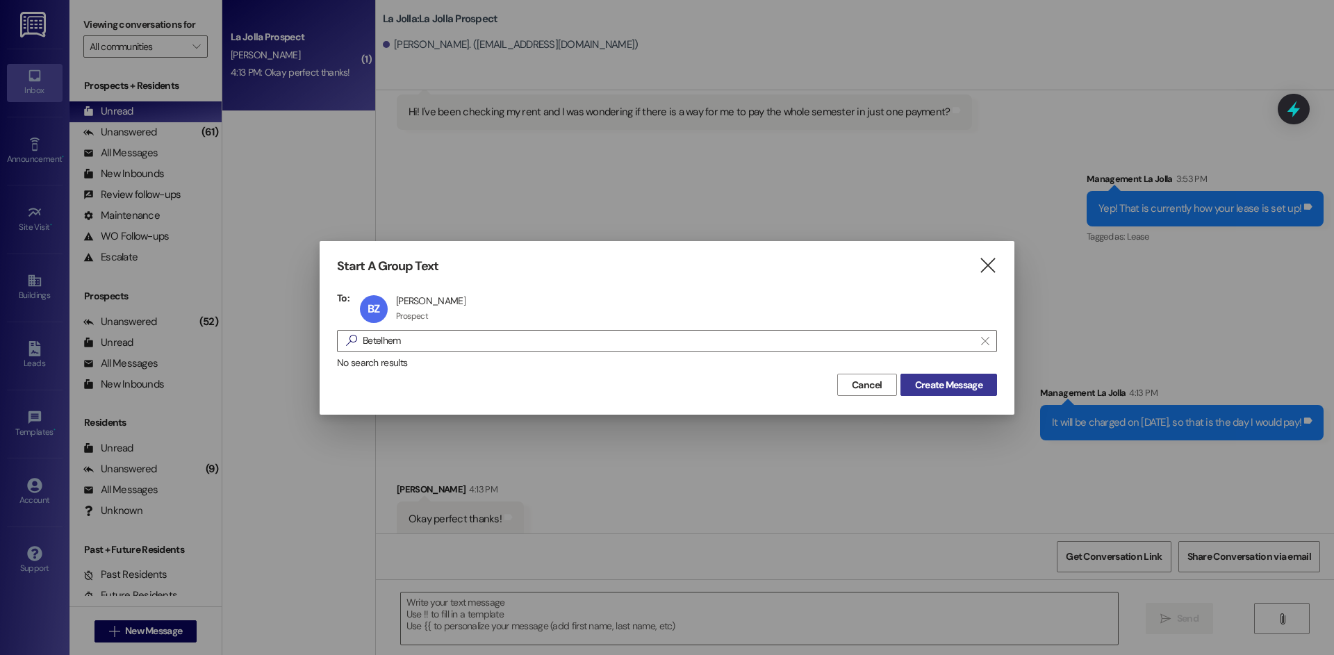
click at [912, 380] on span "Create Message" at bounding box center [948, 385] width 73 height 15
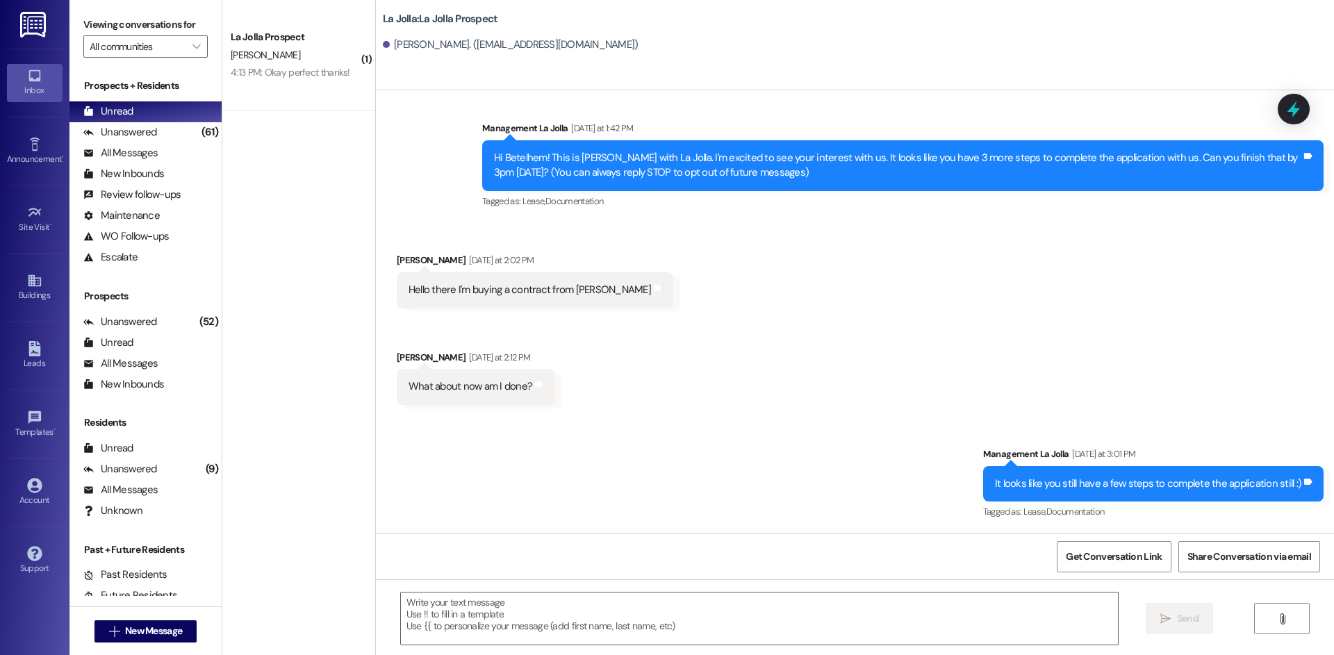
scroll to position [12, 0]
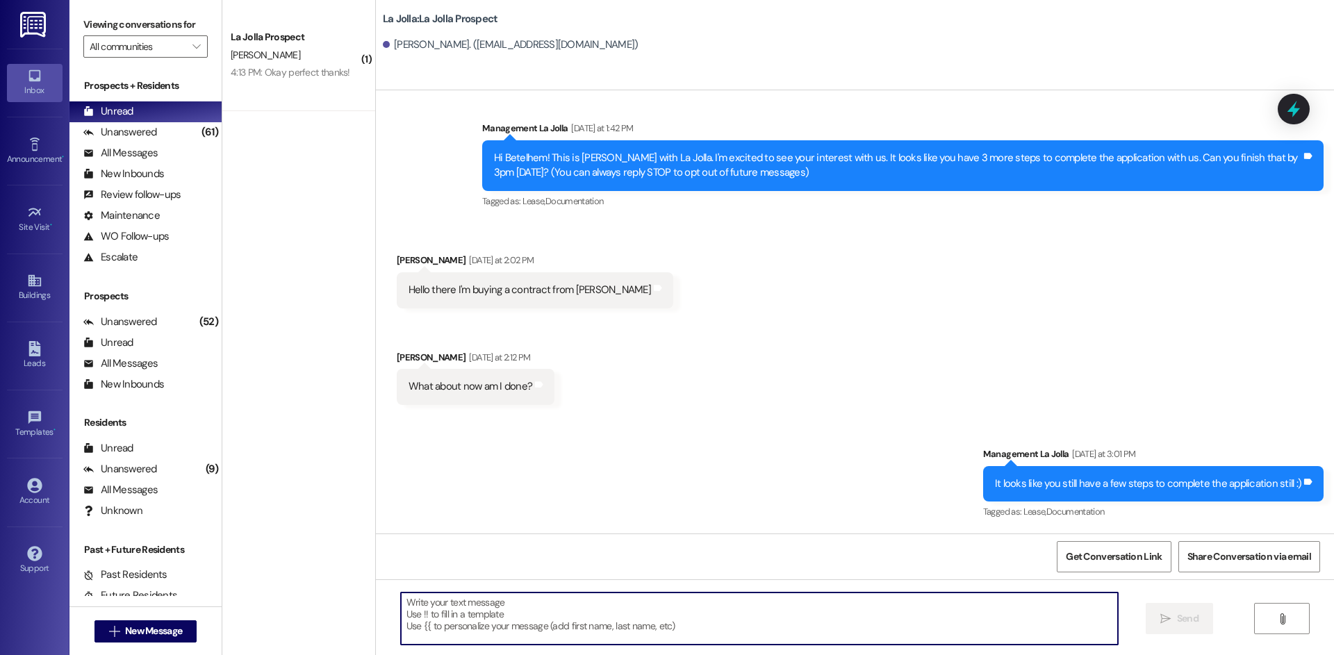
click at [520, 637] on textarea at bounding box center [759, 619] width 717 height 52
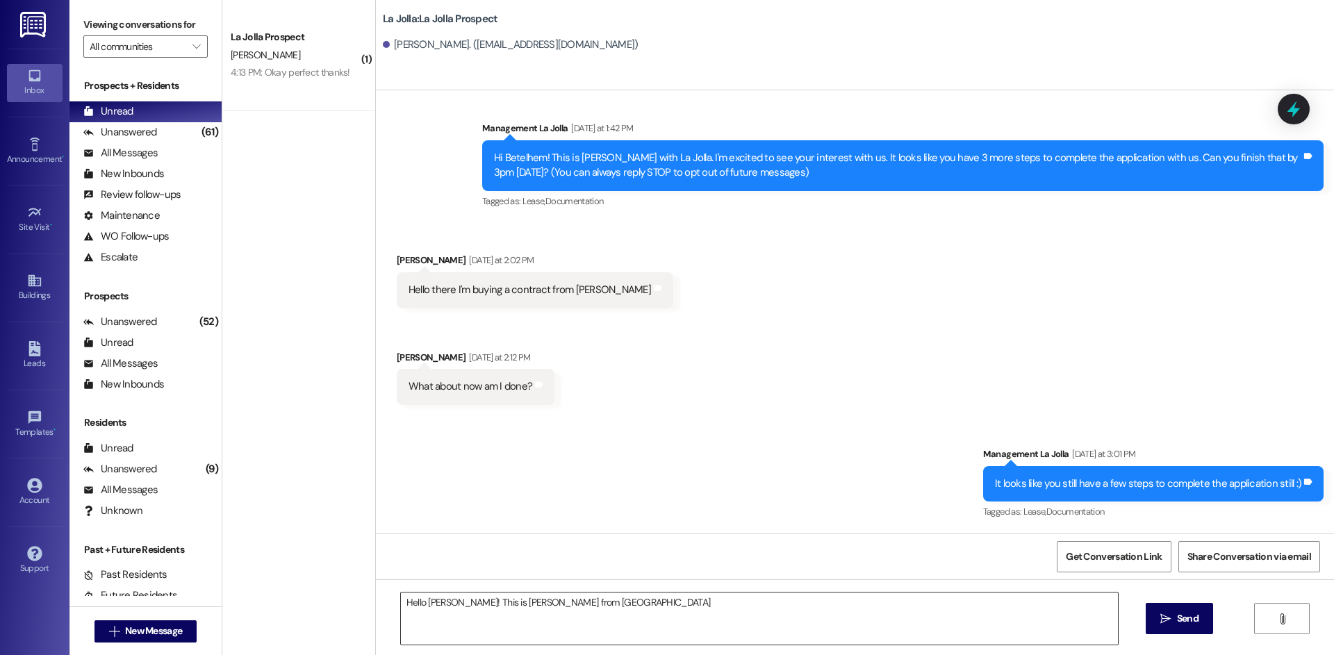
click at [703, 606] on textarea "Hello Betekhem! This is Heather from La Jolla" at bounding box center [759, 619] width 717 height 52
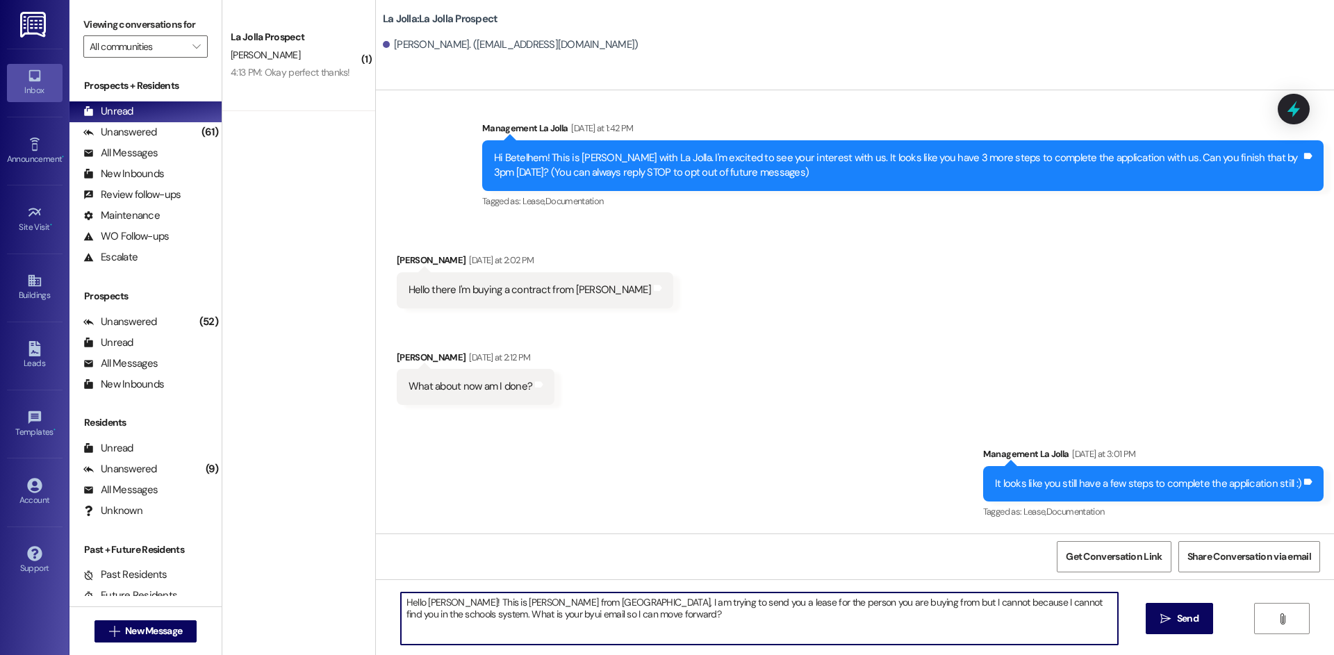
drag, startPoint x: 534, startPoint y: 618, endPoint x: 388, endPoint y: 602, distance: 146.8
click at [393, 602] on div "Hello Betekhem! This is Heather from La Jolla, I am trying to send you a lease …" at bounding box center [752, 618] width 718 height 53
type textarea "Hello Betekhem! This is Heather from La Jolla, I am trying to send you a lease …"
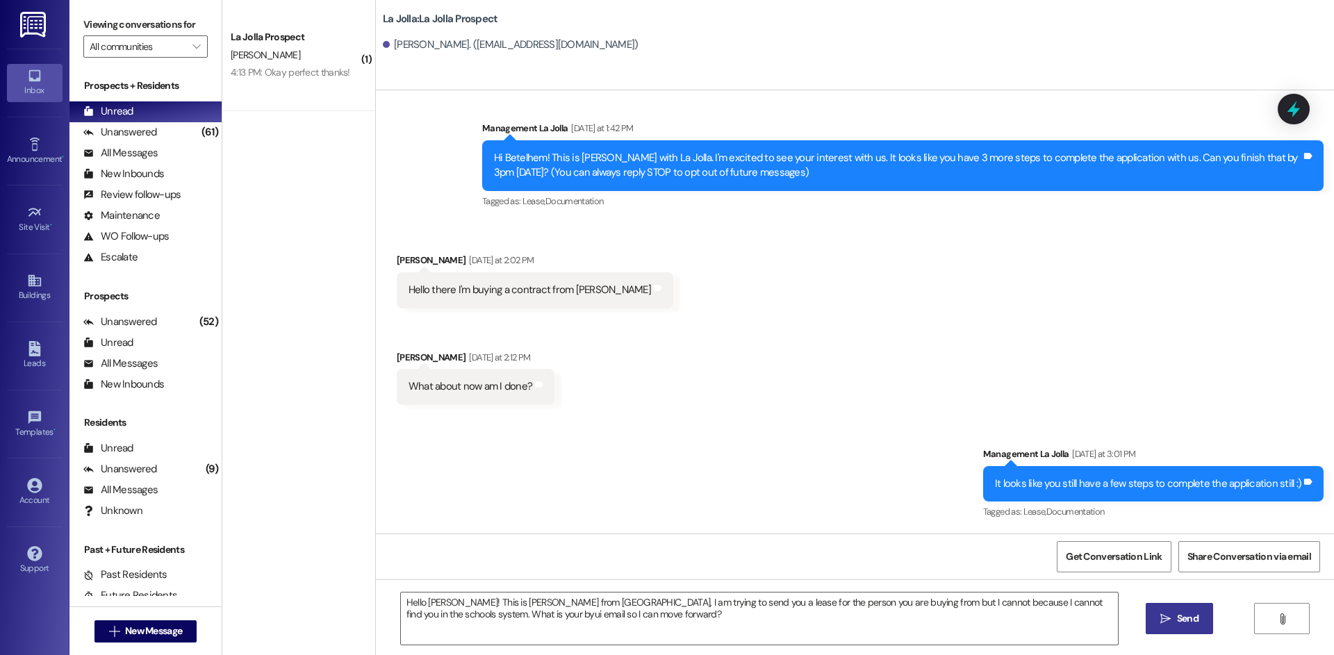
click at [1157, 615] on span " Send" at bounding box center [1179, 618] width 44 height 15
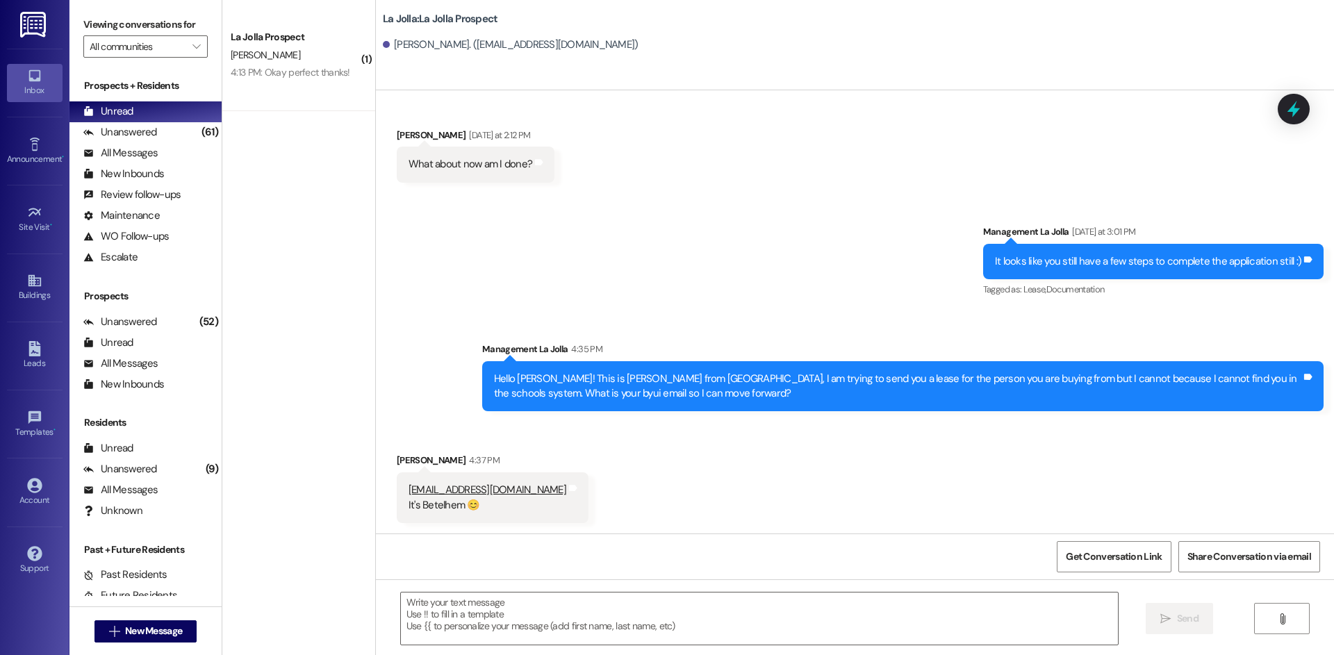
scroll to position [235, 0]
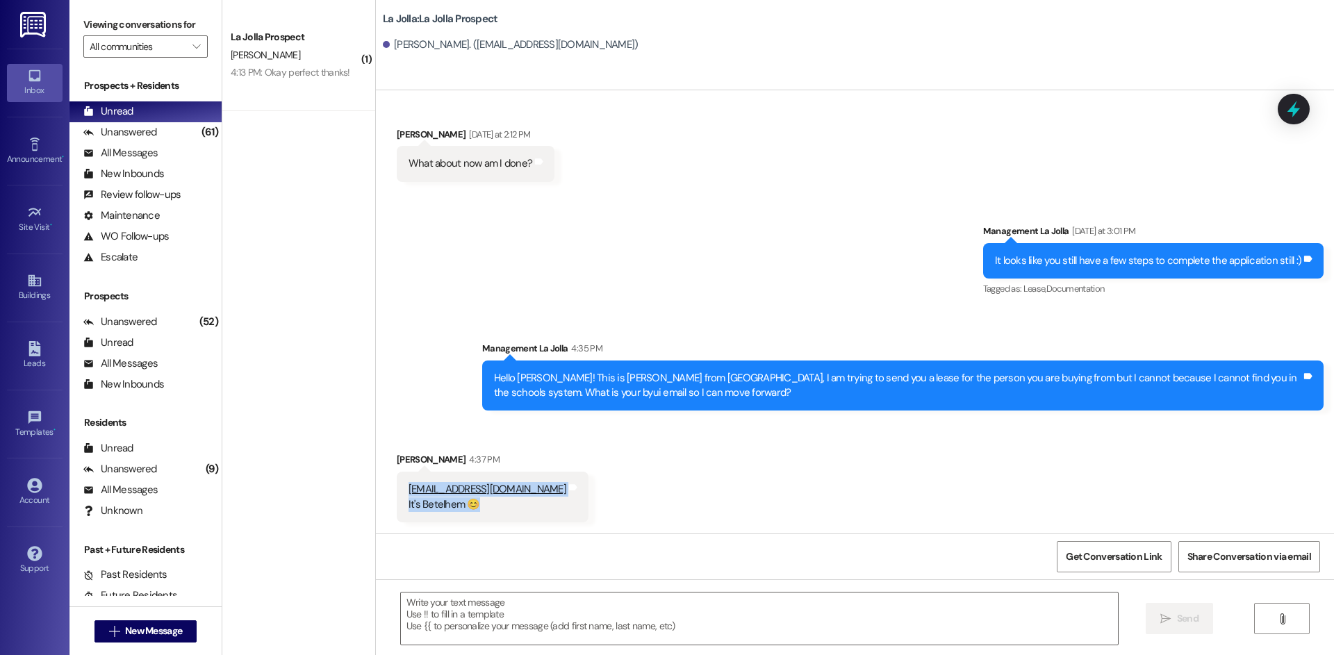
drag, startPoint x: 394, startPoint y: 488, endPoint x: 511, endPoint y: 493, distance: 116.8
click at [511, 493] on div "Received via SMS Betelhem Zewge 4:37 PM zew24001@byui.edu It's Betelhem 😊 Tags …" at bounding box center [492, 487] width 213 height 91
click at [495, 612] on textarea at bounding box center [759, 619] width 717 height 52
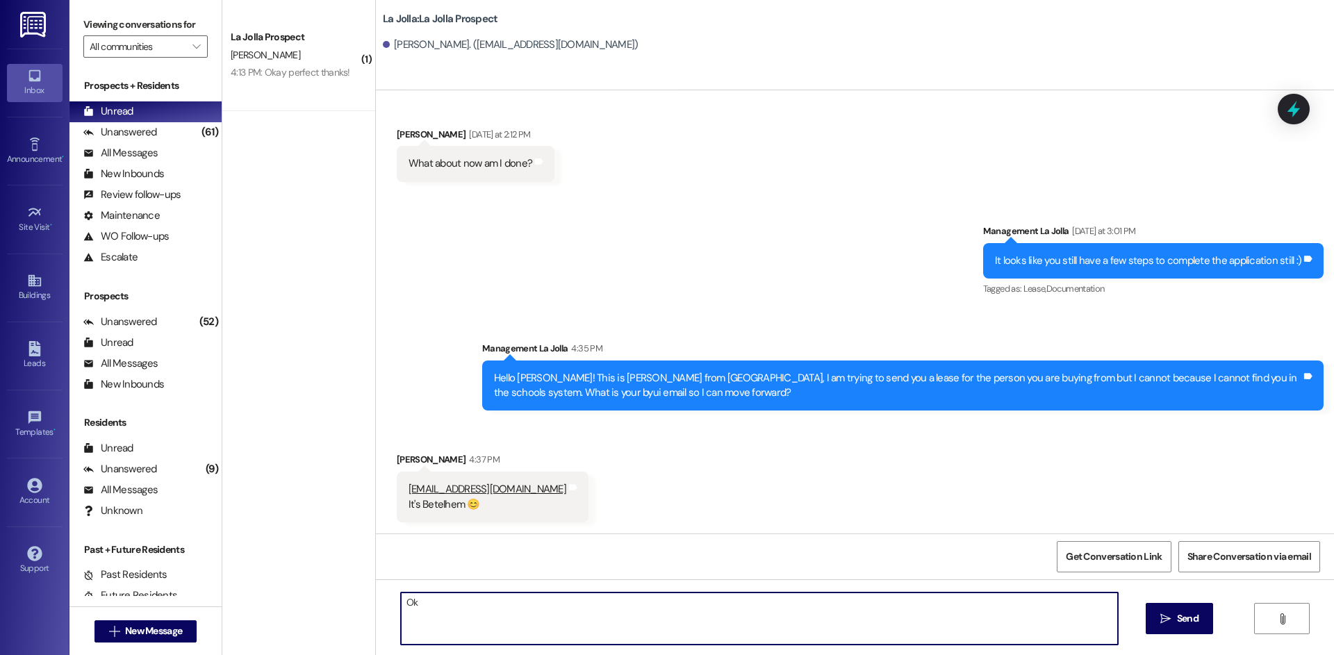
type textarea "O"
type textarea "I apologize for that, thank you!"
click at [1154, 612] on button " Send" at bounding box center [1179, 618] width 67 height 31
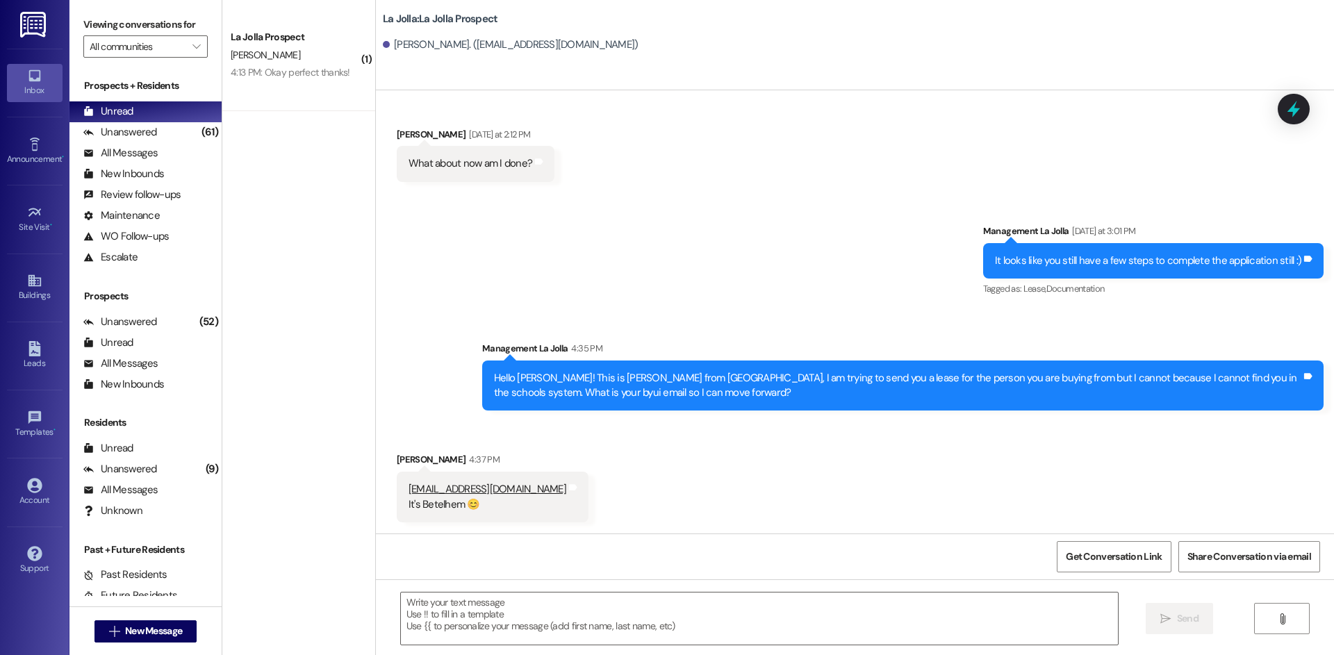
scroll to position [234, 0]
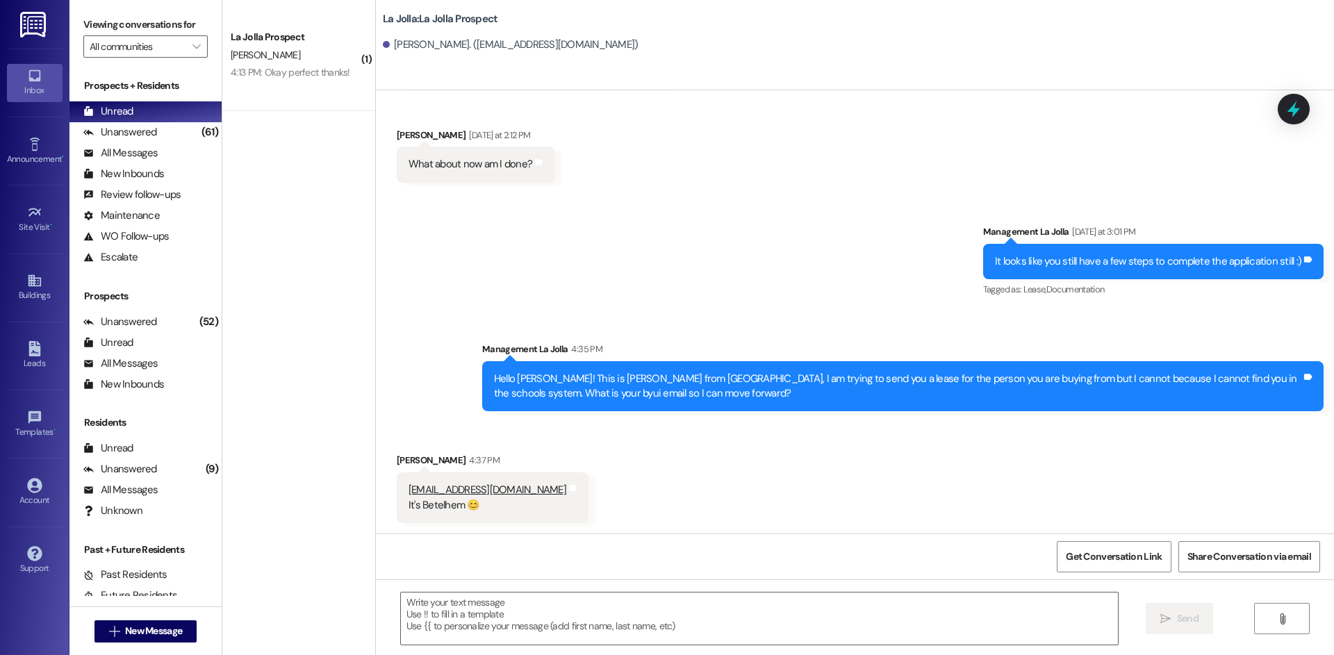
click at [428, 648] on div " Send " at bounding box center [855, 631] width 958 height 104
click at [425, 631] on textarea at bounding box center [759, 619] width 717 height 52
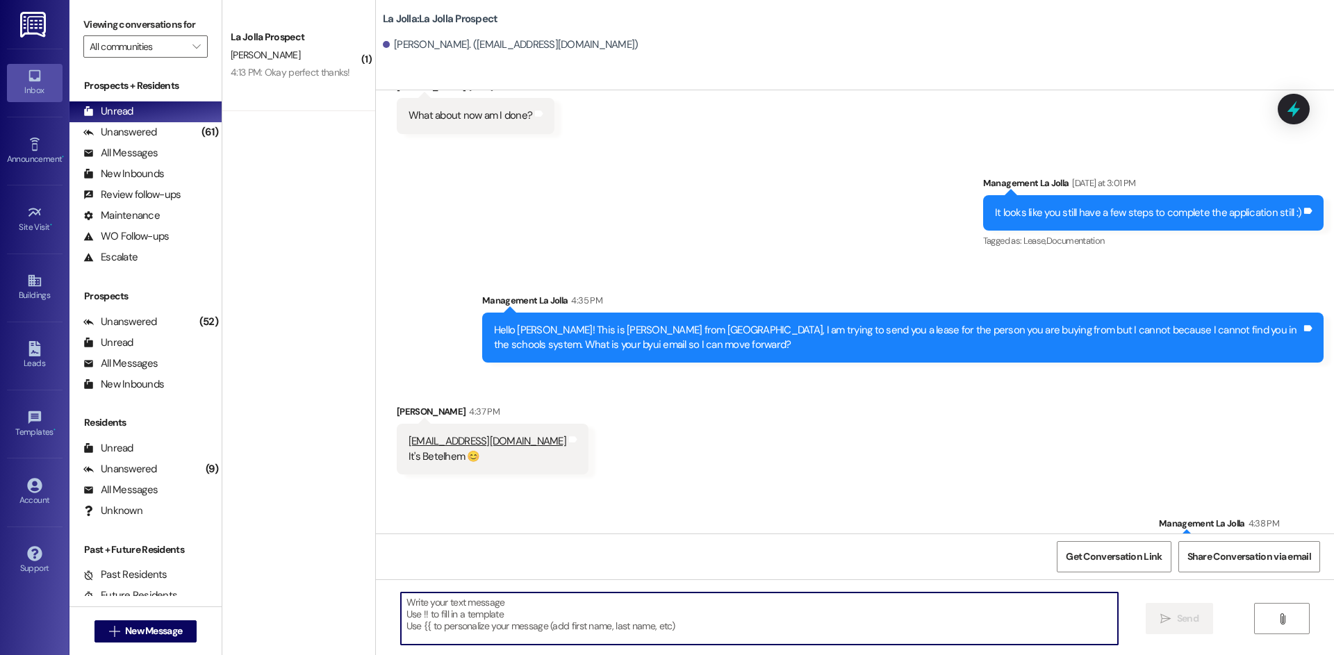
scroll to position [332, 0]
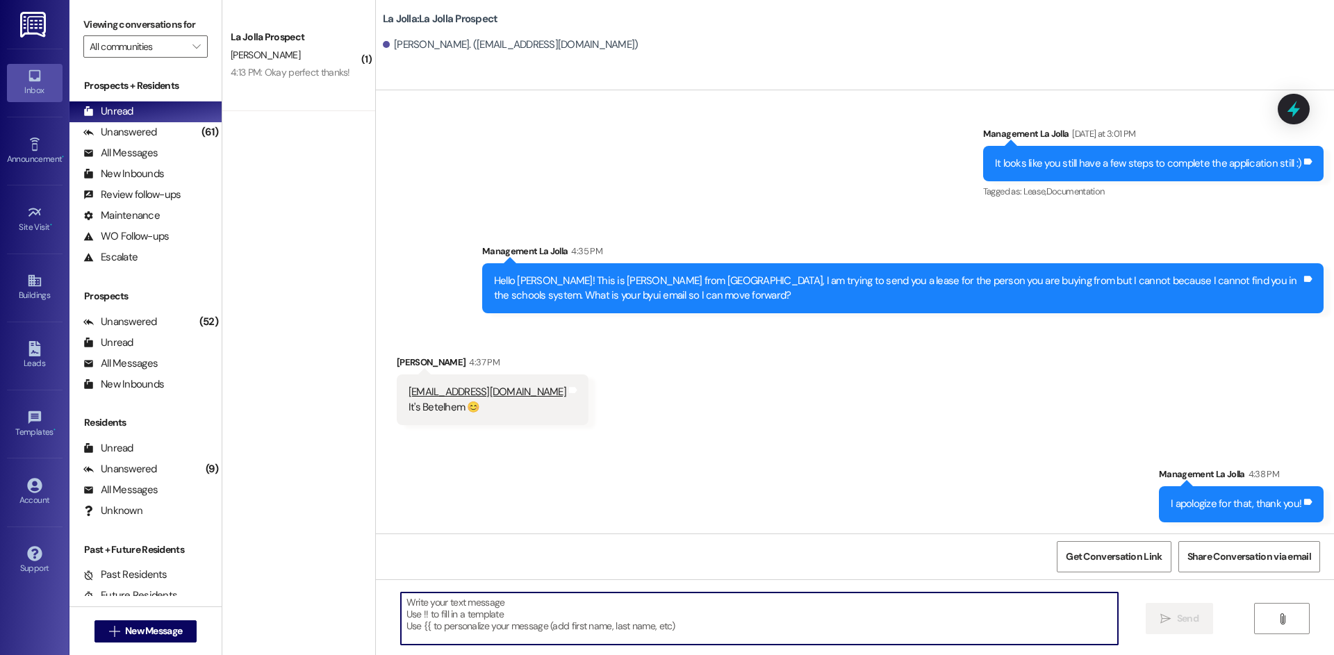
click at [510, 622] on textarea at bounding box center [759, 619] width 717 height 52
click at [549, 596] on textarea "Okay I just sent you that lease" at bounding box center [759, 619] width 717 height 52
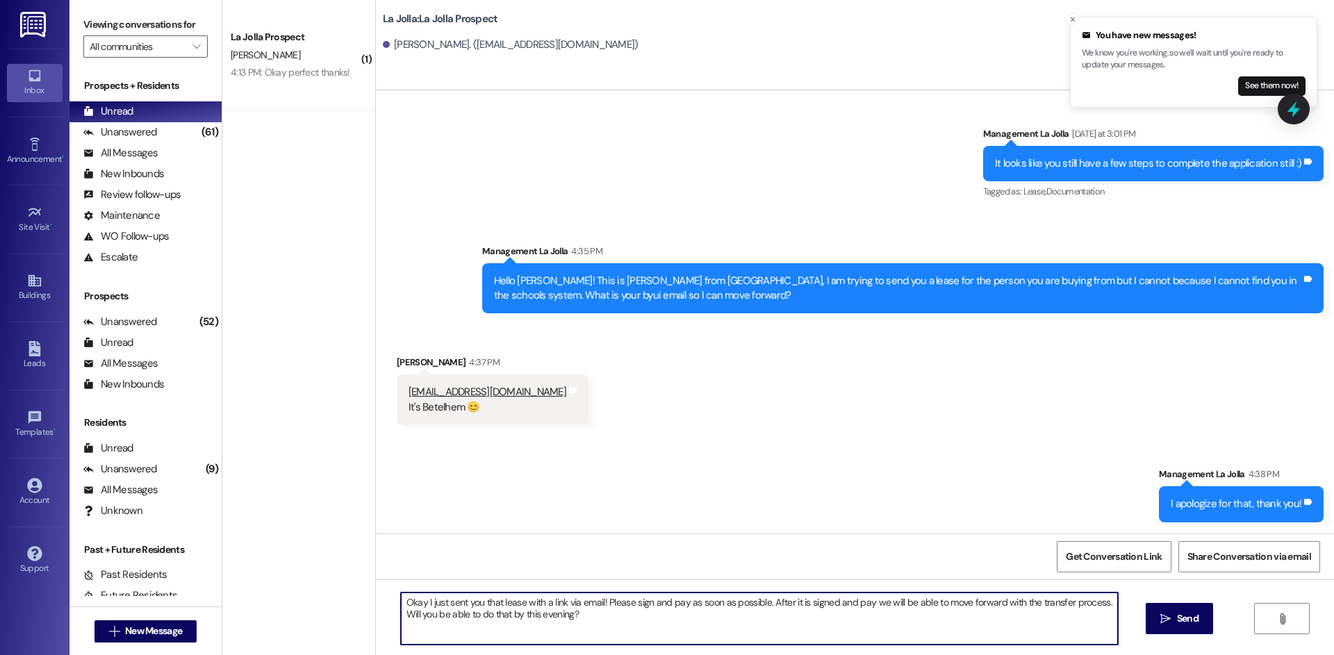
drag, startPoint x: 544, startPoint y: 614, endPoint x: 397, endPoint y: 601, distance: 147.9
click at [401, 601] on textarea "Okay I just sent you that lease with a link via email! Please sign and pay as s…" at bounding box center [759, 619] width 717 height 52
type textarea "Okay I just sent you that lease with a link via email! Please sign and pay as s…"
click at [1173, 609] on button " Send" at bounding box center [1179, 618] width 67 height 31
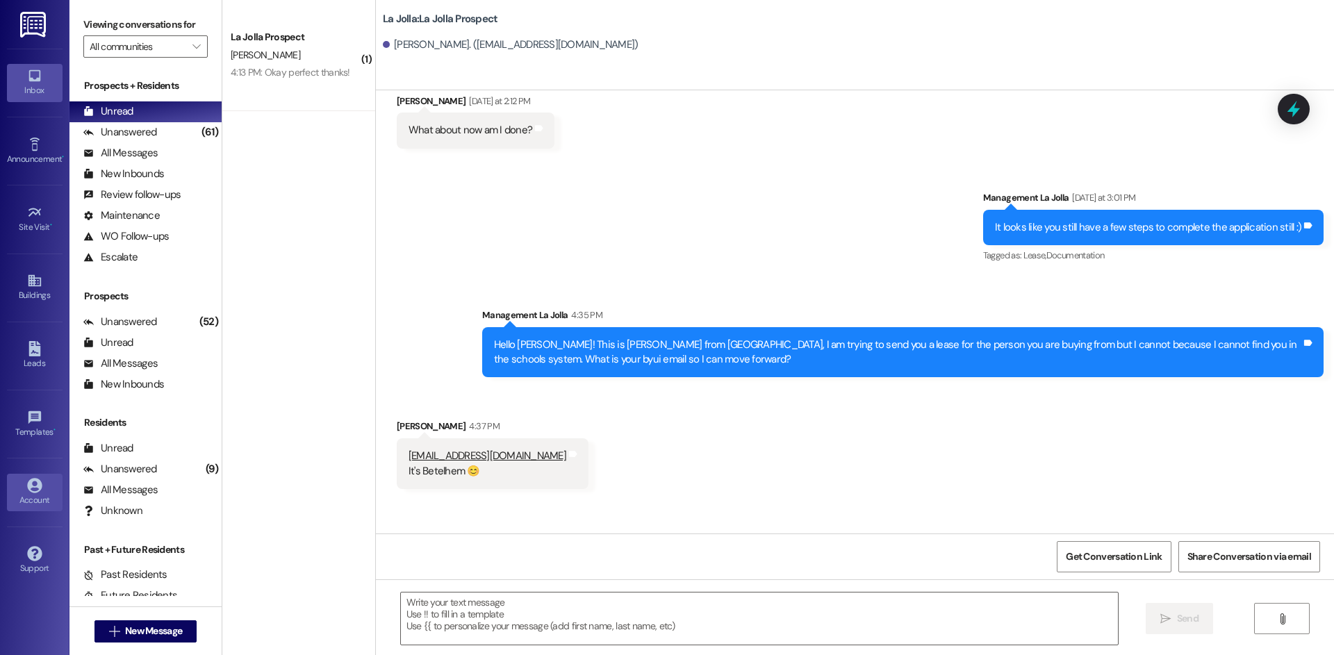
scroll to position [234, 0]
